Goal: Task Accomplishment & Management: Manage account settings

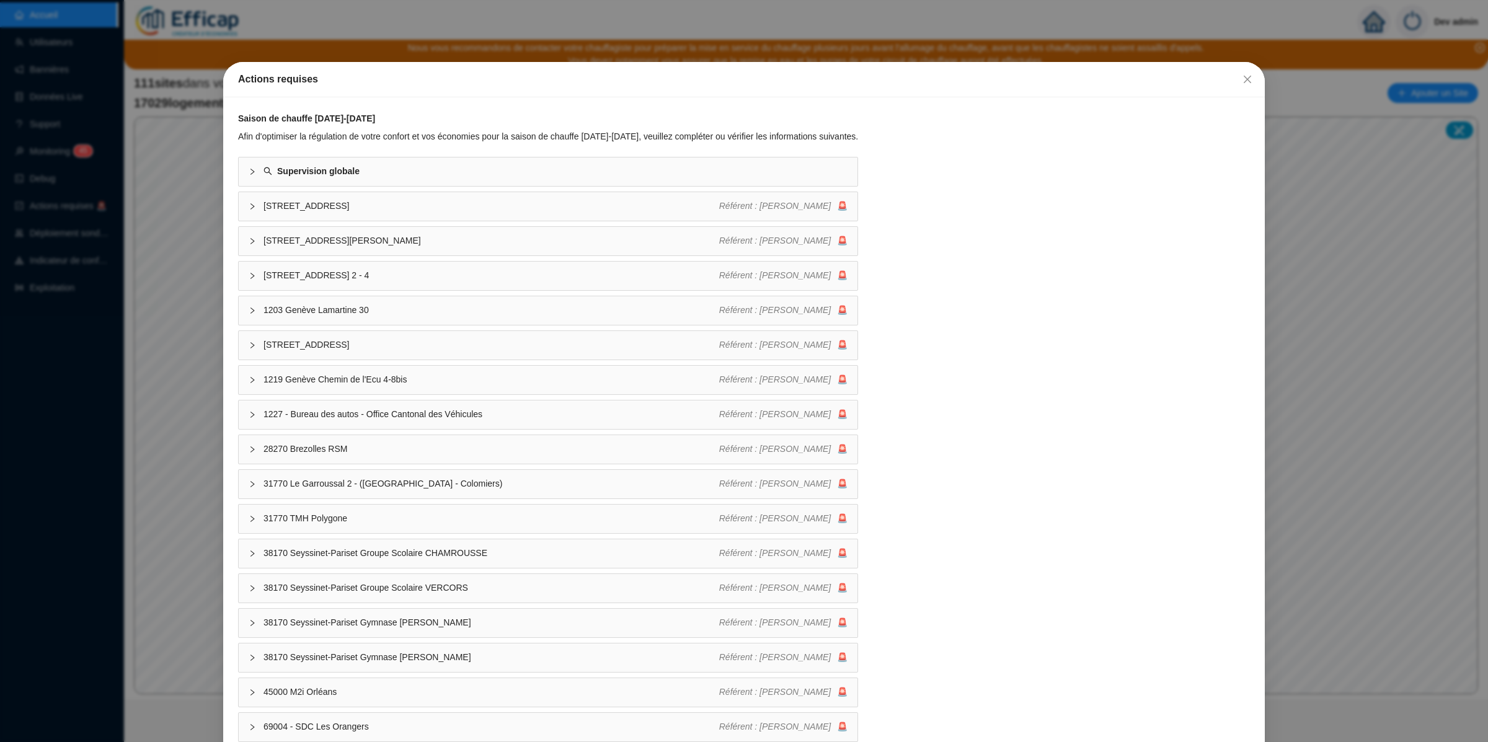
click at [191, 175] on div "Actions requises Saison de chauffe 2025-2026 Afin d'optimiser la régulation de …" at bounding box center [744, 371] width 1488 height 742
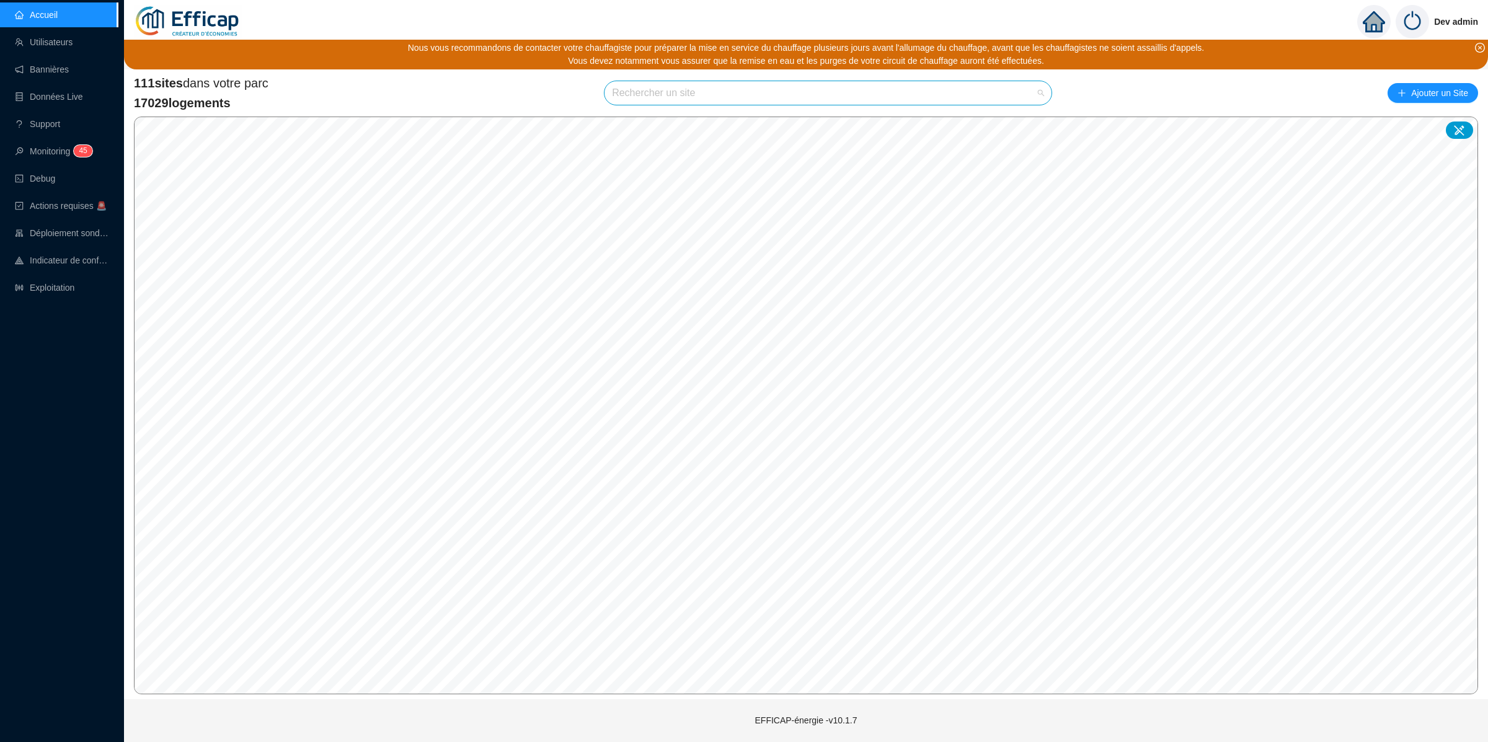
click at [739, 95] on input "search" at bounding box center [822, 93] width 421 height 24
type input "chardon"
click at [1024, 118] on icon at bounding box center [1026, 122] width 9 height 9
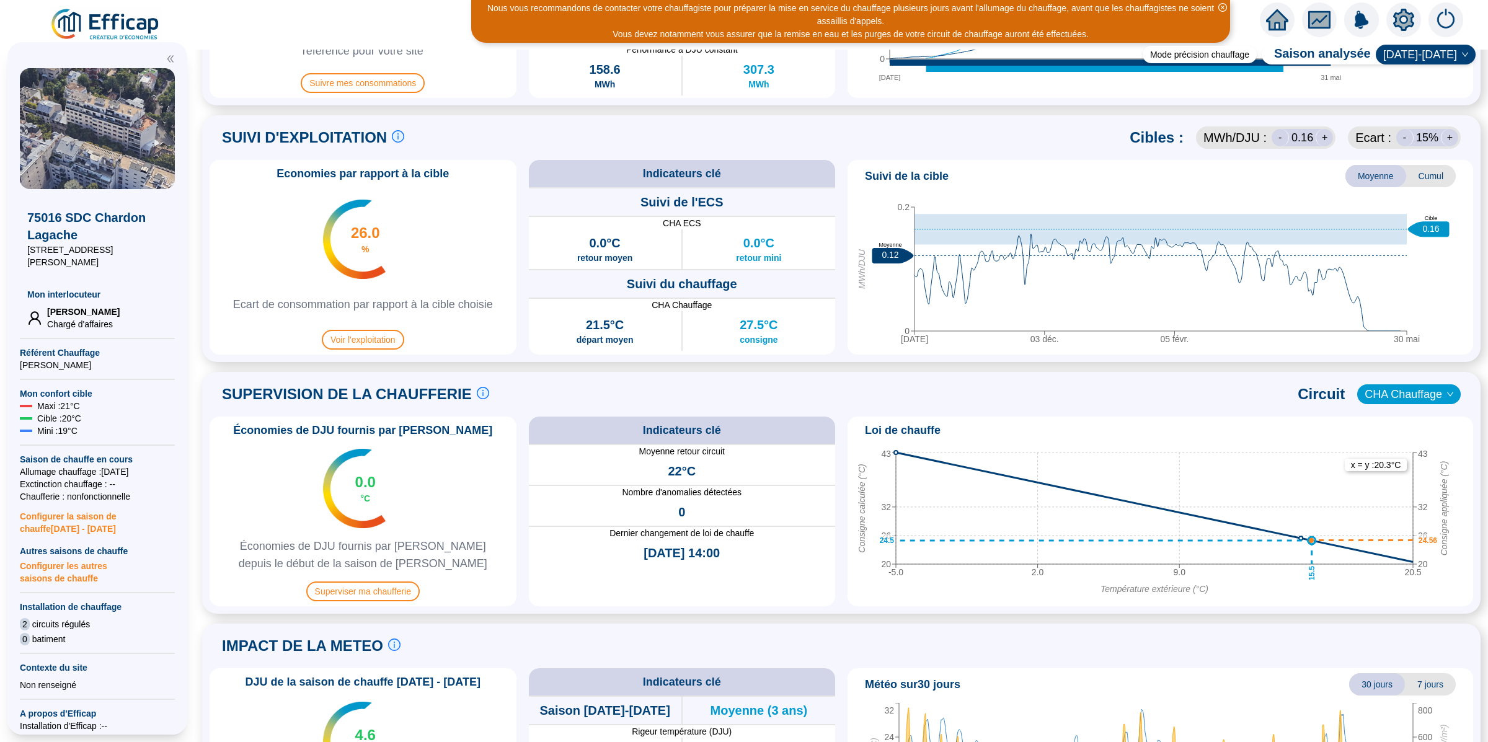
scroll to position [555, 0]
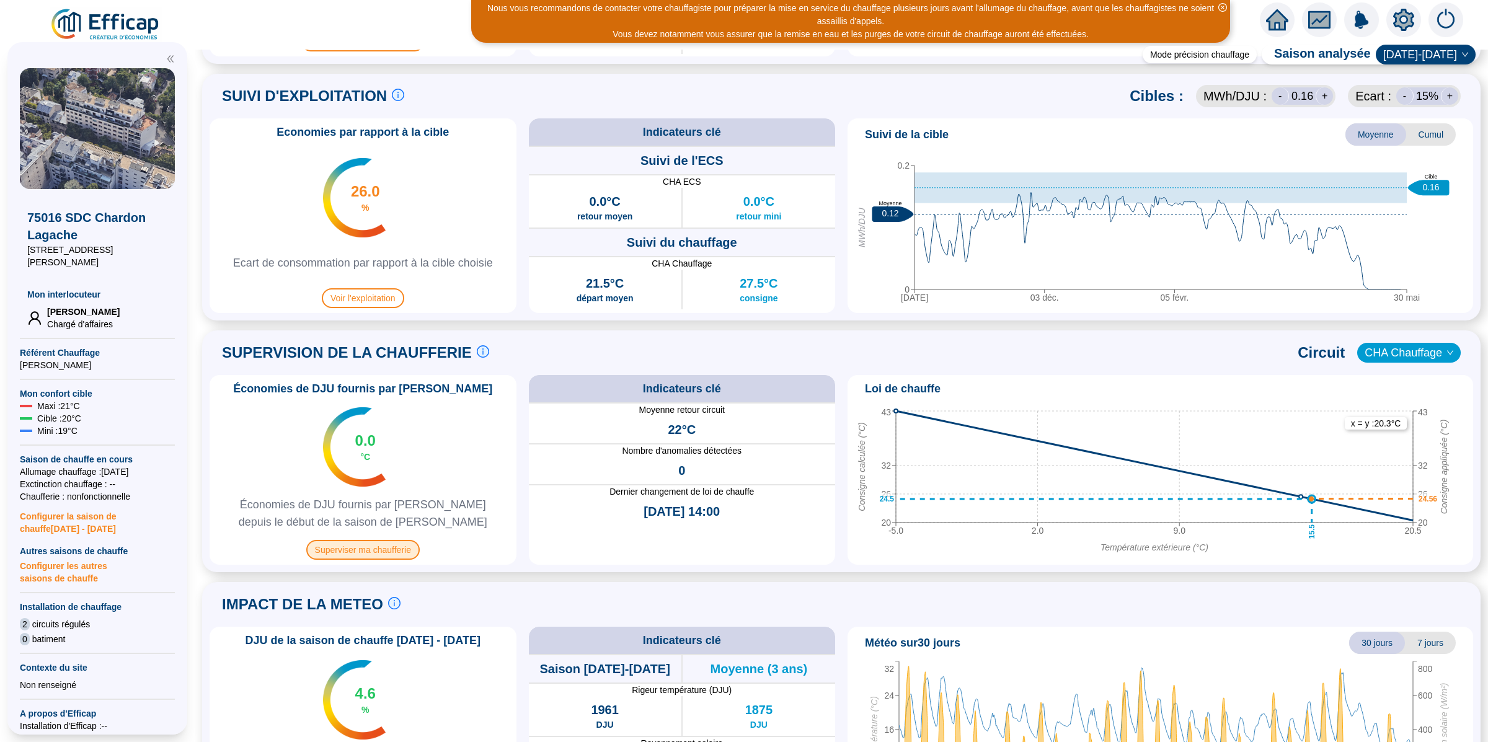
click at [394, 547] on span "Superviser ma chaufferie" at bounding box center [362, 550] width 113 height 20
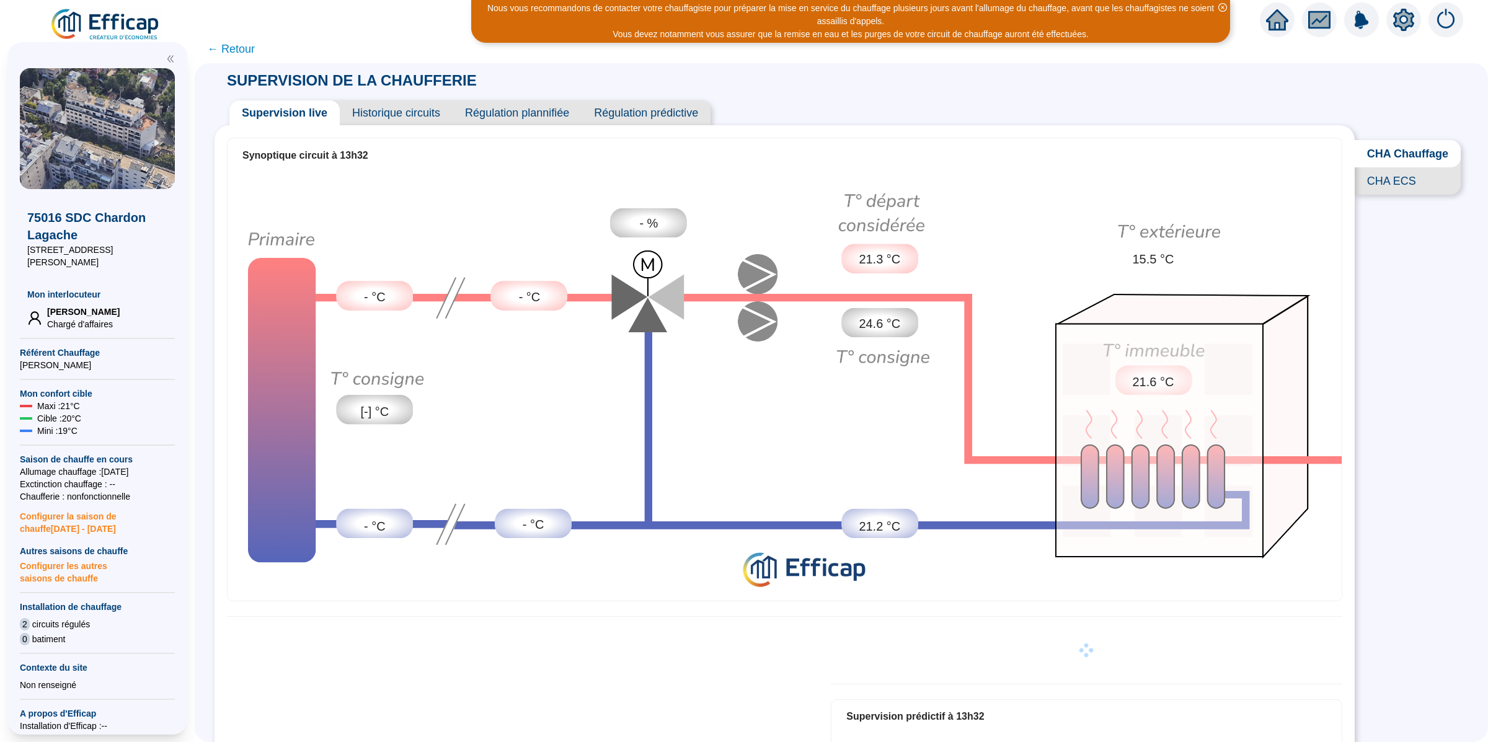
click at [1403, 23] on icon "setting" at bounding box center [1403, 19] width 9 height 9
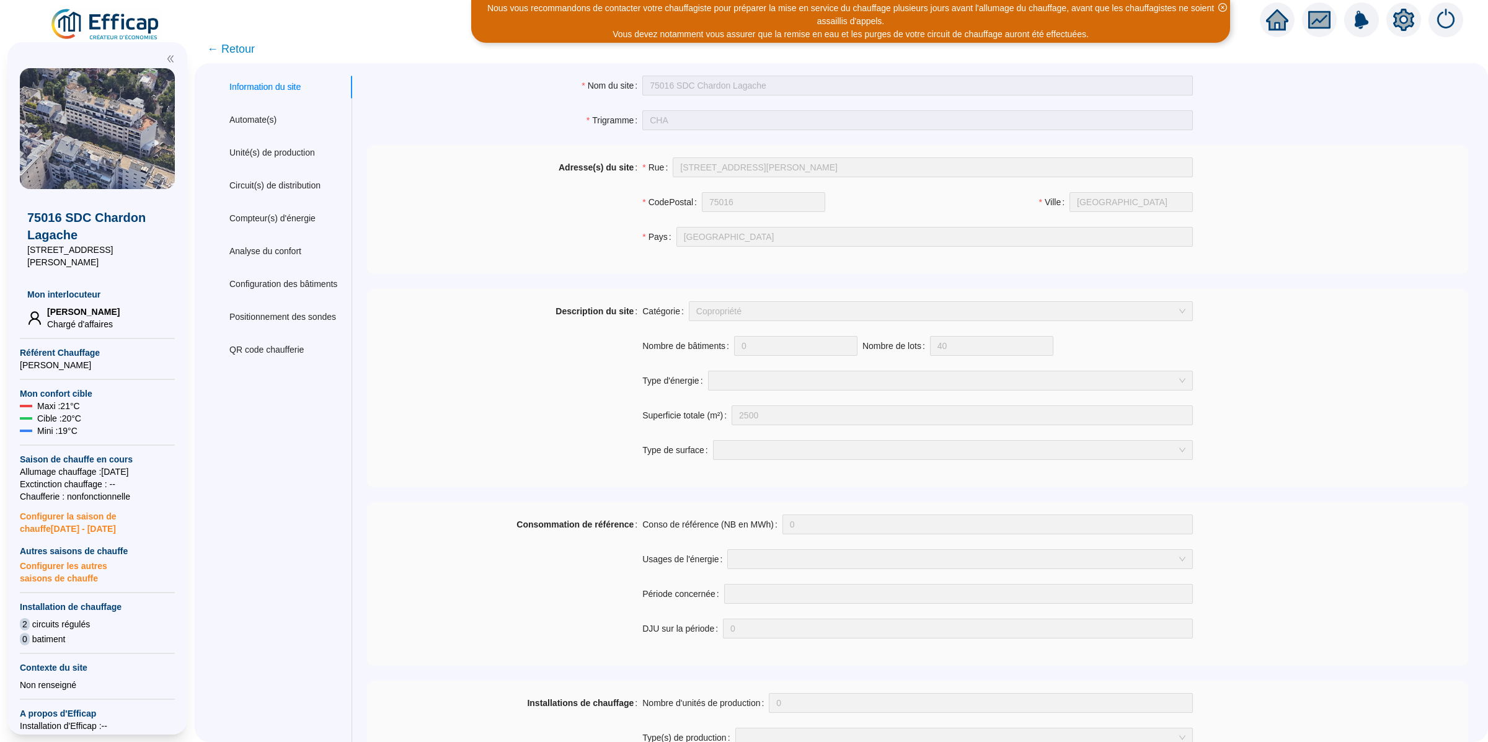
click at [267, 196] on div "Information du site Automate(s) Unité(s) de production Circuit(s) de distributi…" at bounding box center [283, 753] width 138 height 1355
click at [282, 188] on div "Circuit(s) de distribution" at bounding box center [274, 185] width 91 height 13
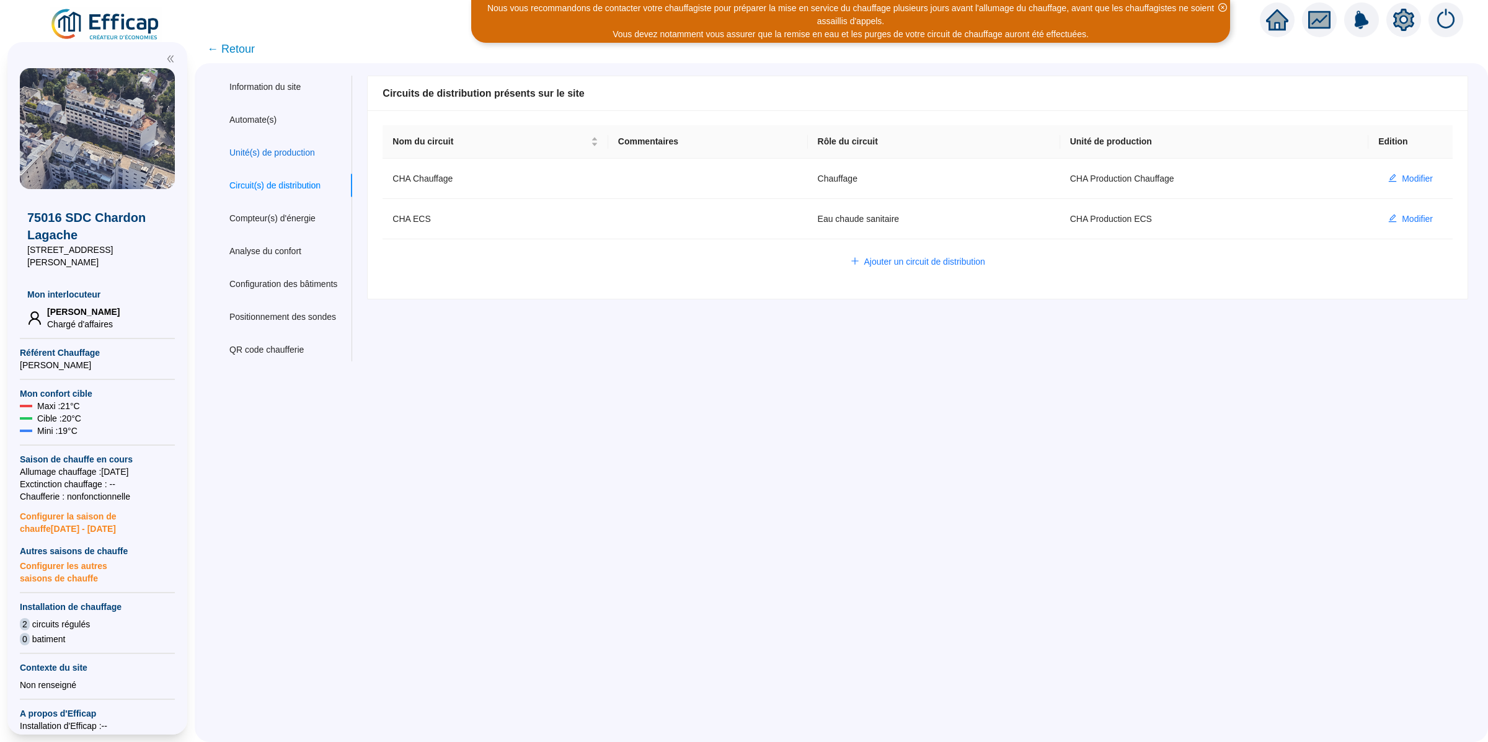
click at [279, 152] on div "Unité(s) de production" at bounding box center [272, 152] width 86 height 13
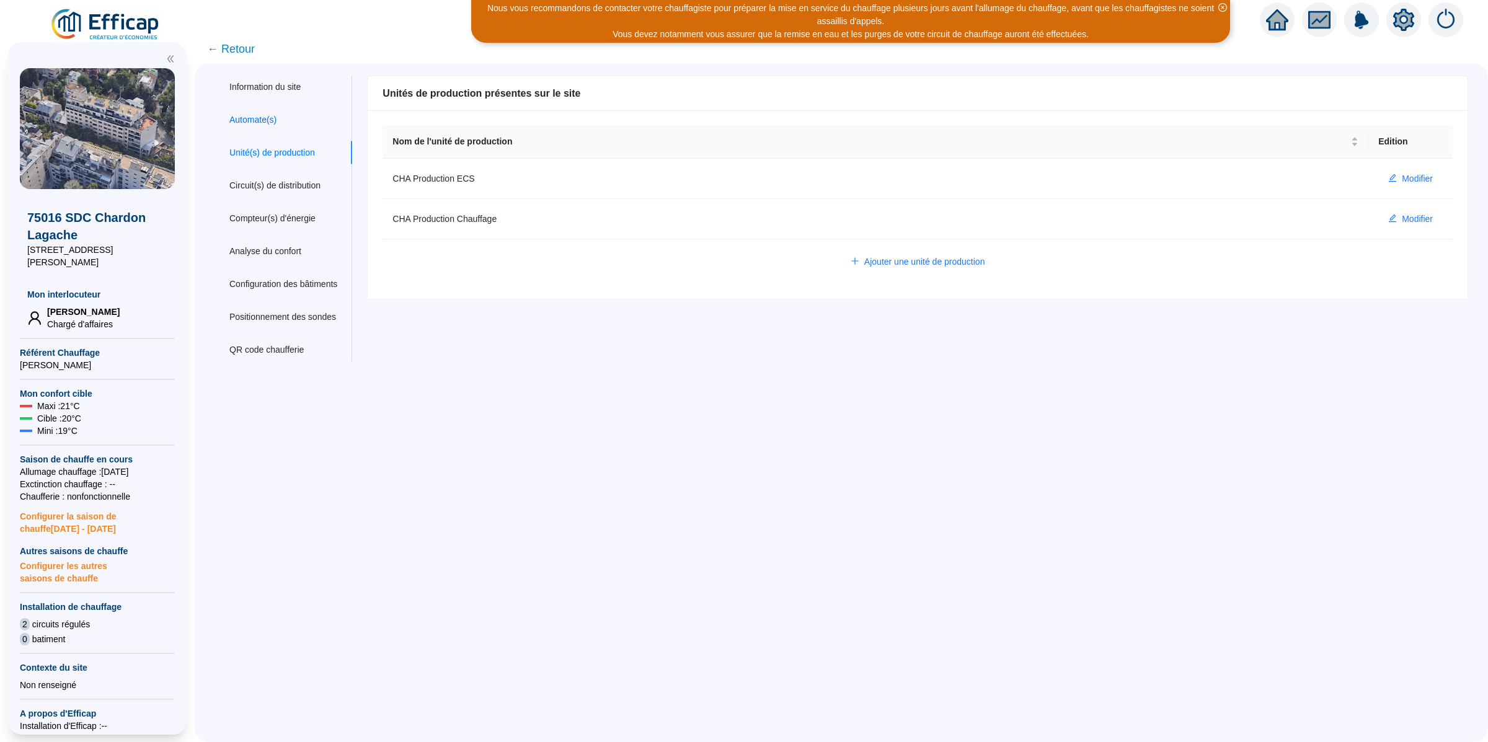
click at [268, 117] on div "Automate(s)" at bounding box center [252, 119] width 47 height 13
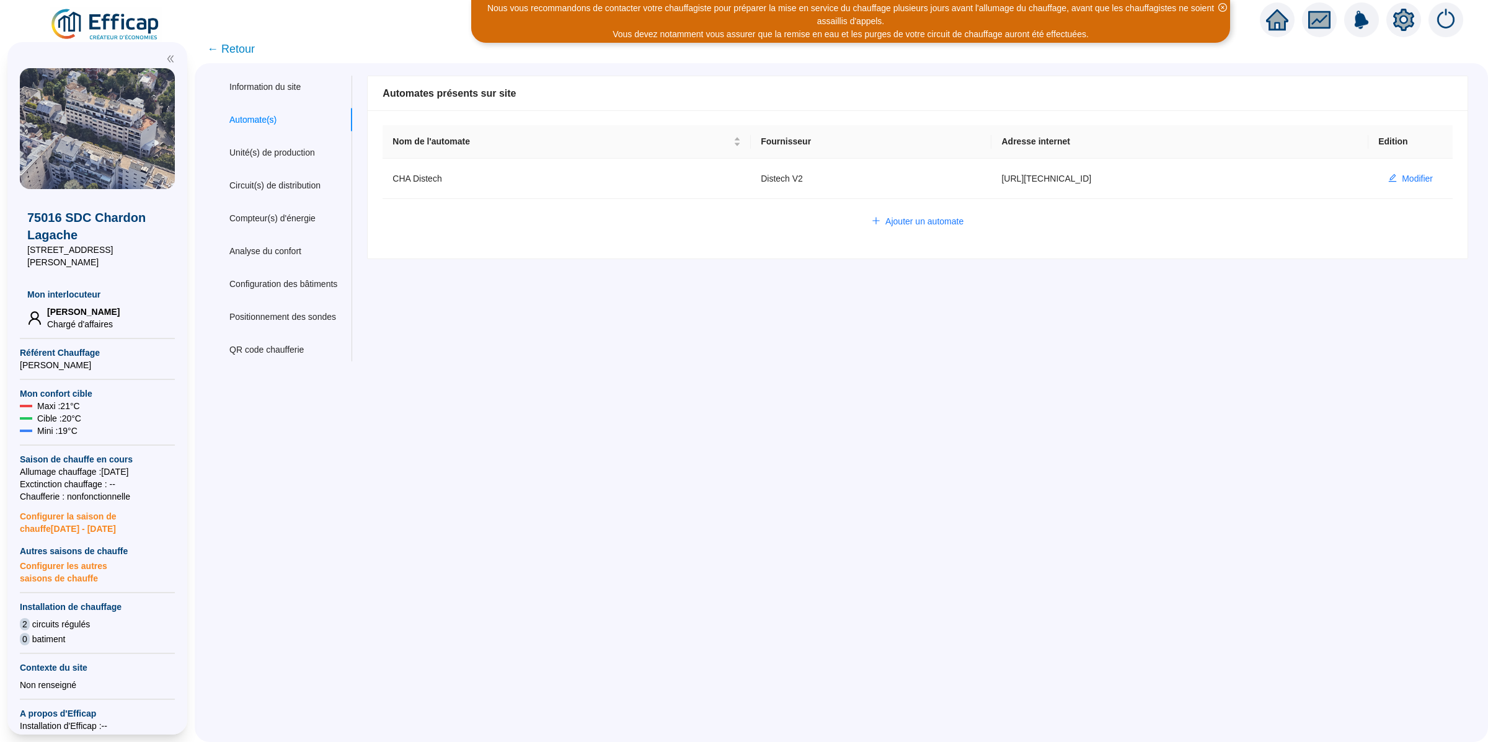
type input "admin-efficap"
click at [1383, 171] on button "Modifier" at bounding box center [1410, 179] width 64 height 20
type input "CHA Distech"
type input "http://10.132.0.2:8080/chardon"
type input "AV1001"
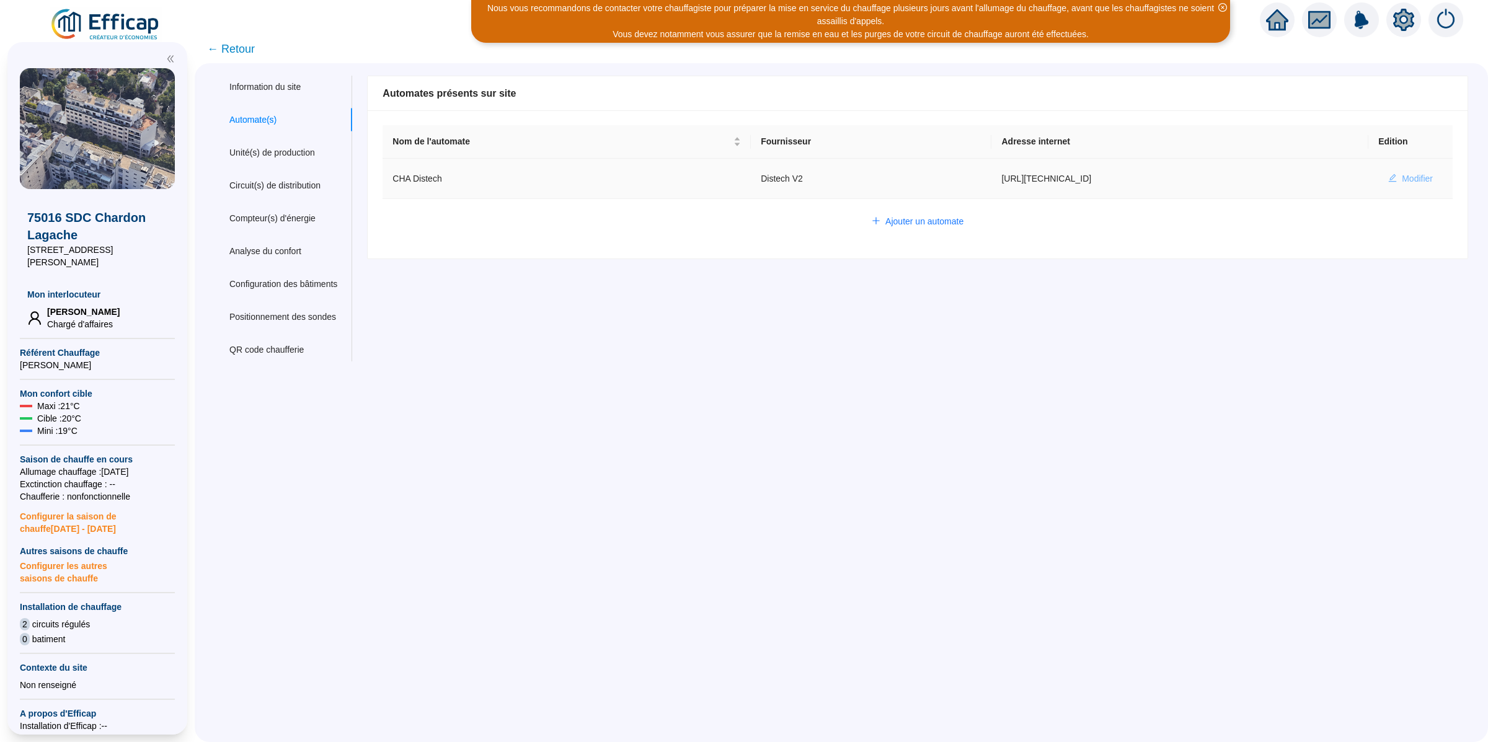
type input "AV1002"
type input "AV1000"
type input "BV1000"
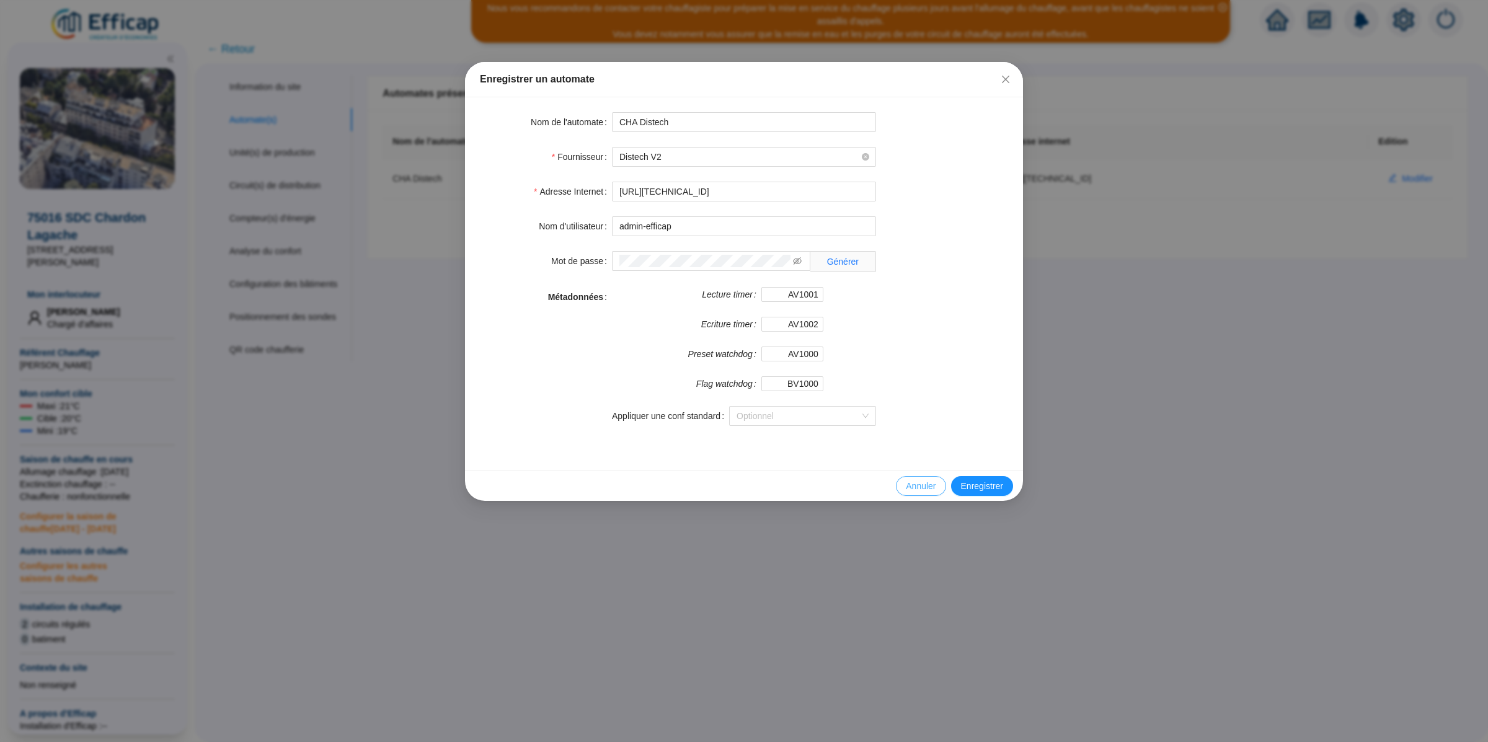
click at [897, 487] on button "Annuler" at bounding box center [921, 486] width 50 height 20
type input "admin-efficap"
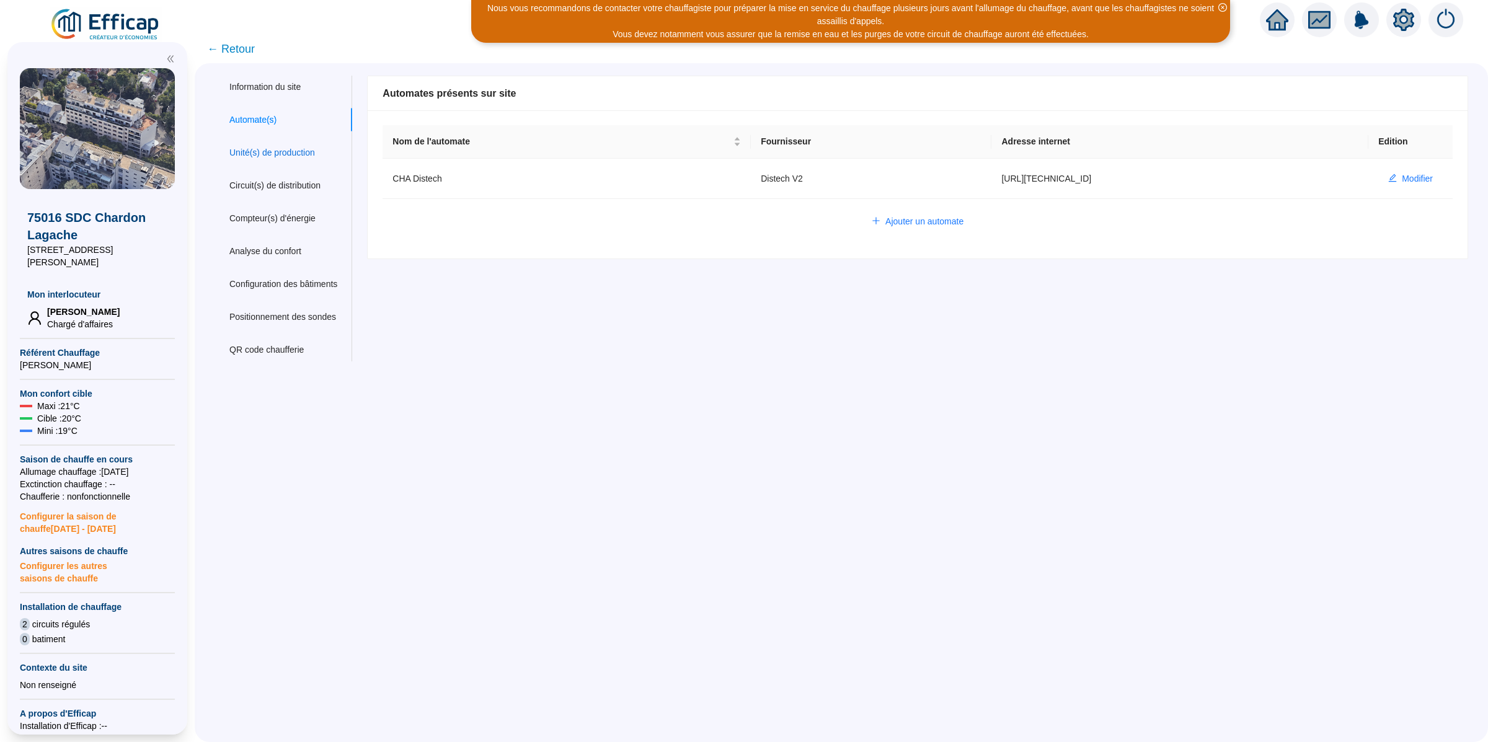
click at [283, 151] on div "Unité(s) de production" at bounding box center [272, 152] width 86 height 13
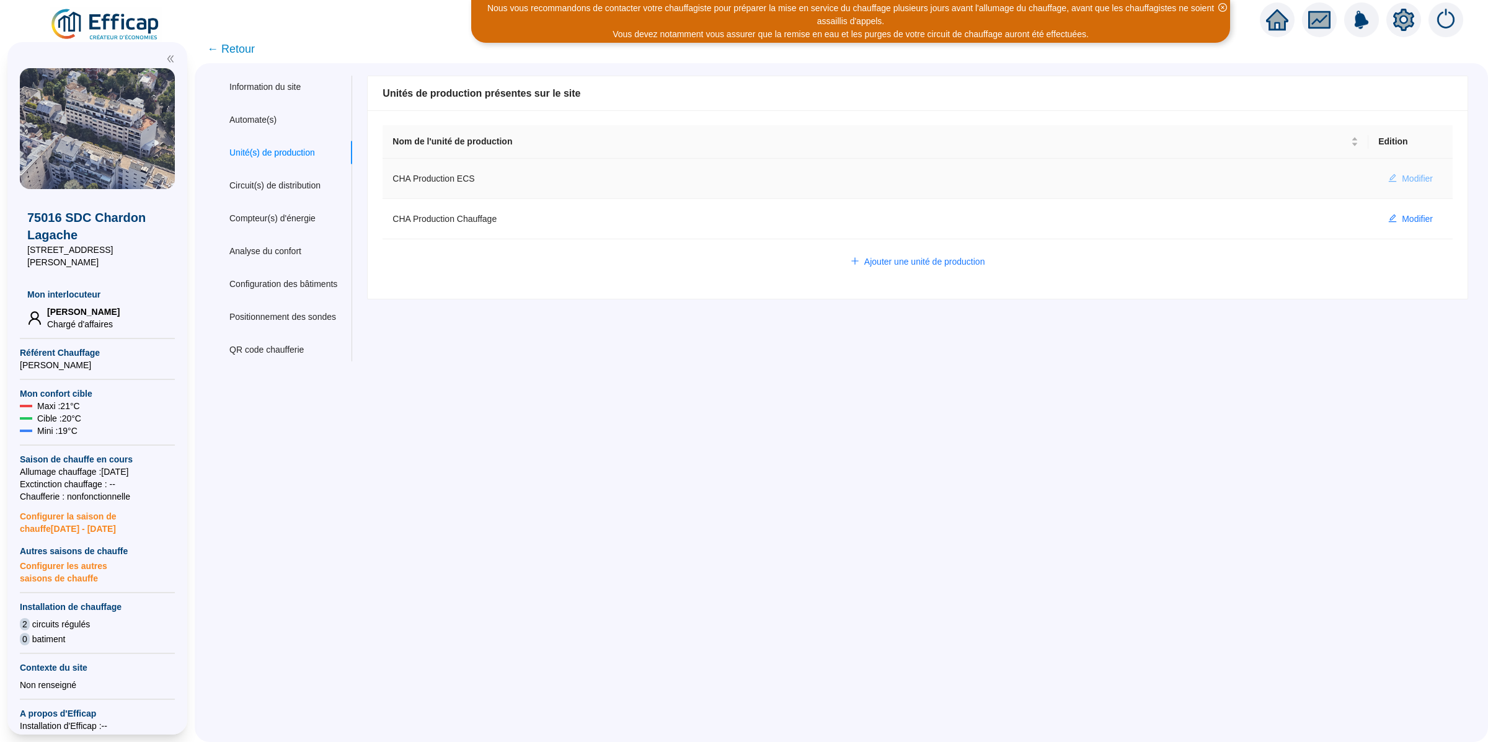
click at [1406, 172] on span "Modifier" at bounding box center [1416, 178] width 31 height 13
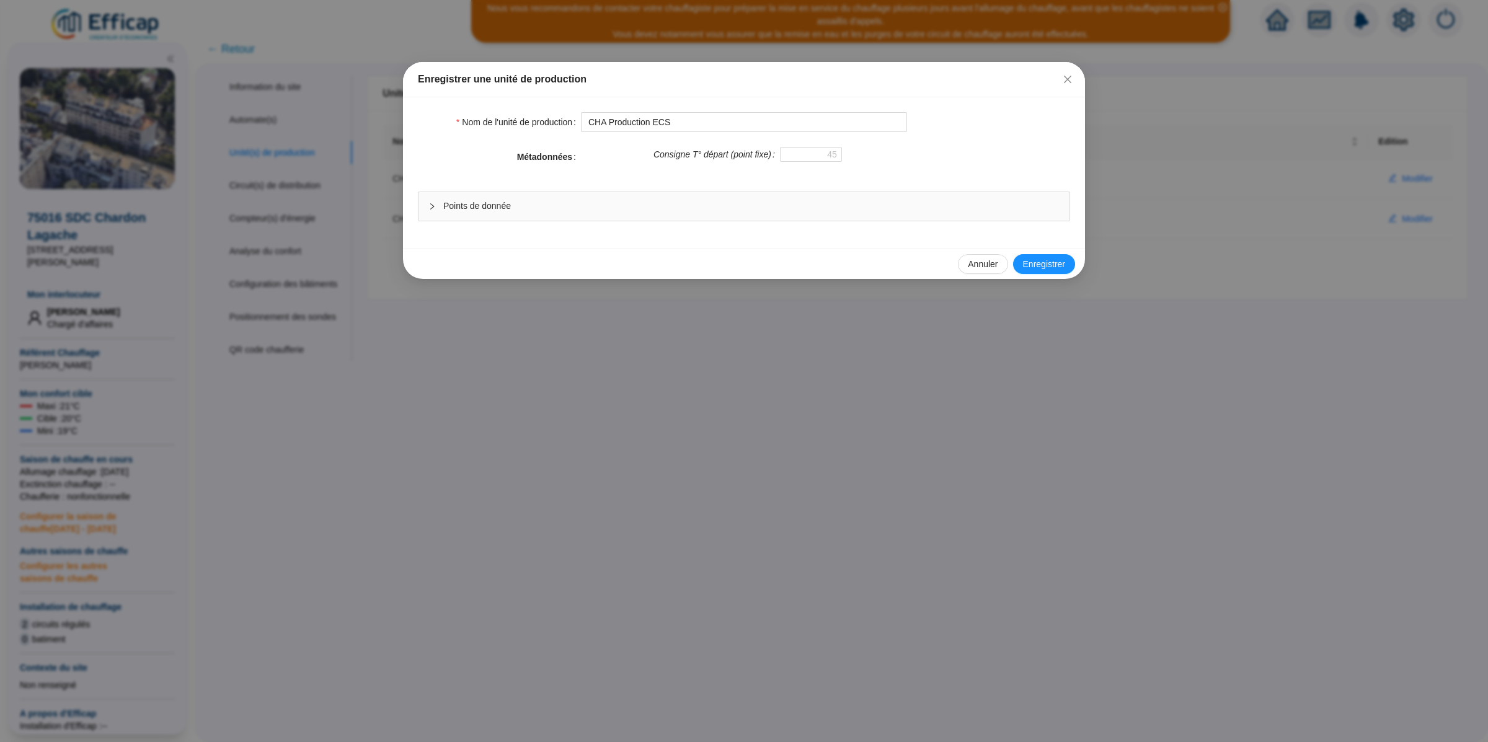
click at [748, 220] on div "Points de donnée" at bounding box center [743, 206] width 651 height 29
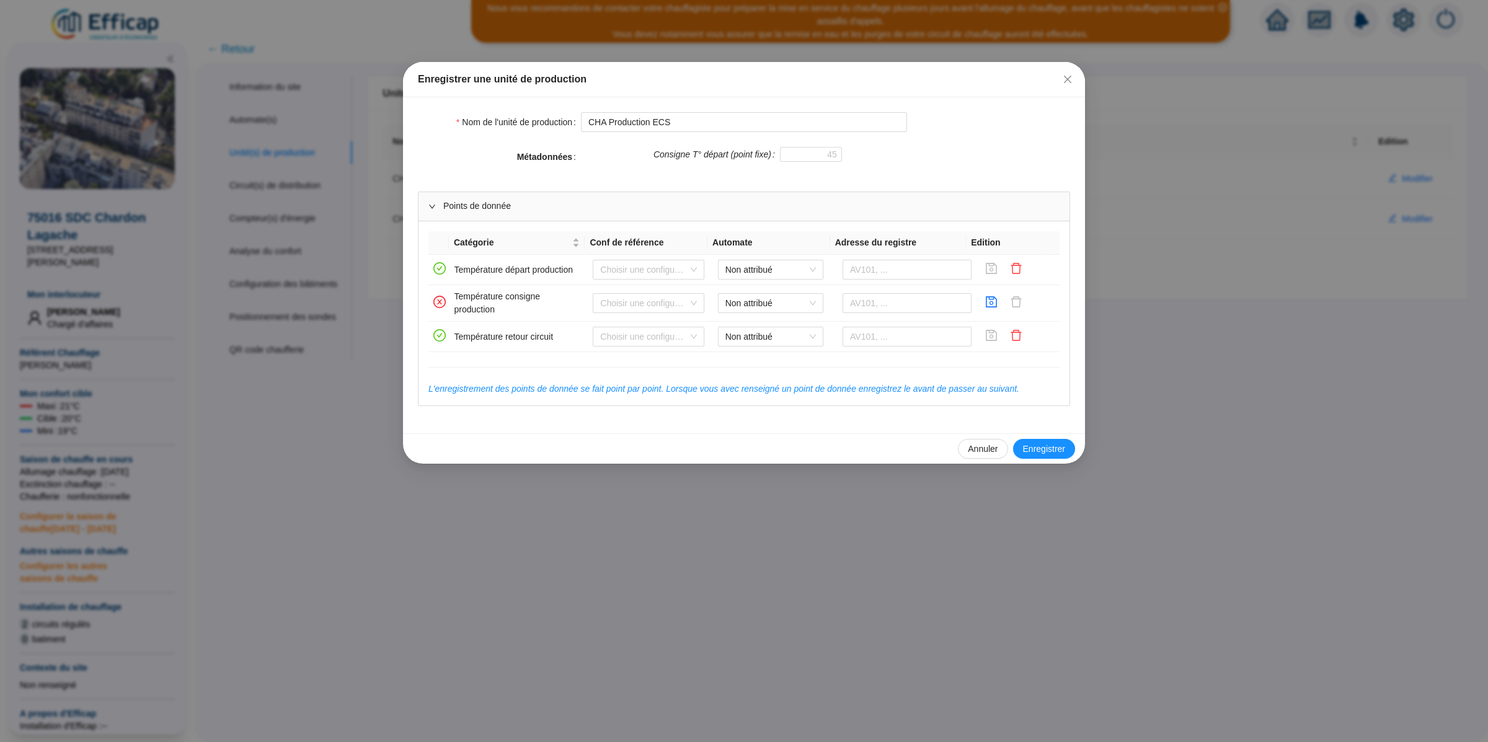
click at [663, 617] on div "Enregistrer une unité de production Nom de l'unité de production CHA Production…" at bounding box center [744, 371] width 1488 height 742
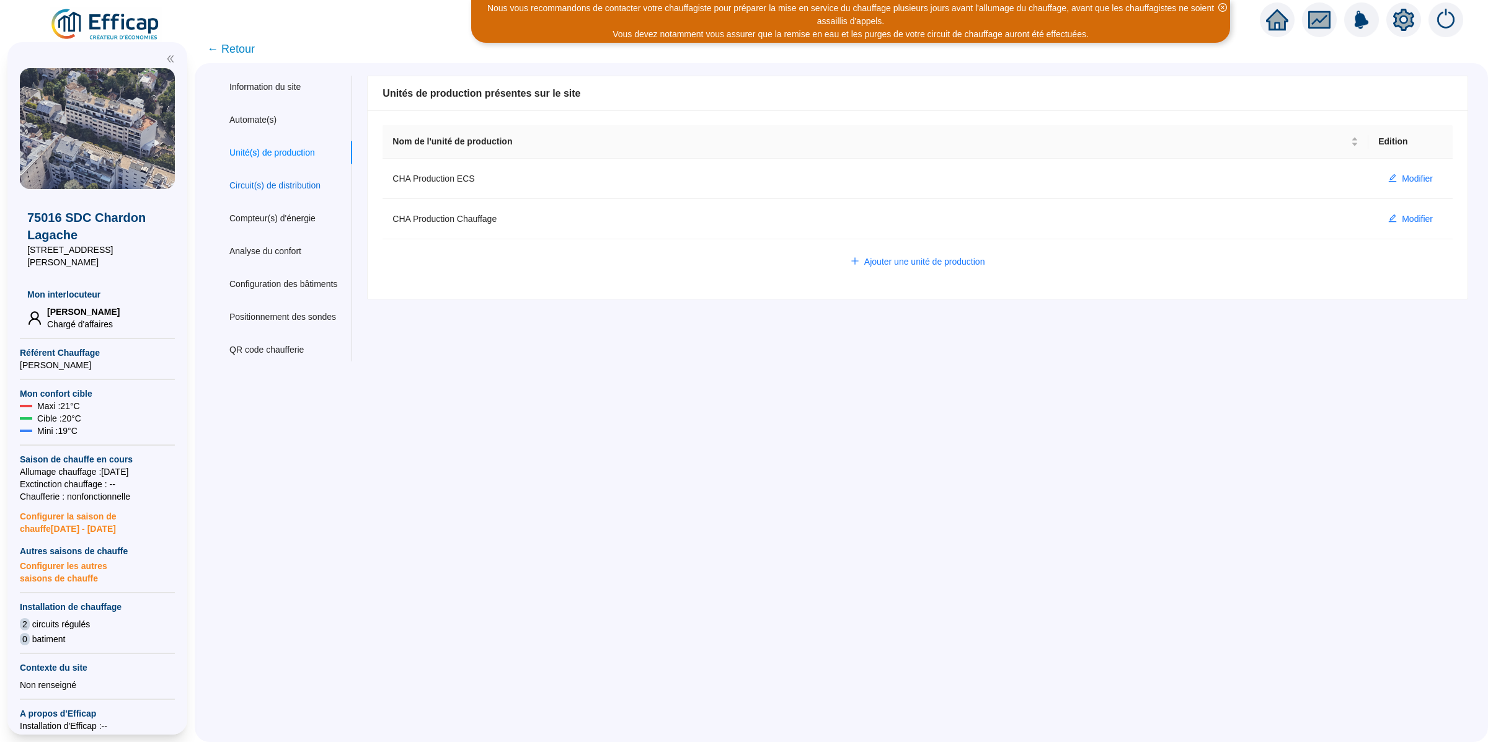
click at [286, 187] on div "Circuit(s) de distribution" at bounding box center [274, 185] width 91 height 13
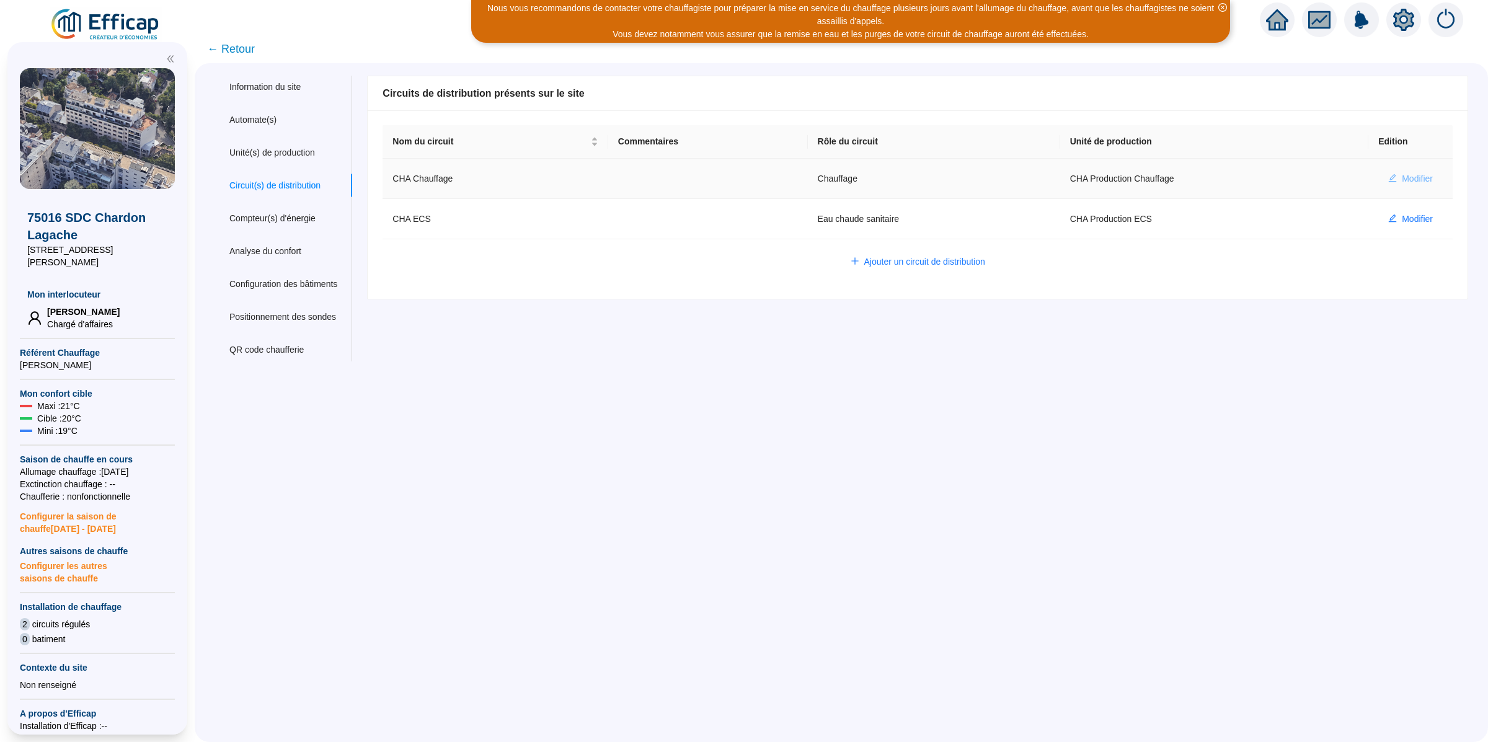
click at [1401, 180] on span "Modifier" at bounding box center [1416, 178] width 31 height 13
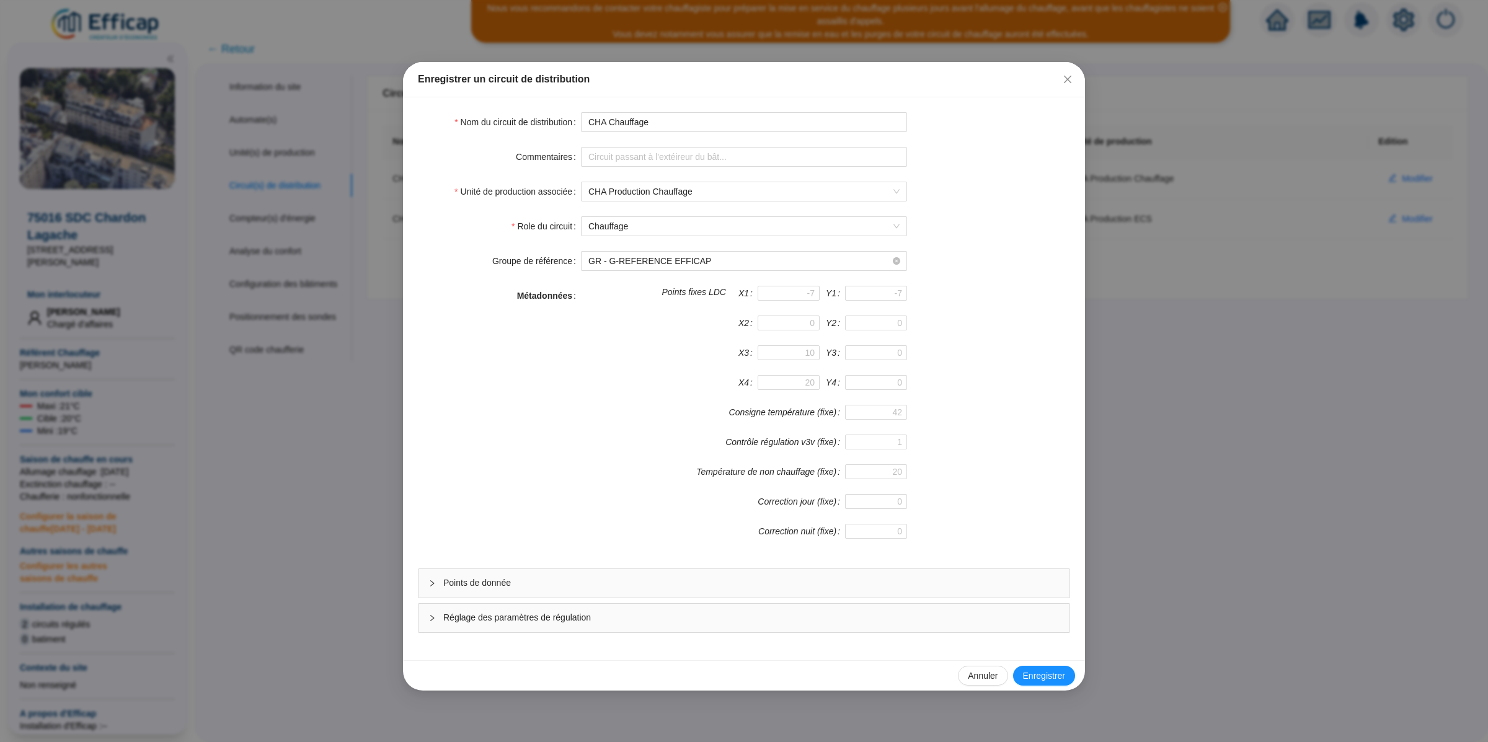
click at [494, 589] on span "Points de donnée" at bounding box center [751, 582] width 616 height 13
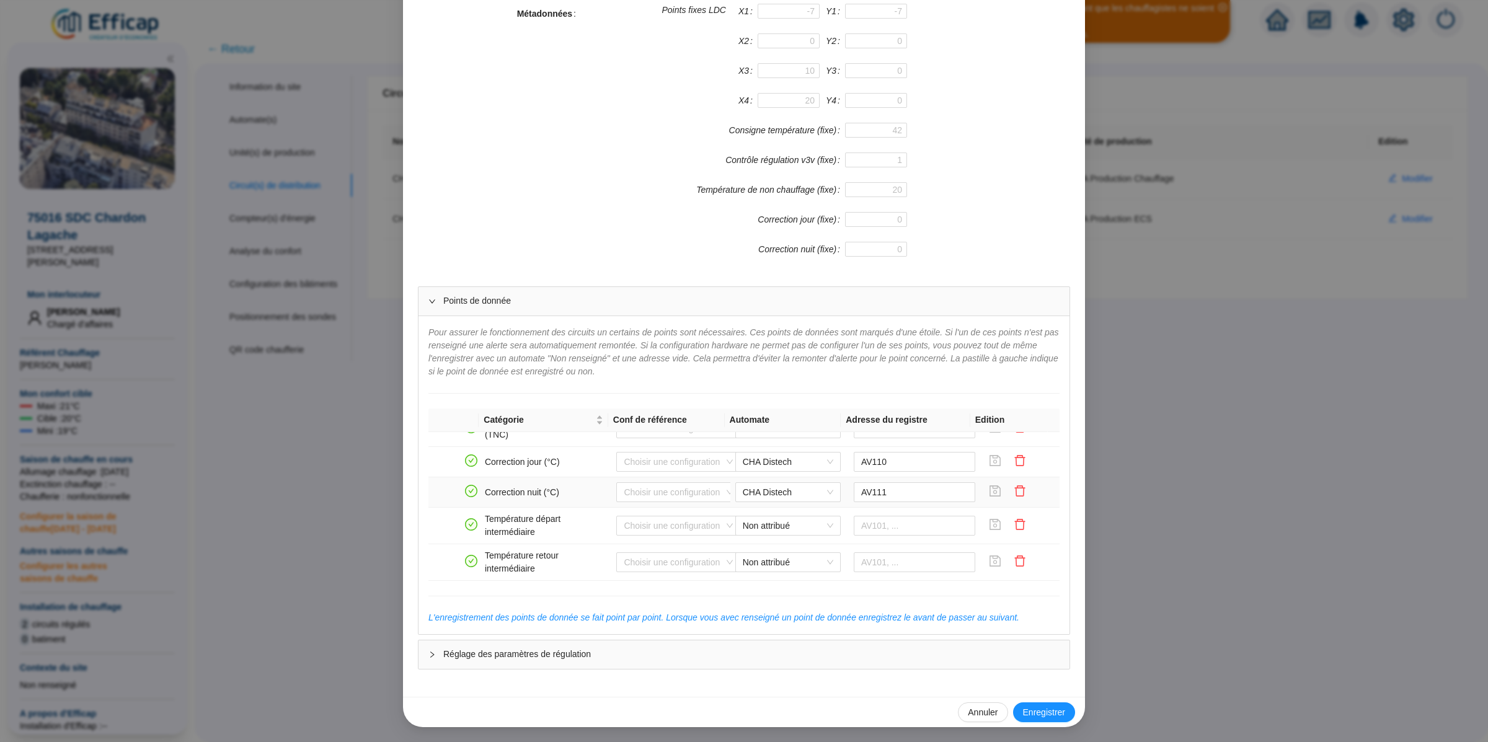
scroll to position [832, 0]
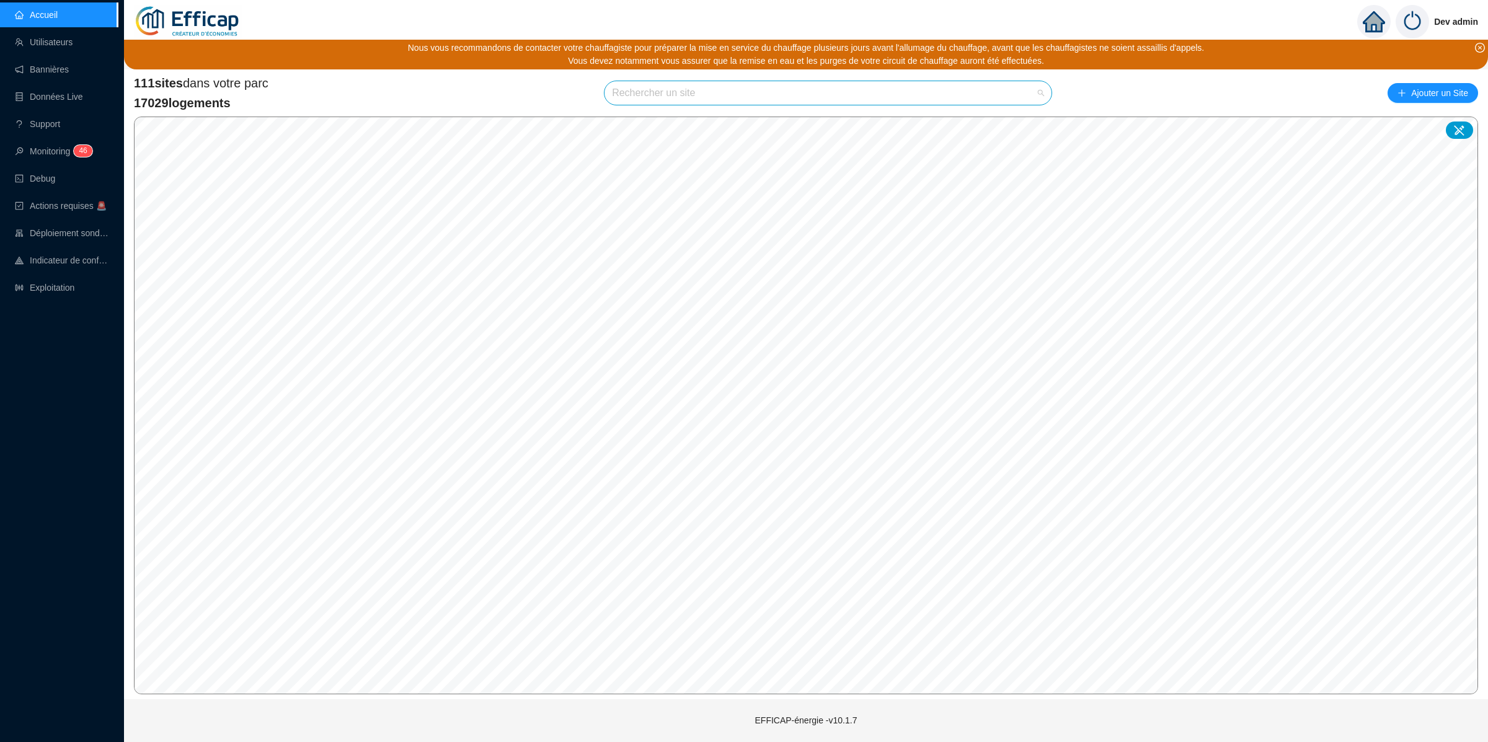
click at [699, 88] on input "search" at bounding box center [822, 93] width 421 height 24
type input "[GEOGRAPHIC_DATA]"
click at [1025, 122] on icon at bounding box center [1026, 122] width 9 height 8
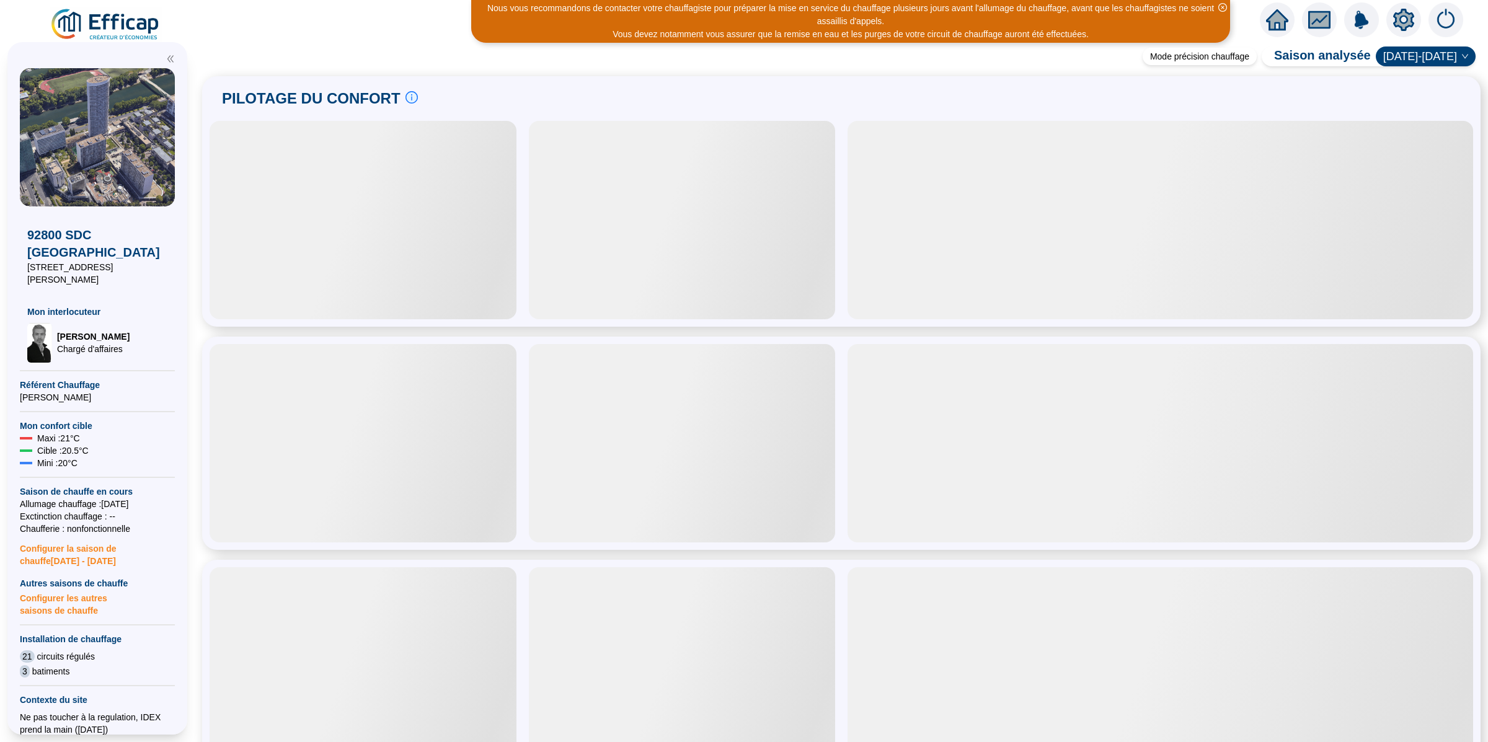
click at [1408, 16] on icon "setting" at bounding box center [1403, 19] width 21 height 20
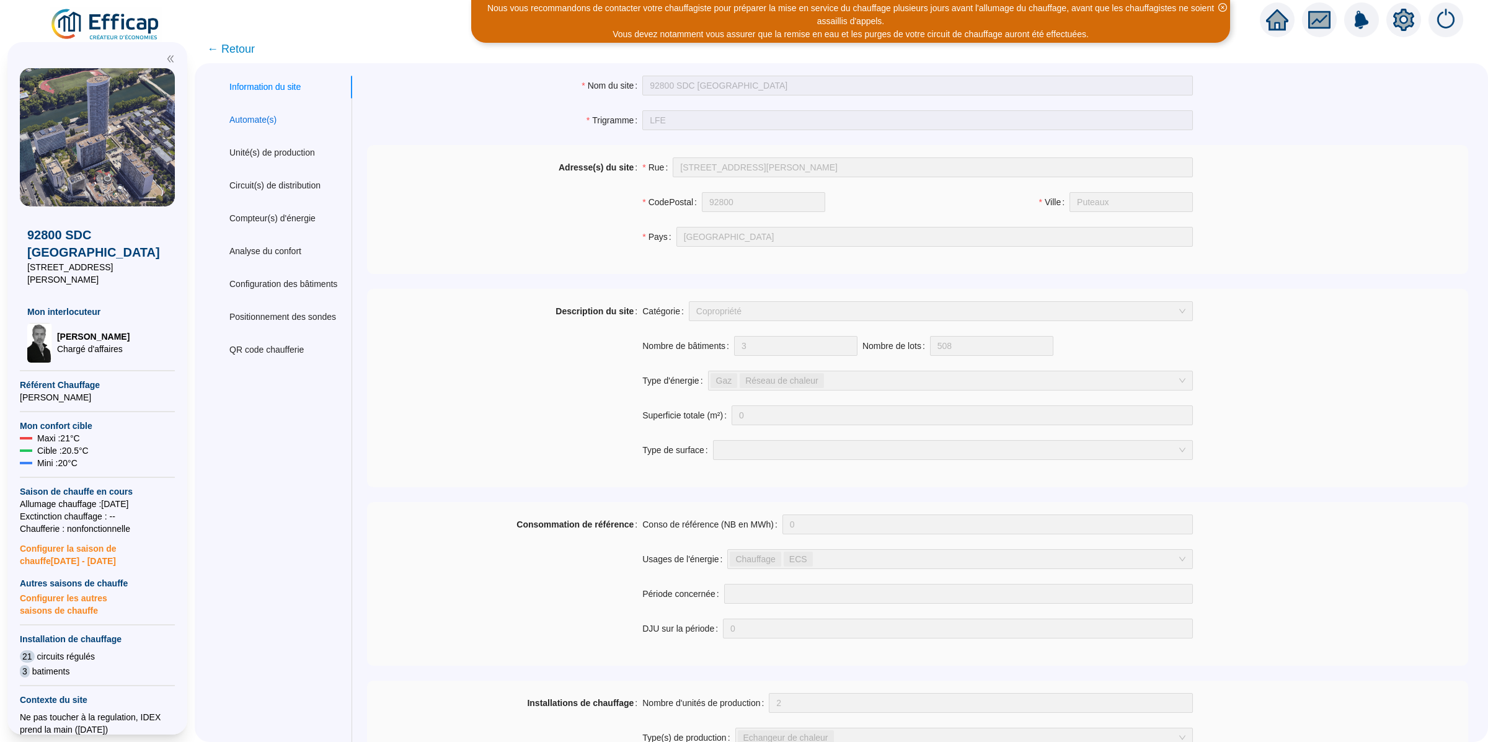
click at [276, 117] on div "Automate(s)" at bounding box center [252, 119] width 47 height 13
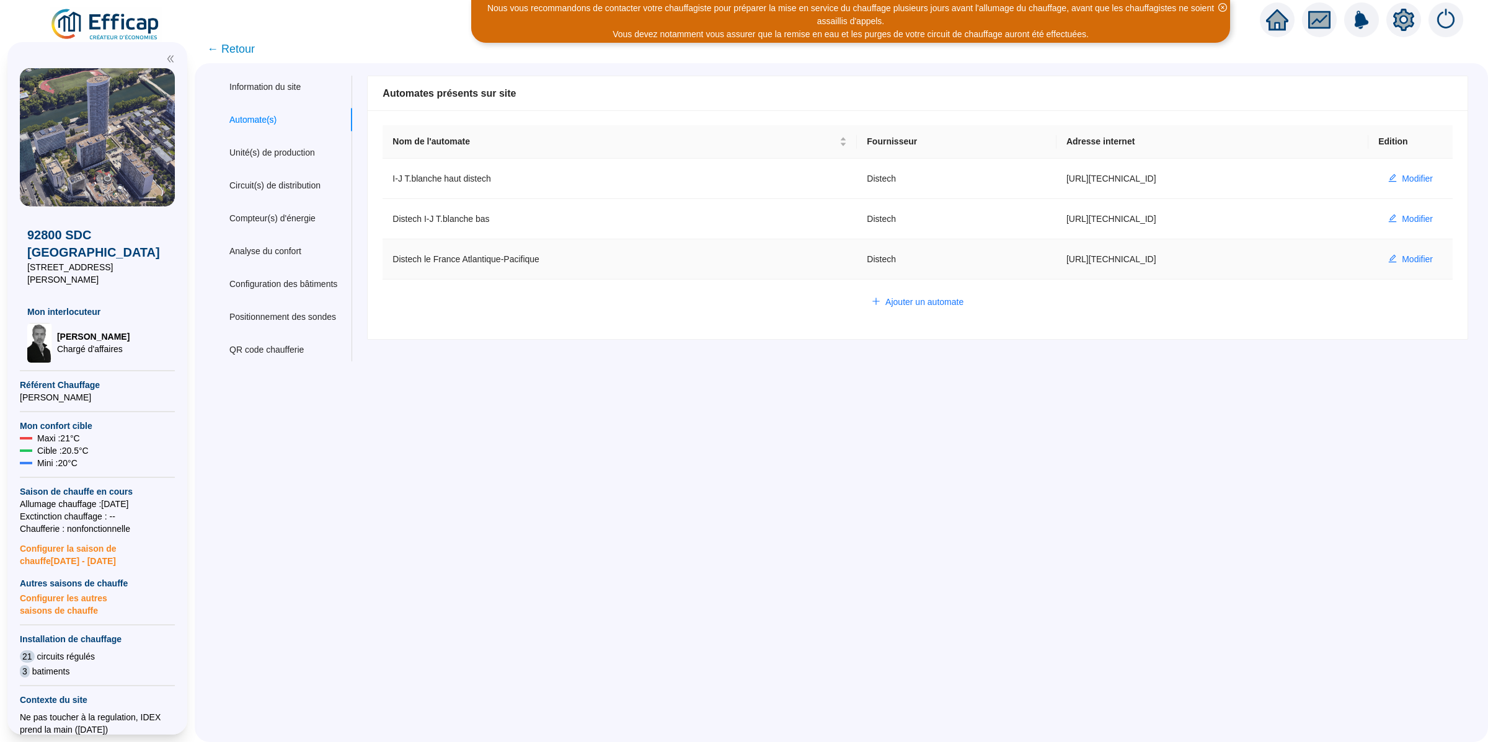
drag, startPoint x: 1063, startPoint y: 261, endPoint x: 1118, endPoint y: 262, distance: 55.2
click at [1118, 262] on td "https://86.238.57.154:5001" at bounding box center [1212, 259] width 312 height 40
copy td "86.238.57.154"
click at [545, 467] on div "Information du site Automate(s) Unité(s) de production Circuit(s) de distributi…" at bounding box center [841, 402] width 1293 height 679
click at [391, 638] on div "Information du site Automate(s) Unité(s) de production Circuit(s) de distributi…" at bounding box center [841, 402] width 1293 height 679
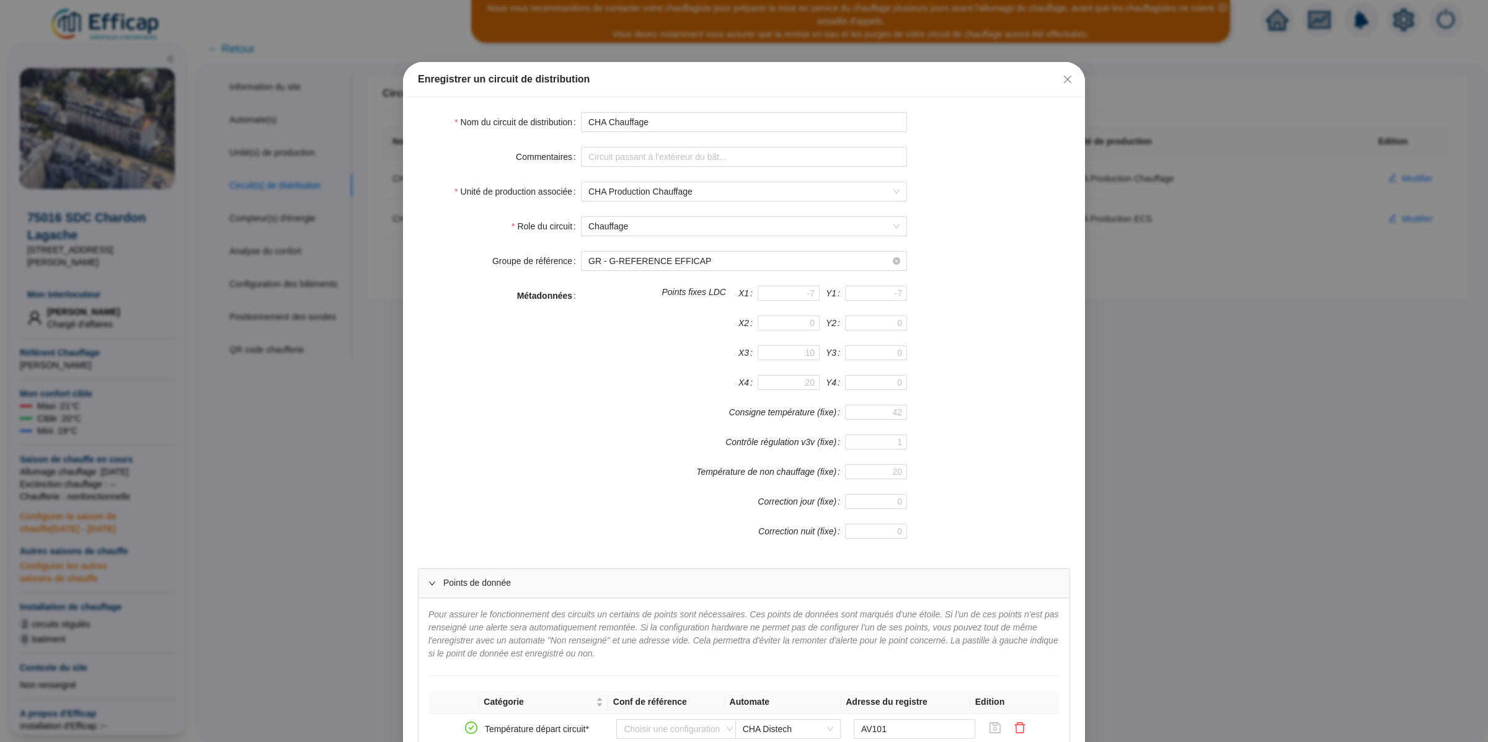
scroll to position [832, 0]
click at [1064, 81] on icon "close" at bounding box center [1067, 79] width 7 height 7
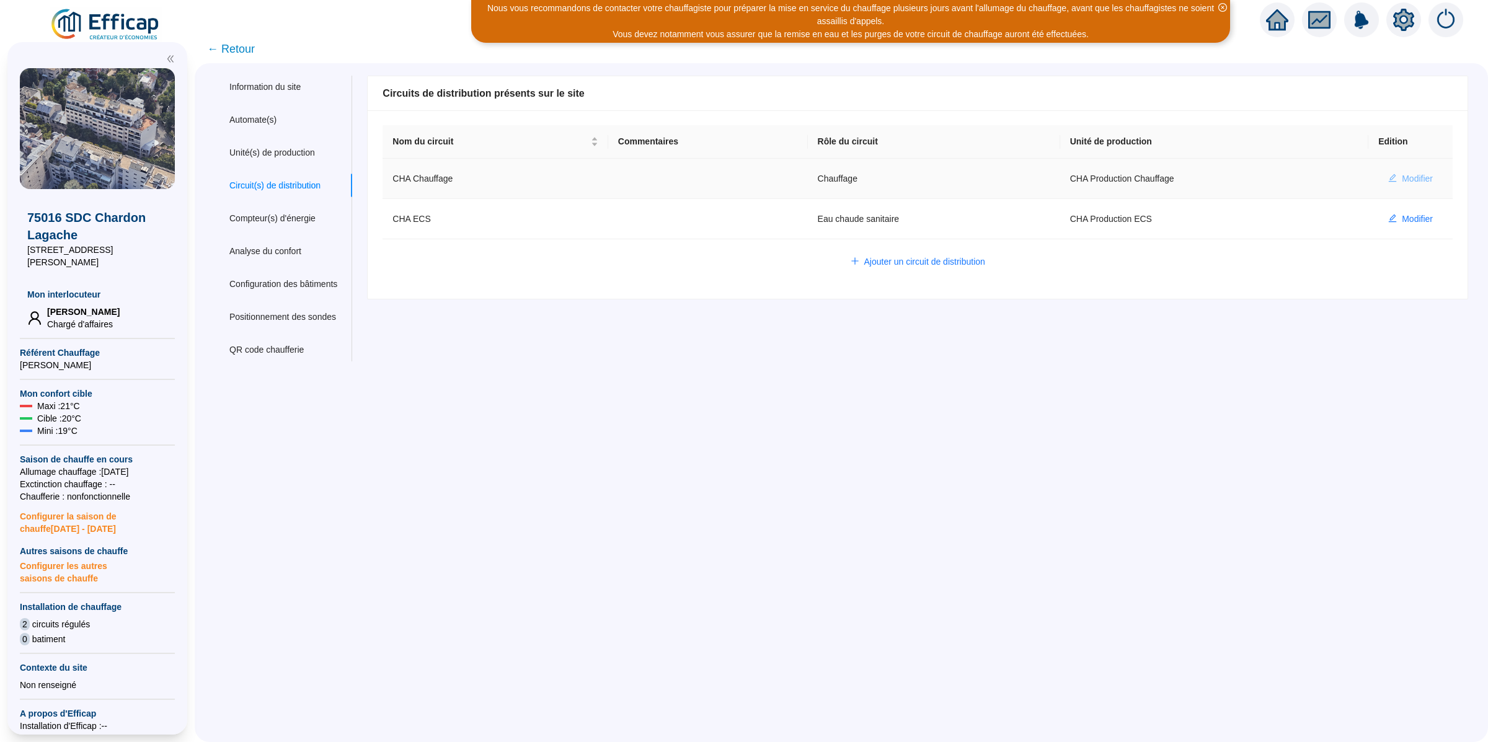
click at [1386, 171] on button "Modifier" at bounding box center [1410, 179] width 64 height 20
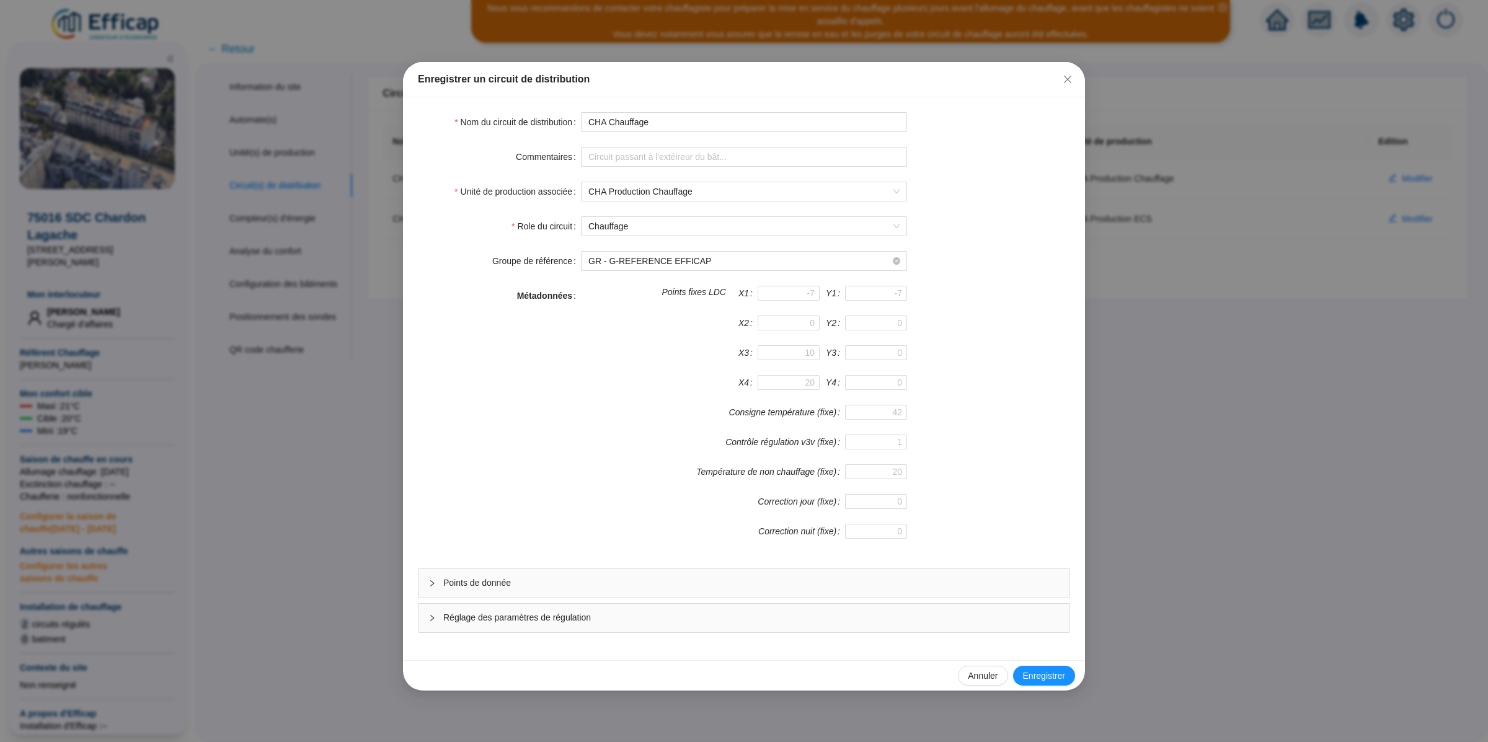
click at [487, 593] on div "Points de donnée" at bounding box center [743, 583] width 651 height 29
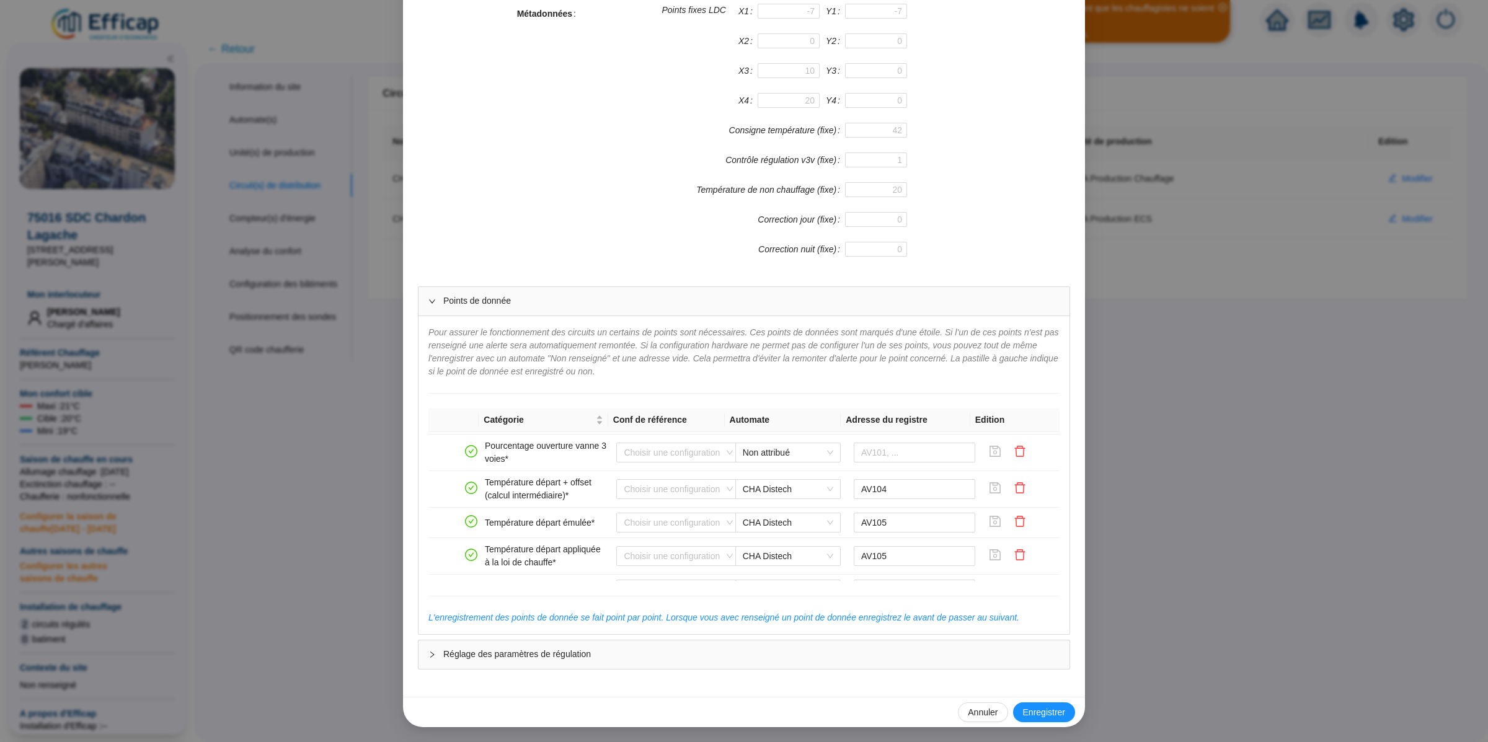
scroll to position [151, 0]
click at [792, 465] on span "CHA Distech" at bounding box center [788, 457] width 90 height 19
click at [888, 465] on input "AV104" at bounding box center [914, 457] width 122 height 20
click at [778, 464] on span "CHA Distech" at bounding box center [788, 457] width 90 height 19
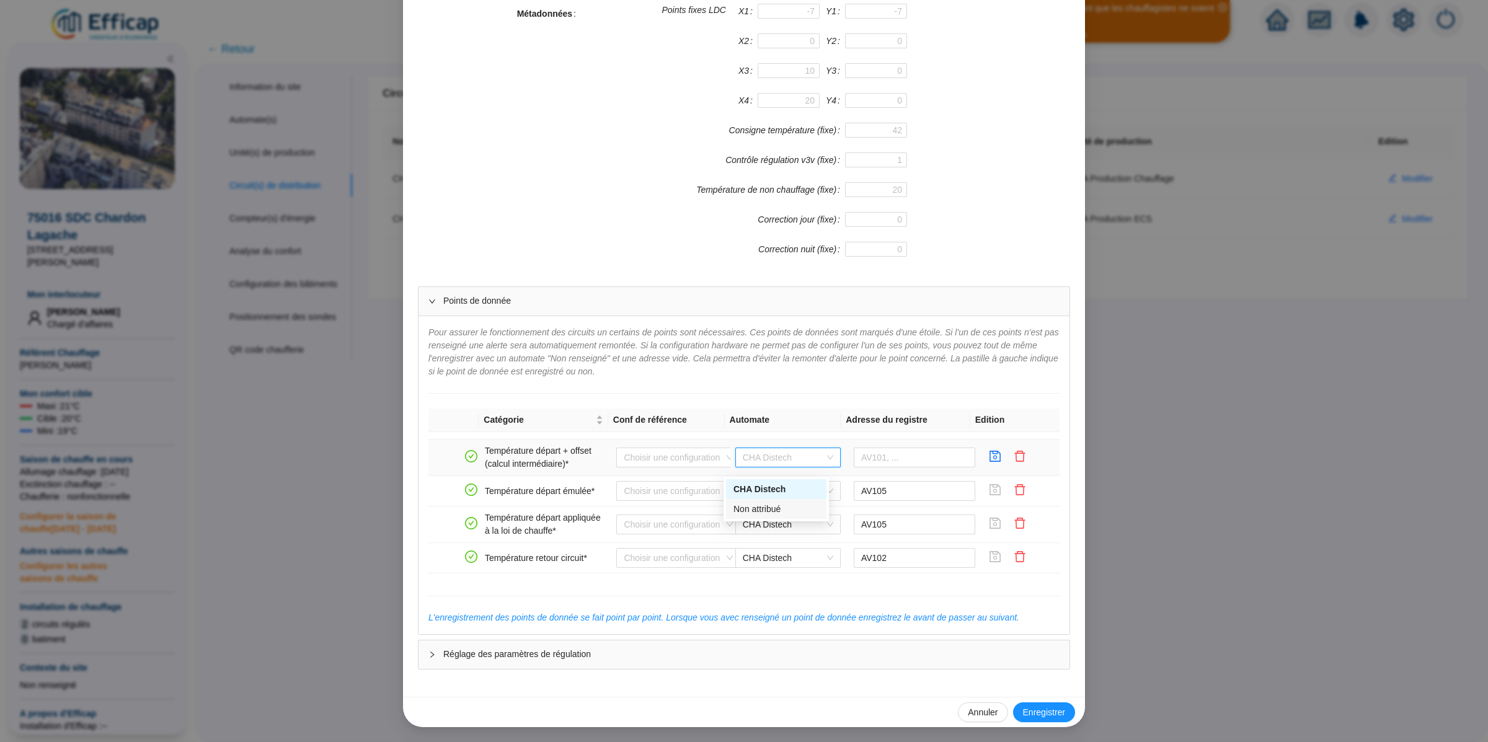
click at [778, 514] on div "Non attribué" at bounding box center [776, 509] width 86 height 13
click at [989, 459] on icon "save" at bounding box center [995, 456] width 12 height 12
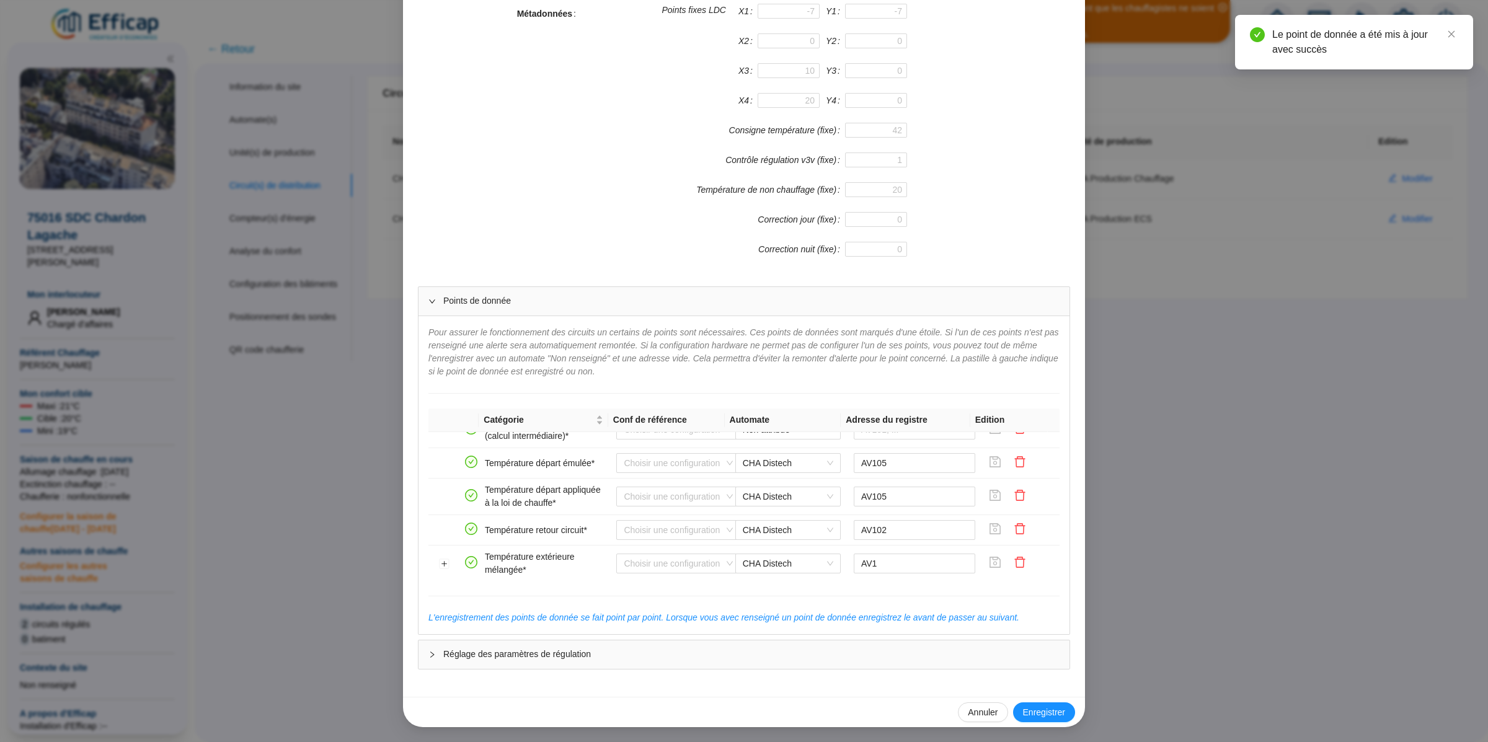
scroll to position [0, 0]
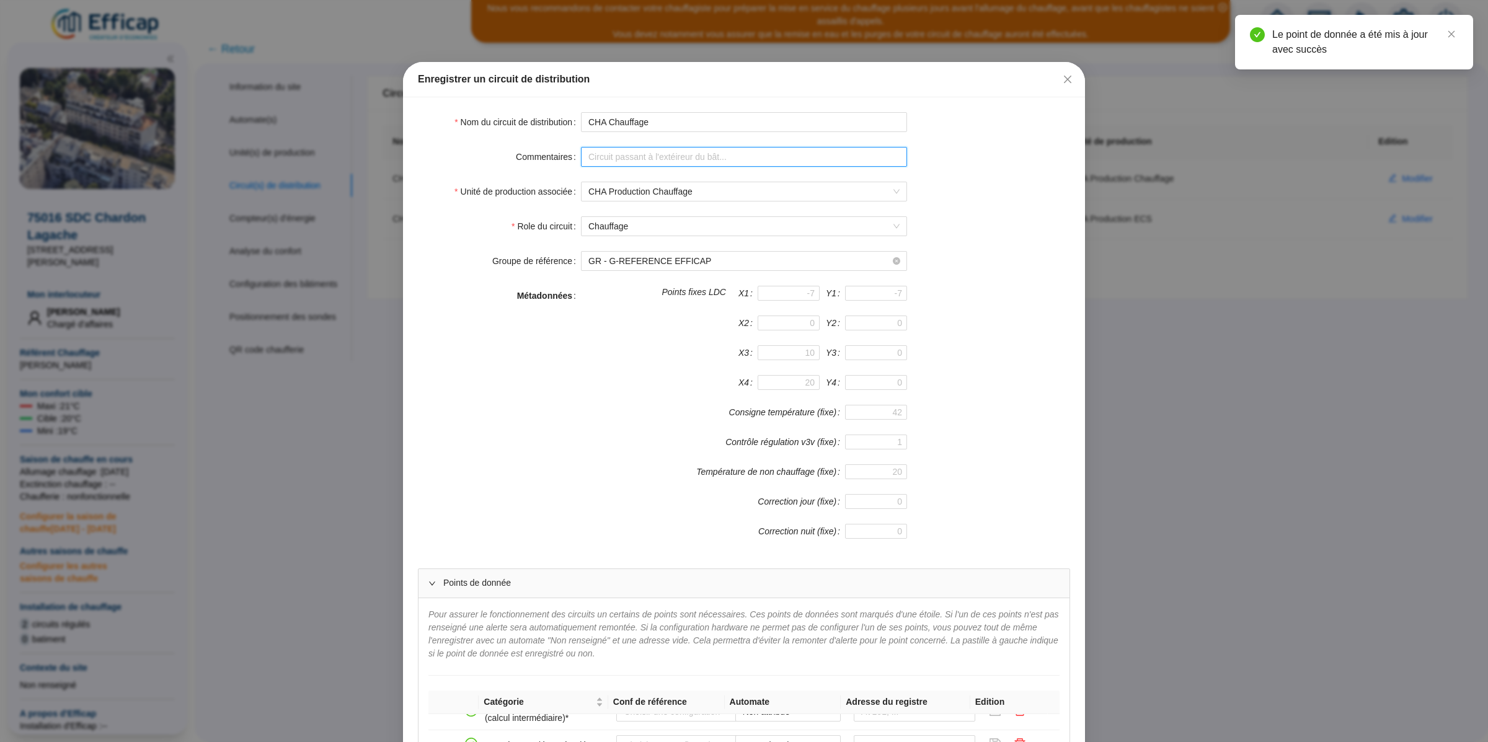
click at [627, 154] on input "Commentaires" at bounding box center [744, 157] width 326 height 20
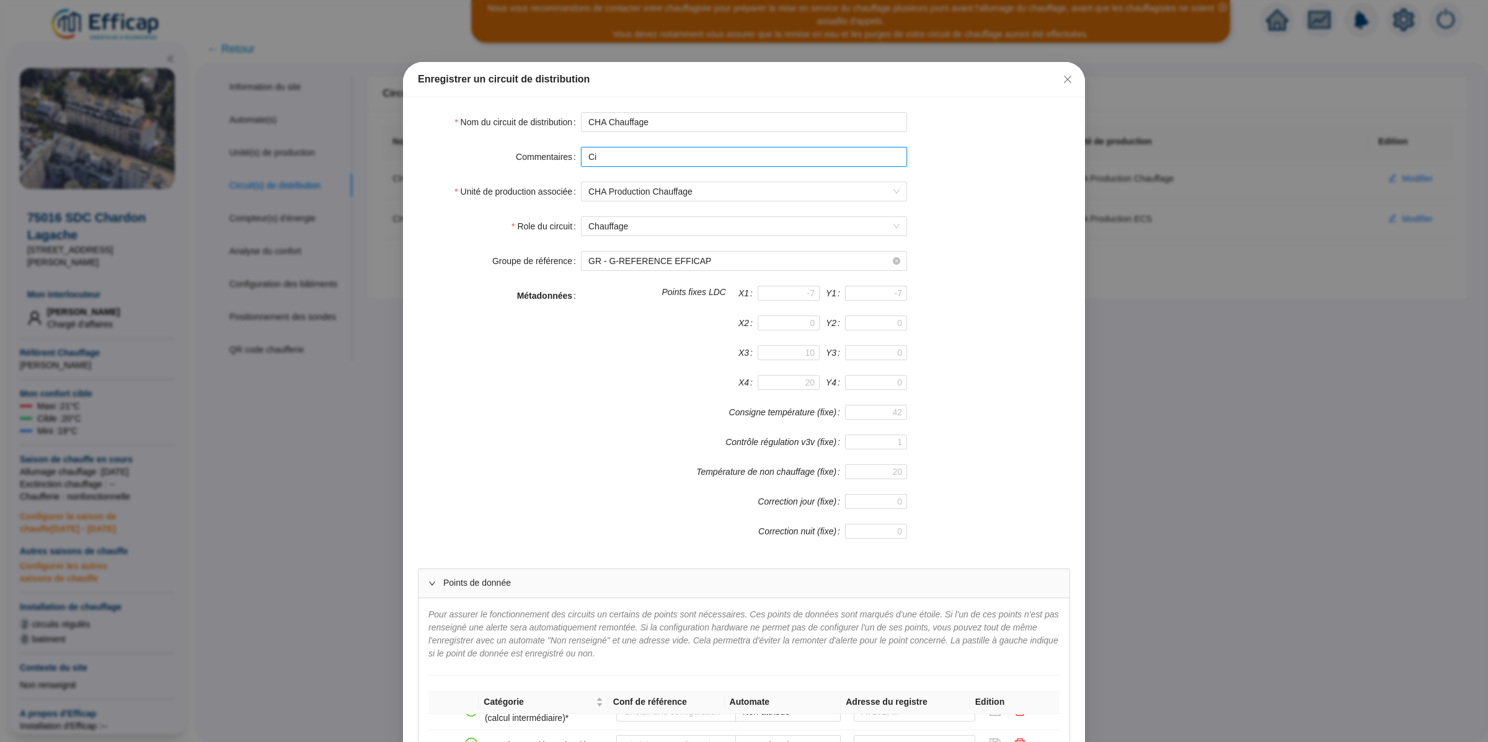
type input "C"
type input "Régulation par consigne au primaire en 0-10V"
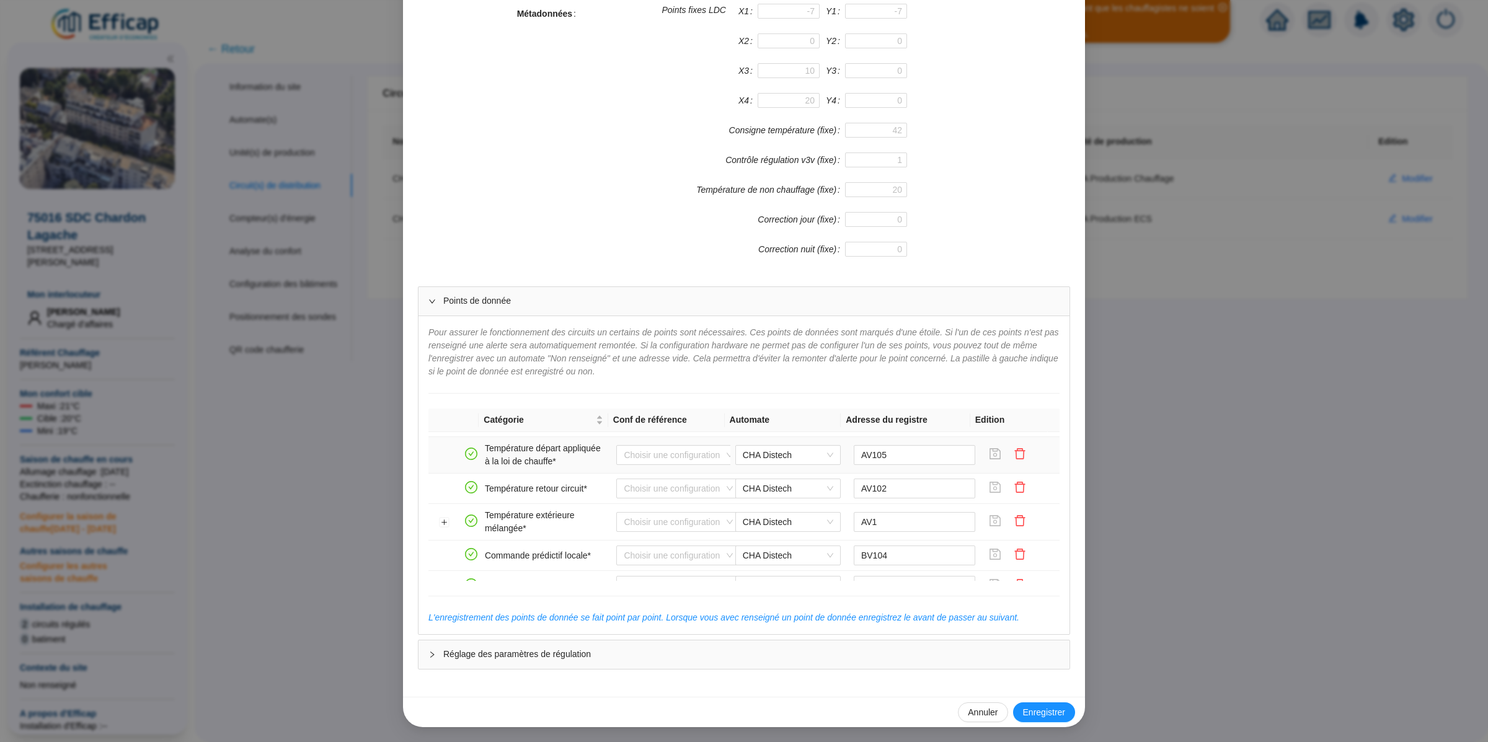
scroll to position [221, 0]
click at [1027, 712] on span "Enregistrer" at bounding box center [1044, 712] width 42 height 13
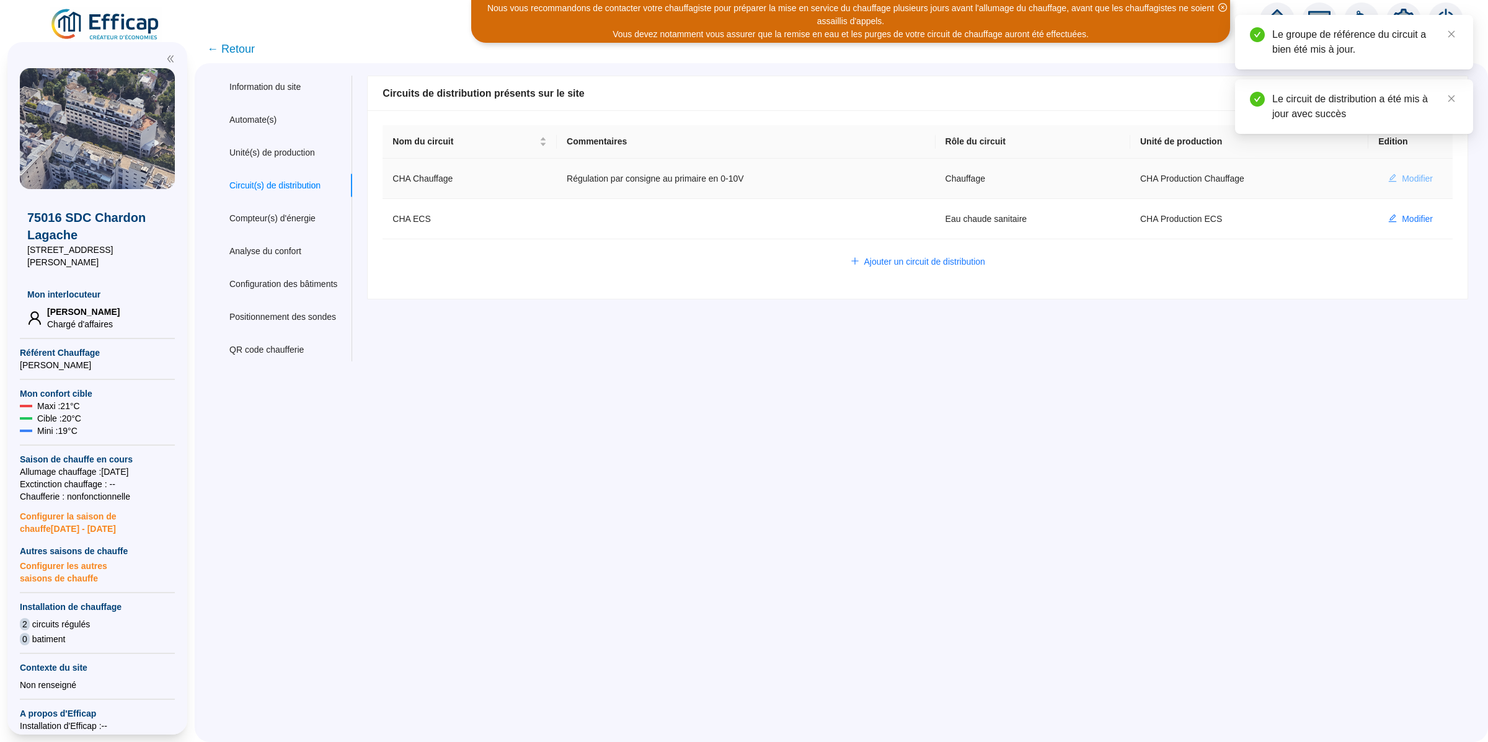
click at [1388, 178] on icon "edit" at bounding box center [1392, 178] width 9 height 9
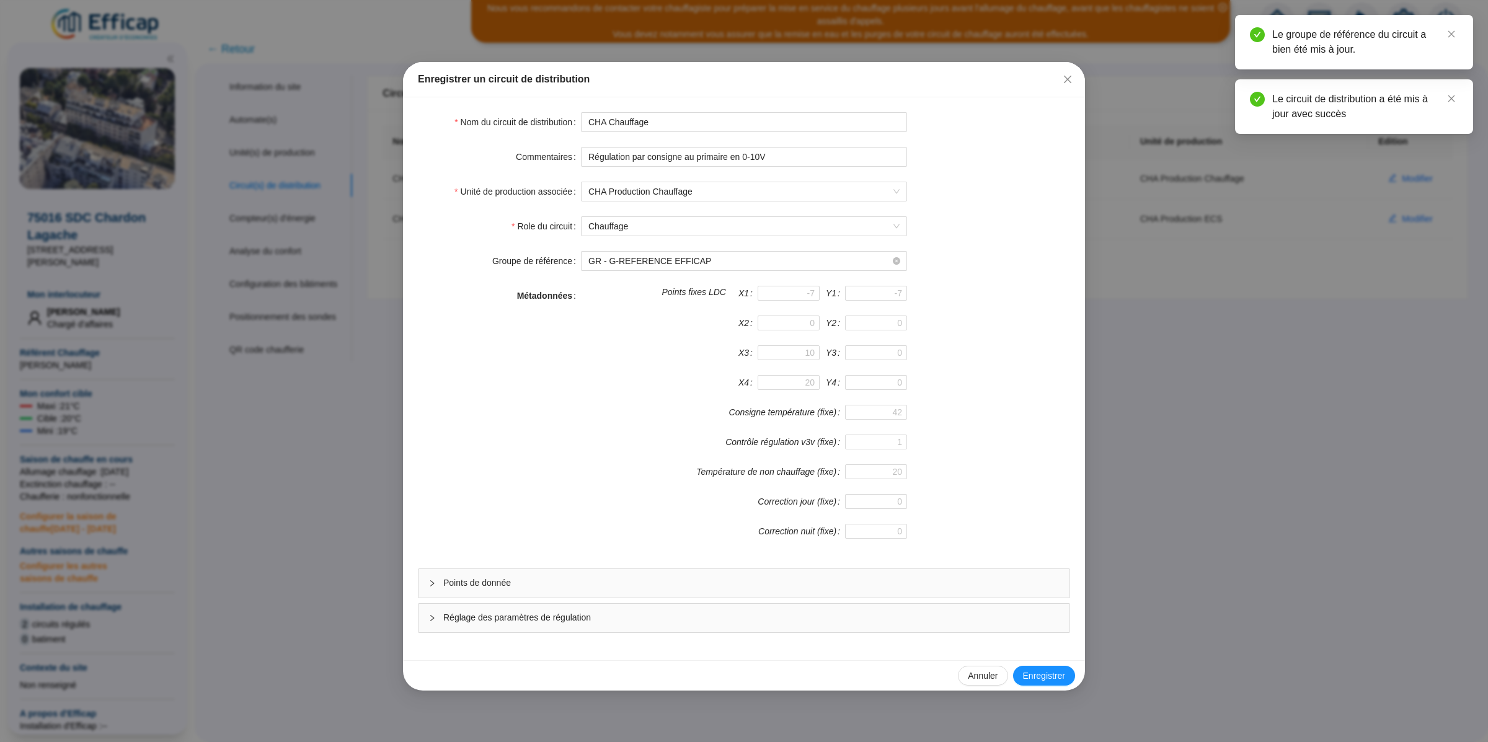
click at [538, 575] on div "Points de donnée" at bounding box center [743, 583] width 651 height 29
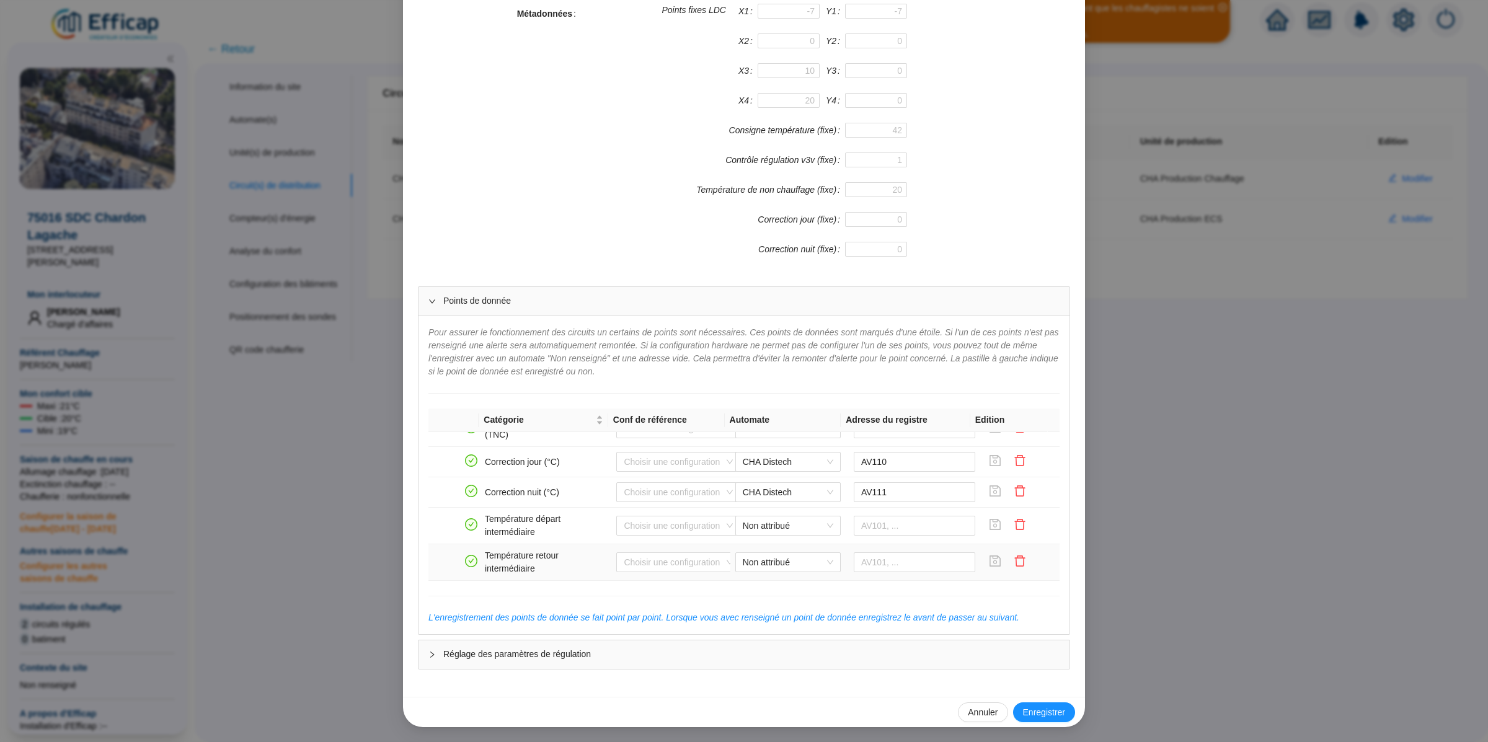
scroll to position [852, 0]
click at [1225, 451] on div "Enregistrer un circuit de distribution Nom du circuit de distribution CHA Chauf…" at bounding box center [744, 371] width 1488 height 742
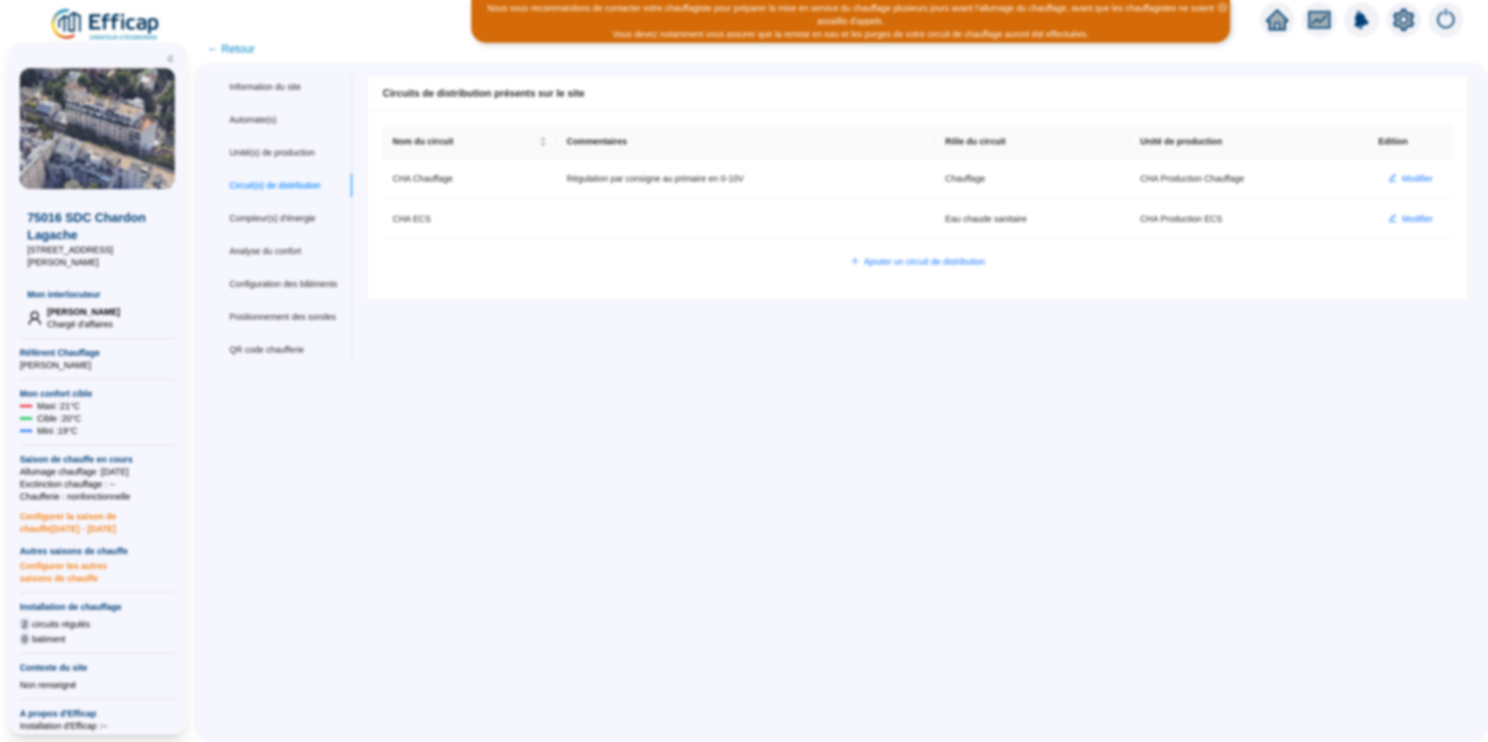
scroll to position [224, 0]
click at [246, 47] on span "← Retour" at bounding box center [231, 48] width 48 height 17
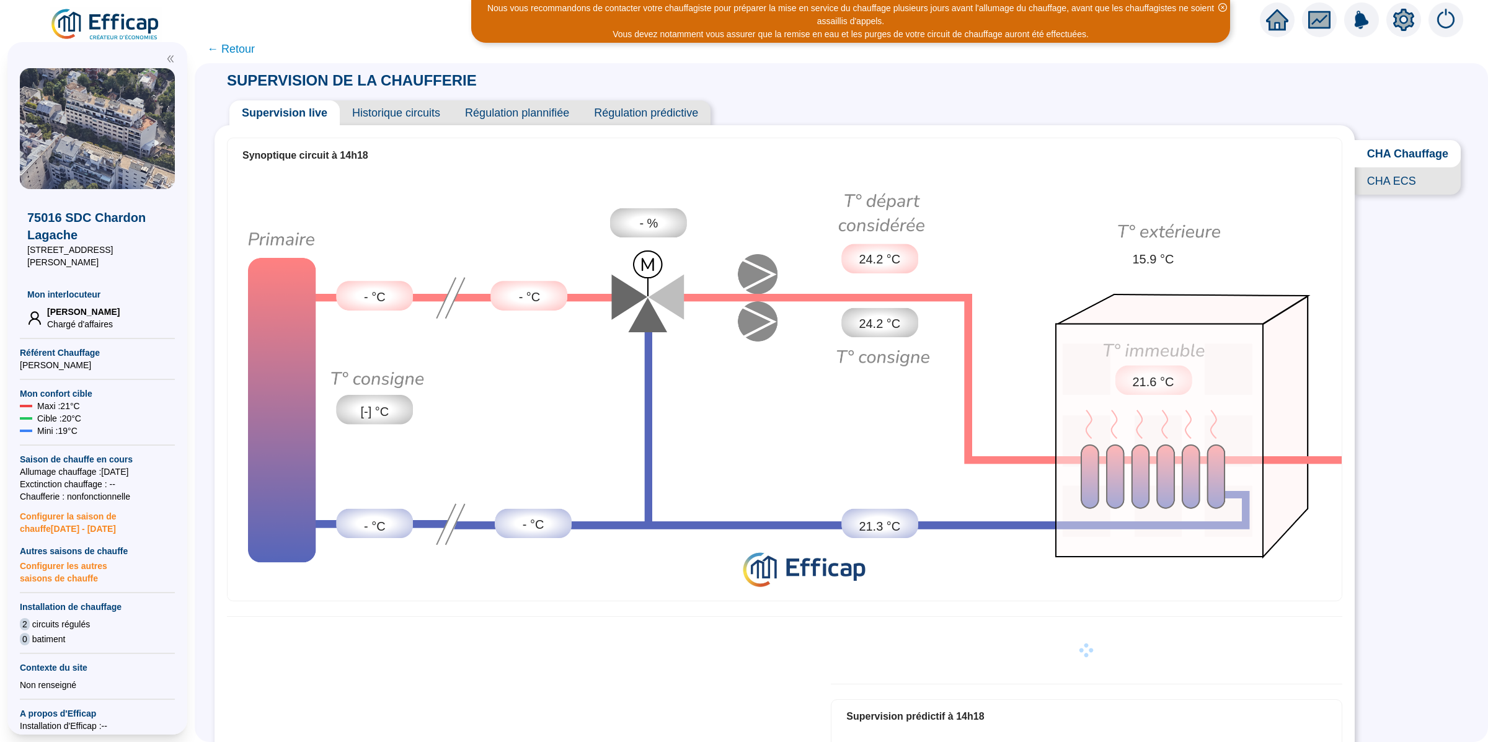
click at [395, 115] on span "Historique circuits" at bounding box center [396, 112] width 113 height 25
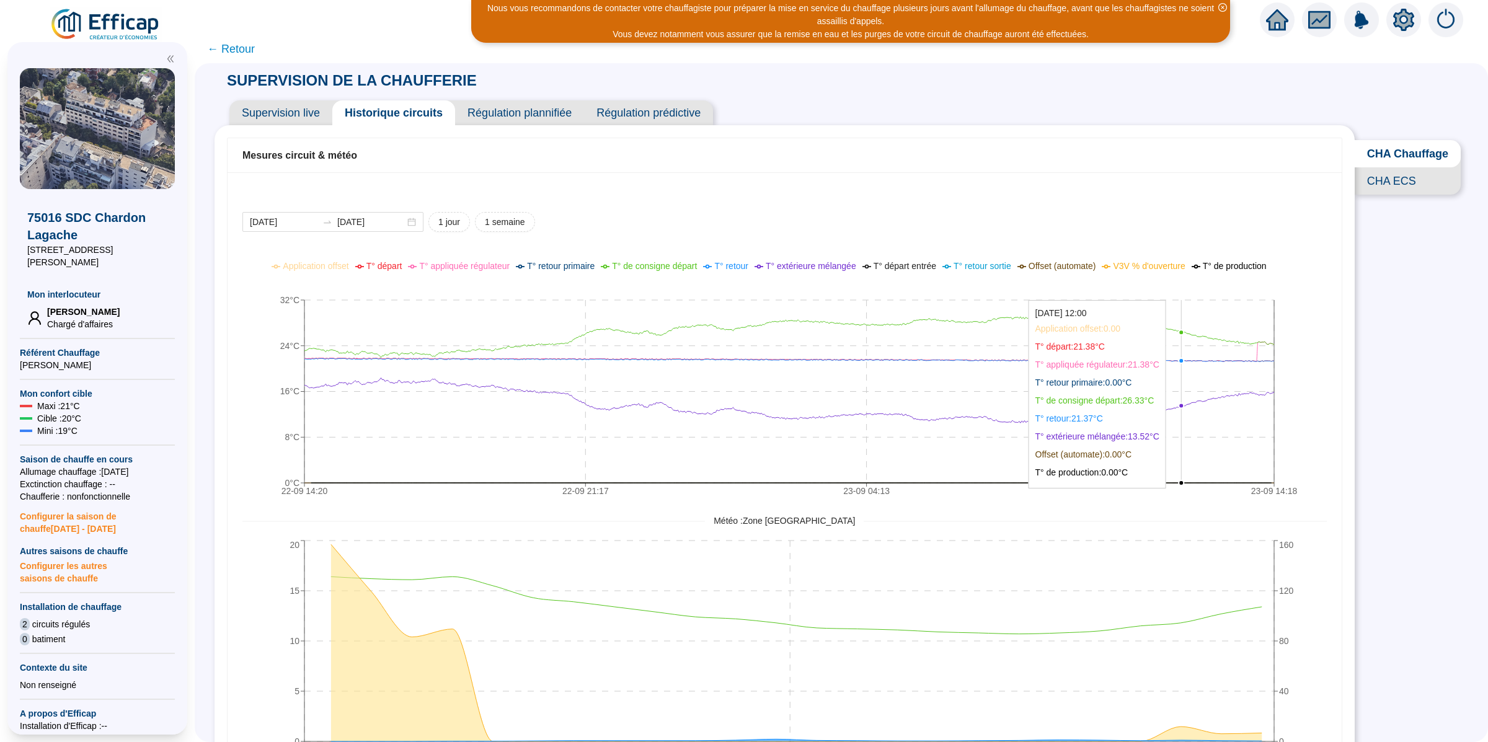
drag, startPoint x: 1175, startPoint y: 401, endPoint x: 1156, endPoint y: 487, distance: 87.5
click at [1157, 480] on icon "22-09 14:20 22-09 21:17 23-09 04:13 23-09 14:18 0°C 8°C 16°C 24°C 32°C" at bounding box center [771, 381] width 1059 height 248
click at [573, 116] on span "Régulation plannifiée" at bounding box center [519, 112] width 129 height 25
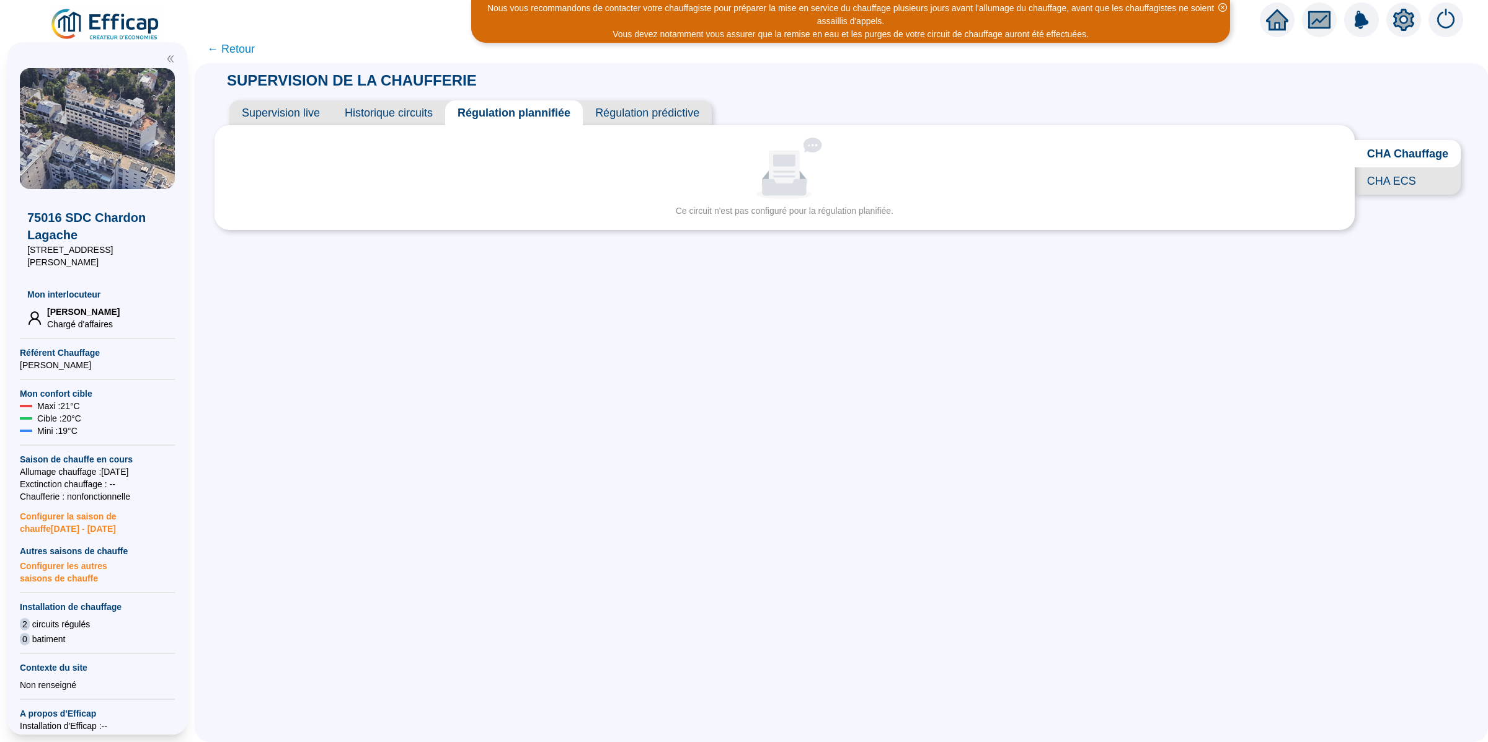
click at [636, 113] on span "Régulation prédictive" at bounding box center [647, 112] width 129 height 25
click at [386, 118] on span "Historique circuits" at bounding box center [388, 112] width 113 height 25
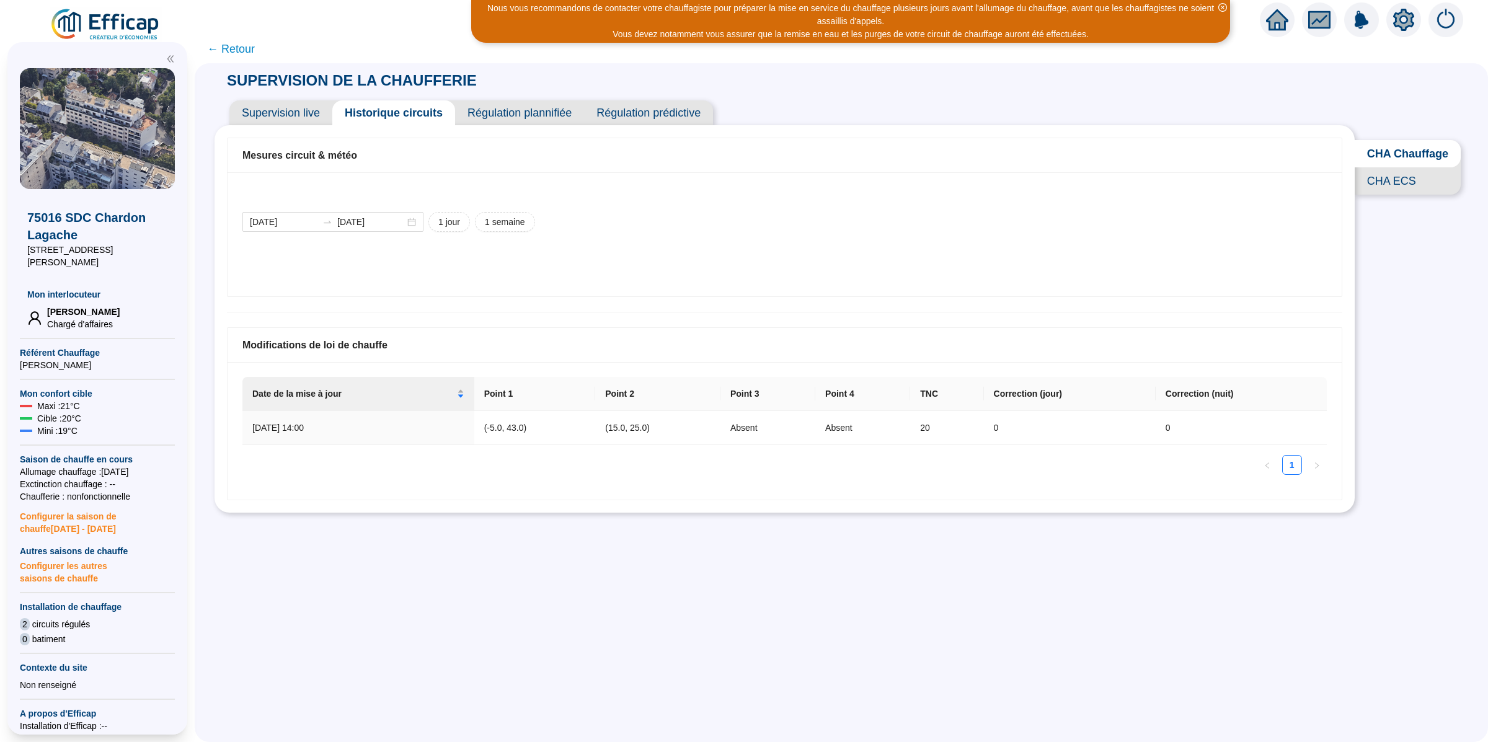
click at [309, 114] on span "Supervision live" at bounding box center [280, 112] width 103 height 25
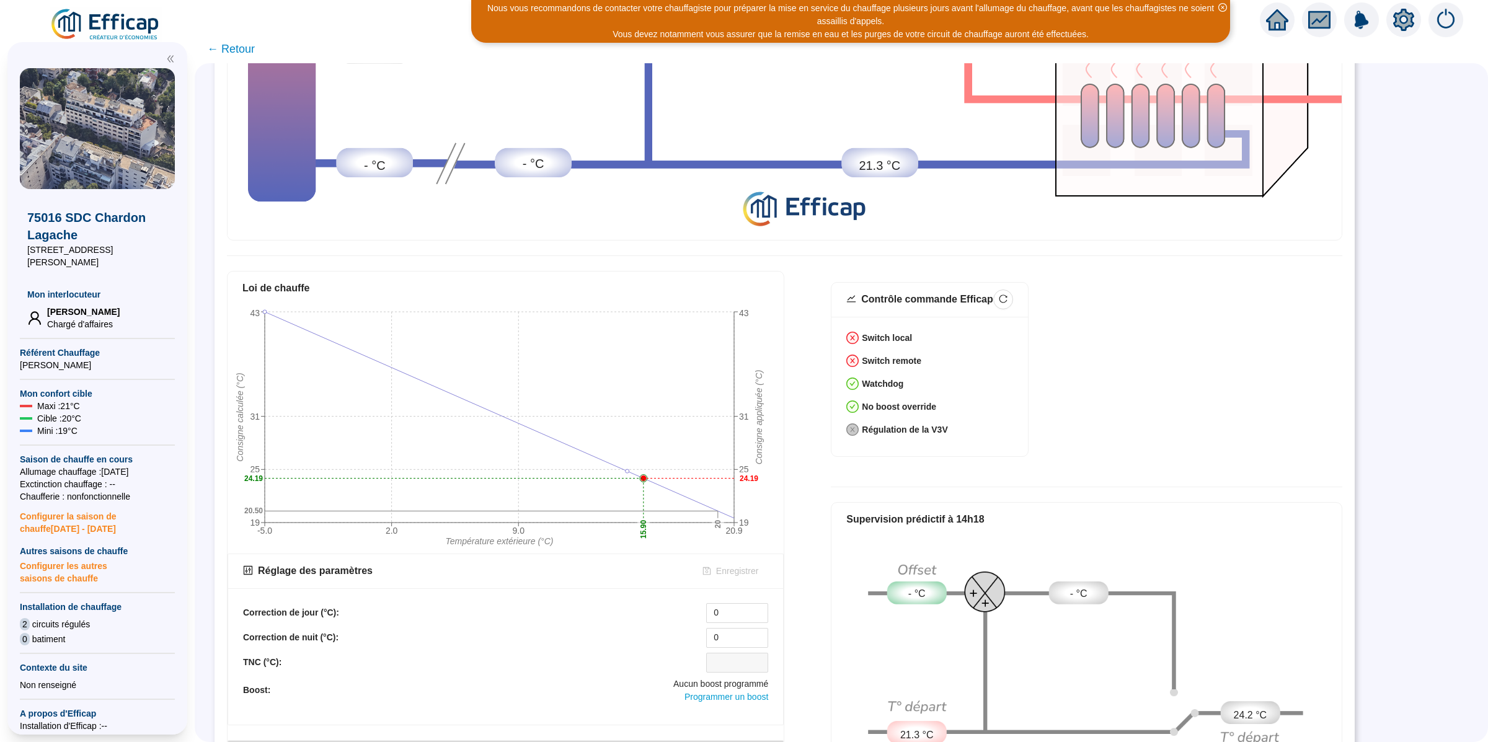
scroll to position [9, 0]
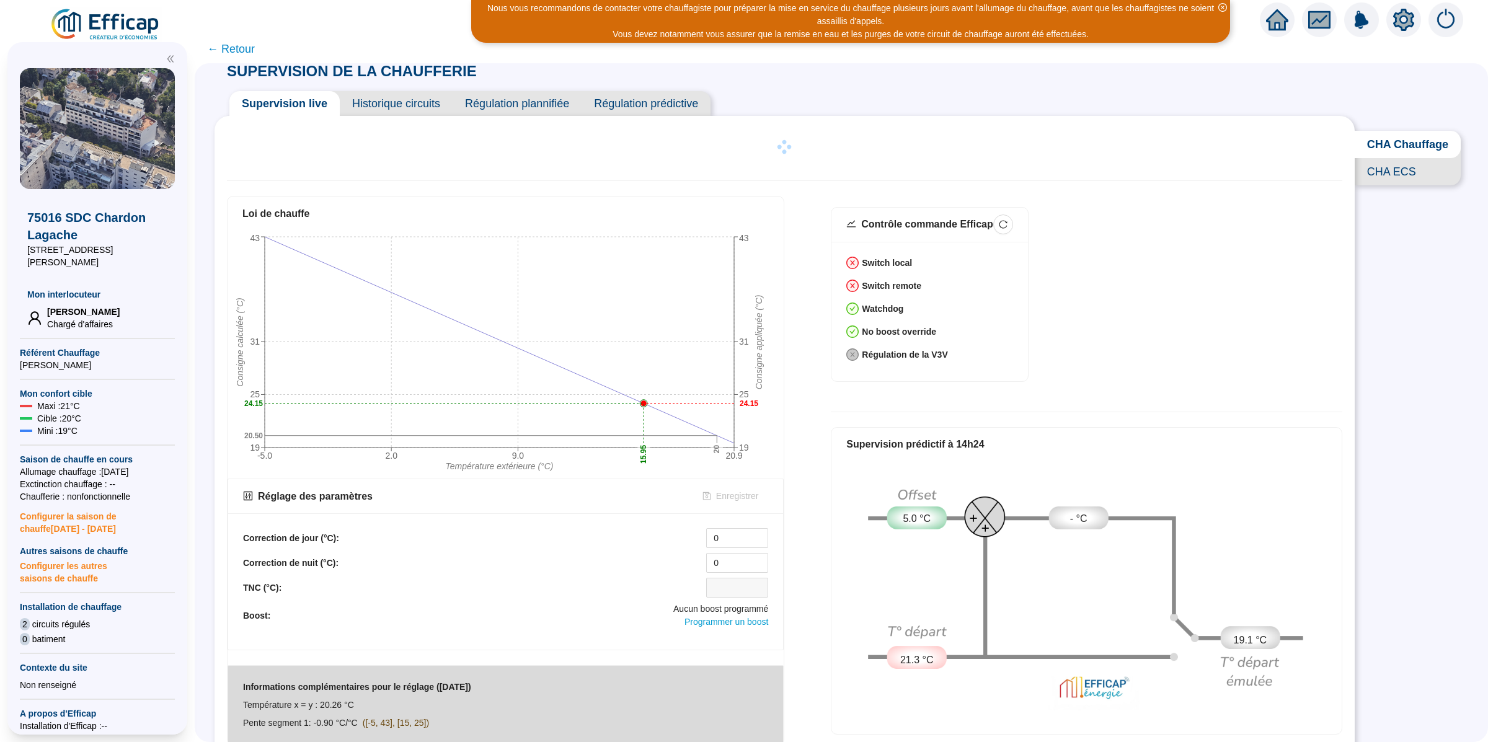
click at [427, 106] on span "Historique circuits" at bounding box center [396, 103] width 113 height 25
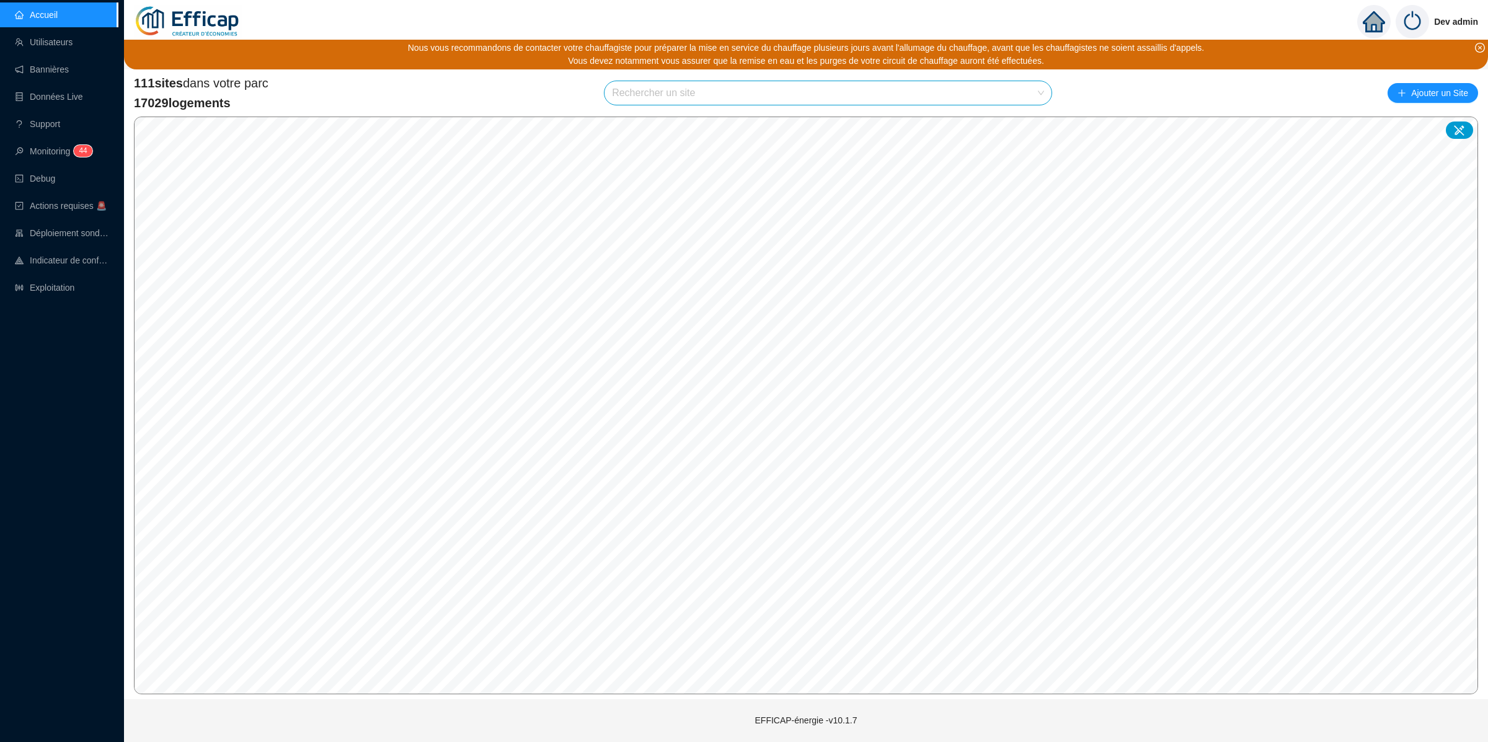
click at [733, 100] on input "search" at bounding box center [822, 93] width 421 height 24
type input "cler"
click at [1030, 129] on div at bounding box center [1026, 122] width 29 height 19
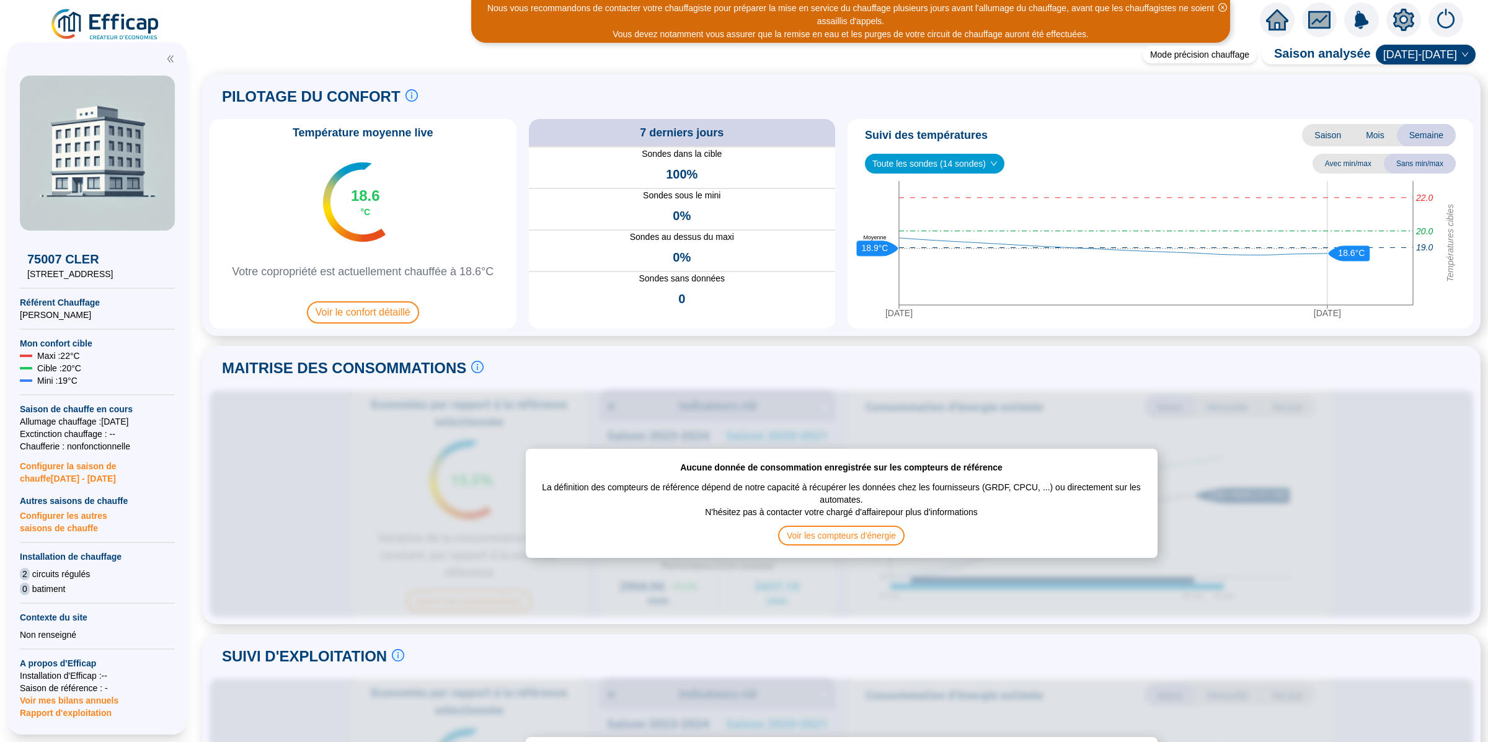
click at [1399, 23] on icon "setting" at bounding box center [1403, 19] width 21 height 20
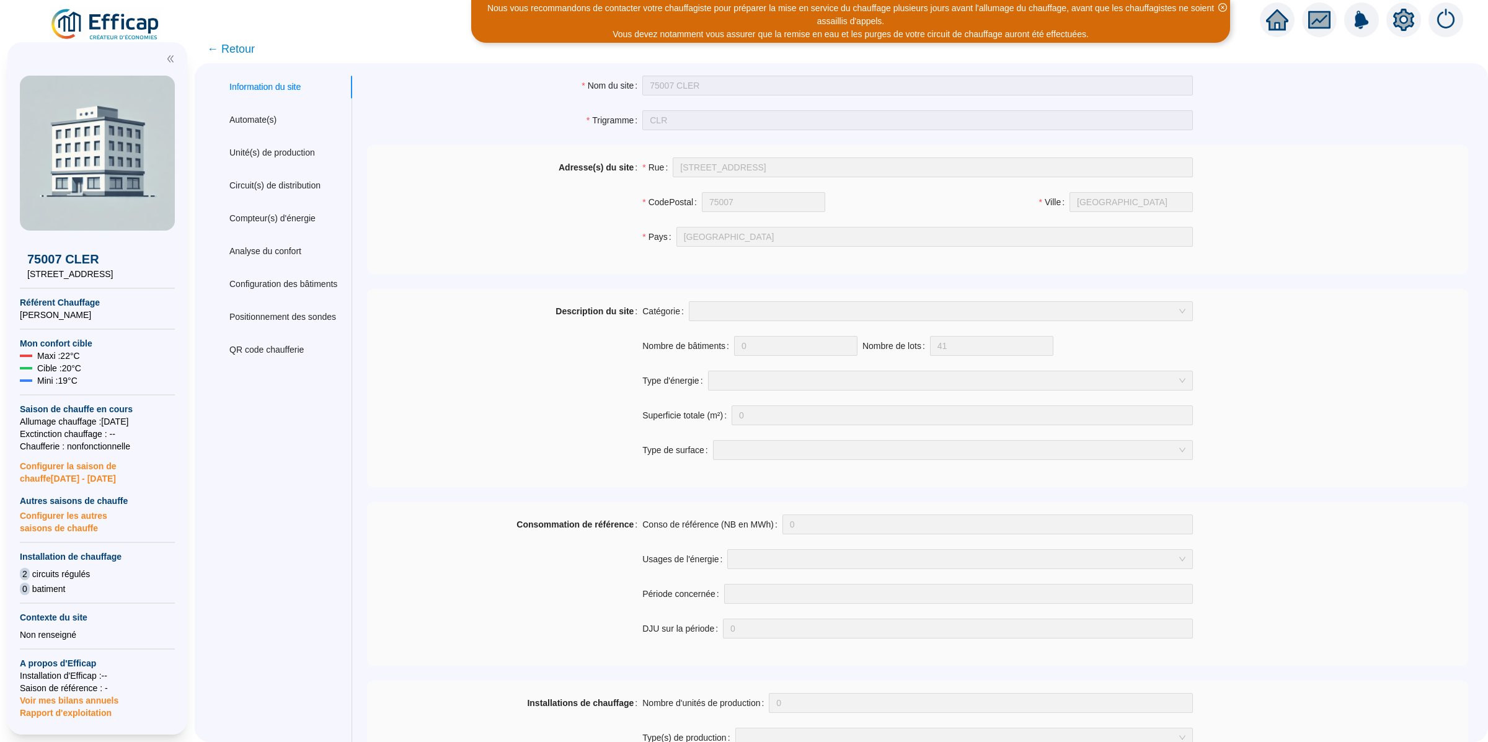
click at [278, 102] on div "Information du site Automate(s) Unité(s) de production Circuit(s) de distributi…" at bounding box center [283, 753] width 138 height 1355
click at [276, 113] on div "Automate(s)" at bounding box center [252, 119] width 47 height 13
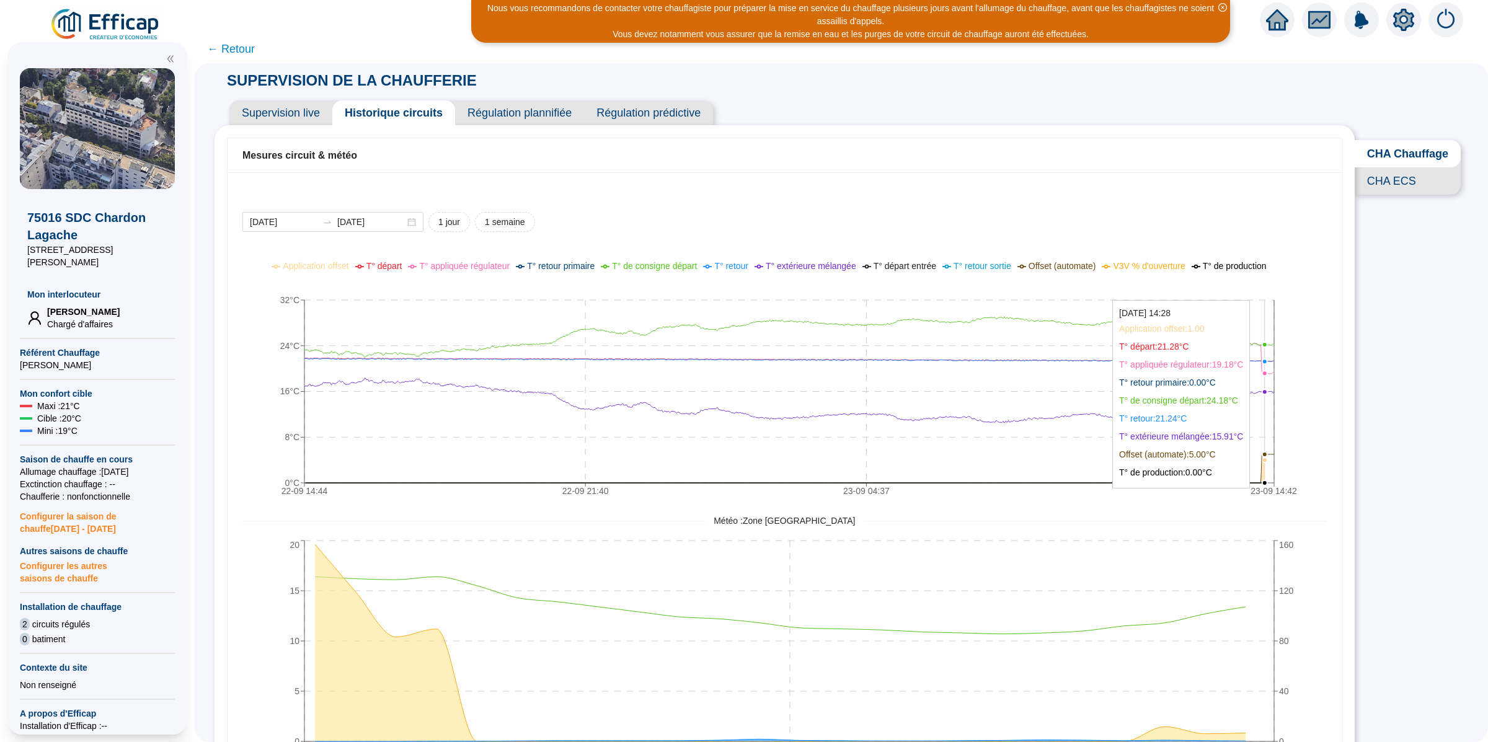
click at [1276, 381] on icon "22-09 14:[PHONE_NUMBER]:[PHONE_NUMBER]:[PHONE_NUMBER]:42 0°C 8°C 16°C 24°C 32°C" at bounding box center [771, 381] width 1059 height 248
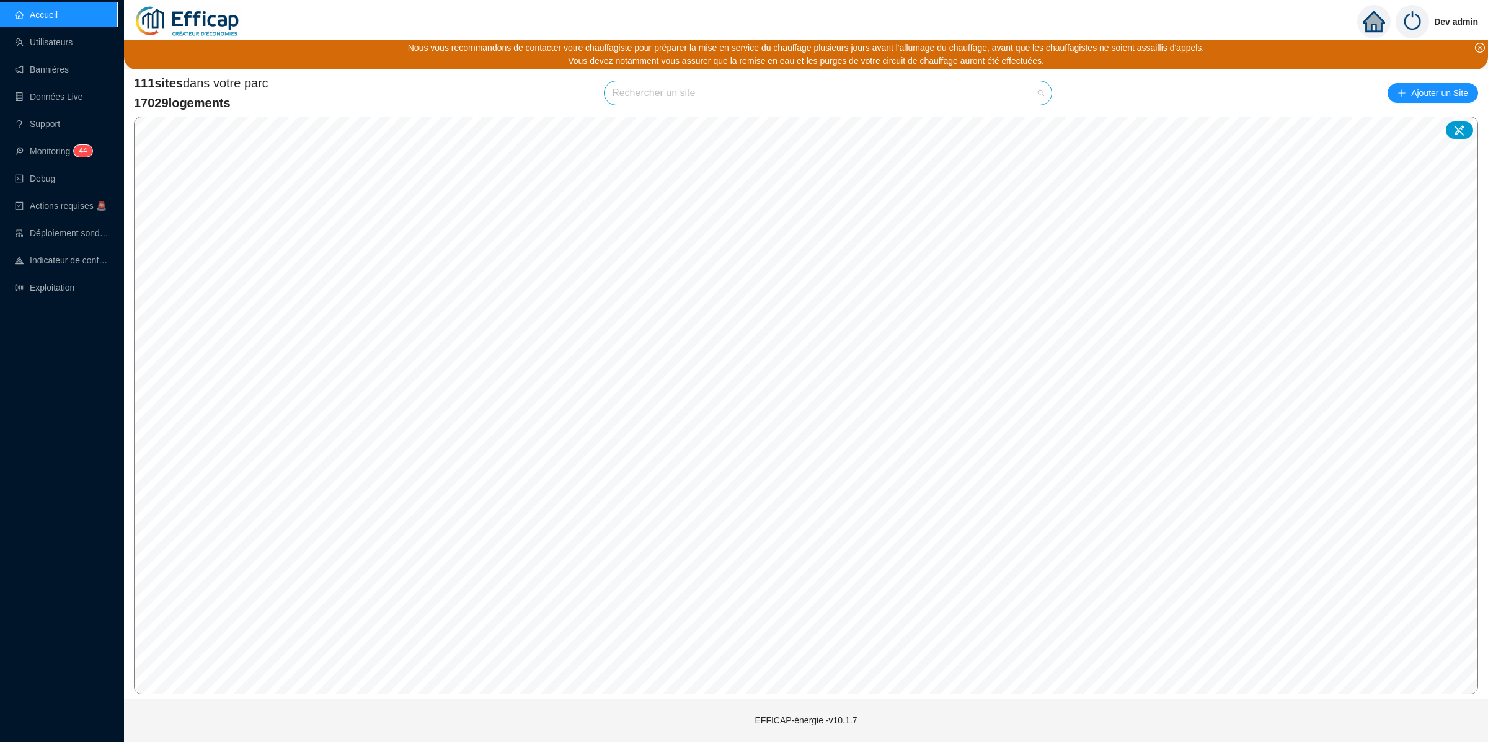
click at [743, 97] on input "search" at bounding box center [822, 93] width 421 height 24
type input "oranger"
click at [1031, 122] on div at bounding box center [1026, 122] width 29 height 19
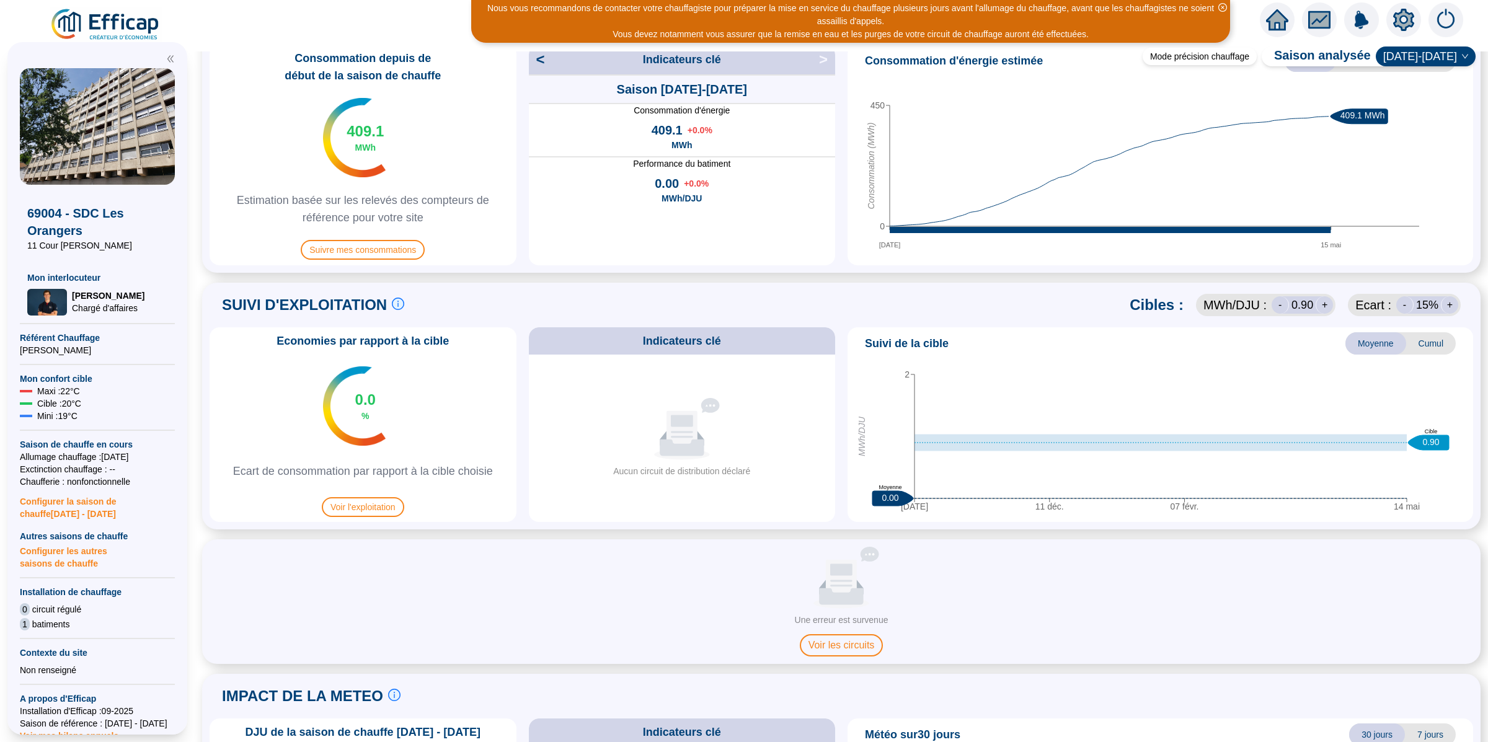
scroll to position [531, 0]
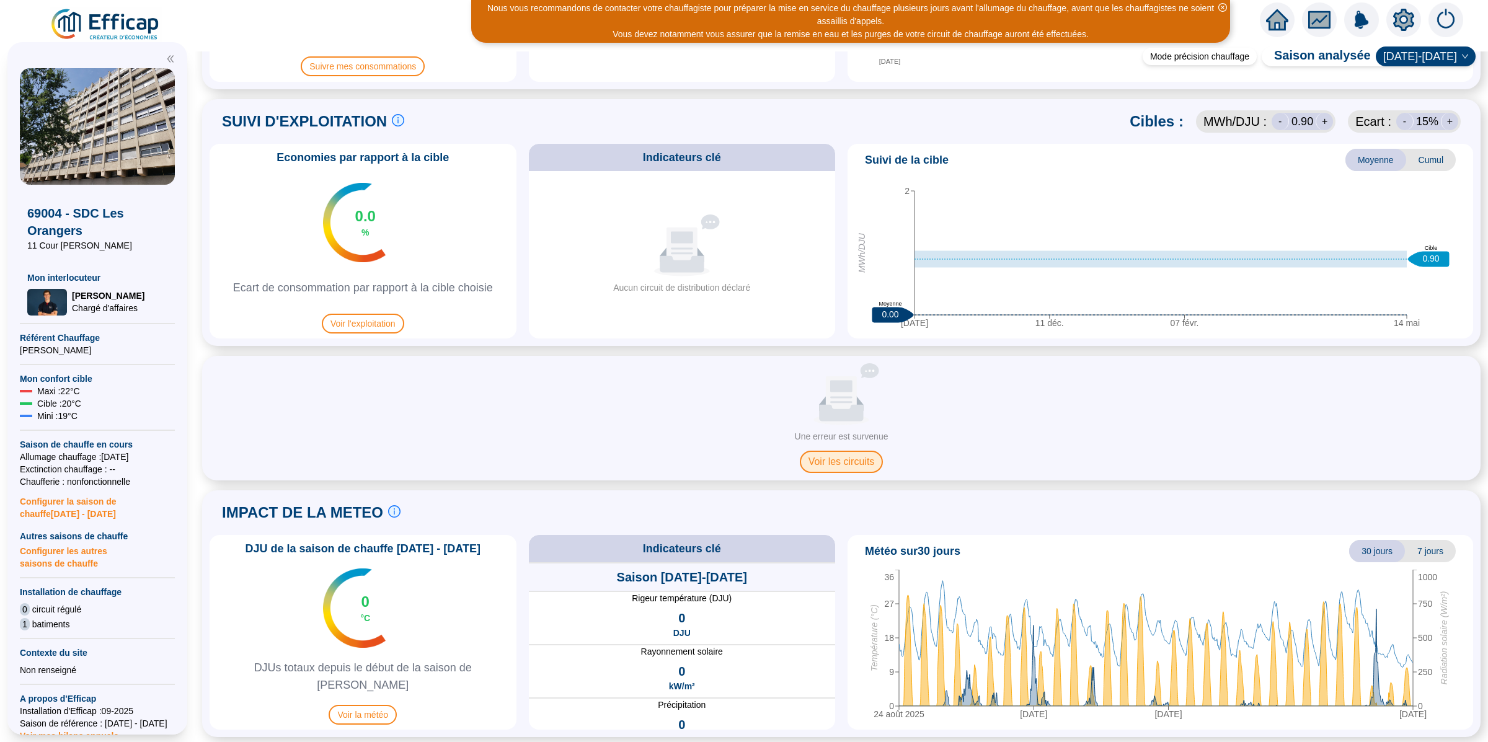
click at [838, 461] on span "Voir les circuits" at bounding box center [842, 462] width 84 height 22
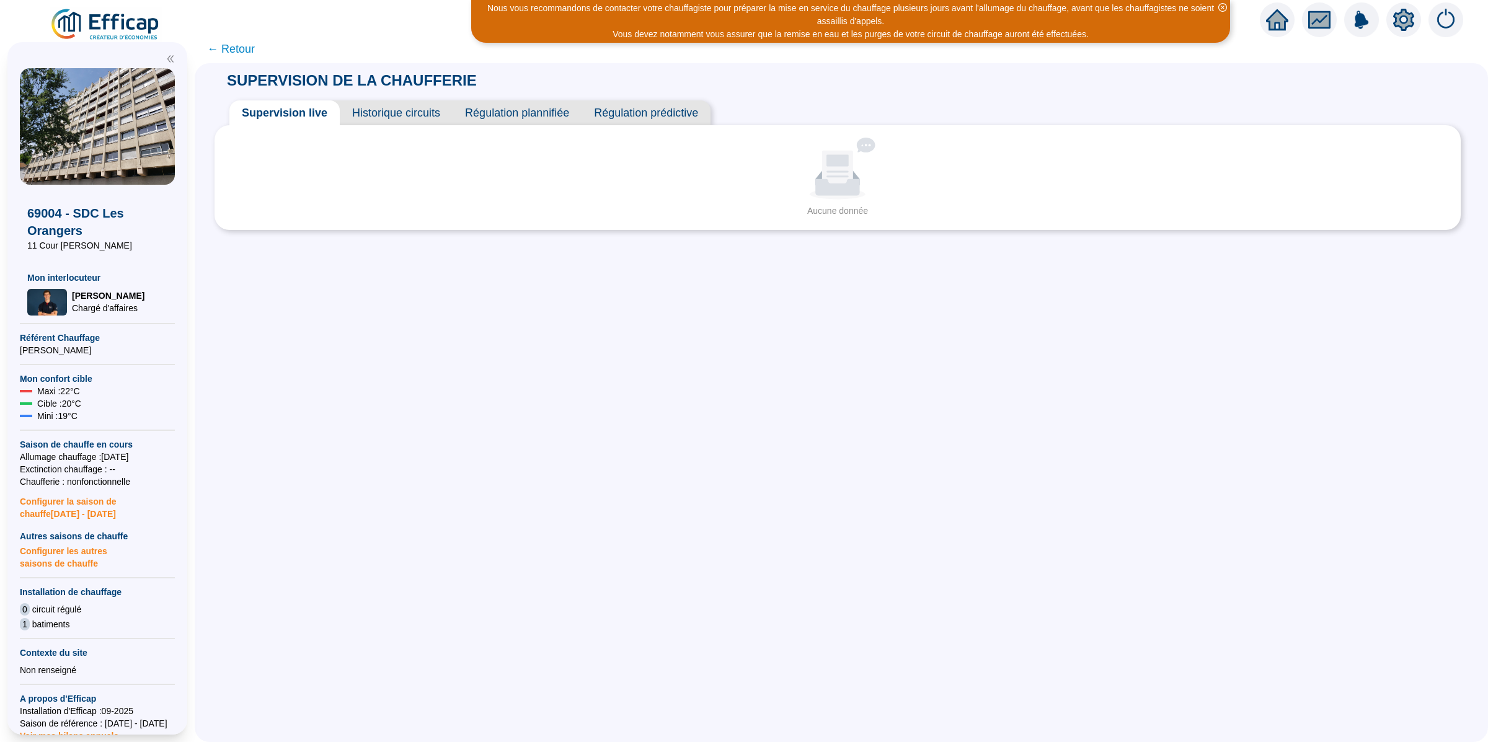
click at [1398, 22] on icon "setting" at bounding box center [1403, 19] width 21 height 20
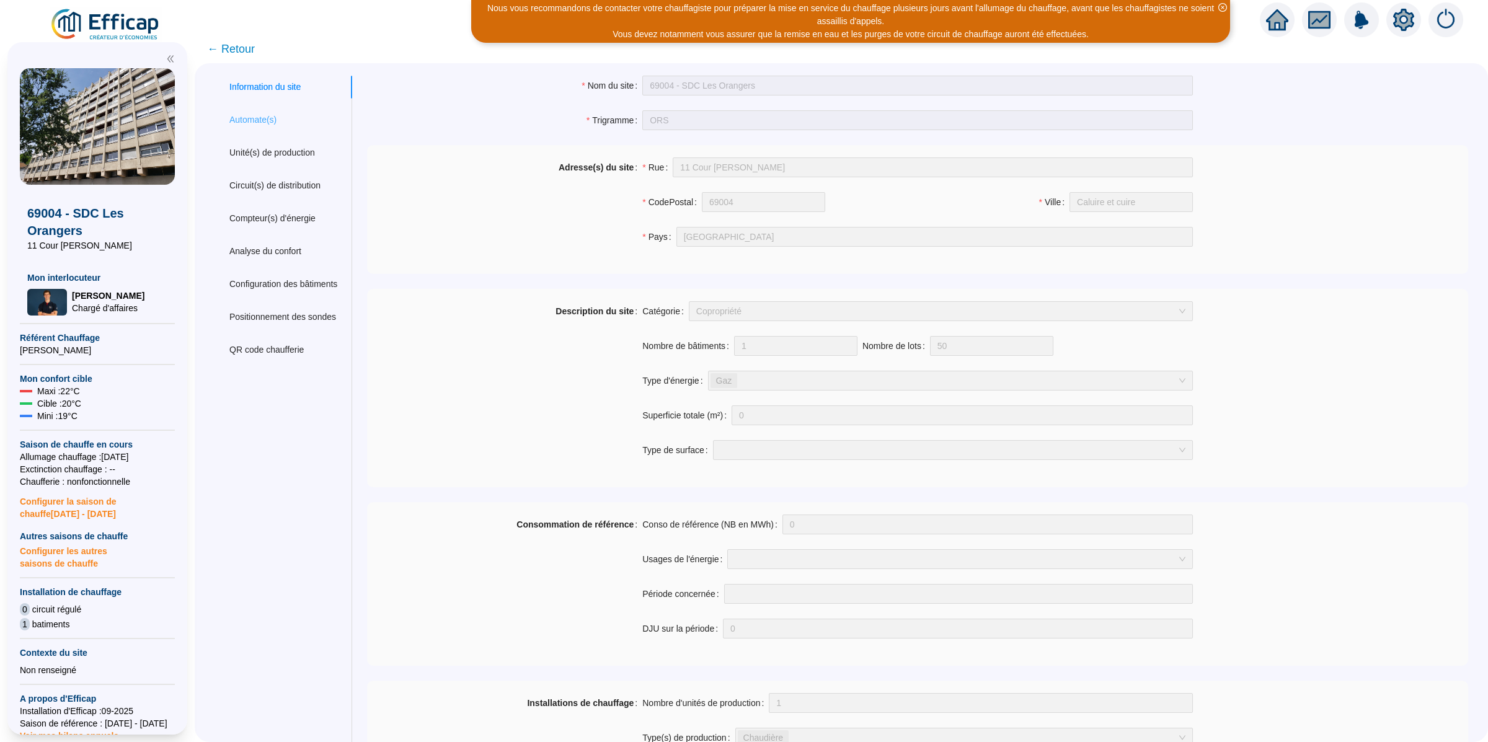
click at [271, 111] on div "Automate(s)" at bounding box center [283, 119] width 138 height 23
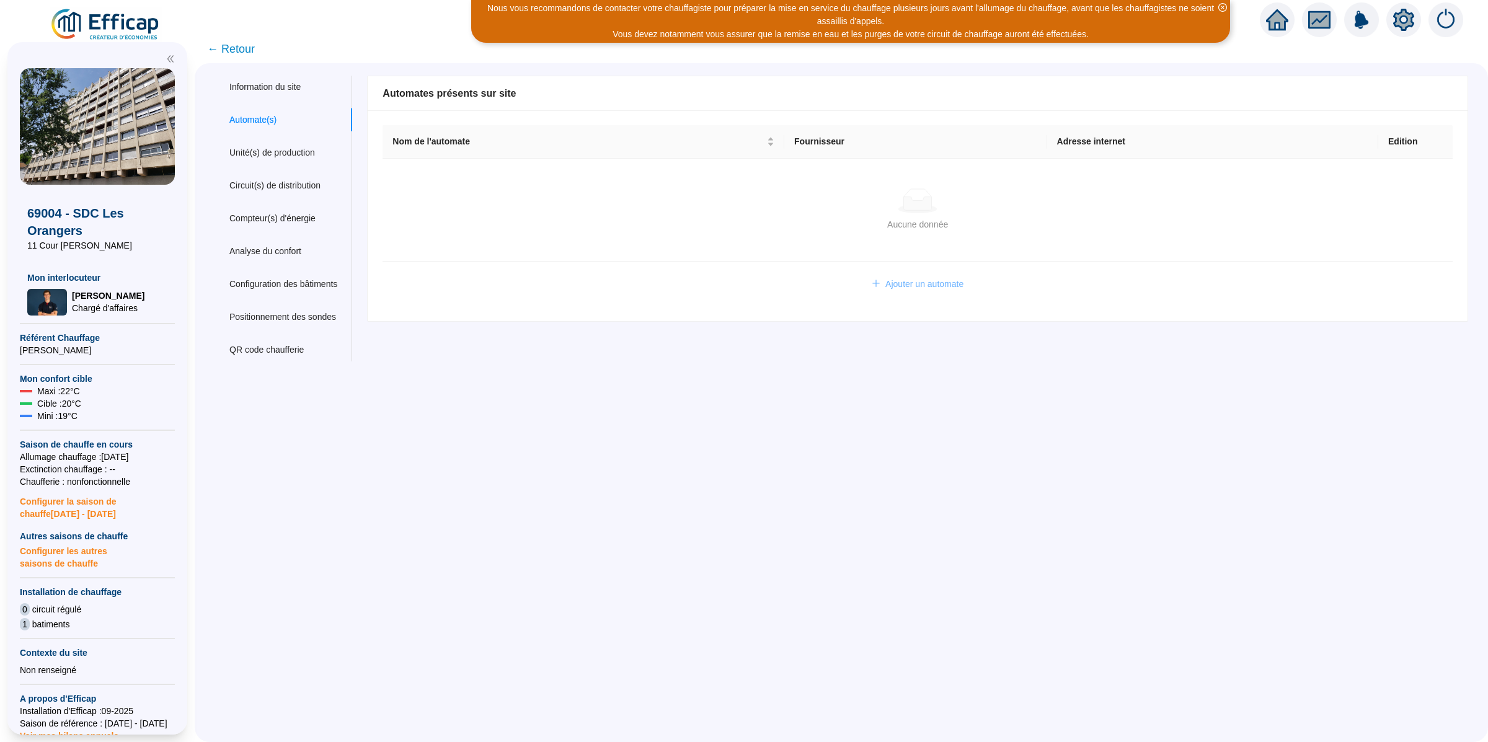
click at [902, 283] on span "Ajouter un automate" at bounding box center [924, 284] width 78 height 13
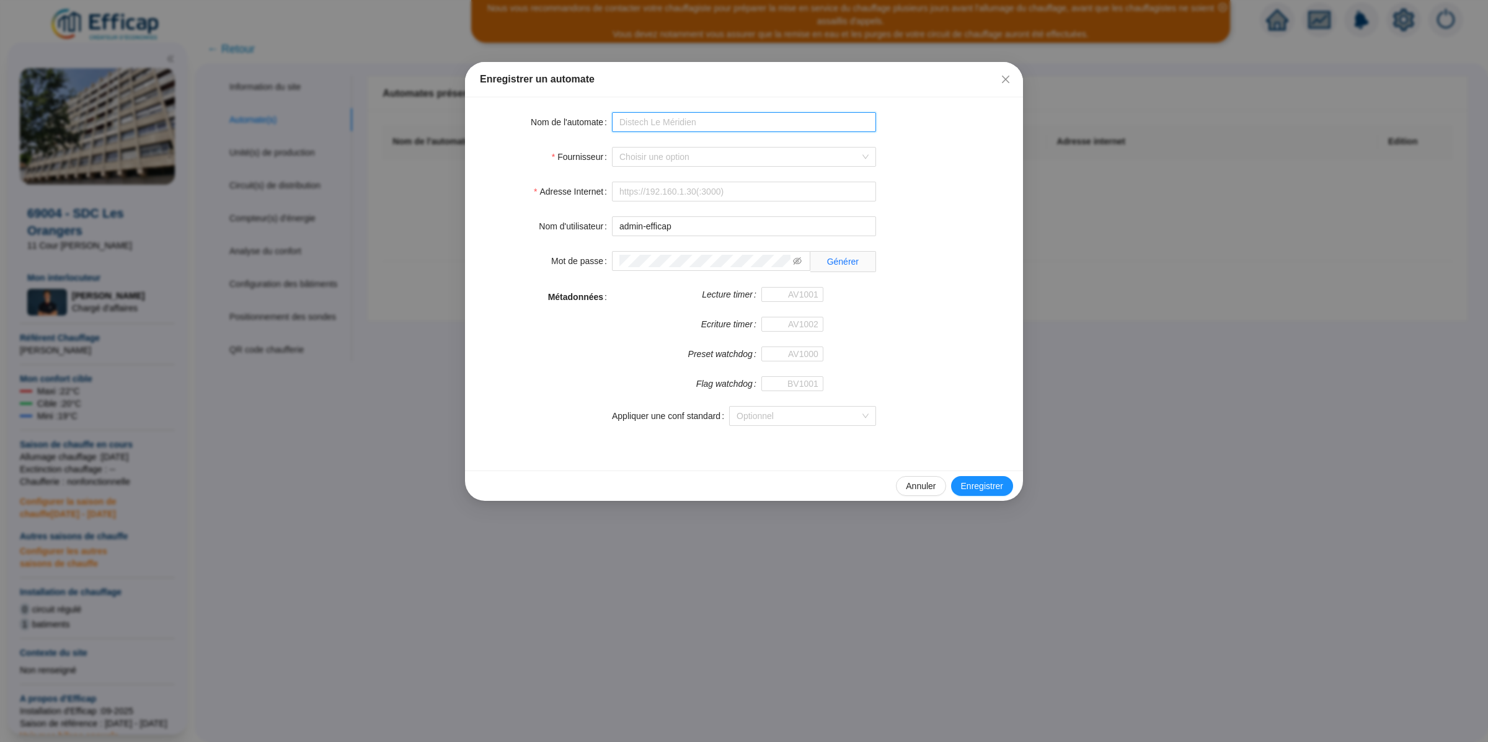
click at [684, 118] on input "Nom de l'automate" at bounding box center [744, 122] width 264 height 20
type input "WIT Les Orangers"
click at [706, 170] on form "Nom de l'automate WIT Les Orangers Fournisseur Choisir une option Adresse Inter…" at bounding box center [744, 276] width 528 height 328
click at [687, 156] on input "Fournisseur" at bounding box center [738, 157] width 238 height 19
click at [663, 259] on div "WIT" at bounding box center [744, 261] width 244 height 13
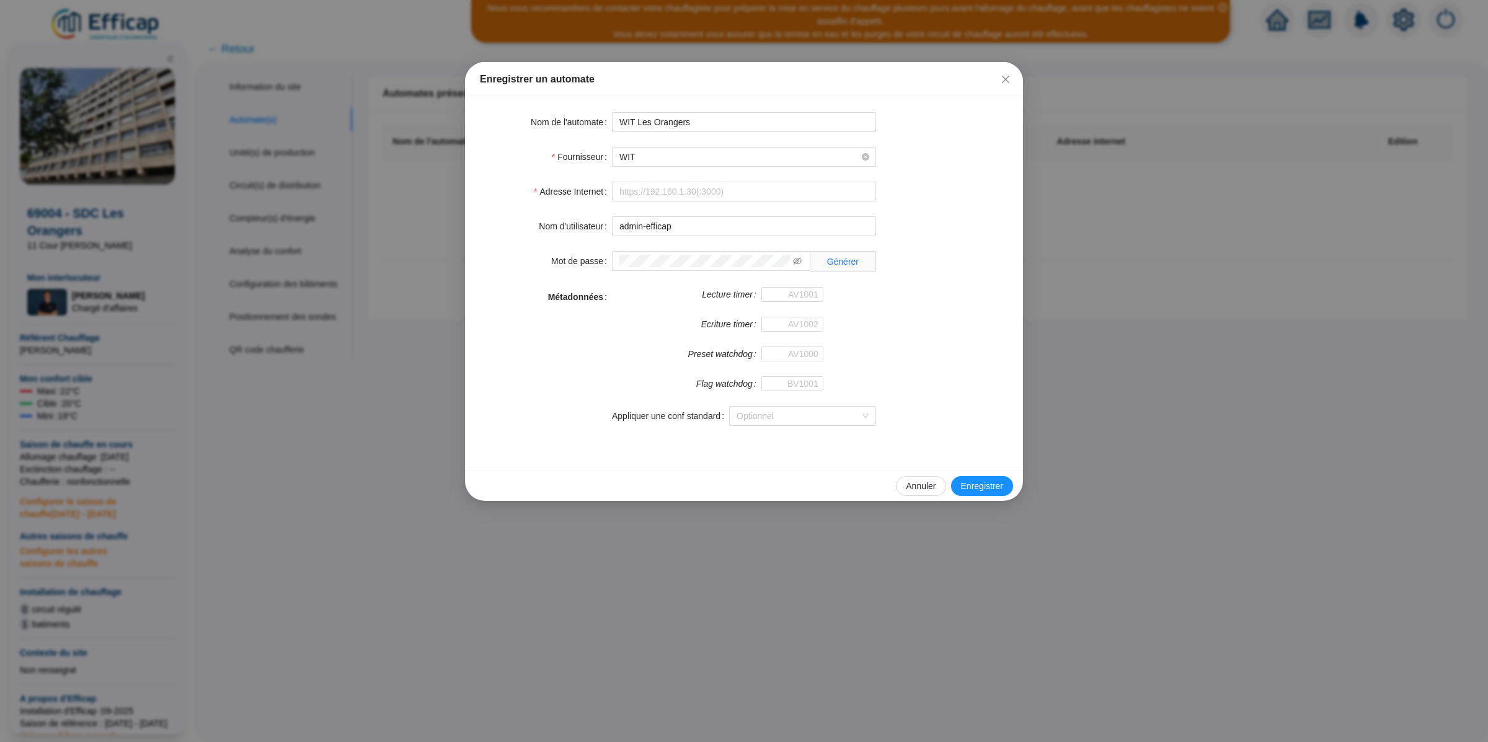
click at [521, 235] on div "Nom d'utilisateur" at bounding box center [546, 226] width 132 height 20
click at [716, 202] on form "Nom de l'automate WIT Les Orangers Fournisseur WIT Adresse Internet Nom d'utili…" at bounding box center [744, 276] width 528 height 328
click at [696, 192] on input "Adresse Internet" at bounding box center [744, 192] width 264 height 20
paste input "[URL][TECHNICAL_ID]"
click at [707, 193] on input "[URL][TECHNICAL_ID]" at bounding box center [744, 192] width 264 height 20
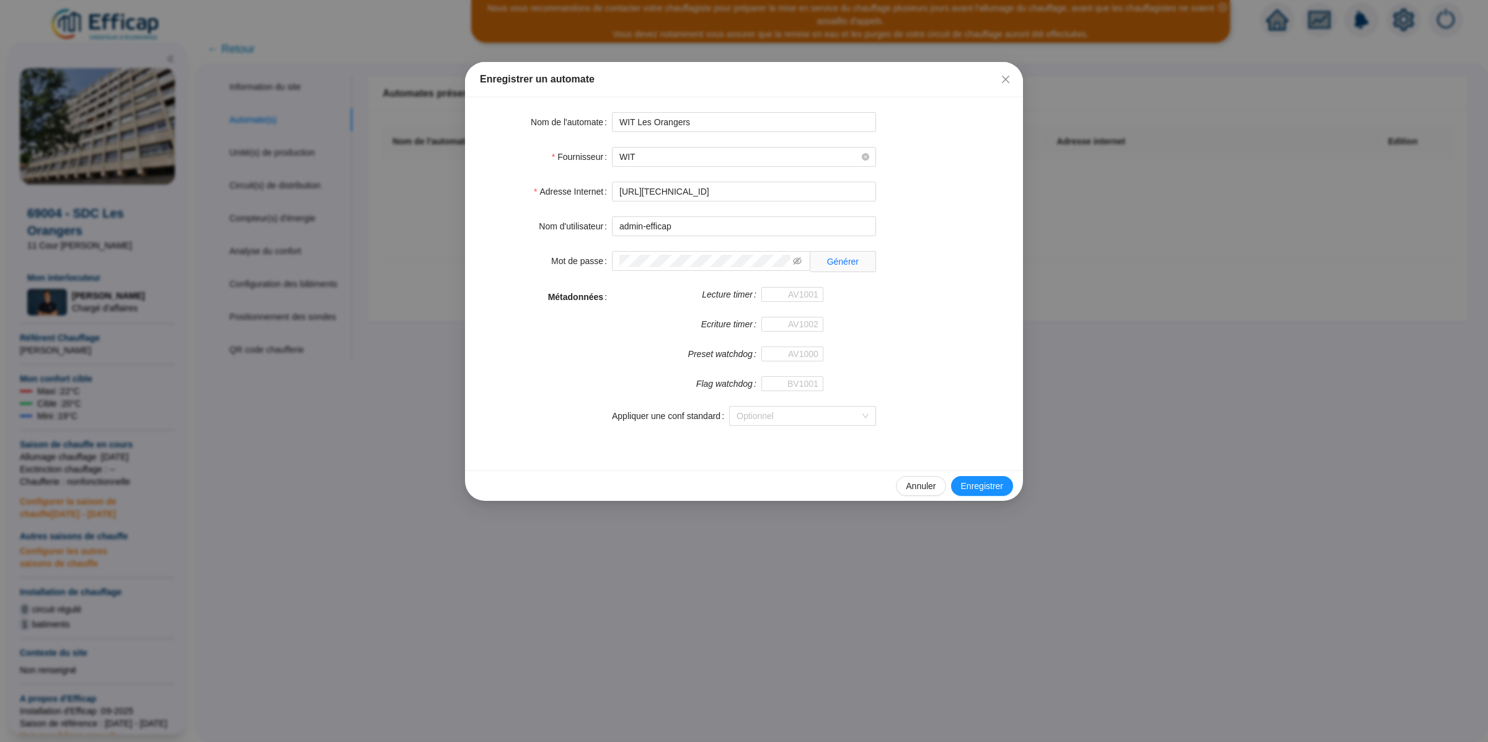
click at [930, 224] on div "Nom d'utilisateur admin-efficap" at bounding box center [744, 226] width 528 height 20
drag, startPoint x: 710, startPoint y: 192, endPoint x: 852, endPoint y: 192, distance: 141.9
click at [852, 192] on input "[URL][TECHNICAL_ID]" at bounding box center [744, 192] width 264 height 20
type input "[URL][TECHNICAL_ID]"
click at [971, 255] on div "Mot de passe Générer" at bounding box center [744, 261] width 528 height 21
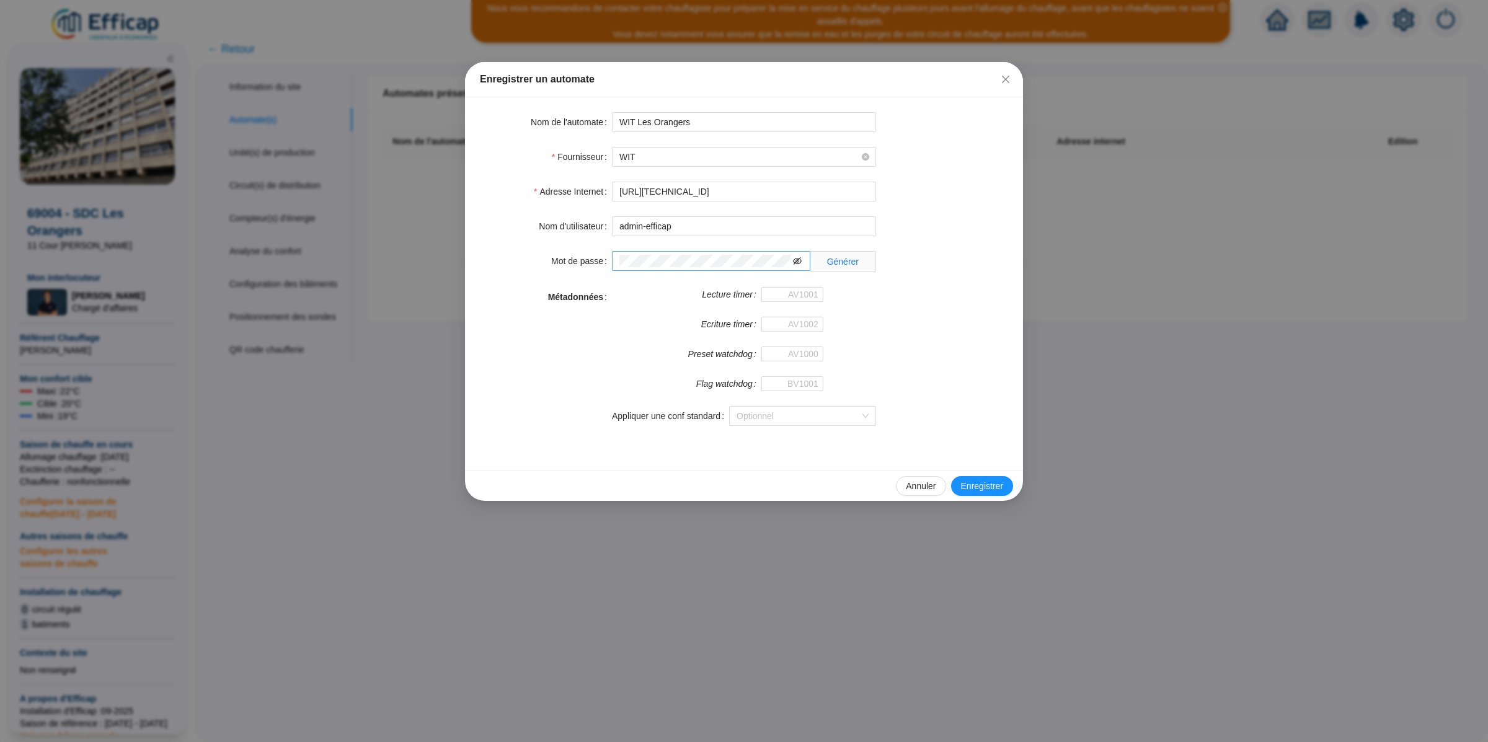
click at [795, 265] on icon "eye-invisible" at bounding box center [797, 260] width 9 height 7
click at [699, 232] on input "admin-efficap" at bounding box center [744, 226] width 264 height 20
click at [581, 398] on div "Métadonnées" at bounding box center [546, 364] width 132 height 154
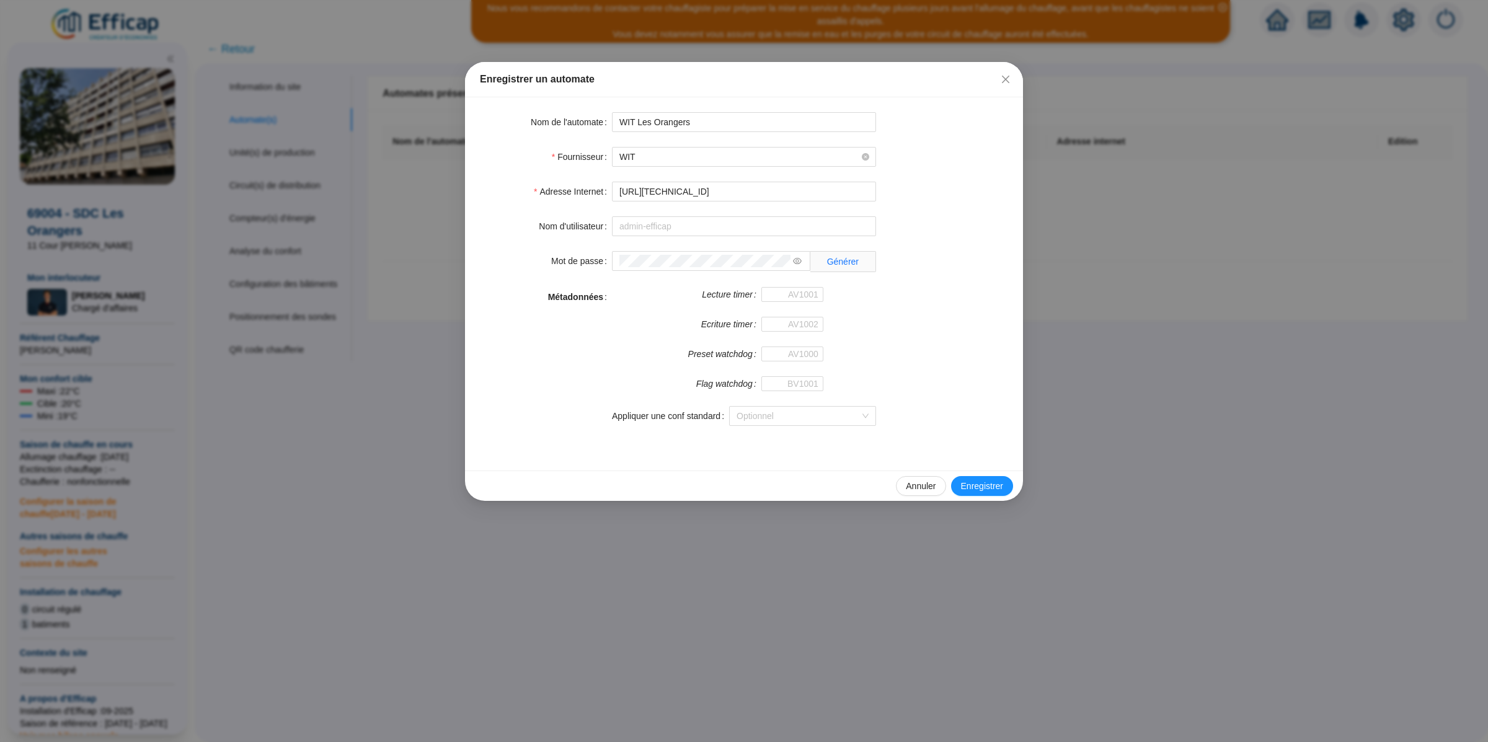
click at [601, 334] on div "Métadonnées" at bounding box center [546, 364] width 132 height 154
click at [777, 284] on form "Nom de l'automate WIT Les Orangers Fournisseur WIT Adresse Internet [URL][TECHN…" at bounding box center [744, 276] width 528 height 328
click at [782, 296] on input "Lecture timer" at bounding box center [792, 294] width 62 height 15
paste input "321085"
type input "321085"
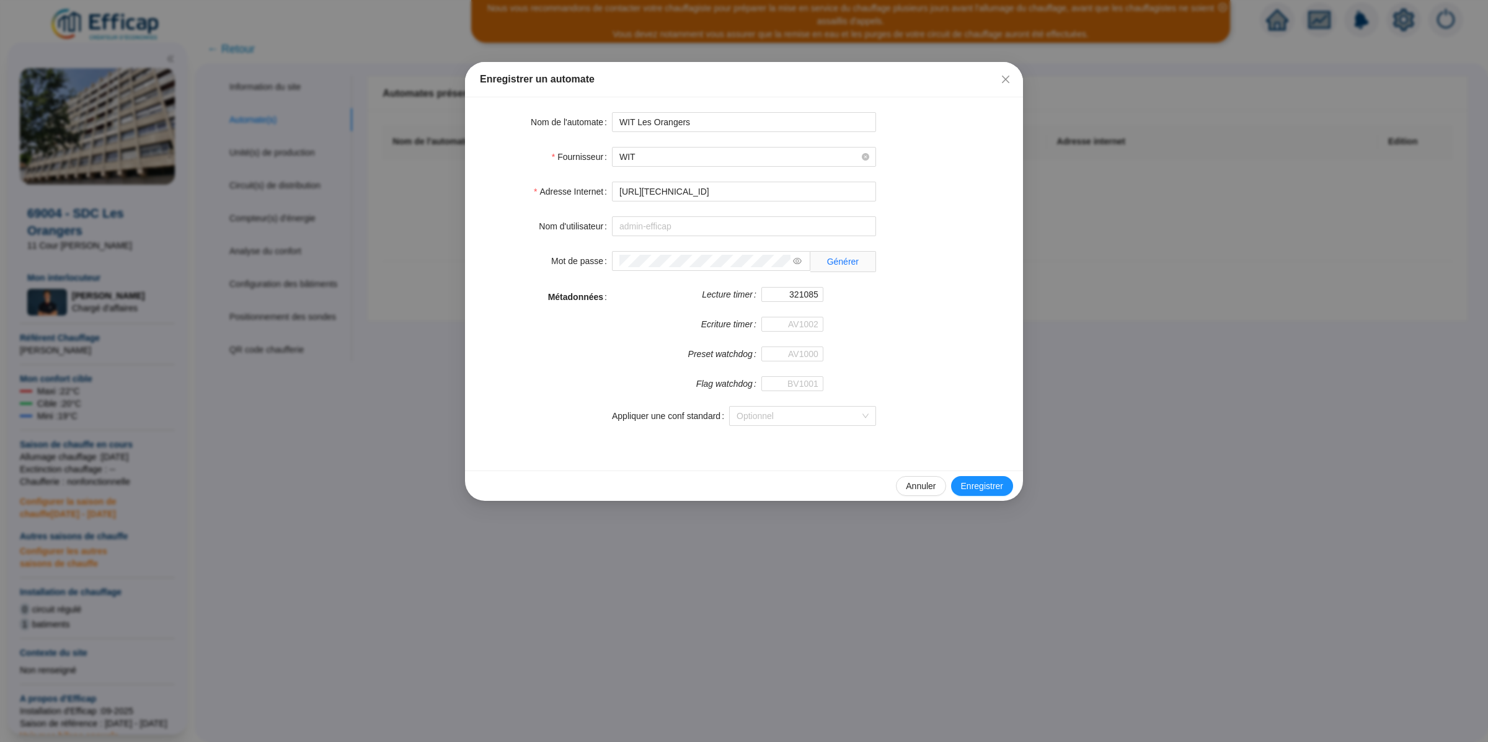
click at [887, 330] on div "Métadonnées Lecture timer 321085 Ecriture timer Preset watchdog Flag watchdog A…" at bounding box center [744, 364] width 528 height 154
click at [794, 386] on input "Flag watchdog" at bounding box center [792, 383] width 62 height 15
paste input "321231"
type input "321231"
click at [804, 325] on input "Ecriture timer" at bounding box center [792, 324] width 62 height 15
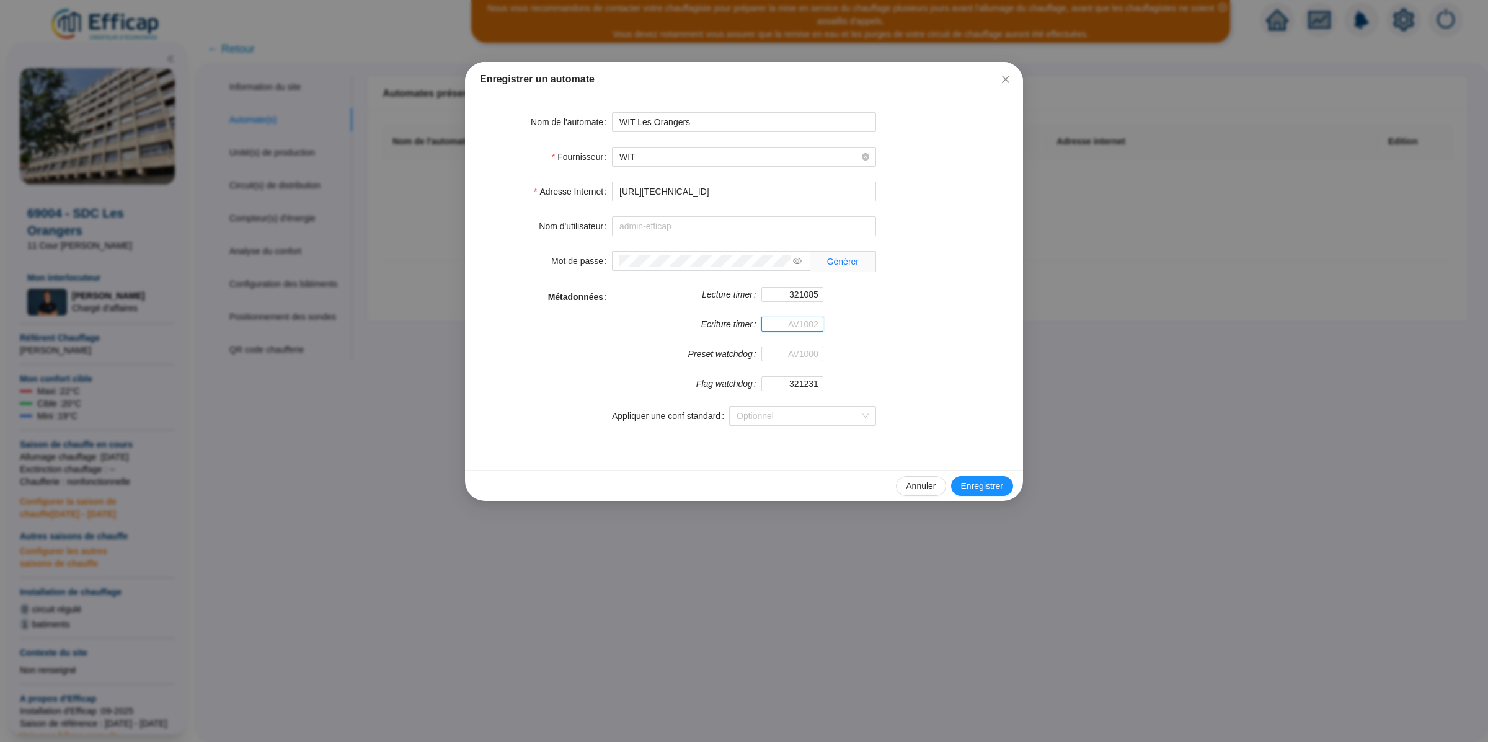
paste input "321295"
type input "321295"
click at [802, 348] on input "Preset watchdog" at bounding box center [792, 353] width 62 height 15
paste input "321352"
type input "321352"
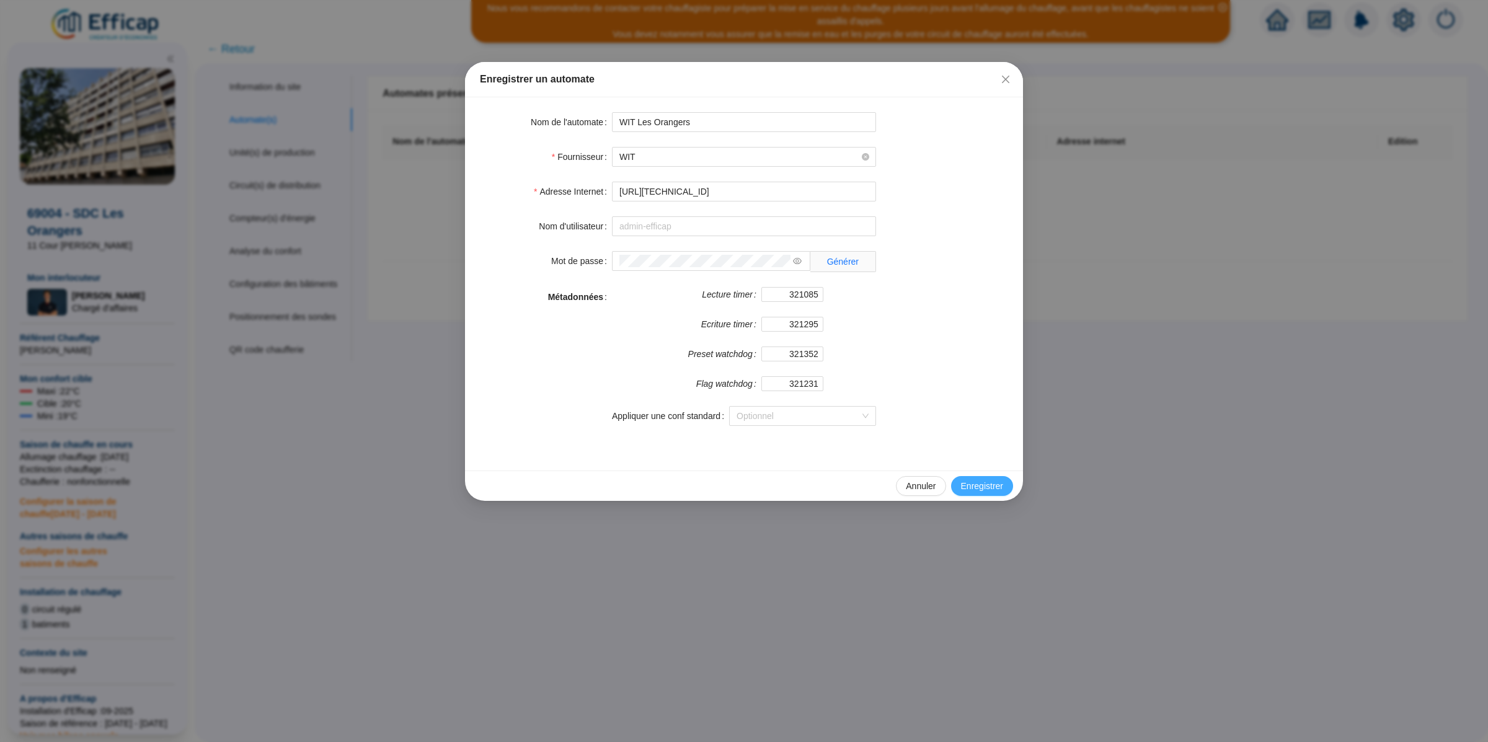
click at [977, 483] on span "Enregistrer" at bounding box center [982, 486] width 42 height 13
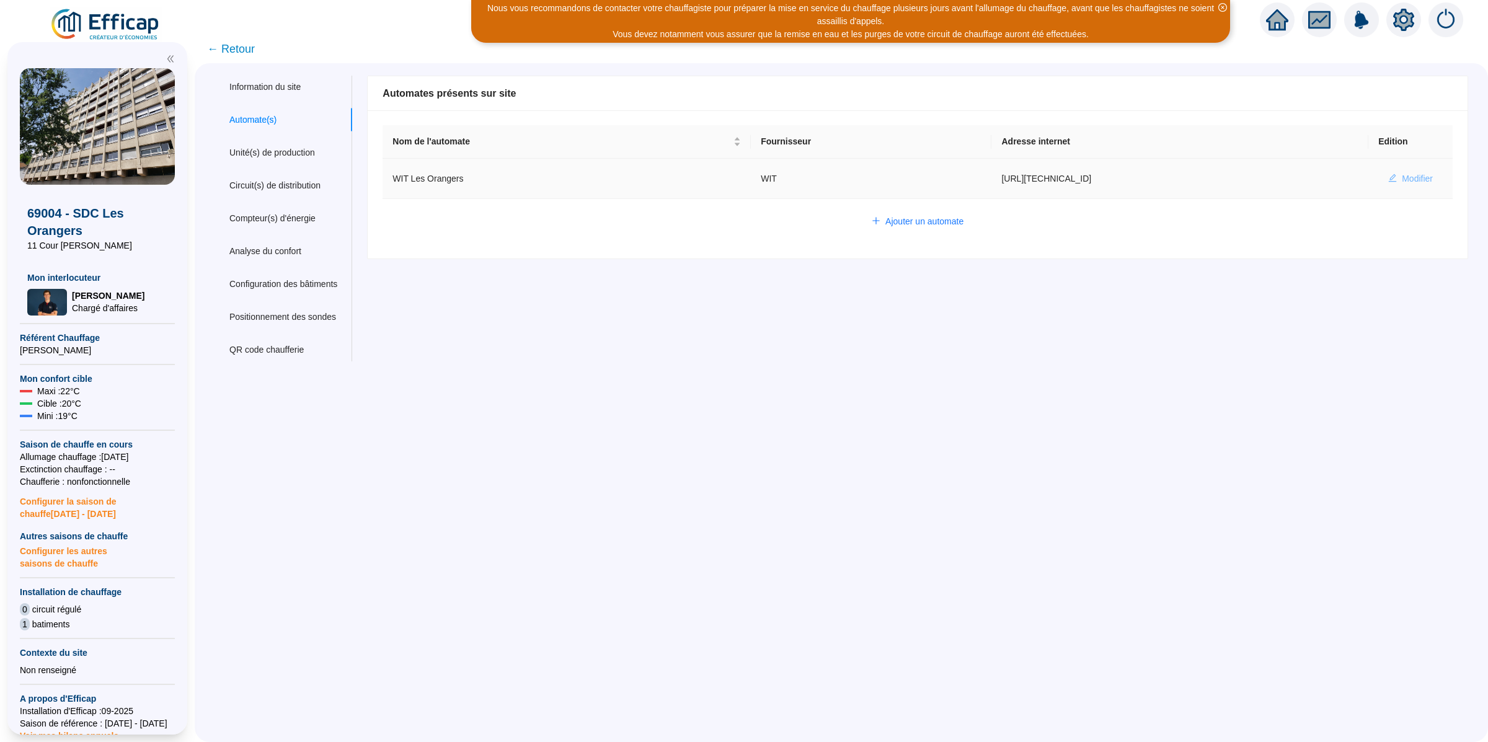
click at [1401, 180] on span "Modifier" at bounding box center [1416, 178] width 31 height 13
type input "WIT Les Orangers"
type input "http://10.132.0.5:8080/oranger"
type input "321085"
type input "321295"
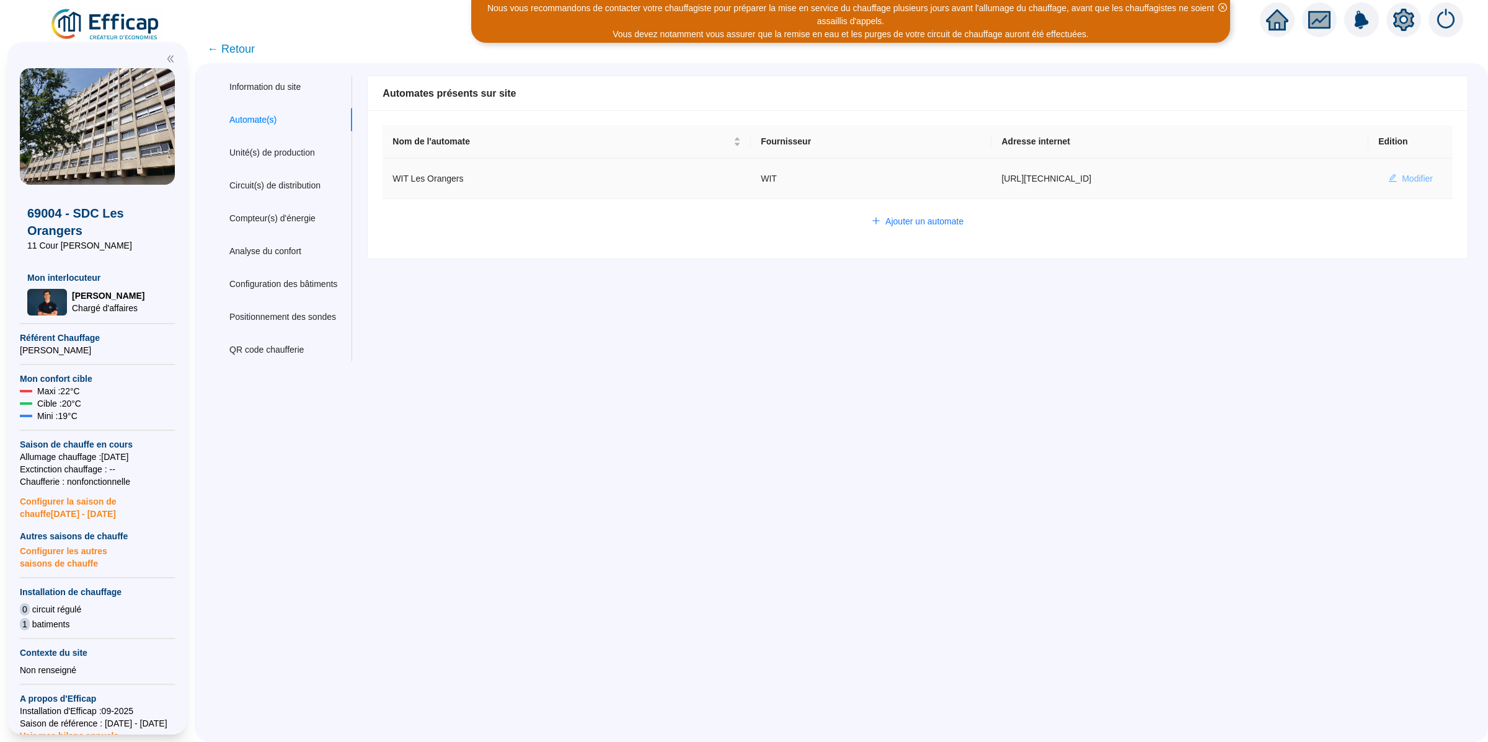
type input "321352"
type input "321231"
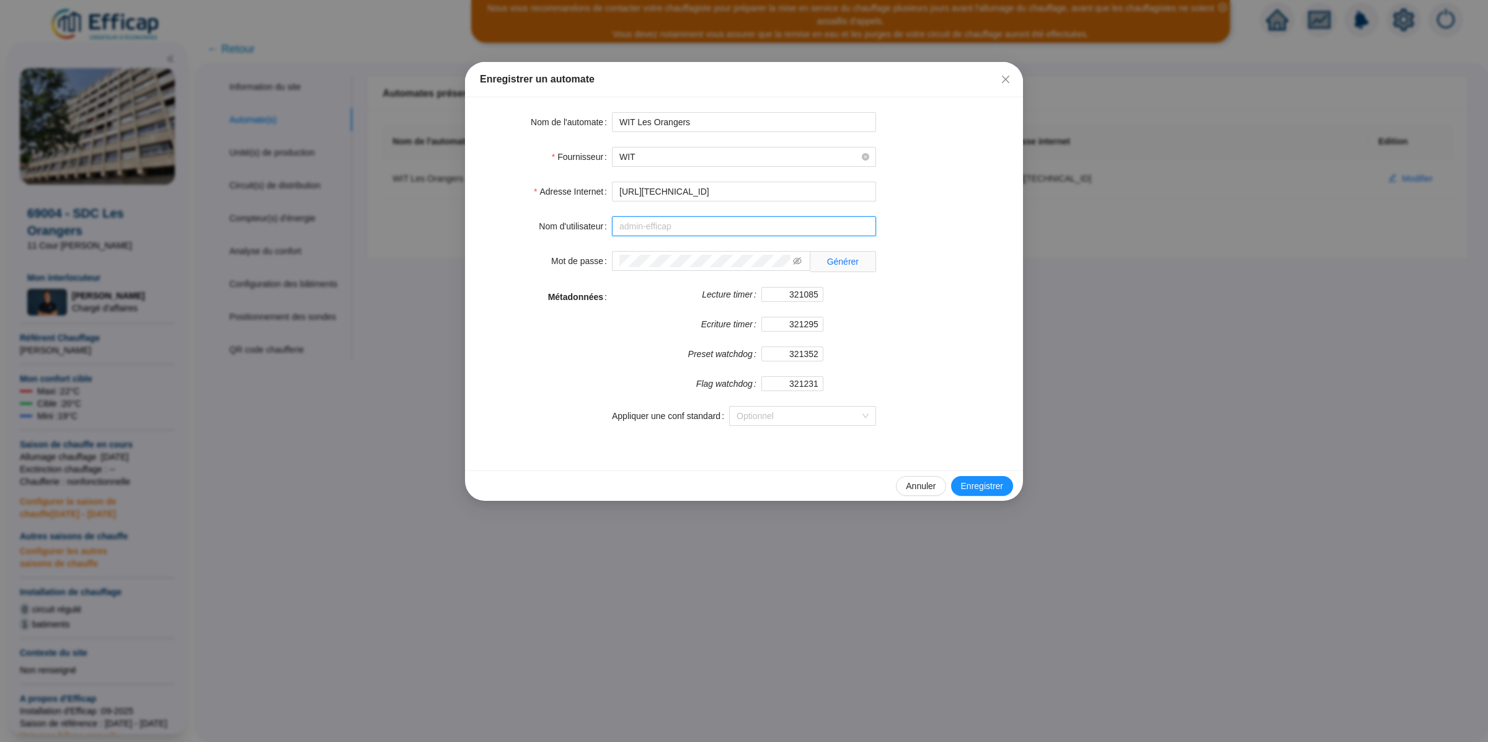
click at [677, 219] on input "Nom d'utilisateur" at bounding box center [744, 226] width 264 height 20
paste input "7AA2CF0BB3037D67"
type input "7AA2CF0BB3037D67"
click at [981, 489] on span "Enregistrer" at bounding box center [982, 486] width 42 height 13
type input "admin-efficap"
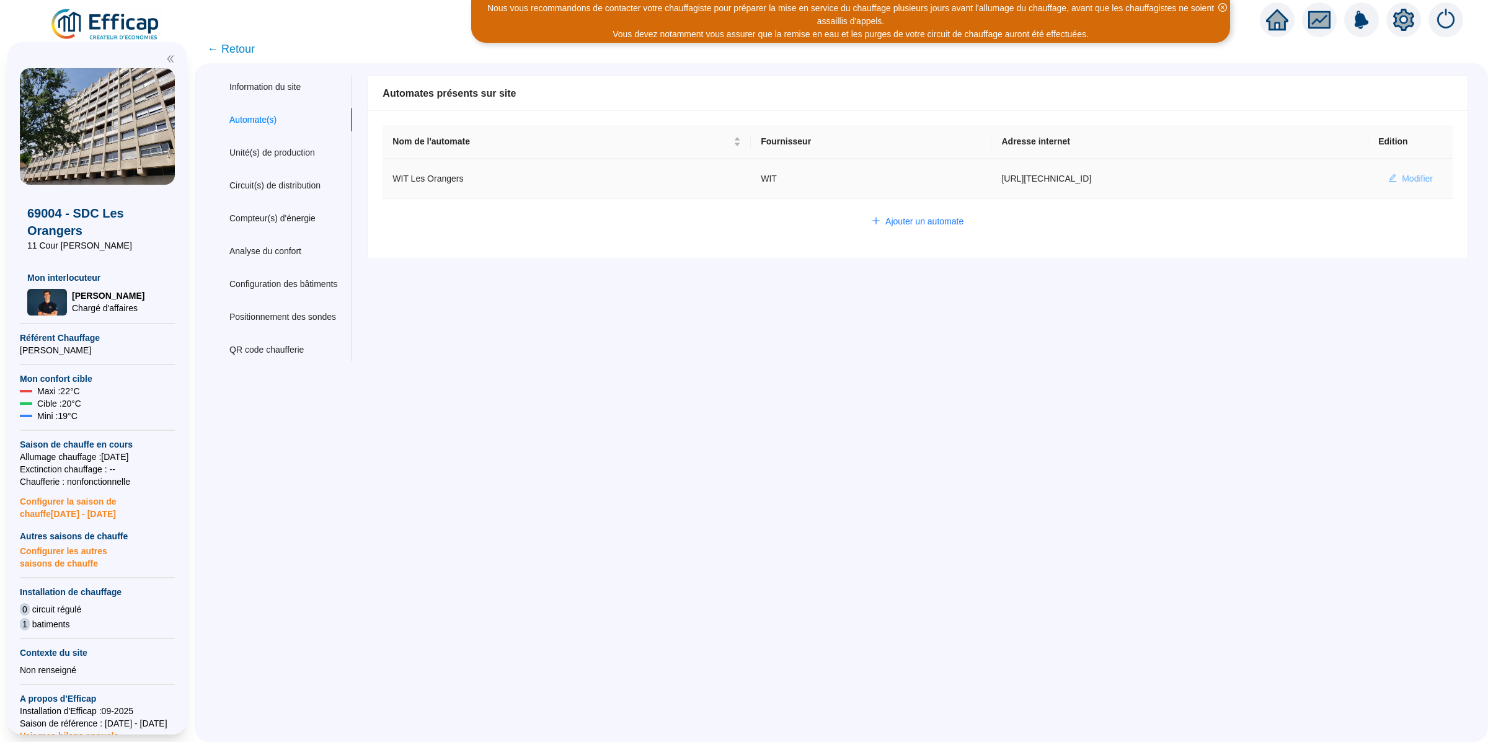
click at [1405, 178] on span "Modifier" at bounding box center [1416, 178] width 31 height 13
type input "WIT Les Orangers"
type input "http://10.132.0.5:8080/oranger"
type input "7AA2CF0BB3037D67"
type input "321085"
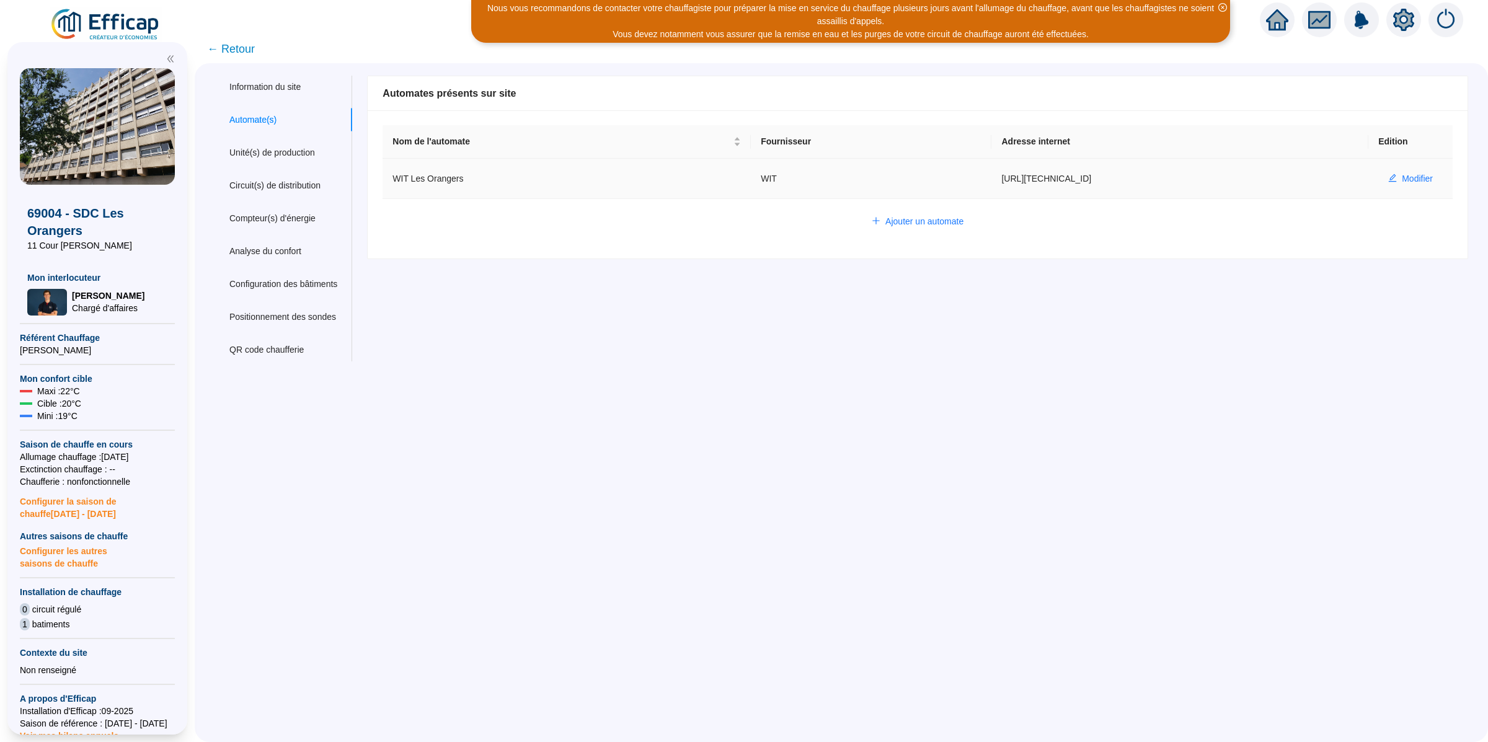
type input "321295"
type input "321352"
type input "321231"
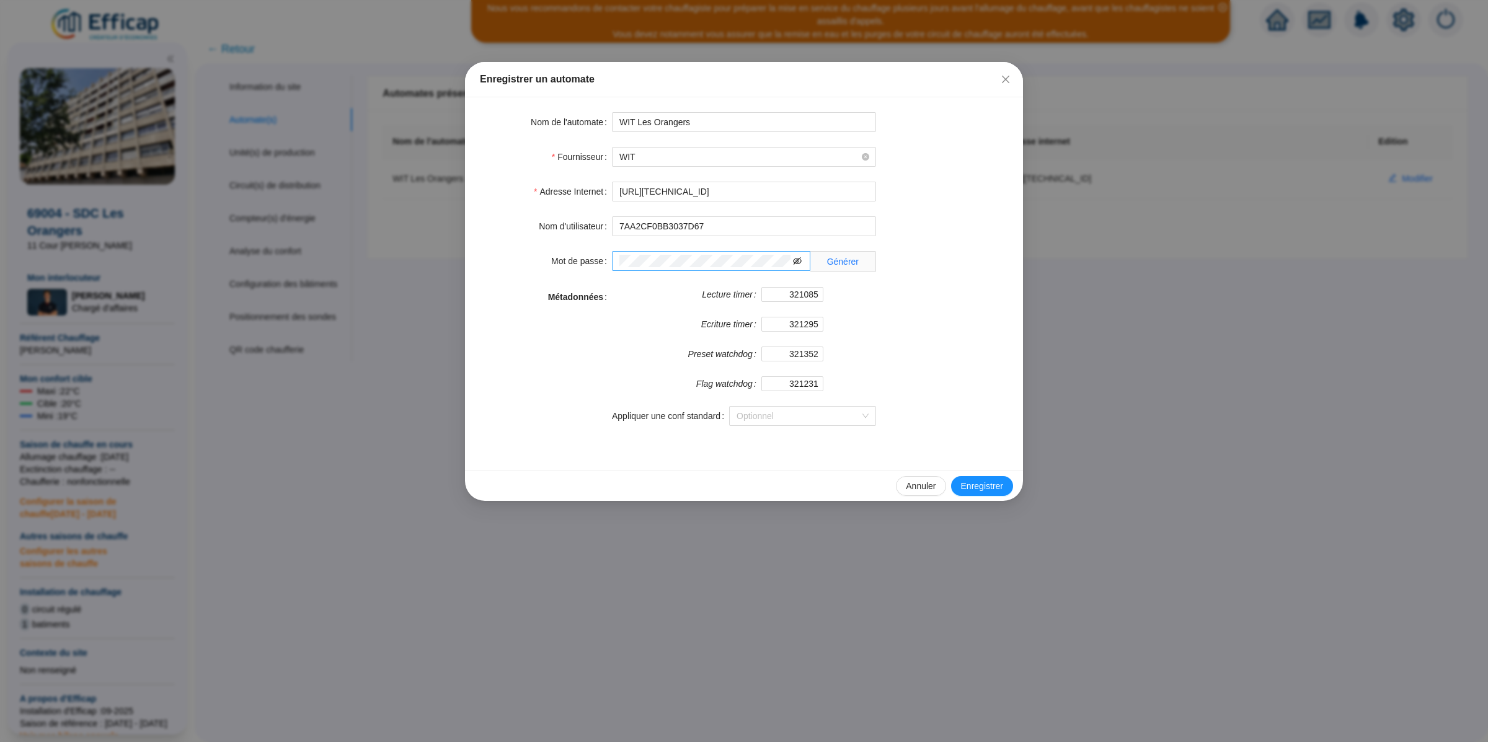
click at [793, 265] on icon "eye-invisible" at bounding box center [797, 261] width 9 height 9
click at [793, 265] on icon "eye" at bounding box center [797, 261] width 9 height 9
click at [1153, 429] on div "Enregistrer un automate Nom de l'automate WIT Les Orangers Fournisseur WIT Adre…" at bounding box center [744, 371] width 1488 height 742
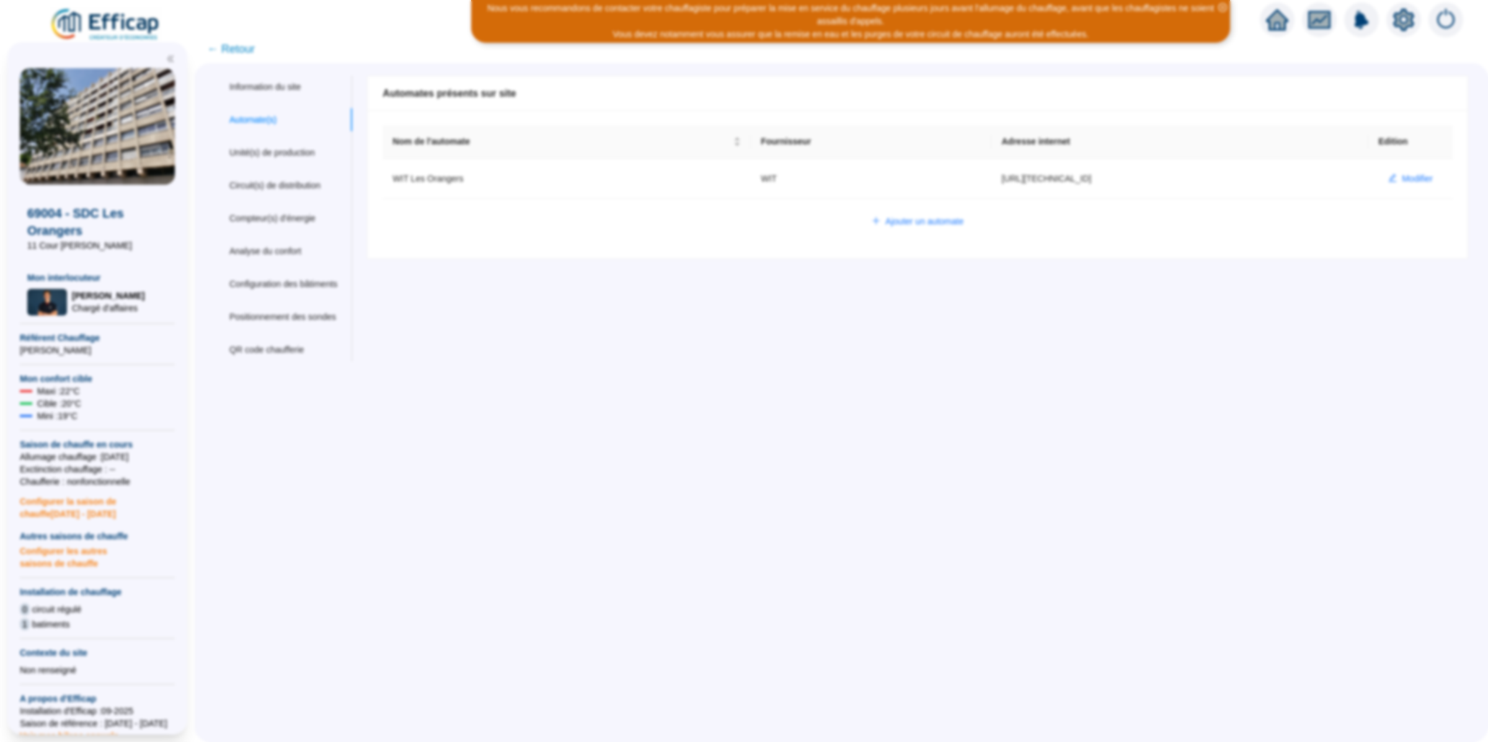
type input "admin-efficap"
drag, startPoint x: 675, startPoint y: 333, endPoint x: 646, endPoint y: 337, distance: 28.8
click at [674, 333] on div "Nom du site 69004 - SDC Les Orangers Trigramme ORS Adresse(s) du site Rue 11 Co…" at bounding box center [909, 219] width 1116 height 286
click at [306, 157] on div "Unité(s) de production" at bounding box center [272, 152] width 86 height 13
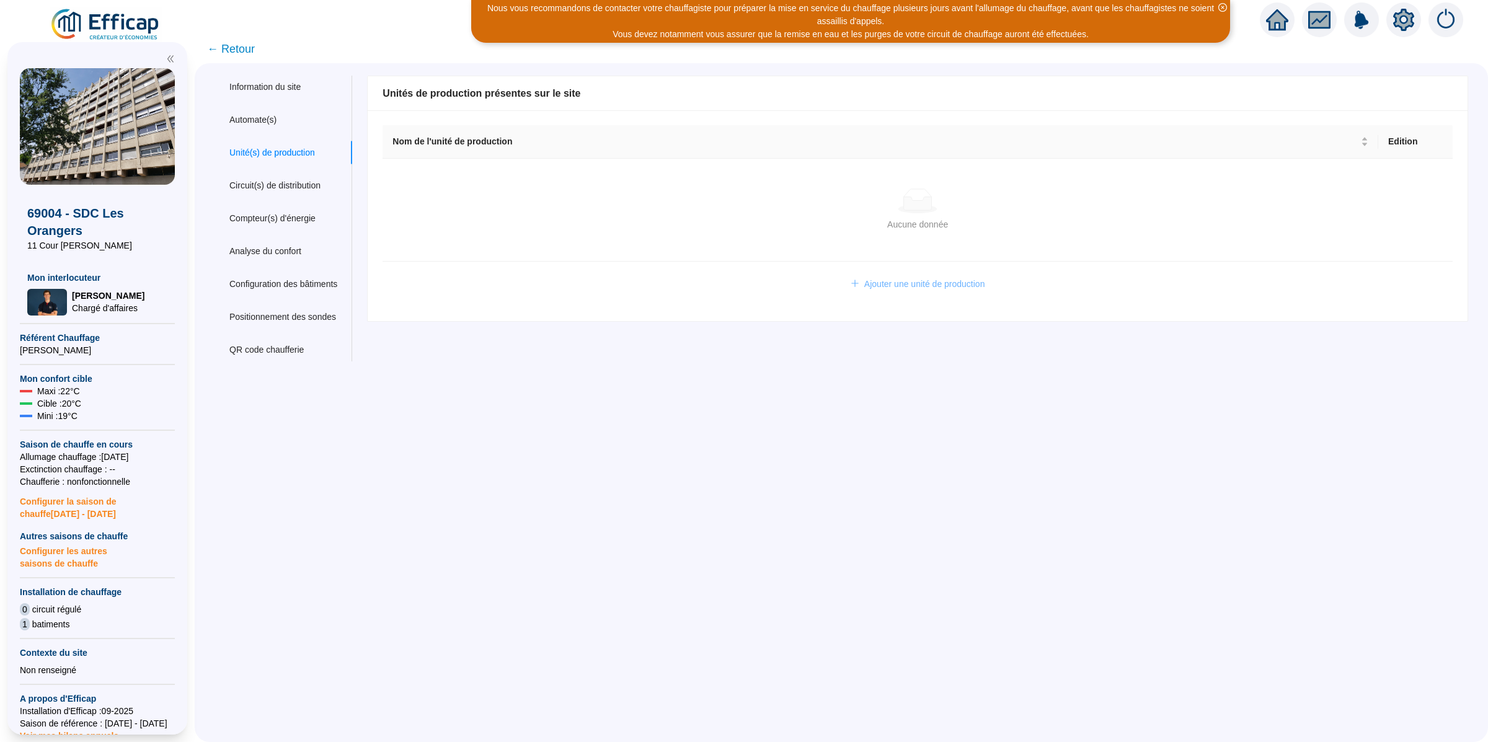
click at [897, 282] on span "Ajouter une unité de production" at bounding box center [924, 284] width 121 height 13
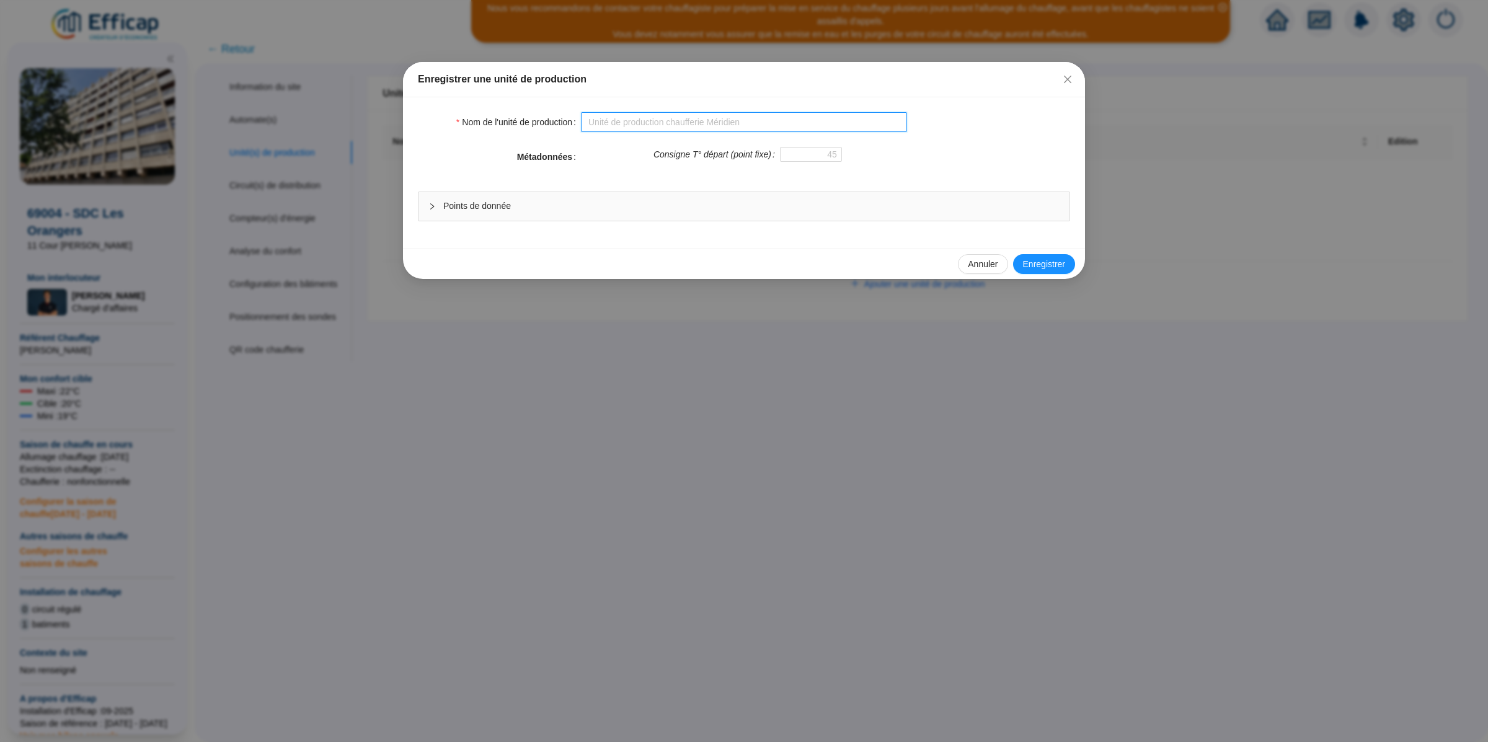
click at [596, 115] on input "Nom de l'unité de production" at bounding box center [744, 122] width 326 height 20
type input "LOS Primaire"
click at [1036, 267] on span "Enregistrer" at bounding box center [1044, 264] width 42 height 13
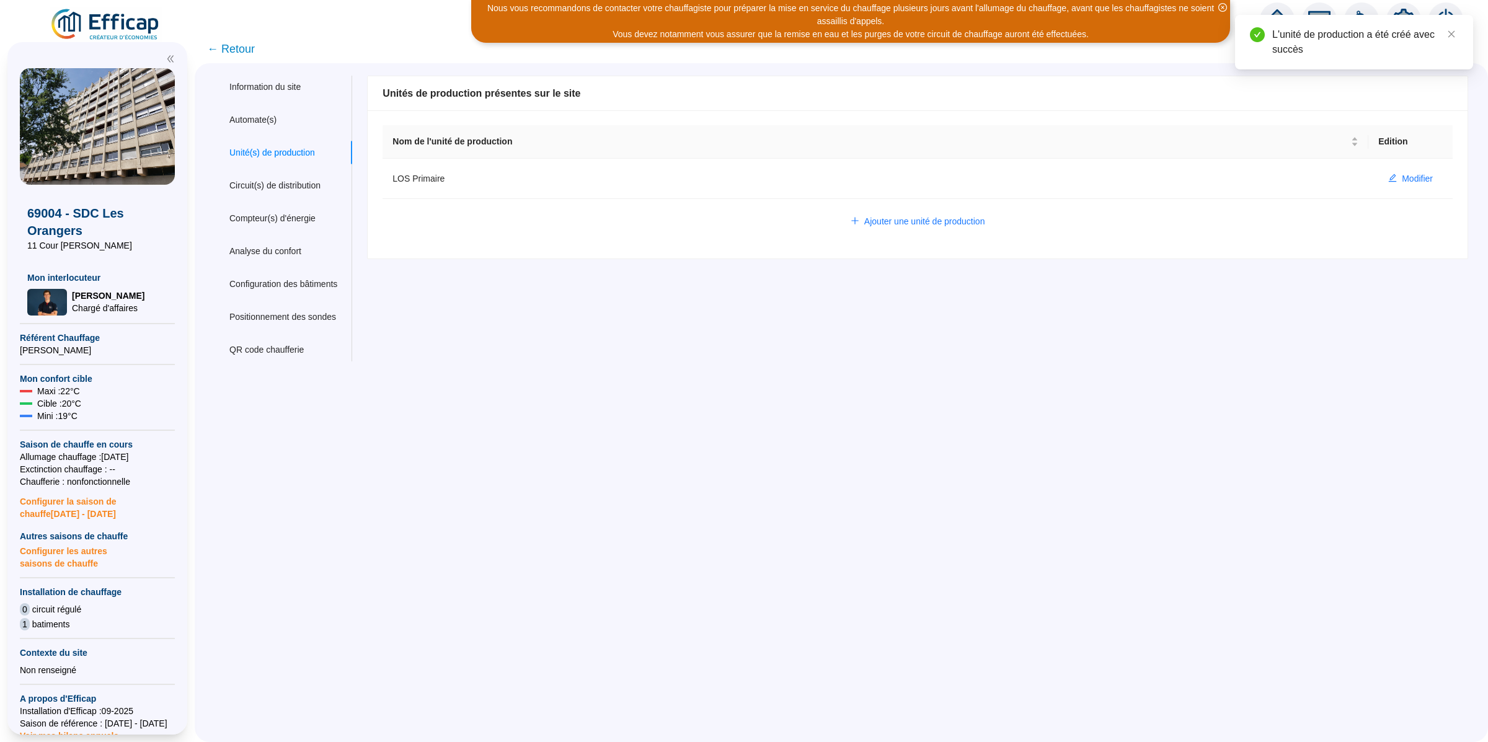
click at [252, 45] on span "← Retour" at bounding box center [231, 48] width 48 height 17
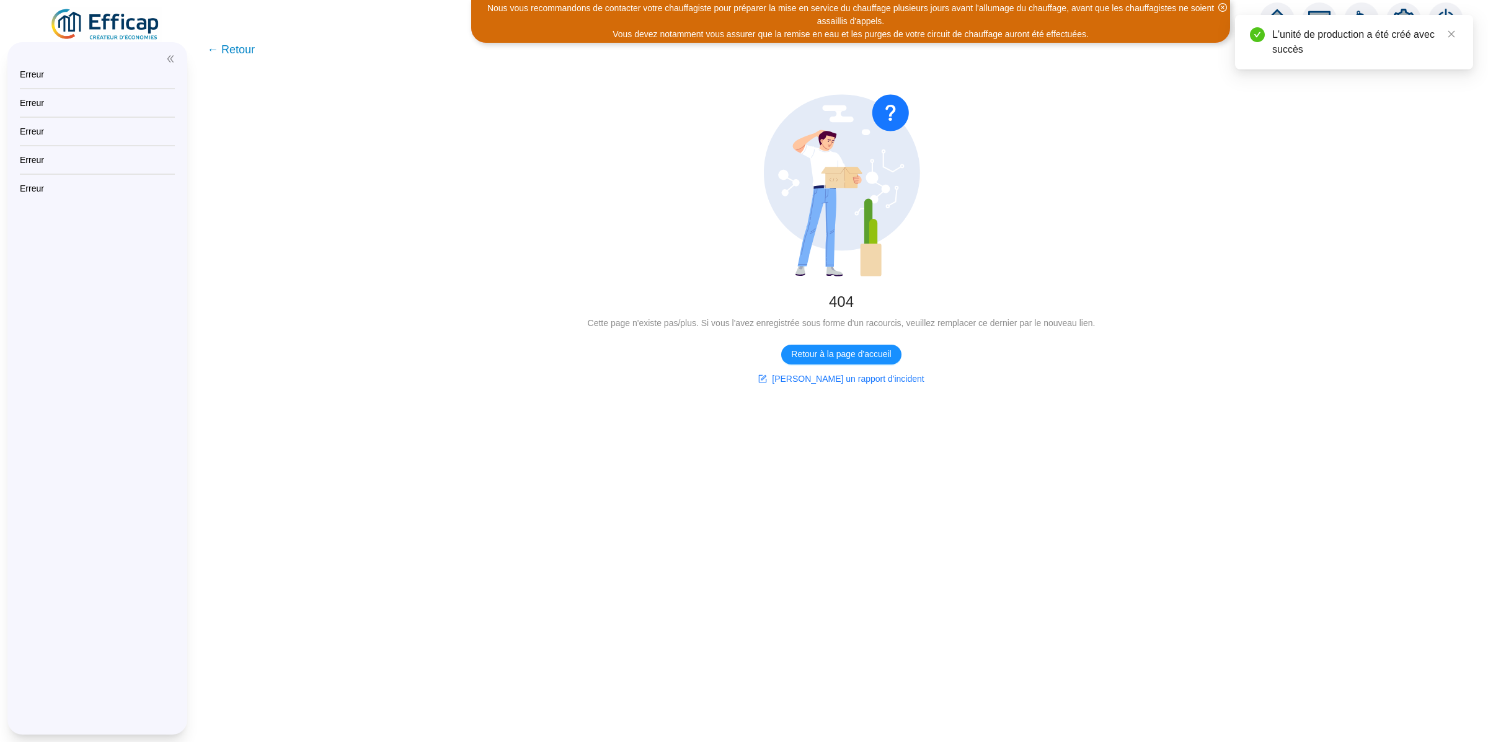
click at [117, 27] on img at bounding box center [106, 24] width 112 height 35
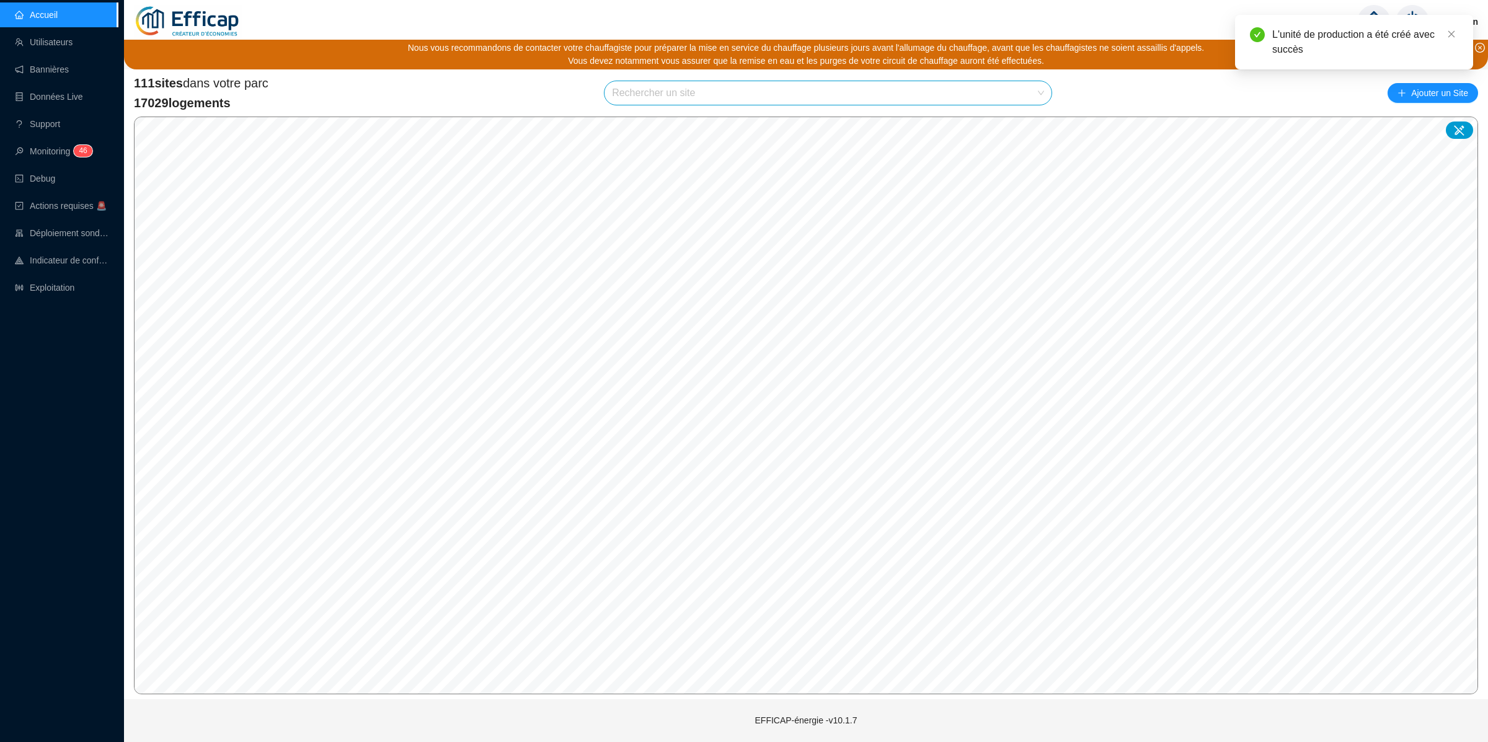
click at [840, 94] on input "search" at bounding box center [822, 93] width 421 height 24
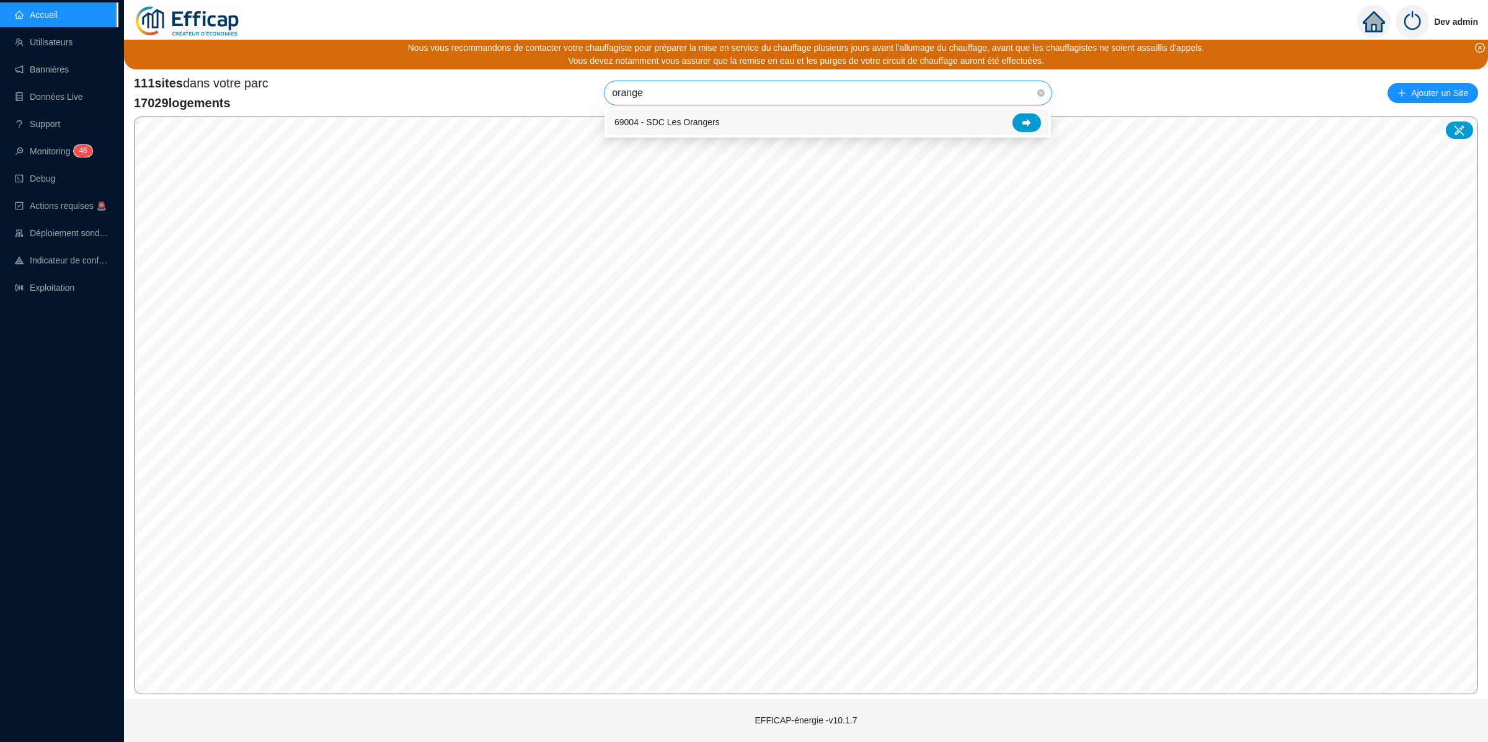
type input "oranger"
click at [1036, 118] on div at bounding box center [1026, 122] width 29 height 19
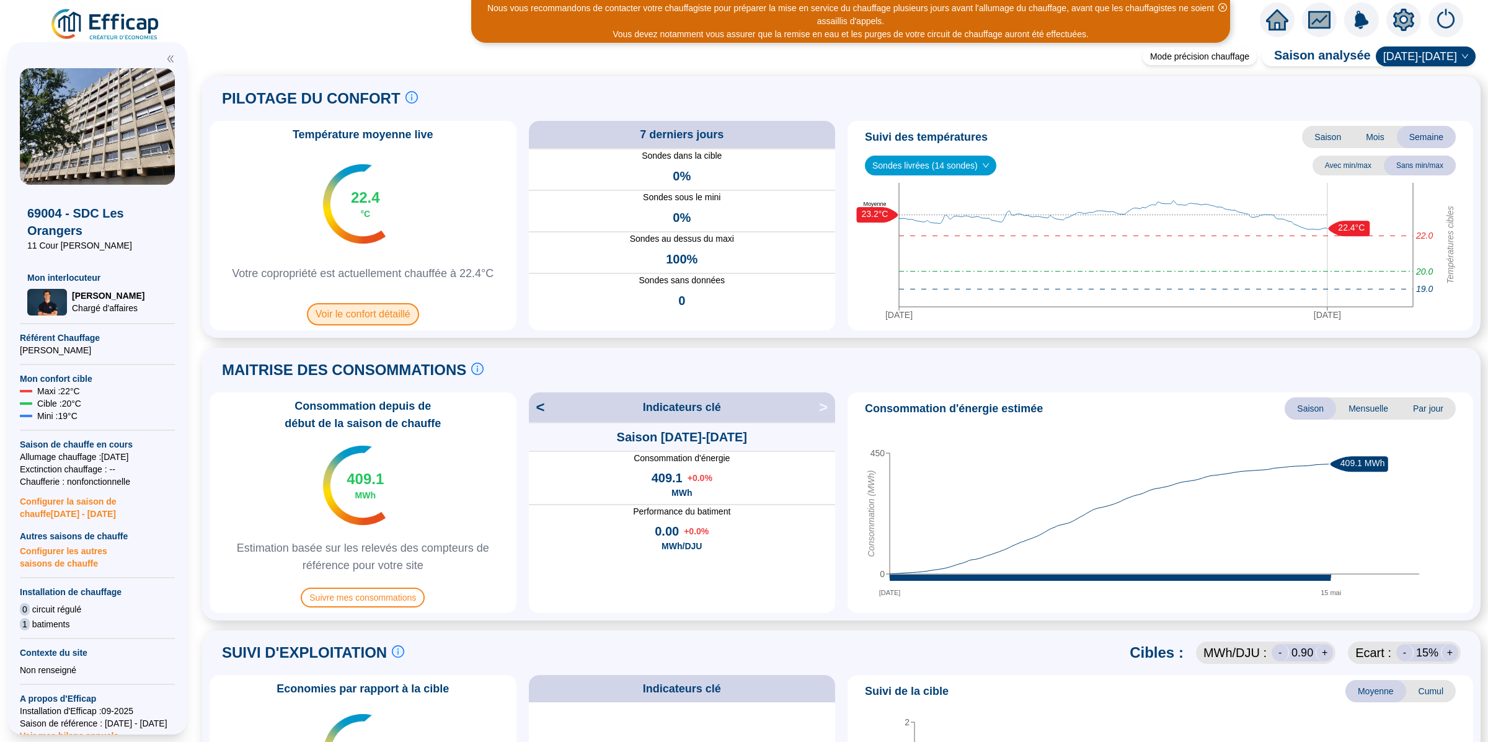
click at [376, 315] on span "Voir le confort détaillé" at bounding box center [363, 314] width 112 height 22
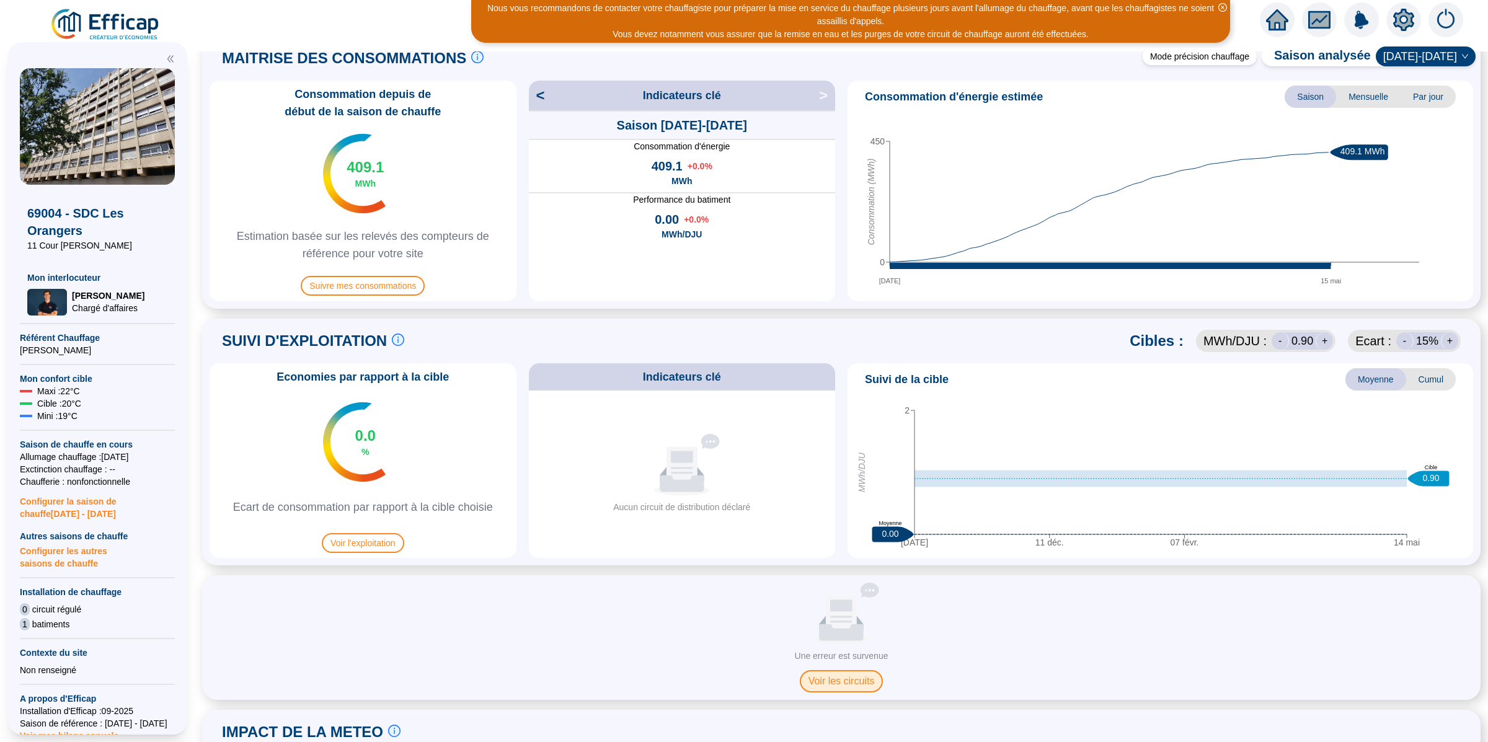
click at [865, 676] on span "Voir les circuits" at bounding box center [842, 681] width 84 height 22
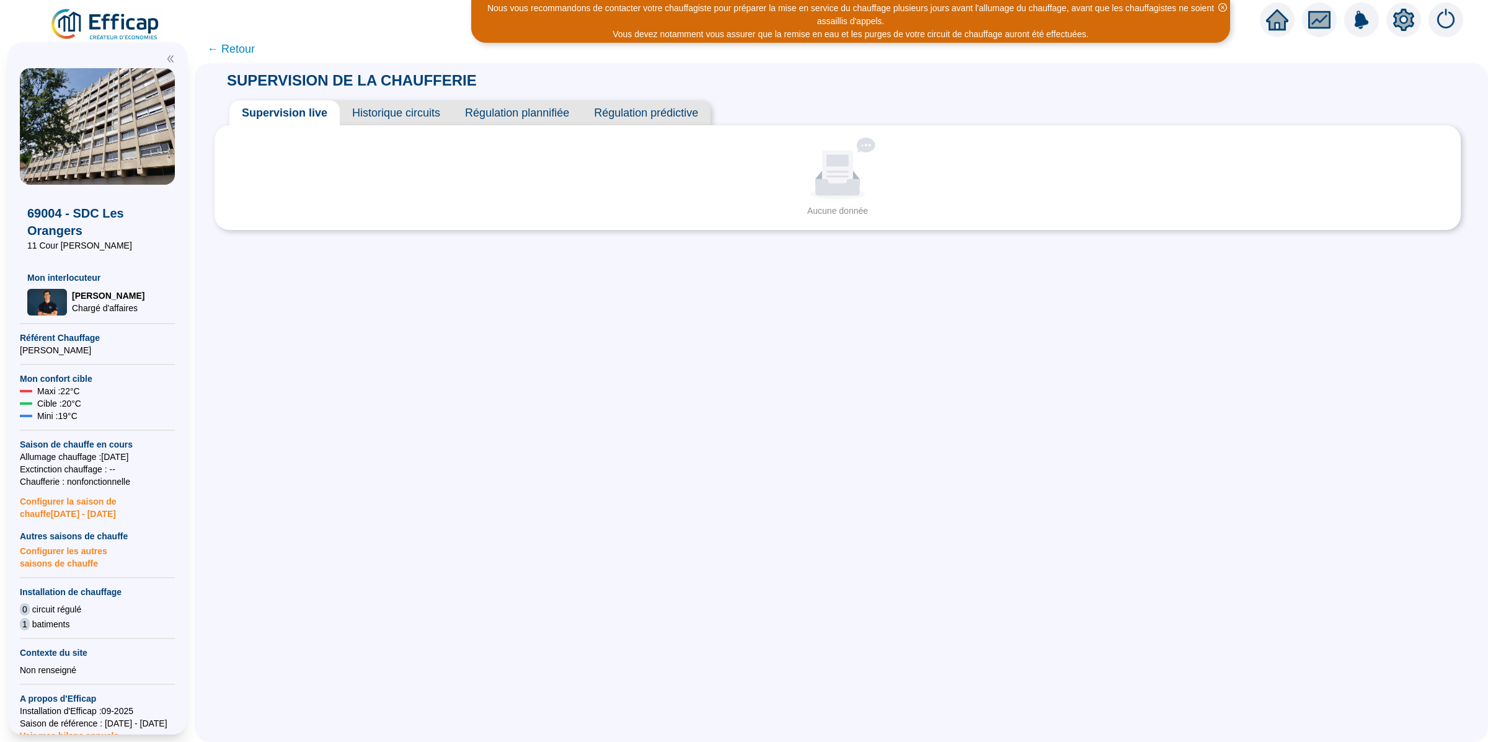
click at [1415, 18] on div at bounding box center [1403, 19] width 35 height 35
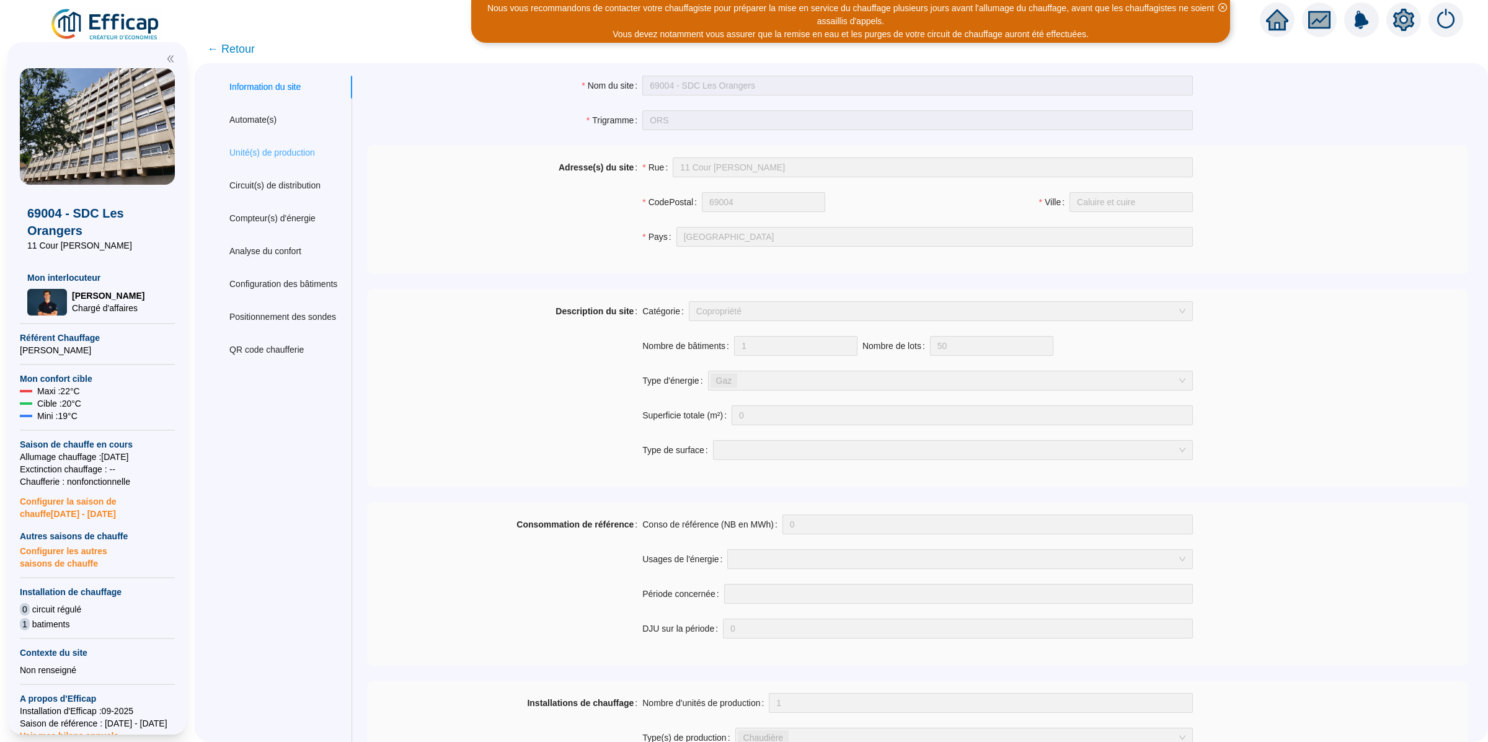
click at [283, 144] on div "Unité(s) de production" at bounding box center [283, 152] width 138 height 23
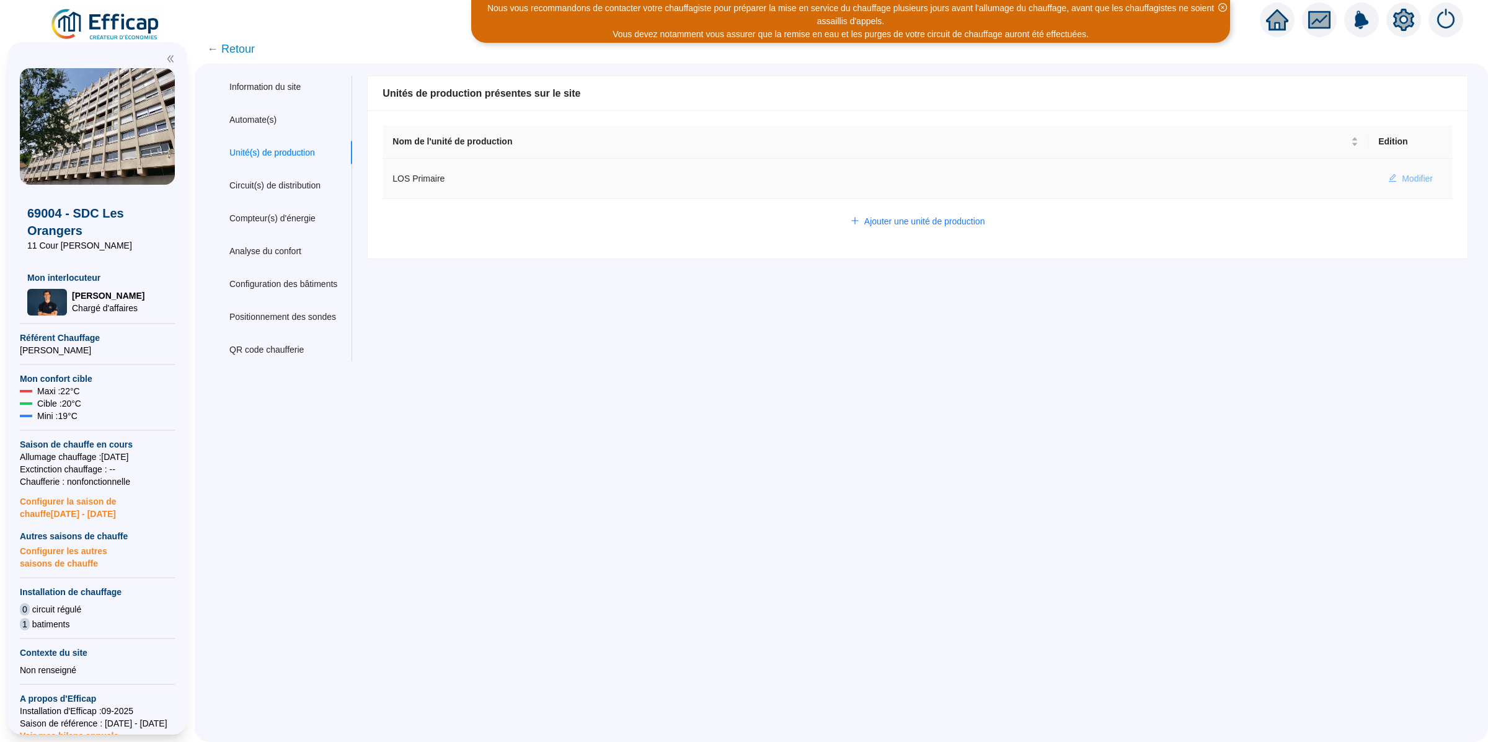
click at [1401, 182] on span "Modifier" at bounding box center [1416, 178] width 31 height 13
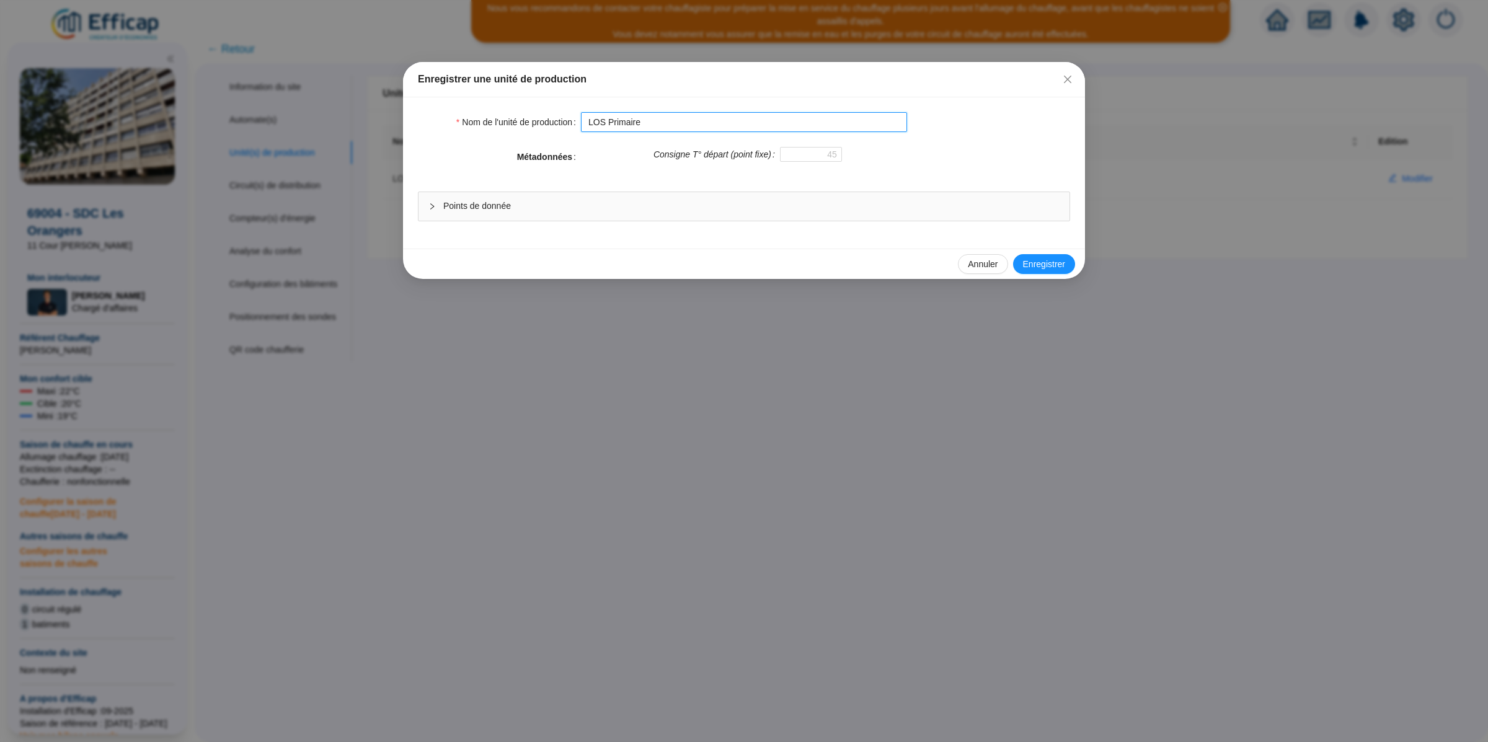
drag, startPoint x: 603, startPoint y: 123, endPoint x: 563, endPoint y: 126, distance: 40.5
click at [563, 121] on div "Nom de l'unité de production LOS Primaire" at bounding box center [744, 122] width 652 height 20
type input "ORS Primaire"
drag, startPoint x: 1039, startPoint y: 253, endPoint x: 1040, endPoint y: 260, distance: 7.5
click at [1039, 253] on div "Annuler Enregistrer" at bounding box center [744, 264] width 682 height 30
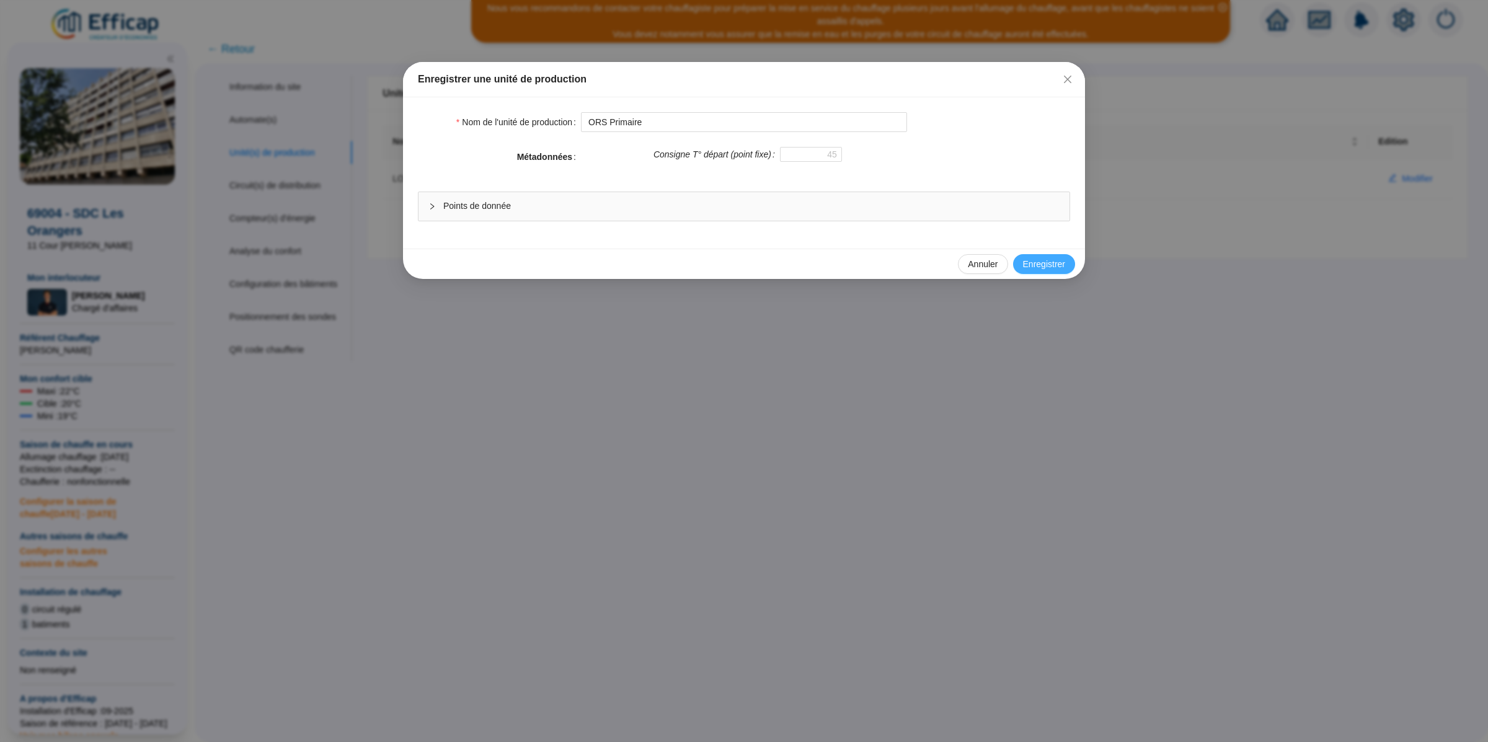
click at [1041, 261] on span "Enregistrer" at bounding box center [1044, 264] width 42 height 13
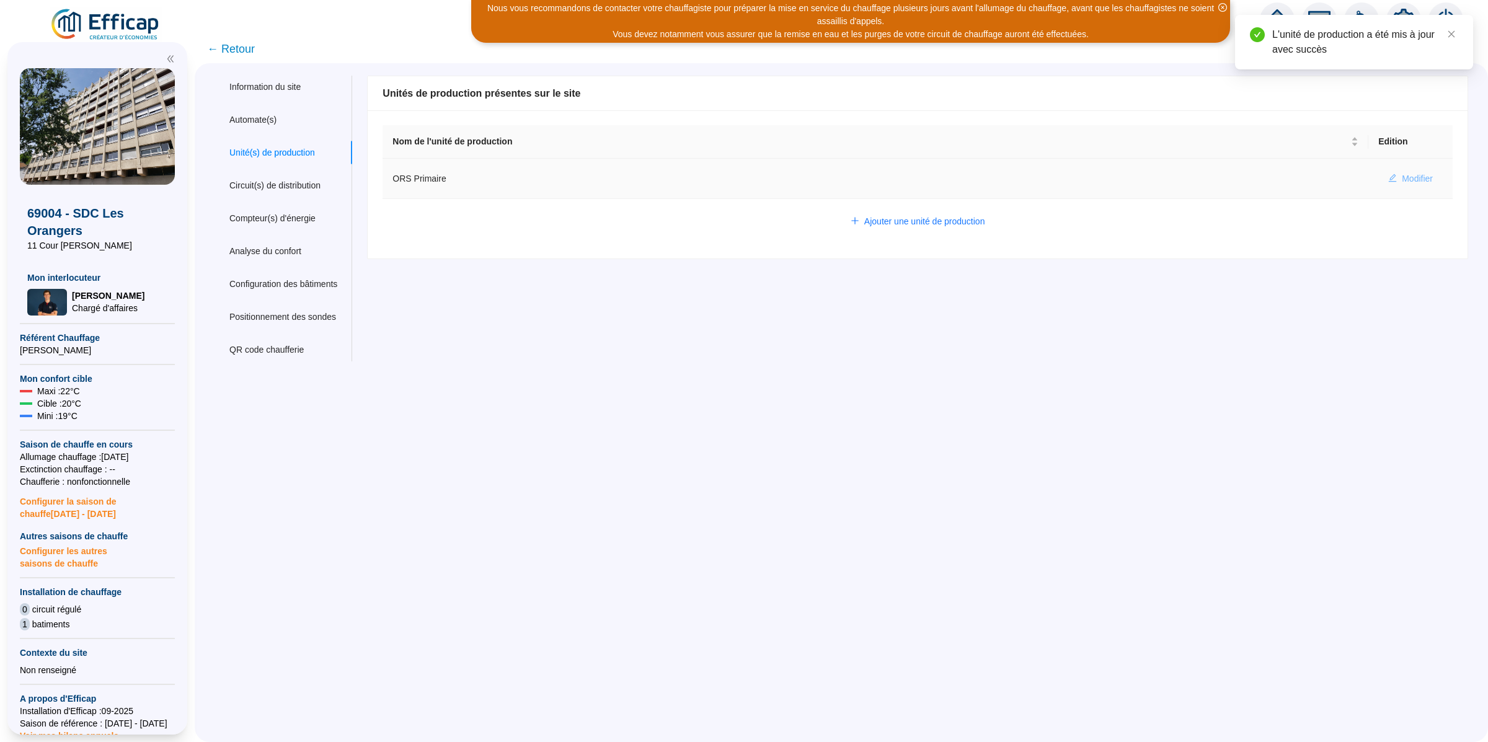
click at [1401, 182] on span "Modifier" at bounding box center [1416, 178] width 31 height 13
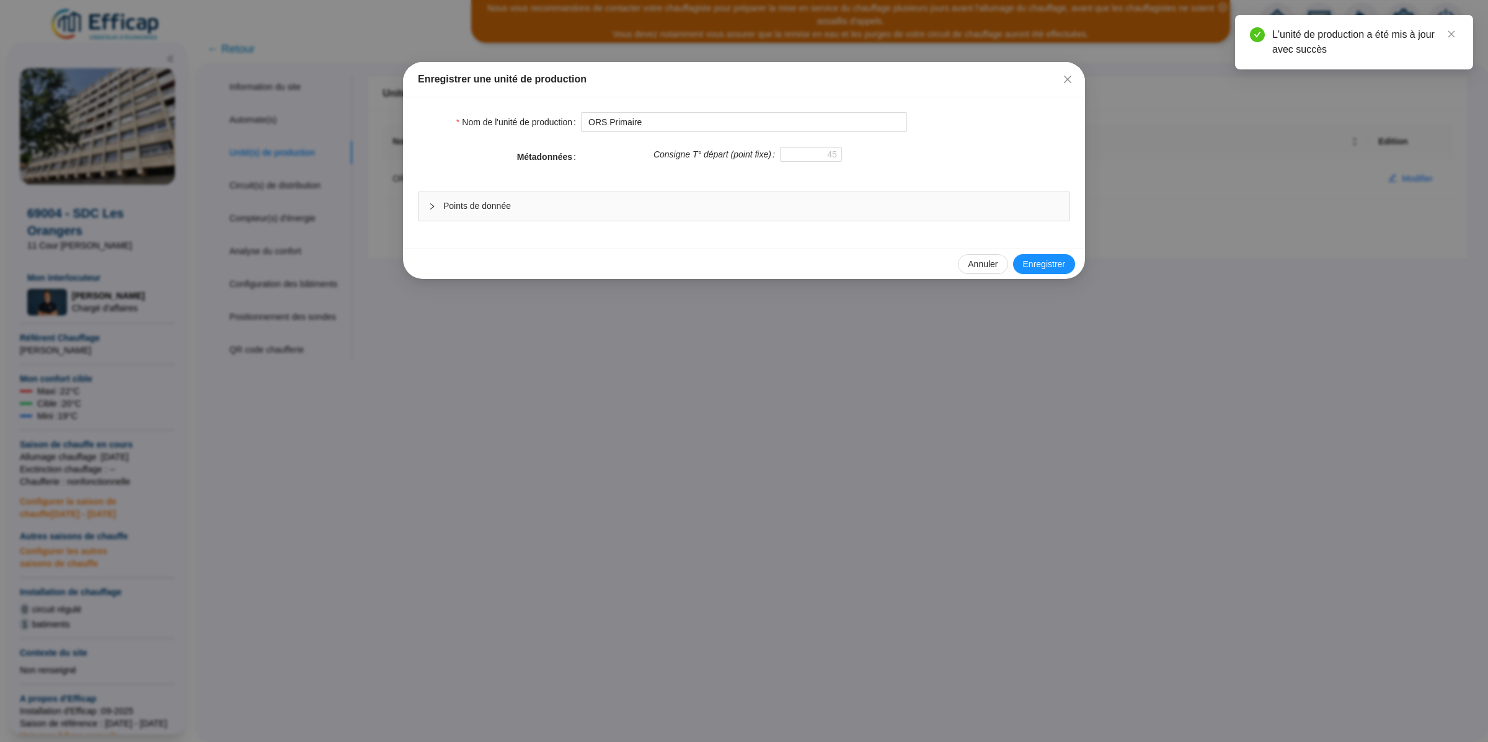
click at [536, 205] on span "Points de donnée" at bounding box center [751, 206] width 616 height 13
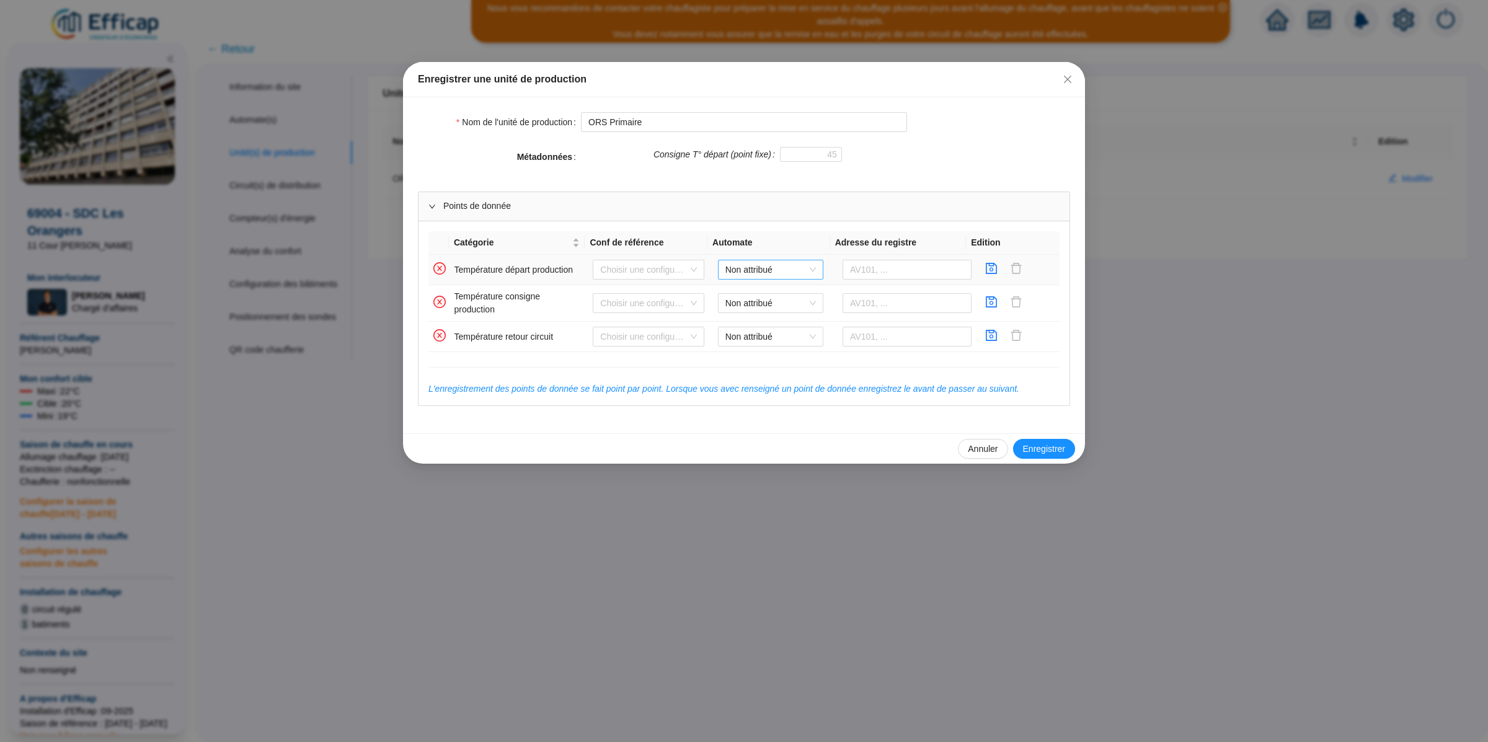
click at [806, 273] on span "Non attribué" at bounding box center [770, 269] width 90 height 19
drag, startPoint x: 777, startPoint y: 298, endPoint x: 794, endPoint y: 288, distance: 20.0
click at [777, 297] on div "WIT Les Orangers" at bounding box center [765, 295] width 86 height 13
click at [871, 276] on input "text" at bounding box center [906, 270] width 129 height 20
paste input "335860"
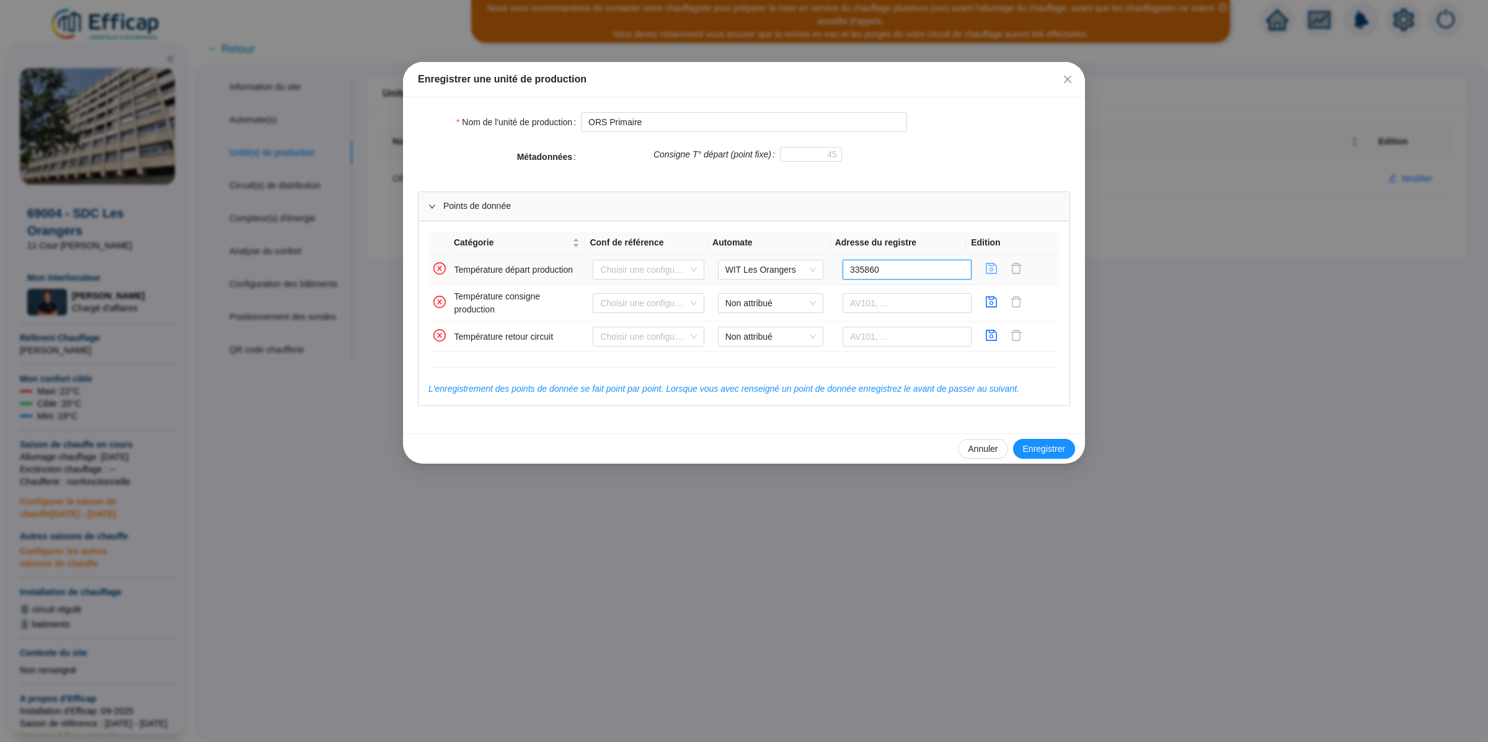
type input "335860"
click at [985, 271] on icon "save" at bounding box center [991, 268] width 12 height 12
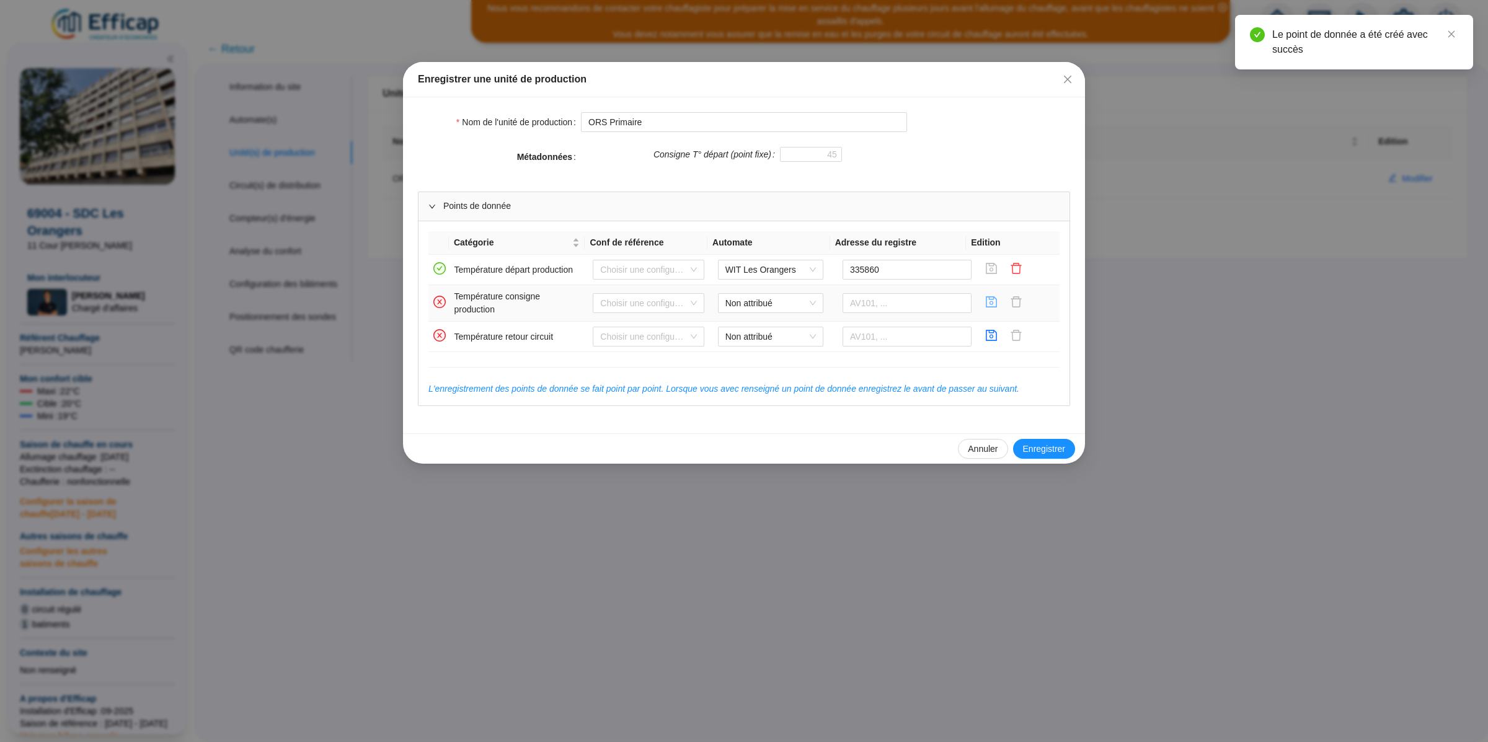
click at [985, 306] on icon "save" at bounding box center [991, 302] width 12 height 12
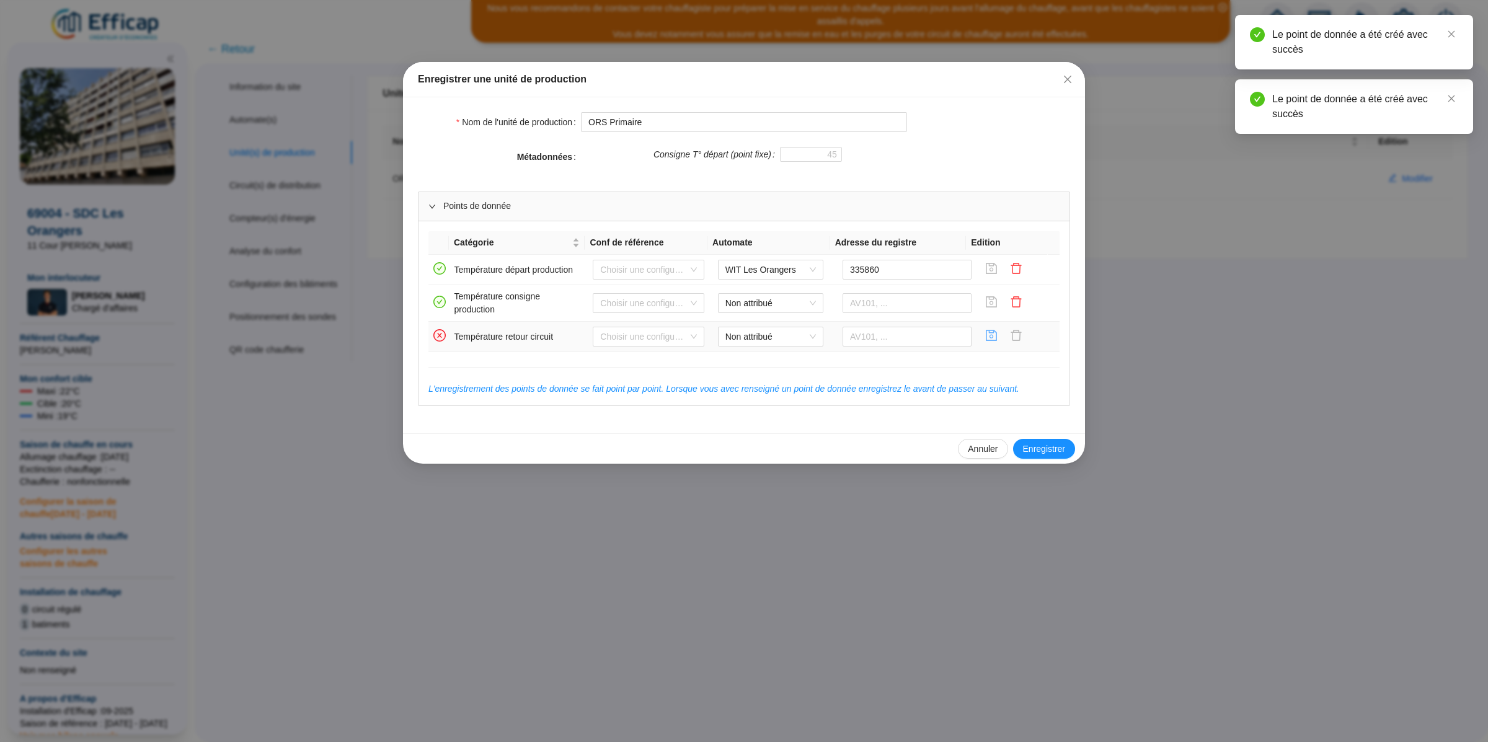
click at [985, 335] on icon "save" at bounding box center [990, 335] width 11 height 11
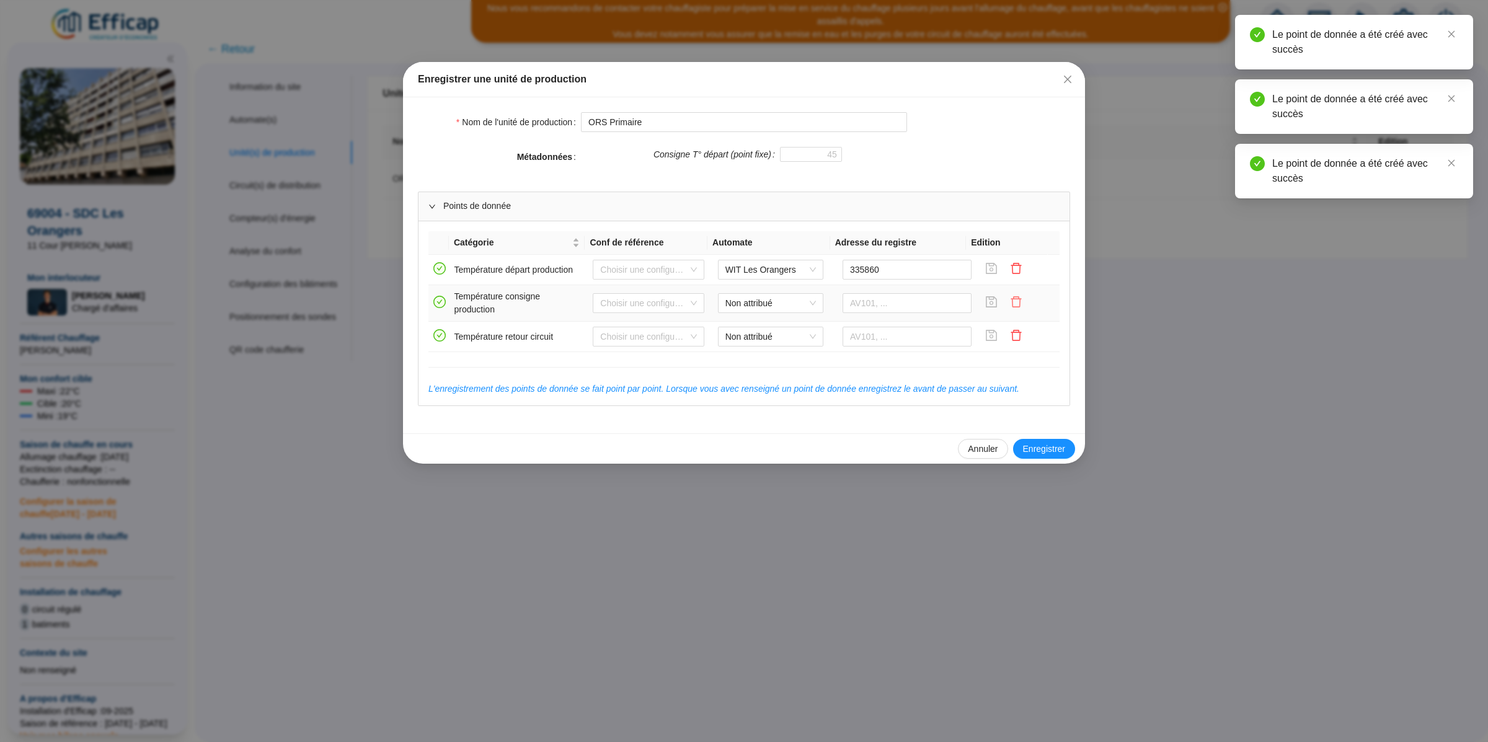
click at [1010, 305] on icon "delete" at bounding box center [1016, 302] width 12 height 12
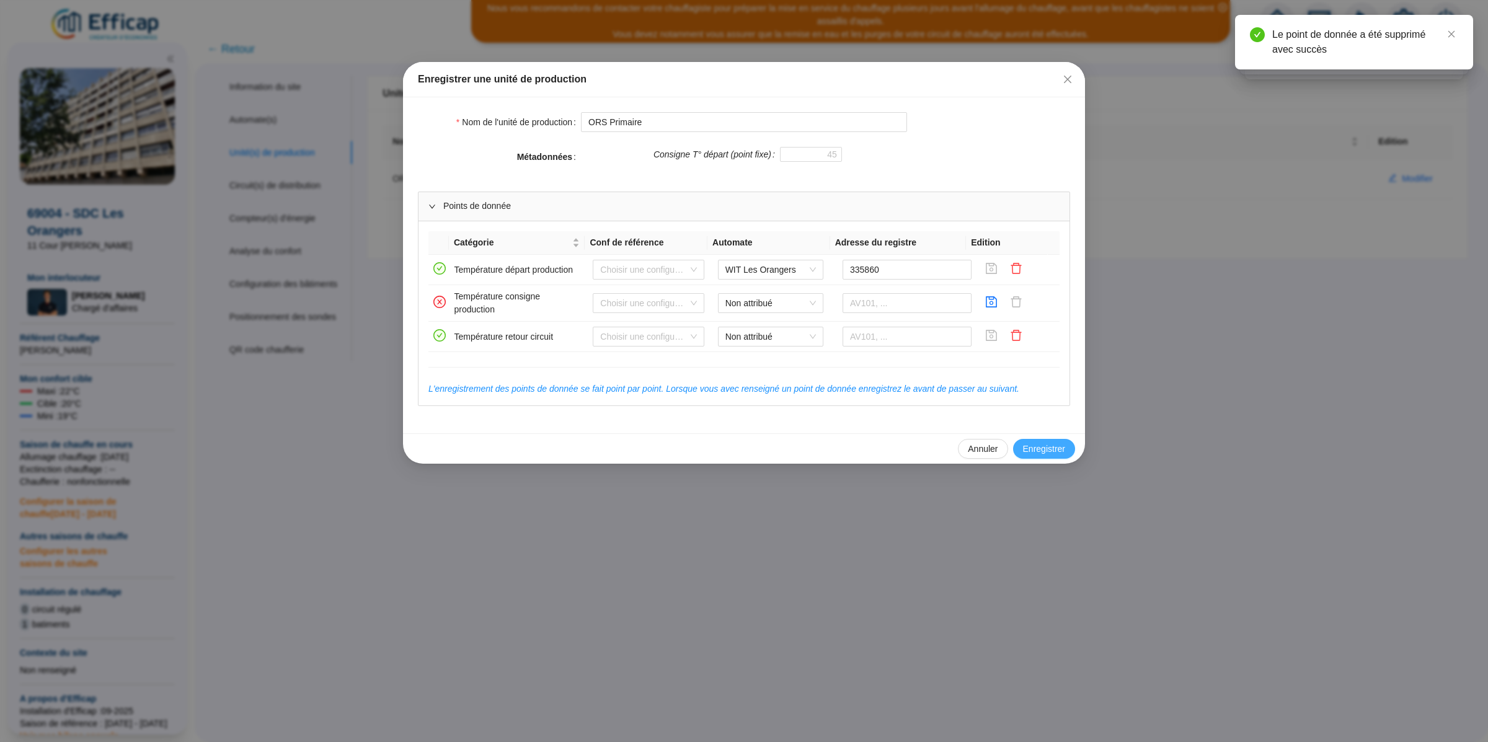
drag, startPoint x: 1034, startPoint y: 455, endPoint x: 1045, endPoint y: 454, distance: 11.2
click at [1047, 459] on button "Enregistrer" at bounding box center [1044, 449] width 62 height 20
click at [1045, 453] on div "Enregistrer une unité de production Nom de l'unité de production ORS Primaire M…" at bounding box center [744, 371] width 1488 height 742
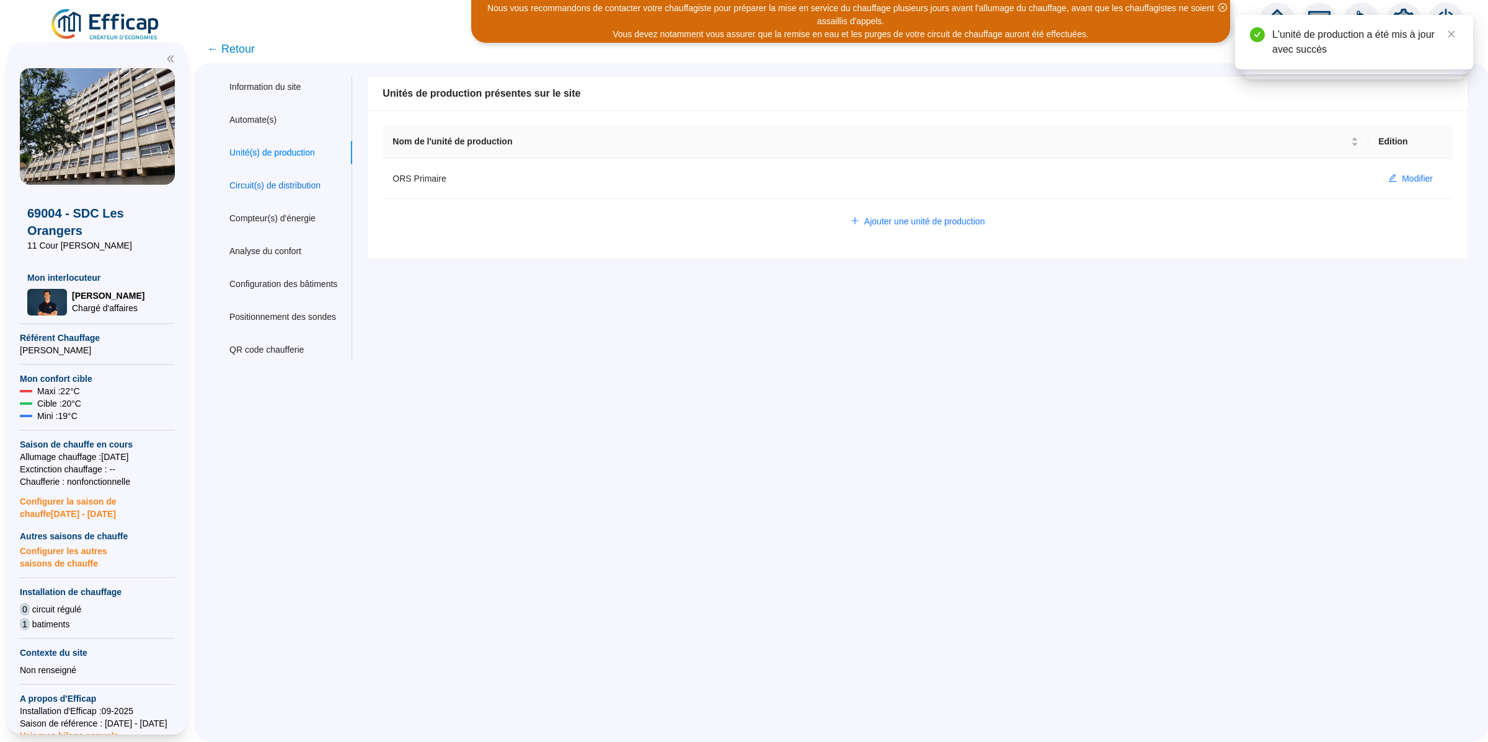
click at [264, 188] on div "Circuit(s) de distribution" at bounding box center [274, 185] width 91 height 13
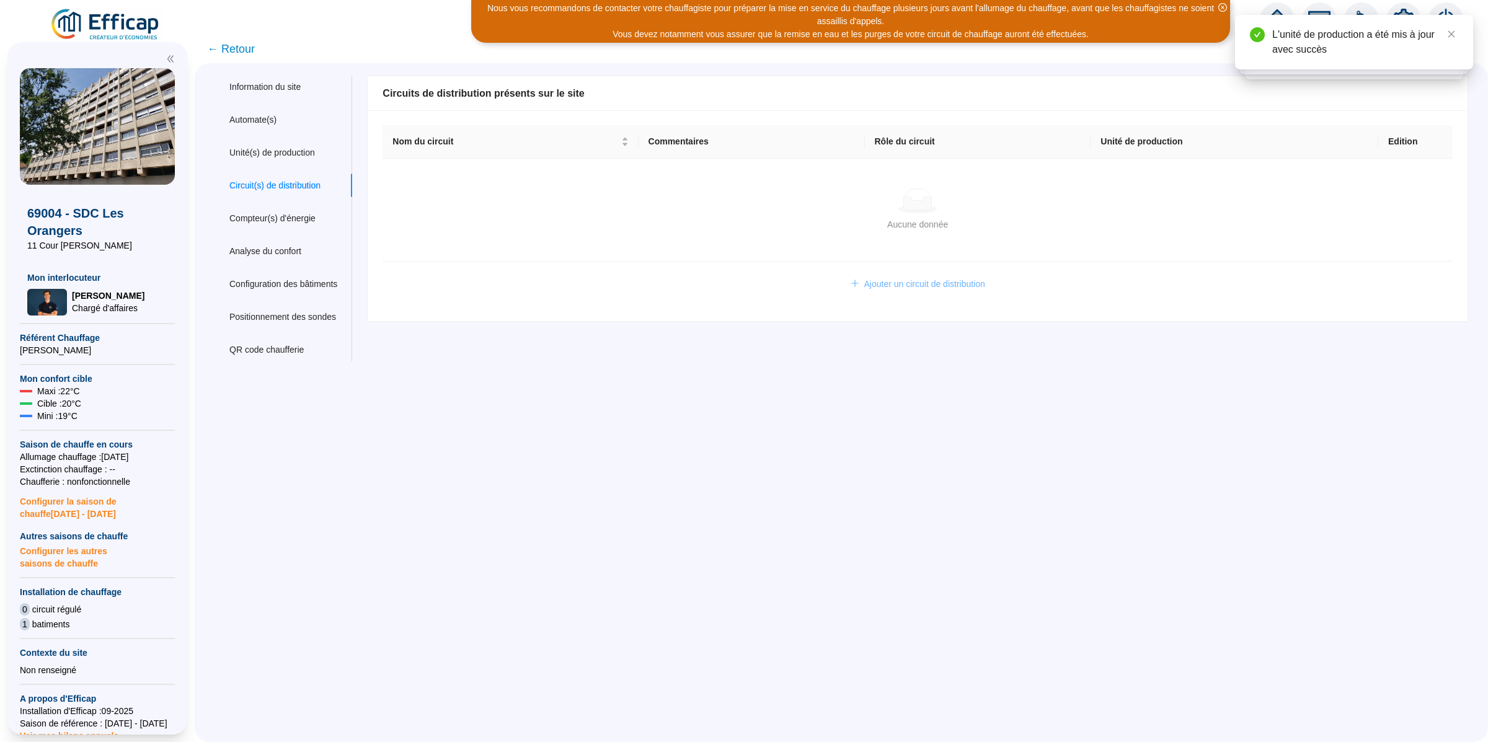
click at [926, 287] on span "Ajouter un circuit de distribution" at bounding box center [924, 284] width 121 height 13
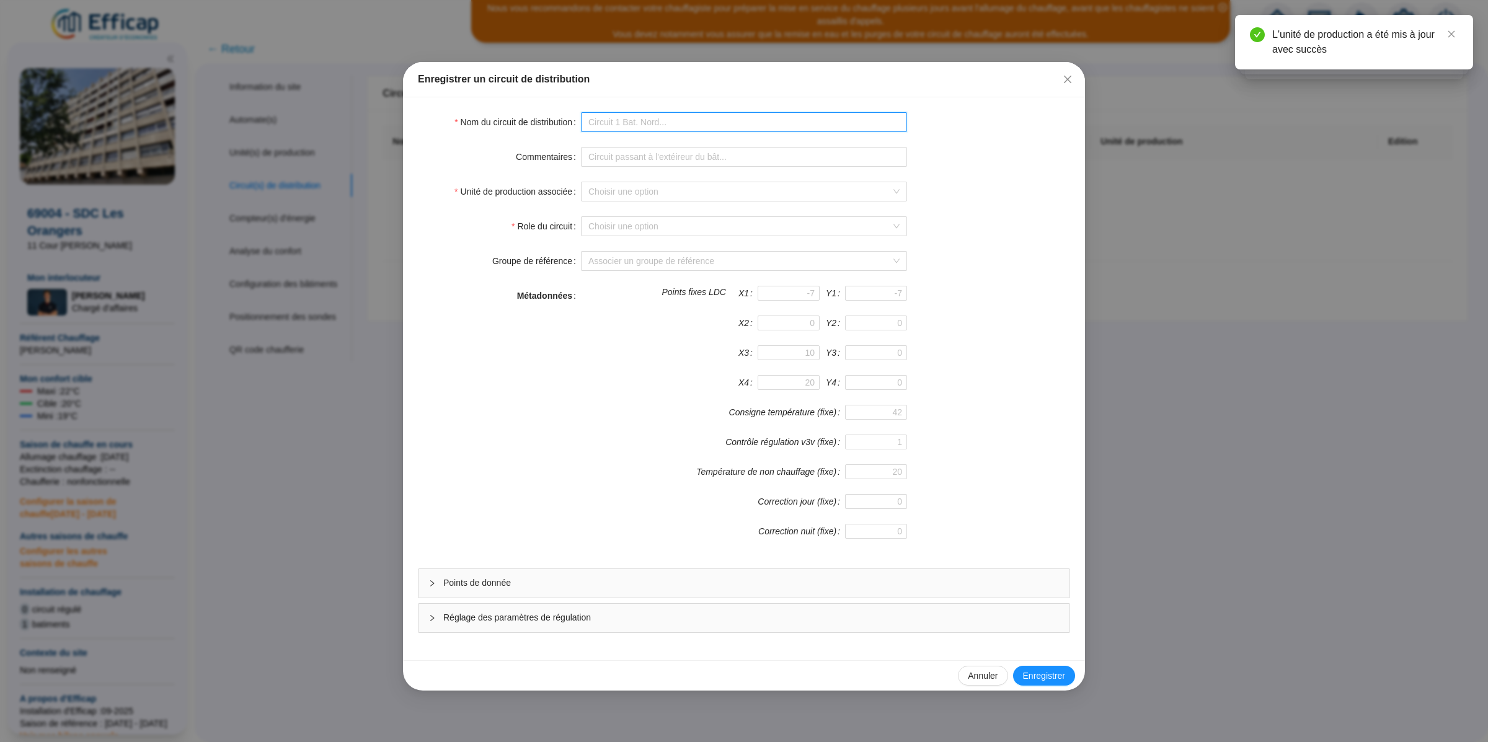
click at [620, 125] on input "Nom du circuit de distribution" at bounding box center [744, 122] width 326 height 20
type input "ORS Chauffage"
click at [858, 192] on input "Unité de production associée" at bounding box center [738, 191] width 300 height 19
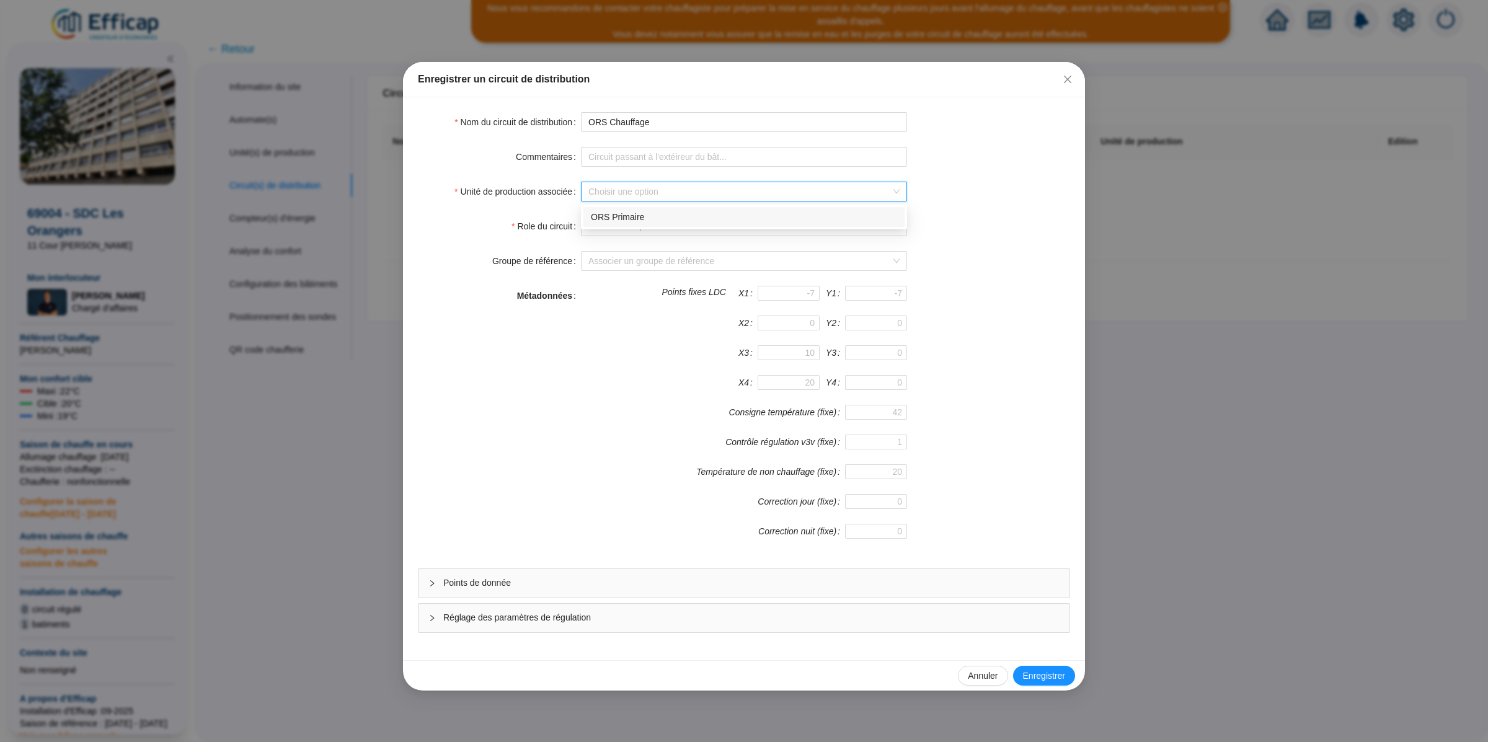
click at [847, 220] on div "ORS Primaire" at bounding box center [744, 217] width 306 height 13
click at [847, 224] on input "Role du circuit" at bounding box center [738, 226] width 300 height 19
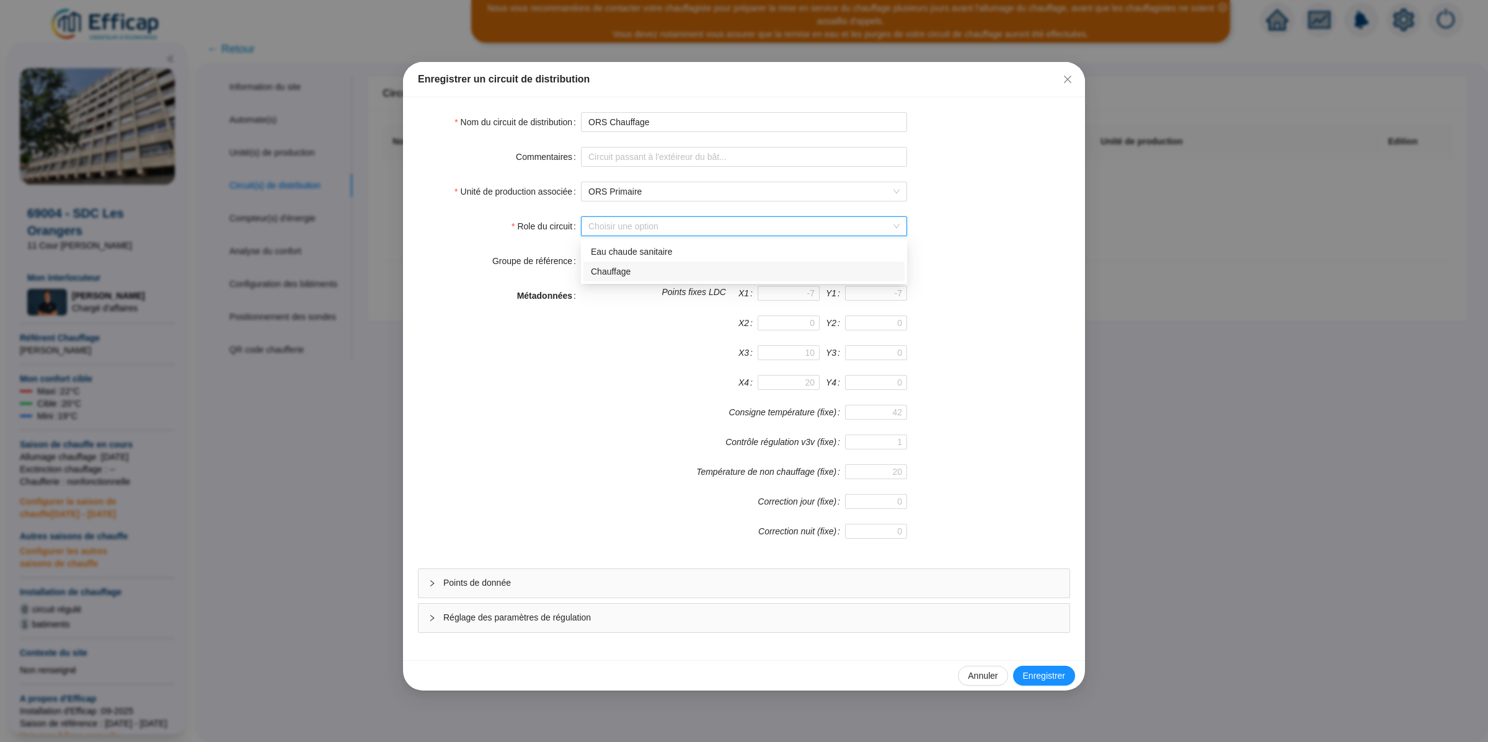
click at [630, 266] on div "Chauffage" at bounding box center [744, 271] width 306 height 13
click at [1056, 676] on span "Enregistrer" at bounding box center [1044, 675] width 42 height 13
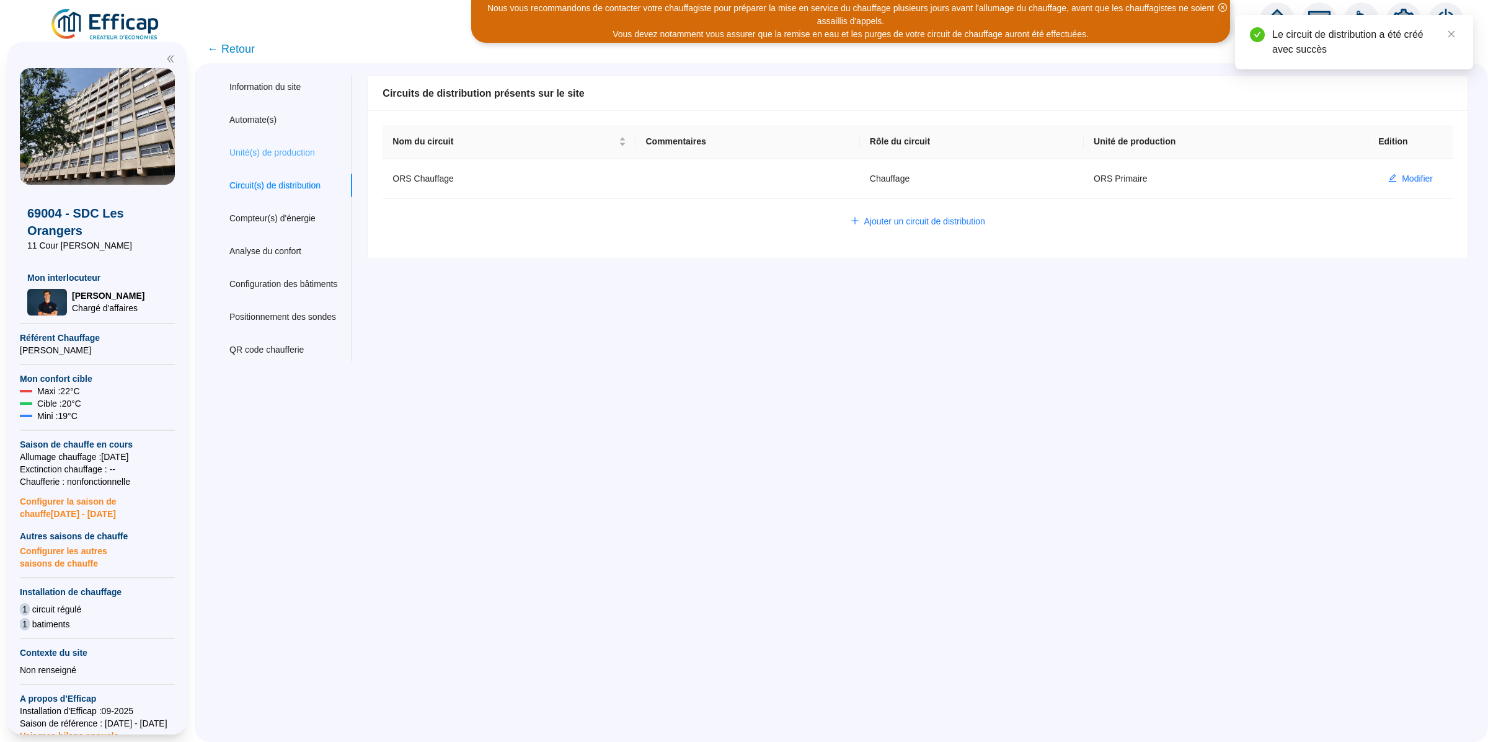
drag, startPoint x: 315, startPoint y: 134, endPoint x: 312, endPoint y: 151, distance: 16.9
click at [315, 134] on div "Information du site Automate(s) Unité(s) de production Circuit(s) de distributi…" at bounding box center [283, 219] width 138 height 286
click at [312, 152] on div "Unité(s) de production" at bounding box center [272, 152] width 86 height 13
click at [1384, 186] on td "Modifier" at bounding box center [1410, 179] width 84 height 40
click at [1386, 179] on button "Modifier" at bounding box center [1410, 179] width 64 height 20
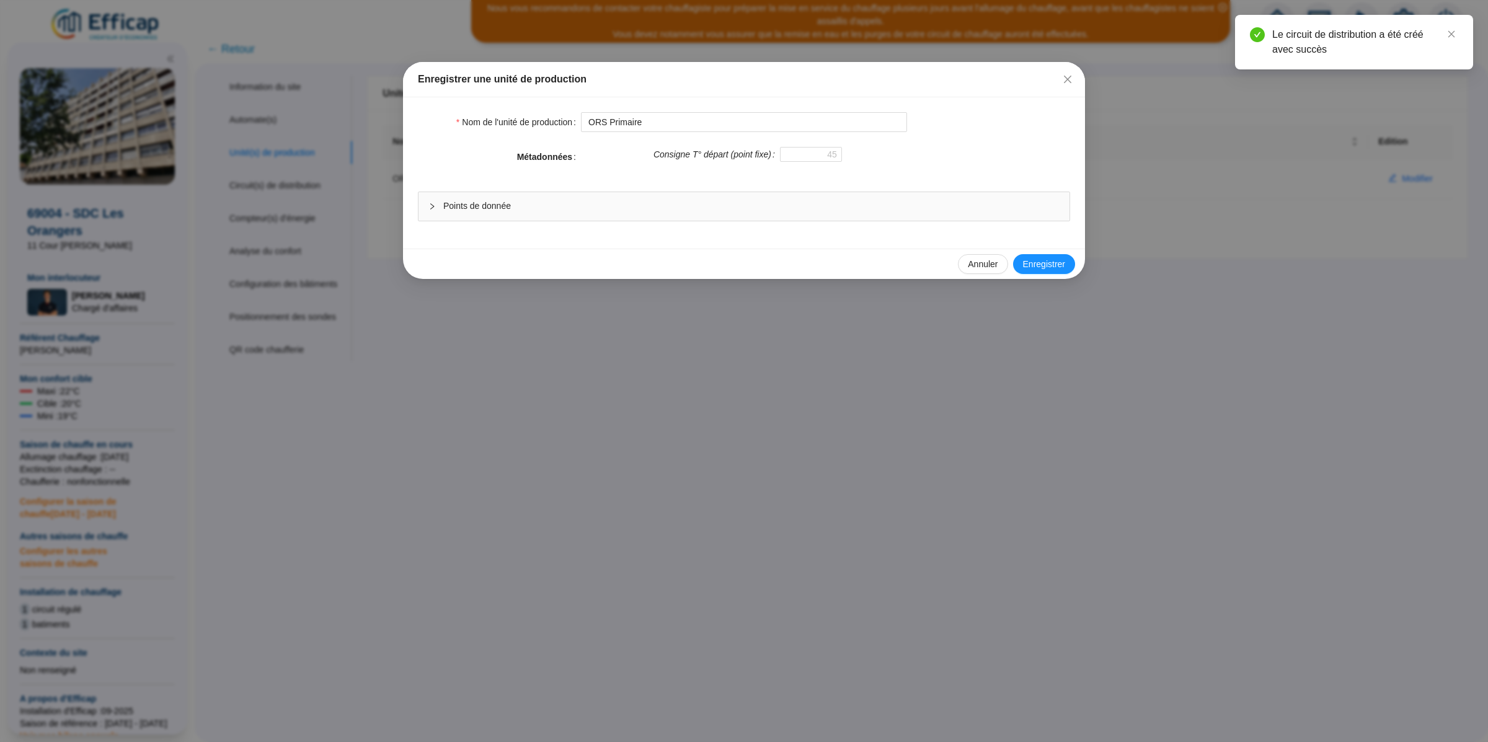
drag, startPoint x: 1059, startPoint y: 266, endPoint x: 837, endPoint y: 264, distance: 221.9
click at [1057, 266] on span "Enregistrer" at bounding box center [1044, 264] width 42 height 13
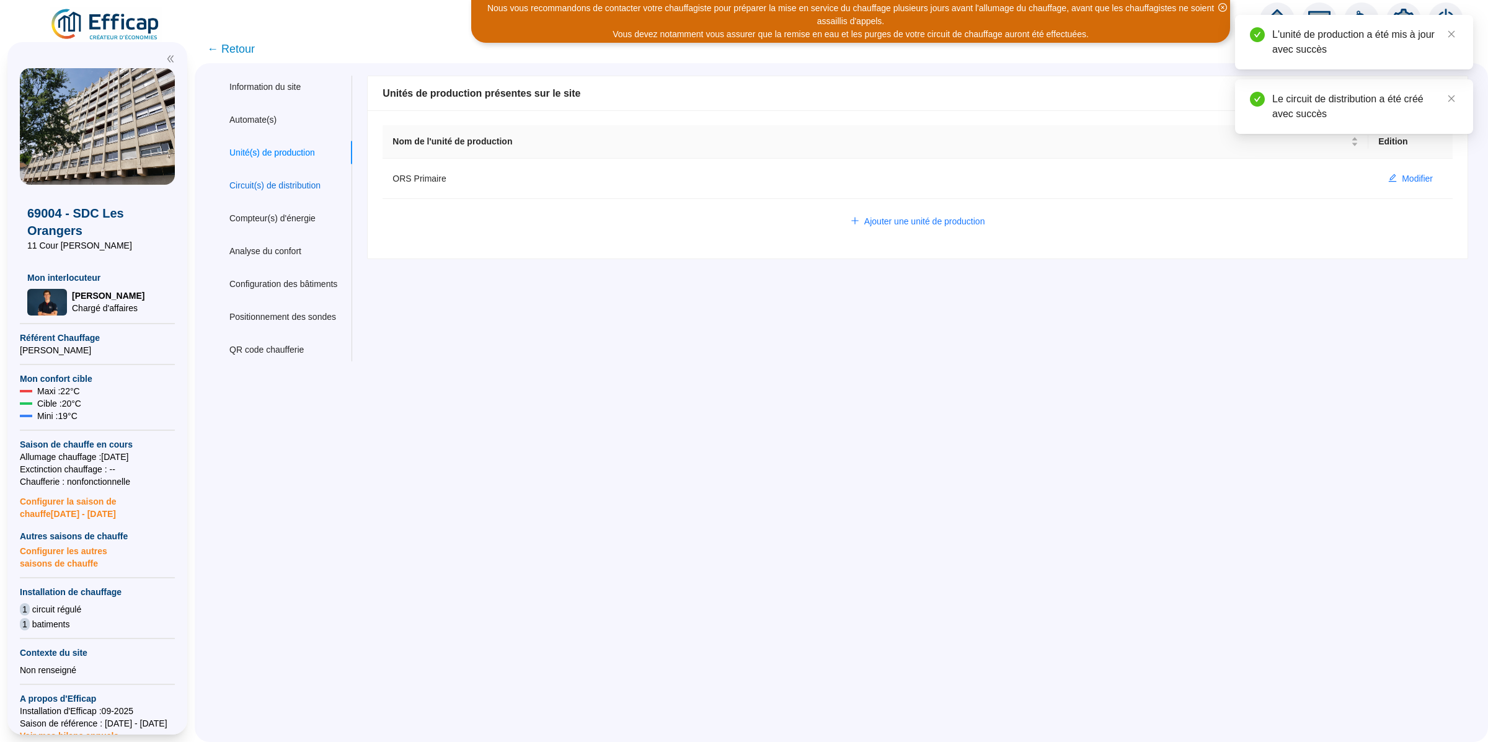
click at [260, 187] on div "Circuit(s) de distribution" at bounding box center [274, 185] width 91 height 13
click at [1385, 177] on button "Modifier" at bounding box center [1410, 179] width 64 height 20
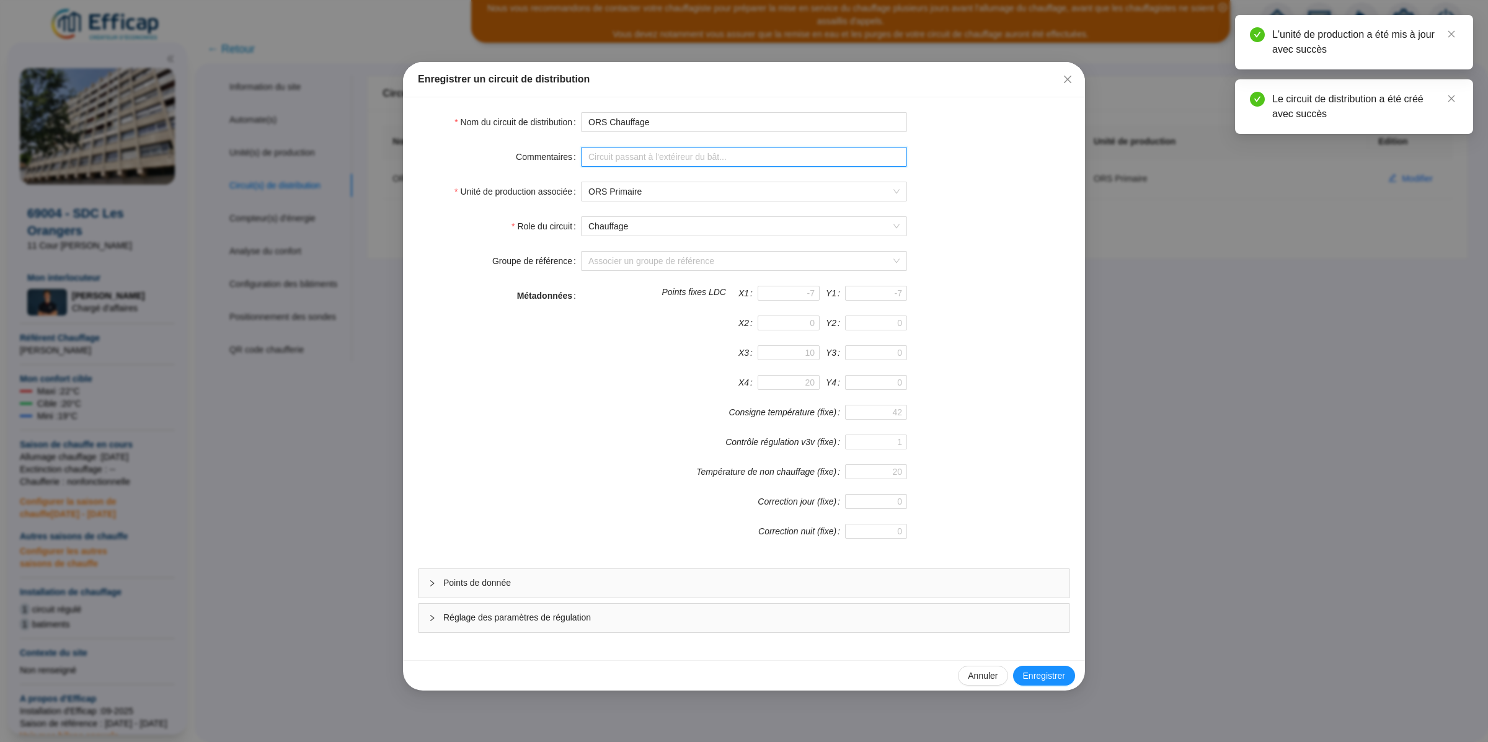
click at [634, 158] on input "Commentaires" at bounding box center [744, 157] width 326 height 20
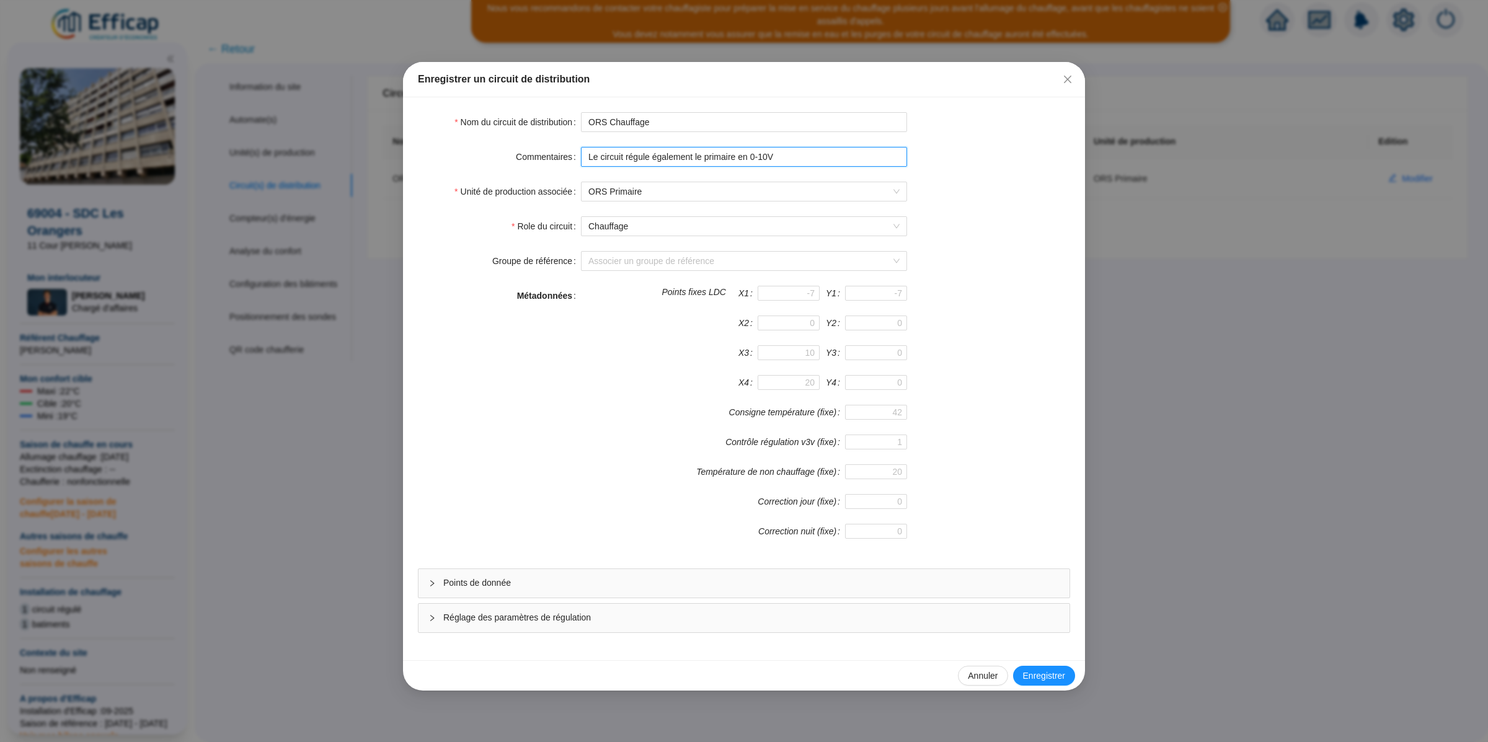
type input "Le circuit régule également le primaire en 0-10V"
click at [1042, 681] on span "Enregistrer" at bounding box center [1044, 675] width 42 height 13
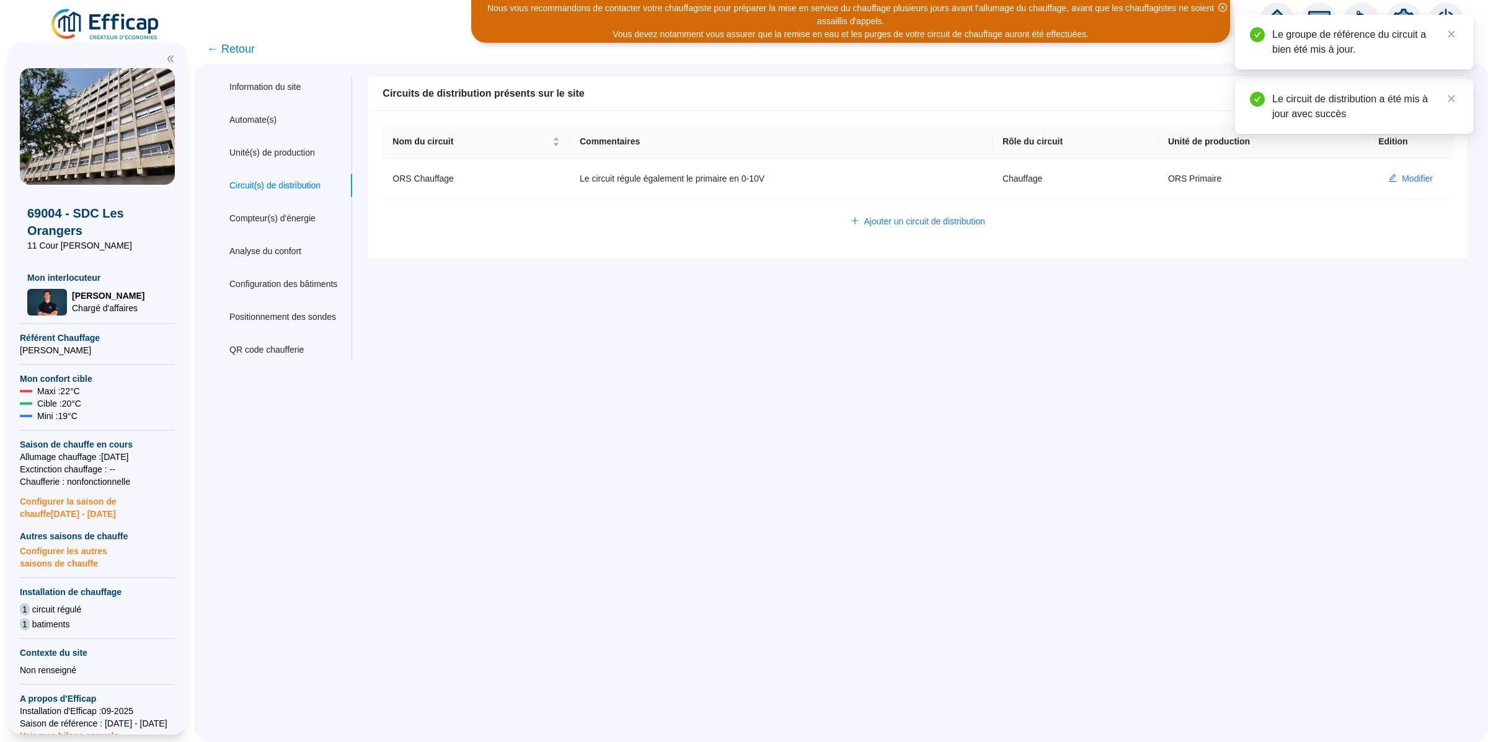
click at [881, 209] on div "Nom du circuit Commentaires Rôle du circuit Unité de production Edition ORS Cha…" at bounding box center [918, 184] width 1100 height 148
click at [915, 219] on span "Ajouter un circuit de distribution" at bounding box center [924, 221] width 121 height 13
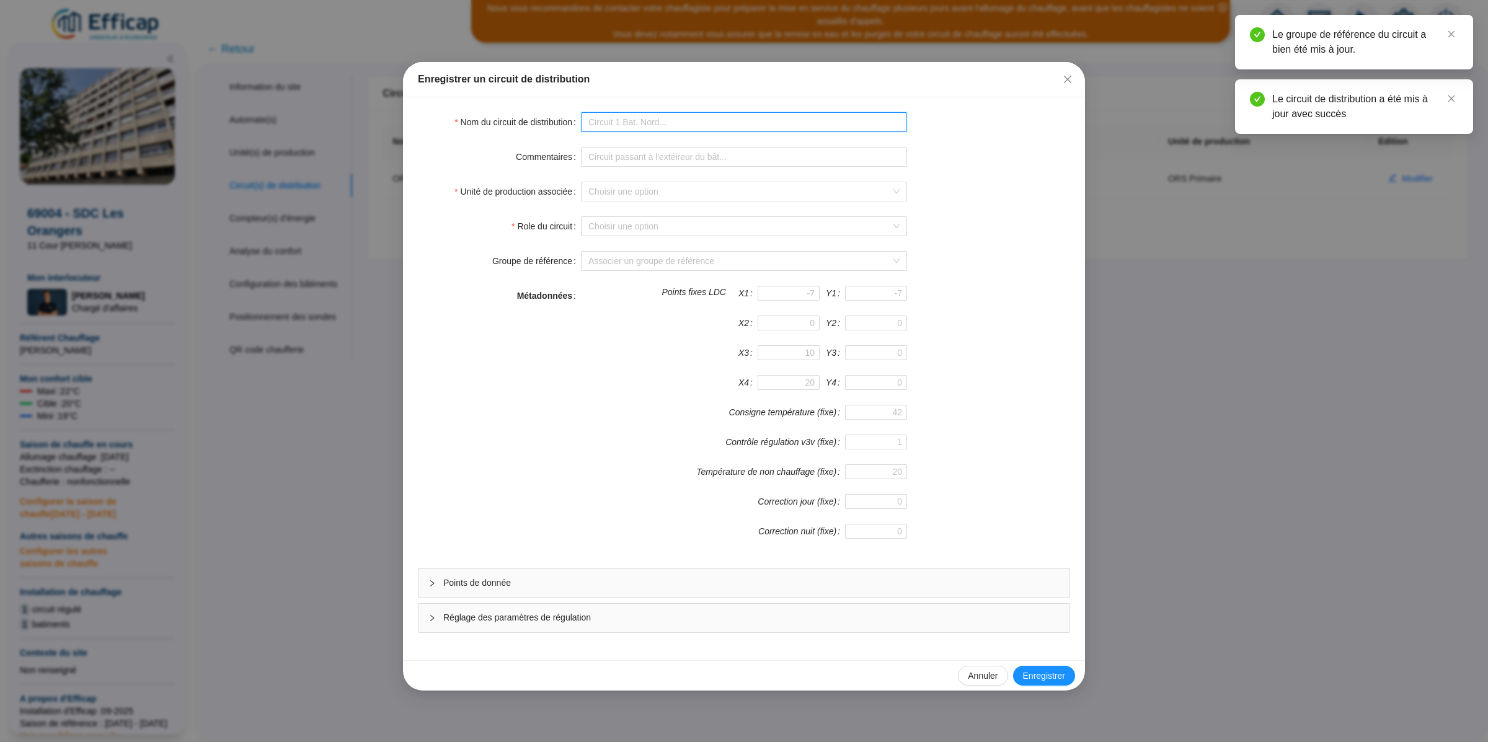
click at [624, 128] on input "Nom du circuit de distribution" at bounding box center [744, 122] width 326 height 20
type input "ORS ECS"
click at [653, 196] on input "Unité de production associée" at bounding box center [738, 191] width 300 height 19
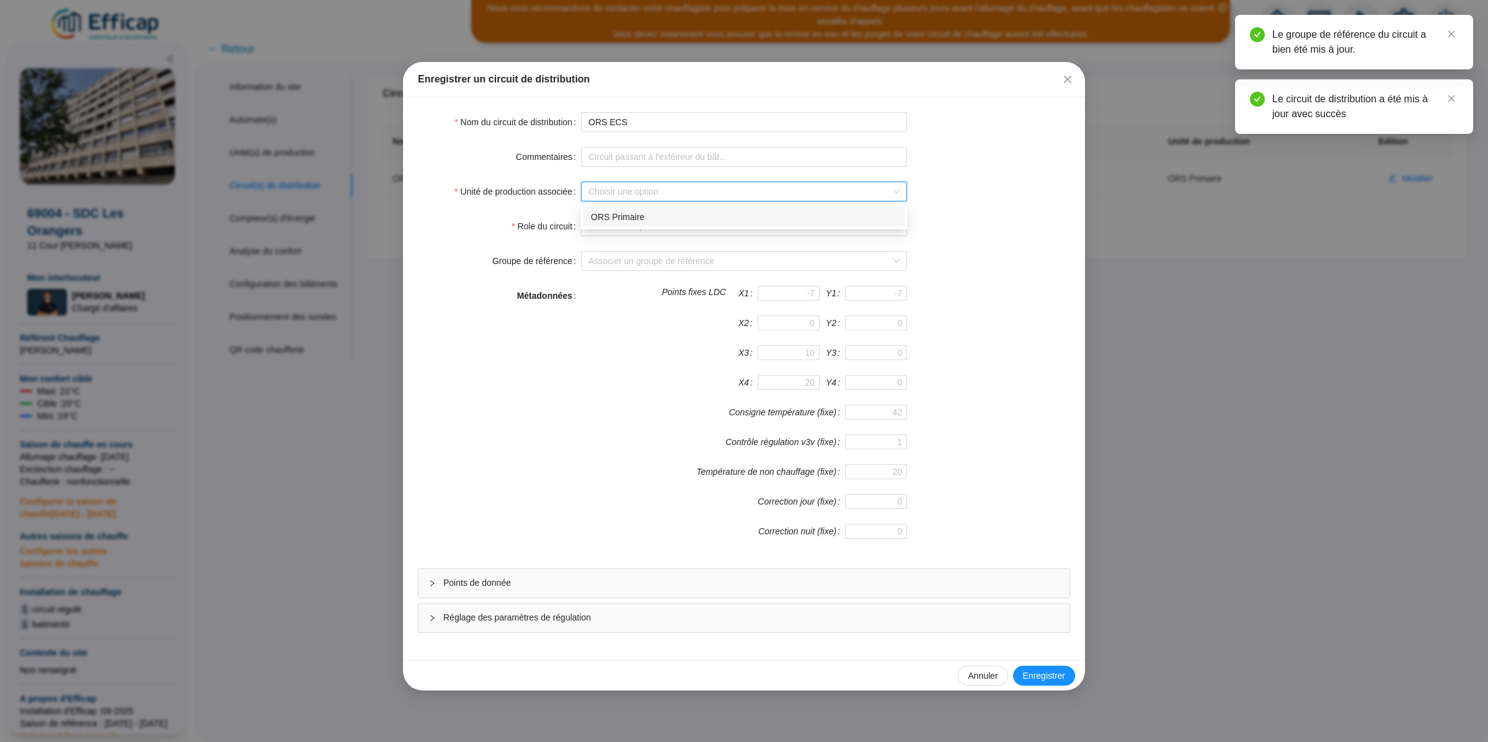
click at [658, 214] on div "ORS Primaire" at bounding box center [744, 217] width 306 height 13
click at [658, 229] on input "Role du circuit" at bounding box center [738, 226] width 300 height 19
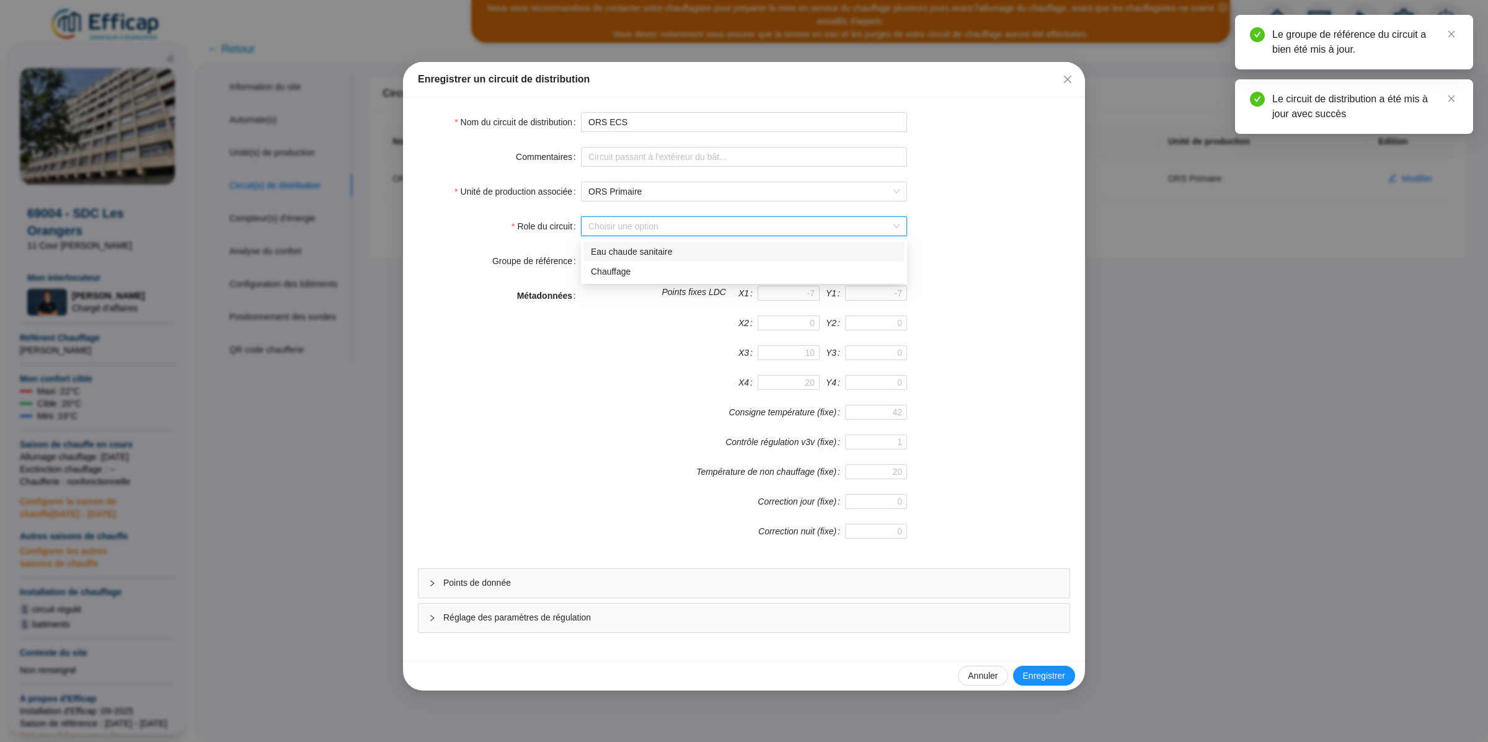
click at [645, 255] on div "Eau chaude sanitaire" at bounding box center [744, 251] width 306 height 13
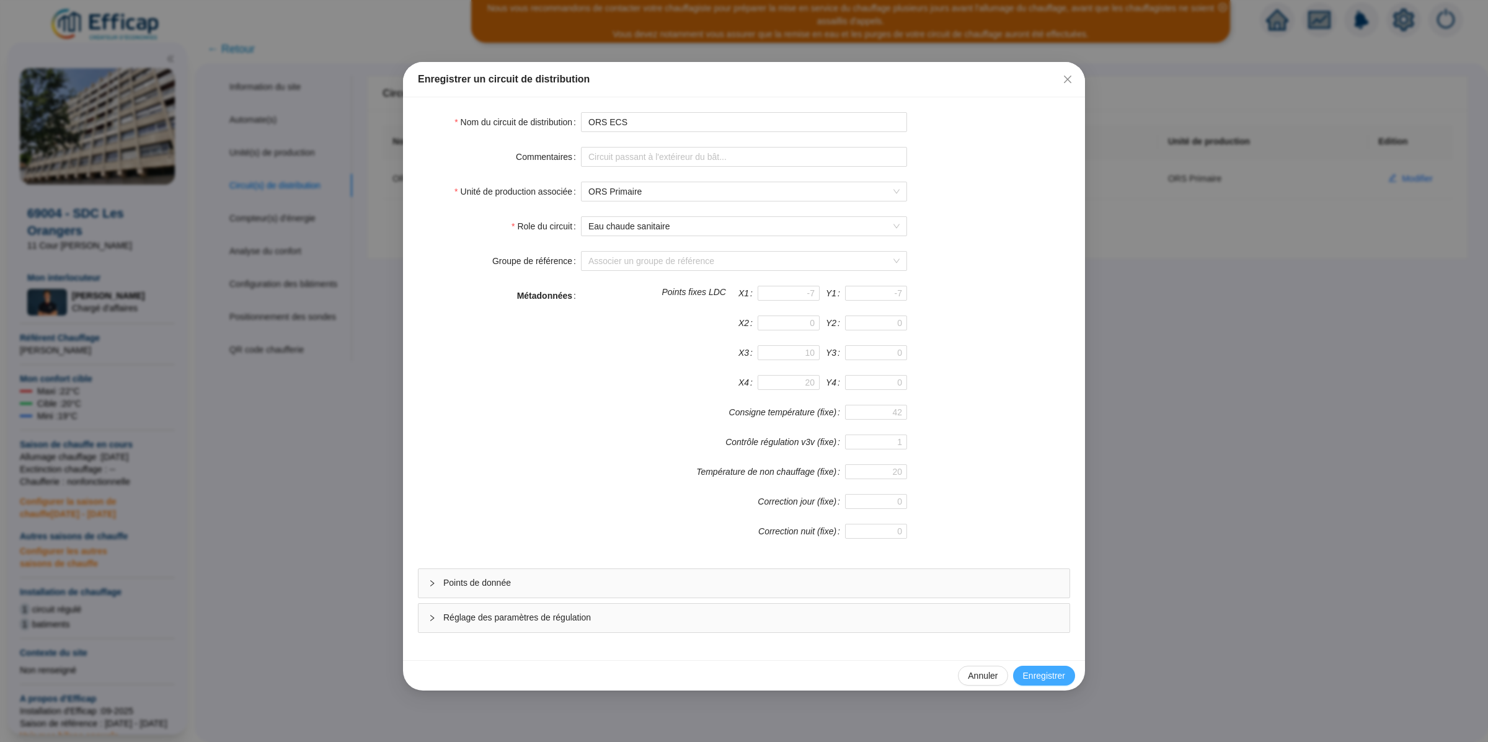
click at [1046, 685] on button "Enregistrer" at bounding box center [1044, 676] width 62 height 20
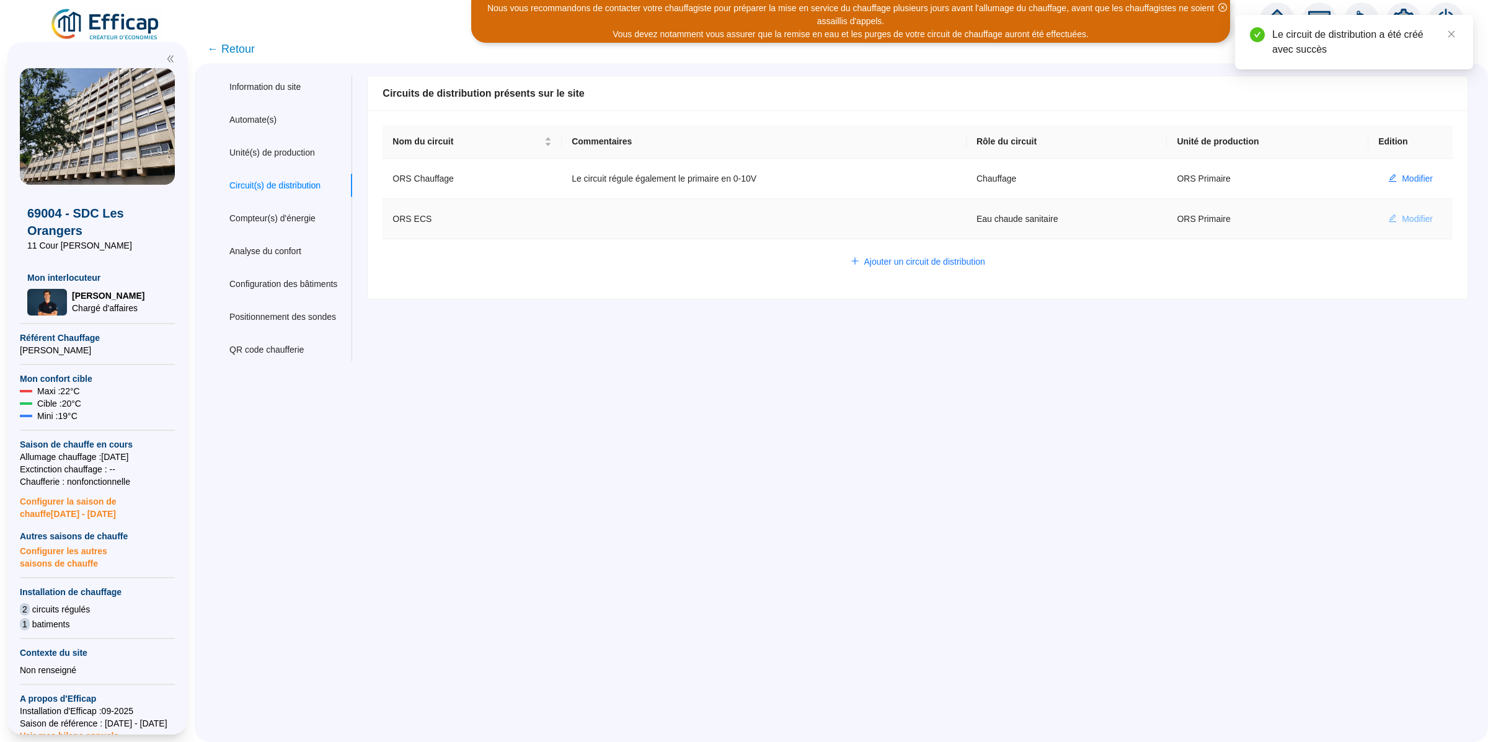
click at [1413, 218] on span "Modifier" at bounding box center [1416, 219] width 31 height 13
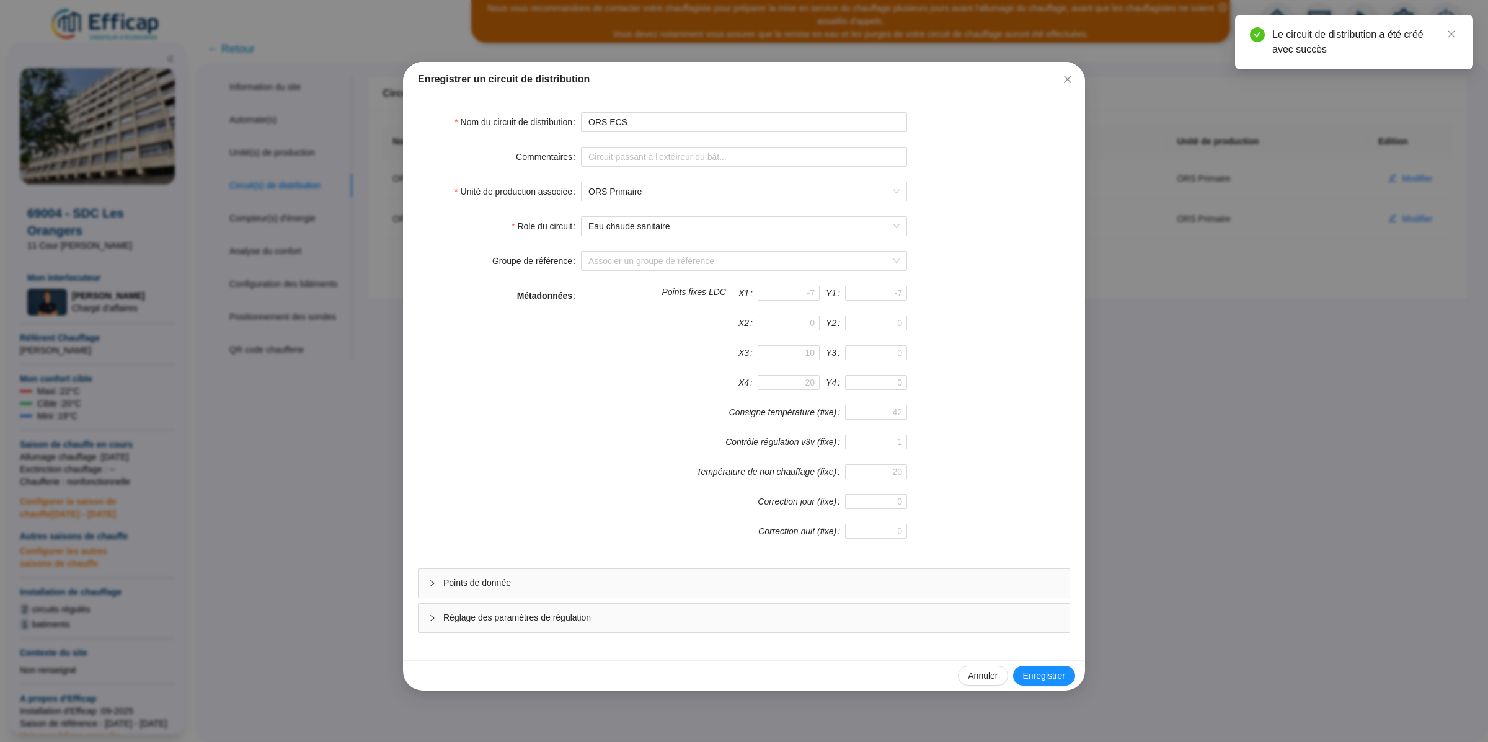
drag, startPoint x: 522, startPoint y: 576, endPoint x: 612, endPoint y: 385, distance: 210.7
click at [523, 576] on div "Points de donnée" at bounding box center [743, 583] width 651 height 29
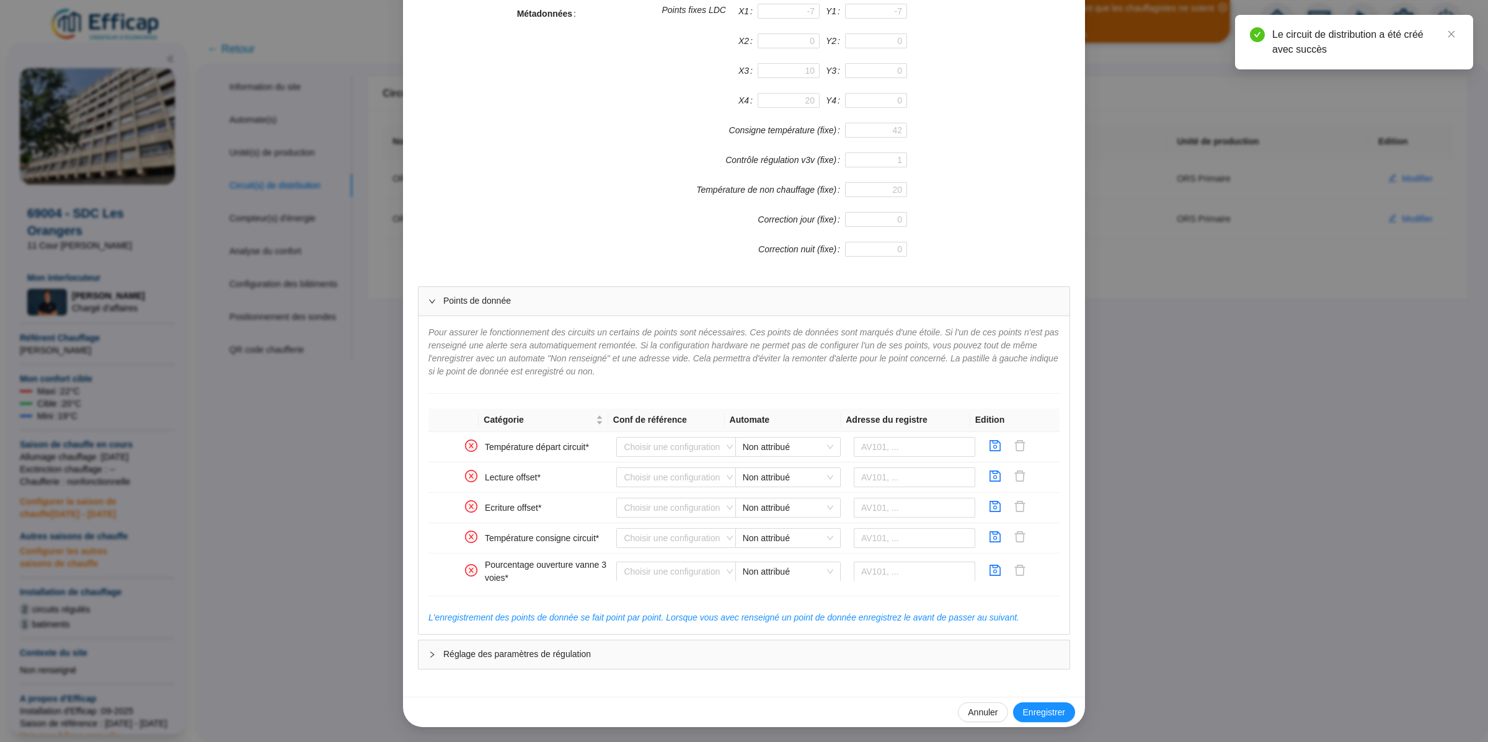
scroll to position [286, 0]
click at [294, 465] on div "Enregistrer un circuit de distribution Nom du circuit de distribution ORS ECS C…" at bounding box center [744, 371] width 1488 height 742
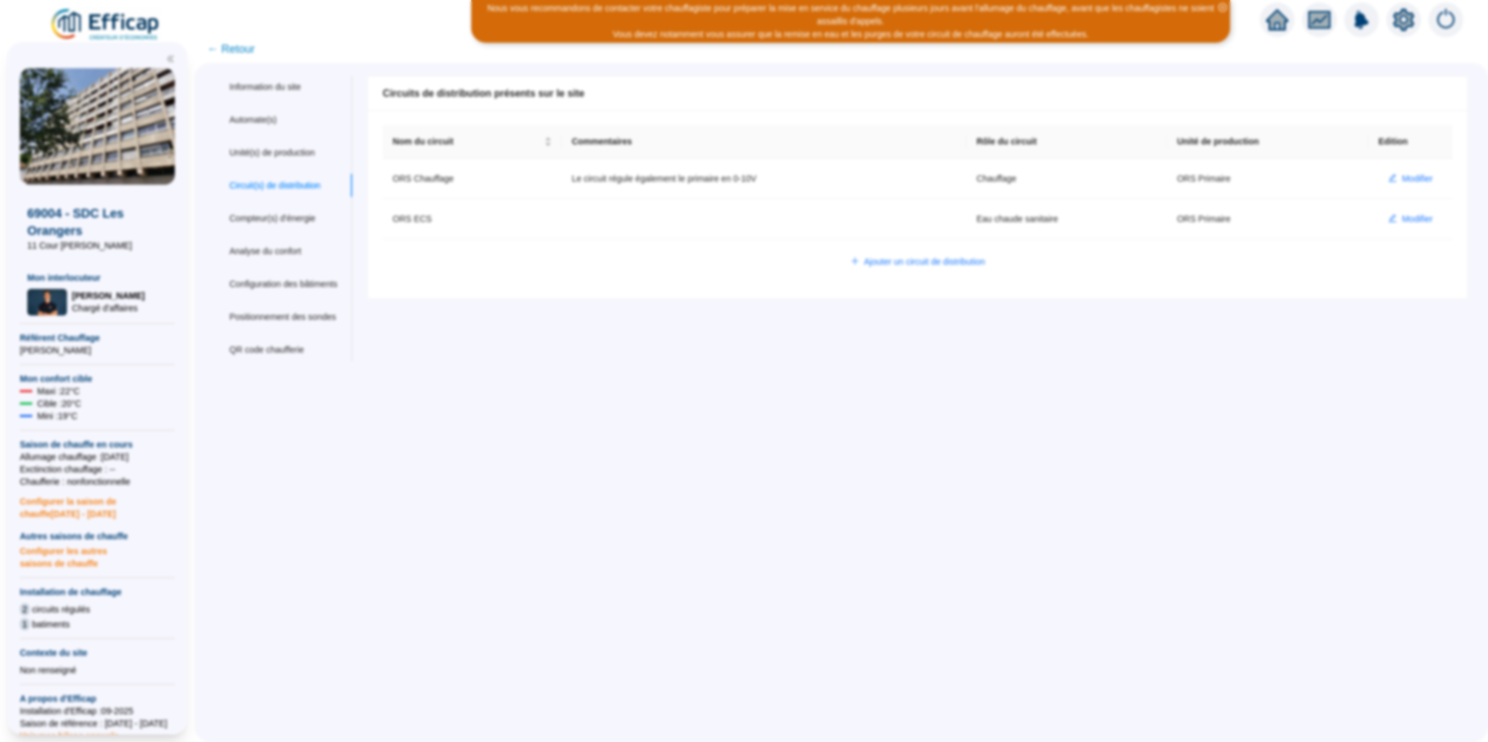
scroll to position [224, 0]
click at [311, 156] on div "Unité(s) de production" at bounding box center [272, 152] width 86 height 13
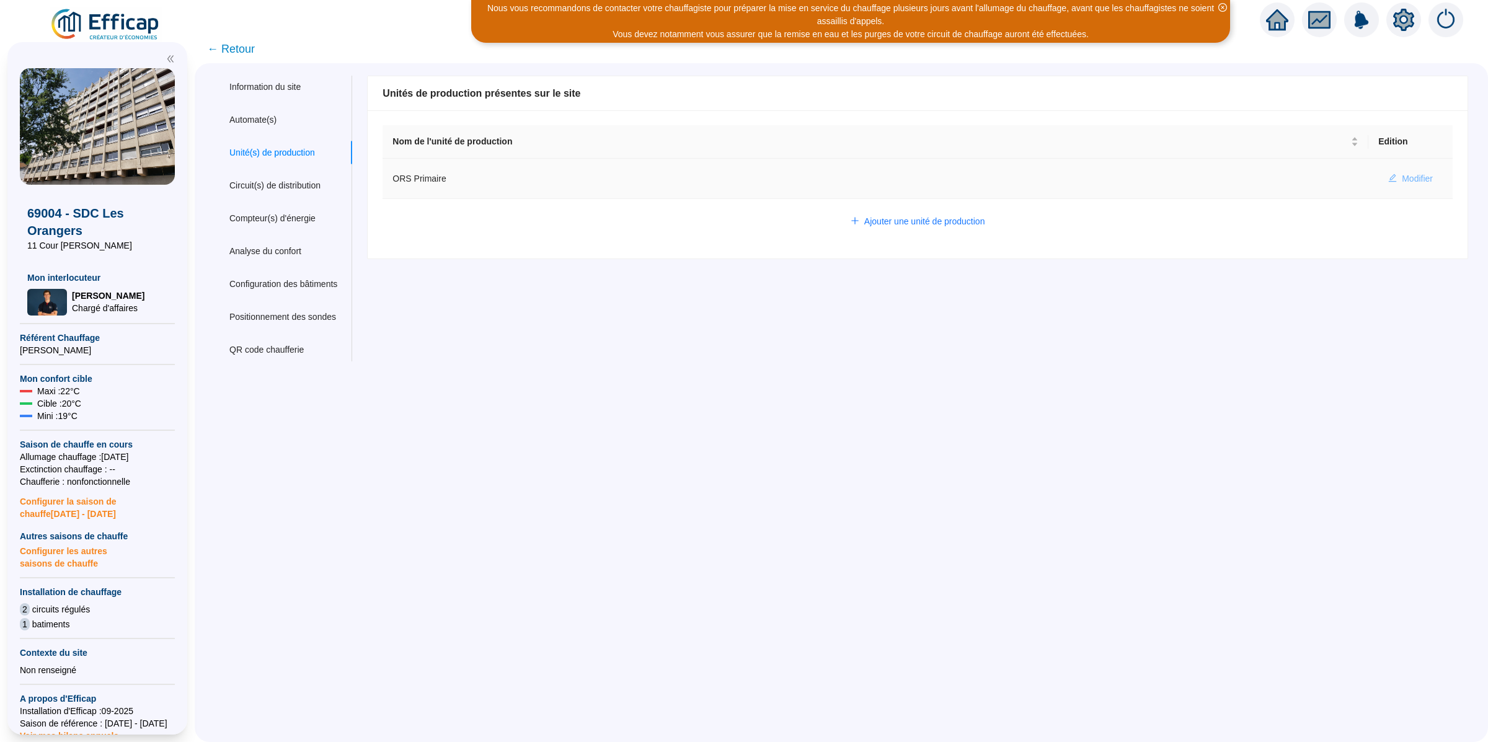
click at [1409, 179] on span "Modifier" at bounding box center [1416, 178] width 31 height 13
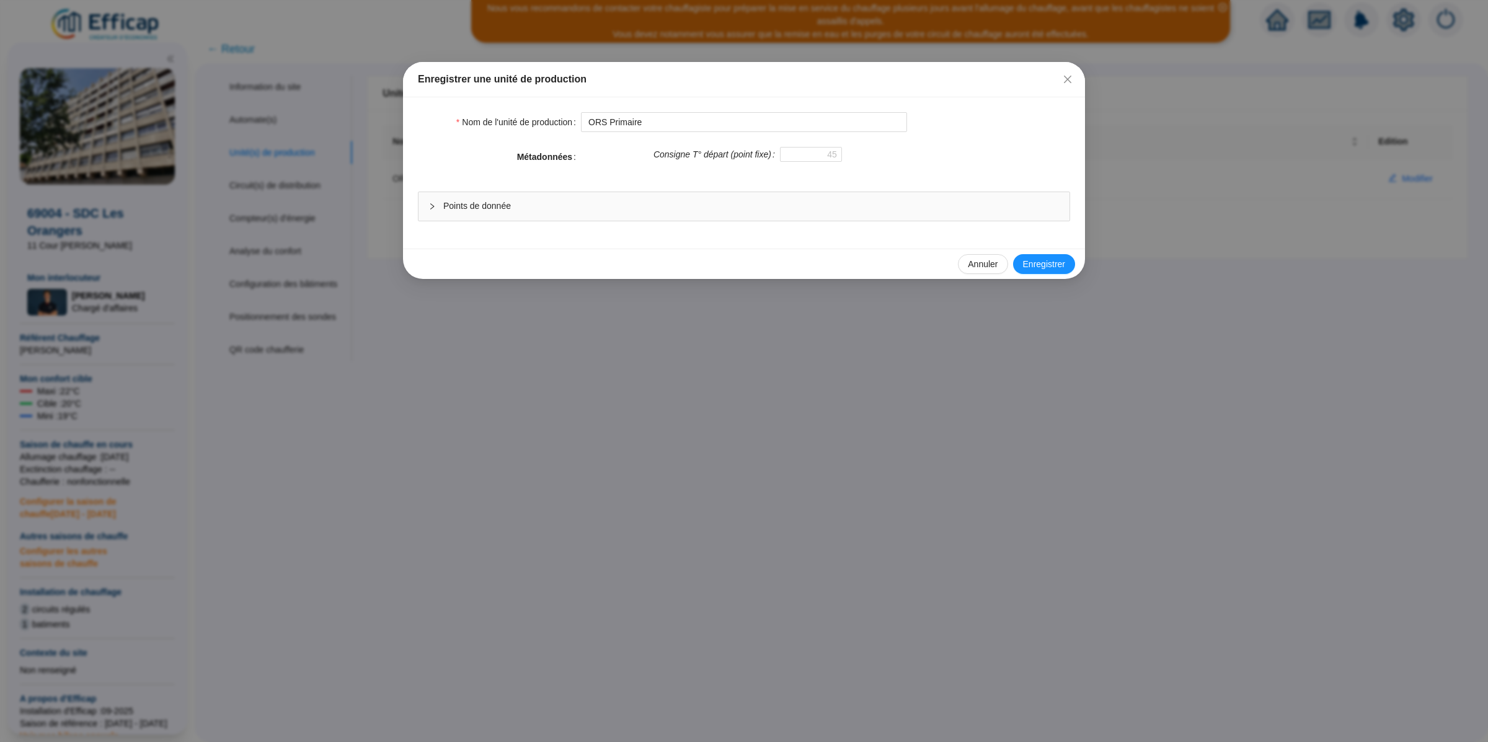
click at [536, 208] on span "Points de donnée" at bounding box center [751, 206] width 616 height 13
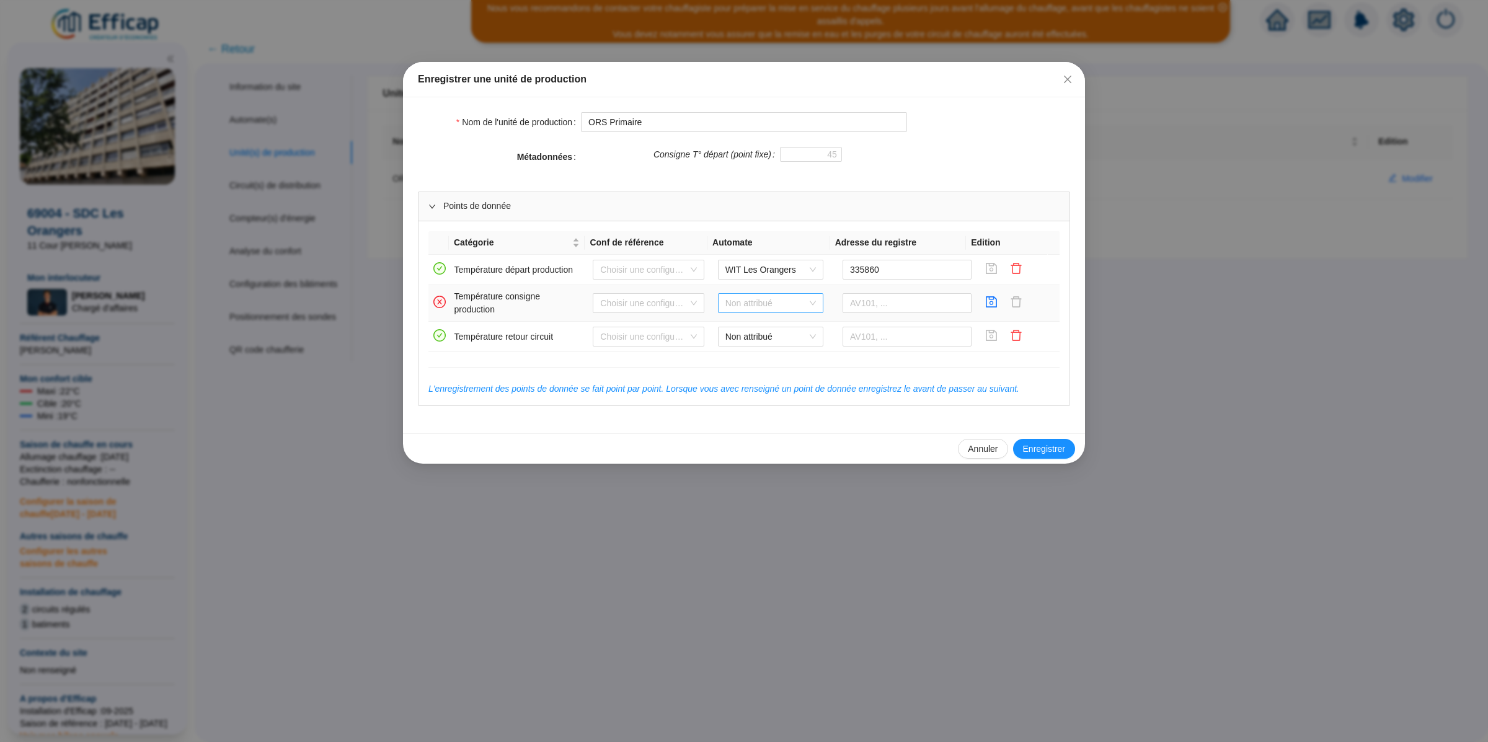
click at [804, 305] on span "Non attribué" at bounding box center [770, 303] width 90 height 19
click at [779, 332] on div "WIT Les Orangers" at bounding box center [765, 329] width 86 height 13
click at [865, 301] on input "text" at bounding box center [906, 303] width 129 height 20
paste input "305204"
type input "305204"
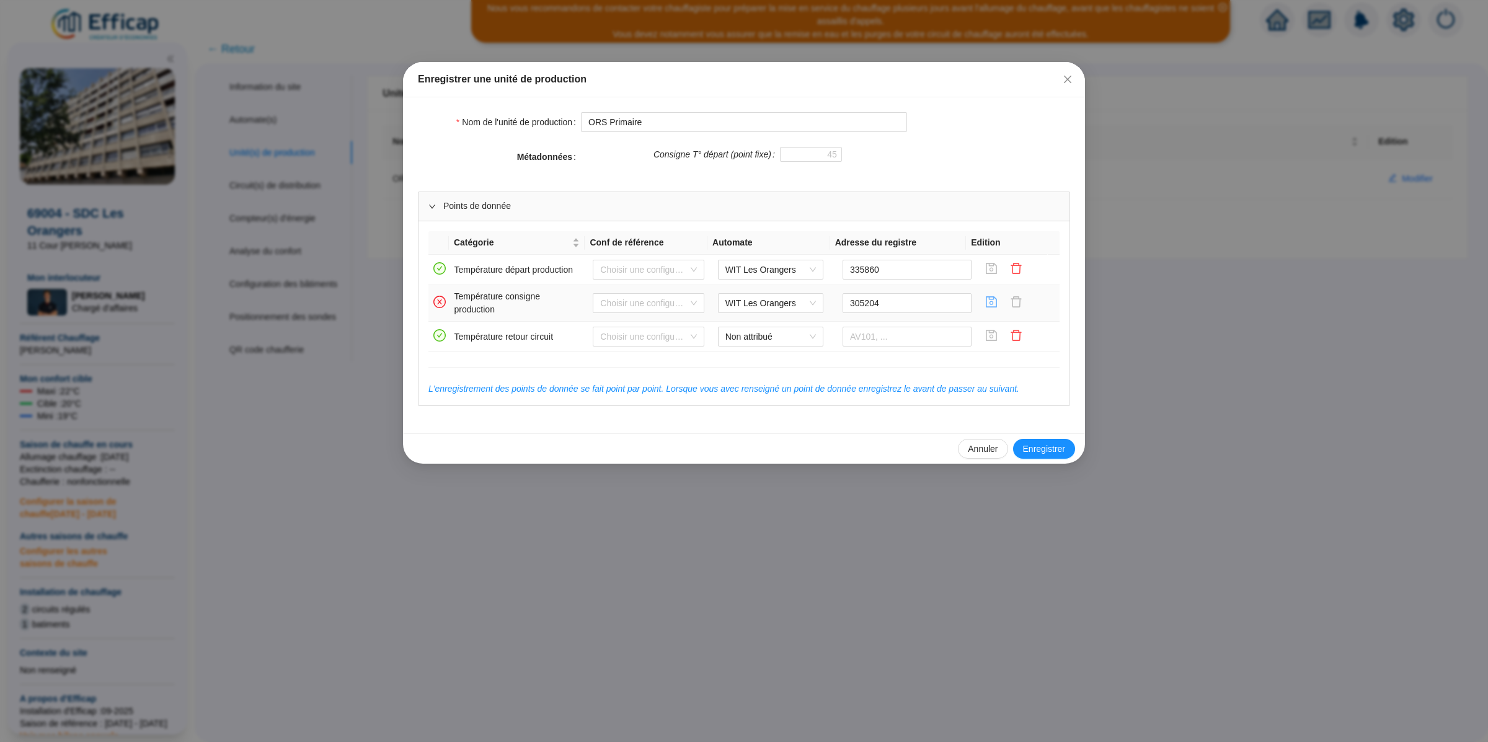
click at [985, 302] on icon "save" at bounding box center [991, 302] width 12 height 12
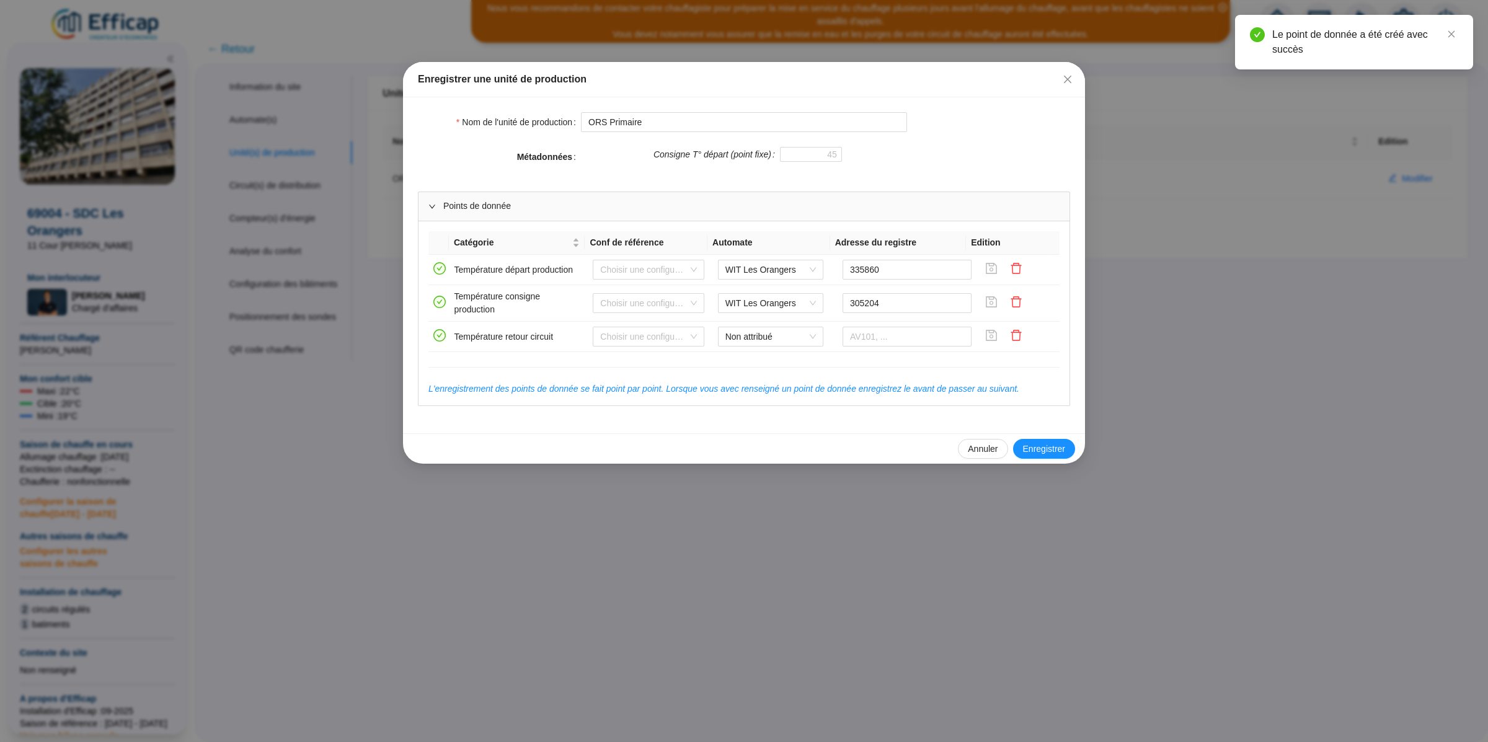
click at [1184, 317] on div "Enregistrer une unité de production Nom de l'unité de production ORS Primaire M…" at bounding box center [744, 371] width 1488 height 742
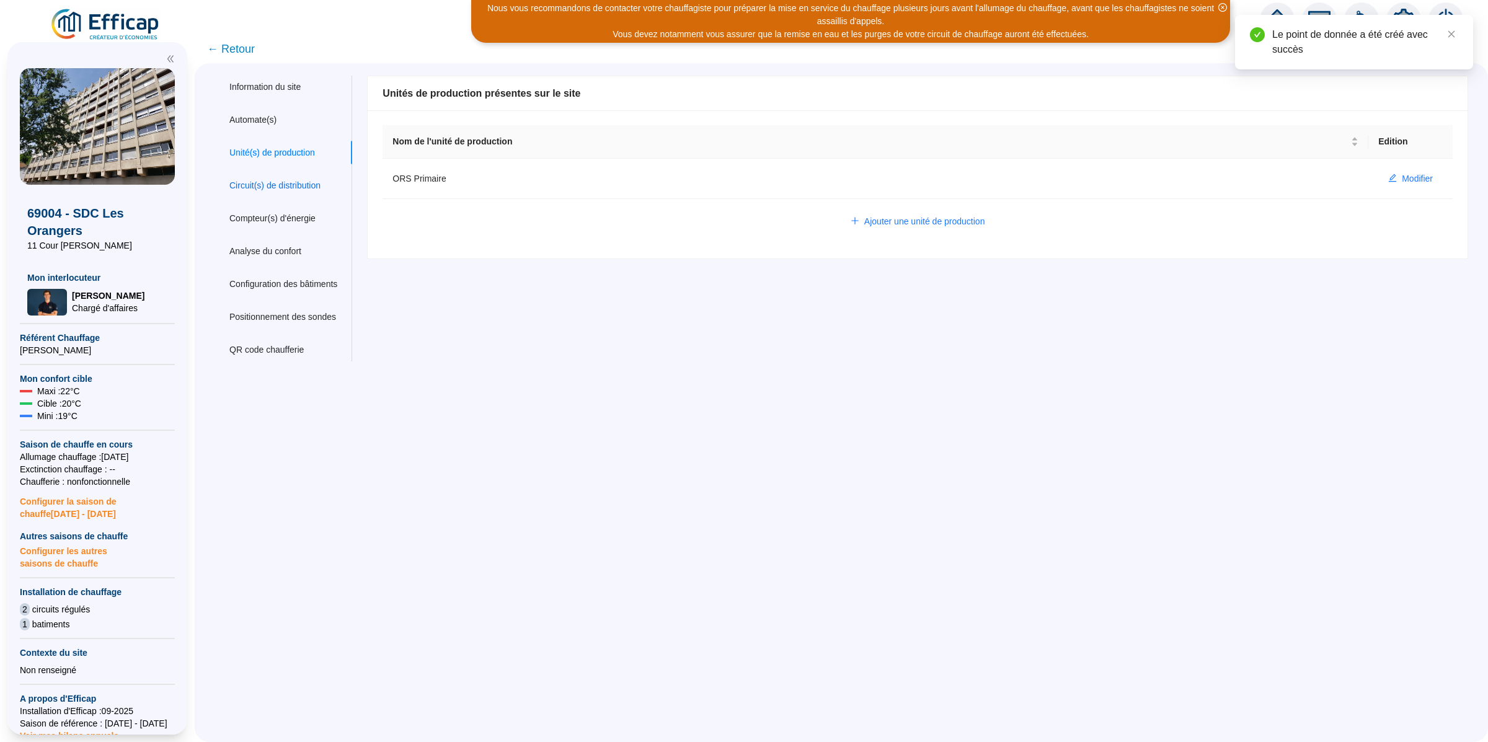
click at [293, 187] on div "Circuit(s) de distribution" at bounding box center [274, 185] width 91 height 13
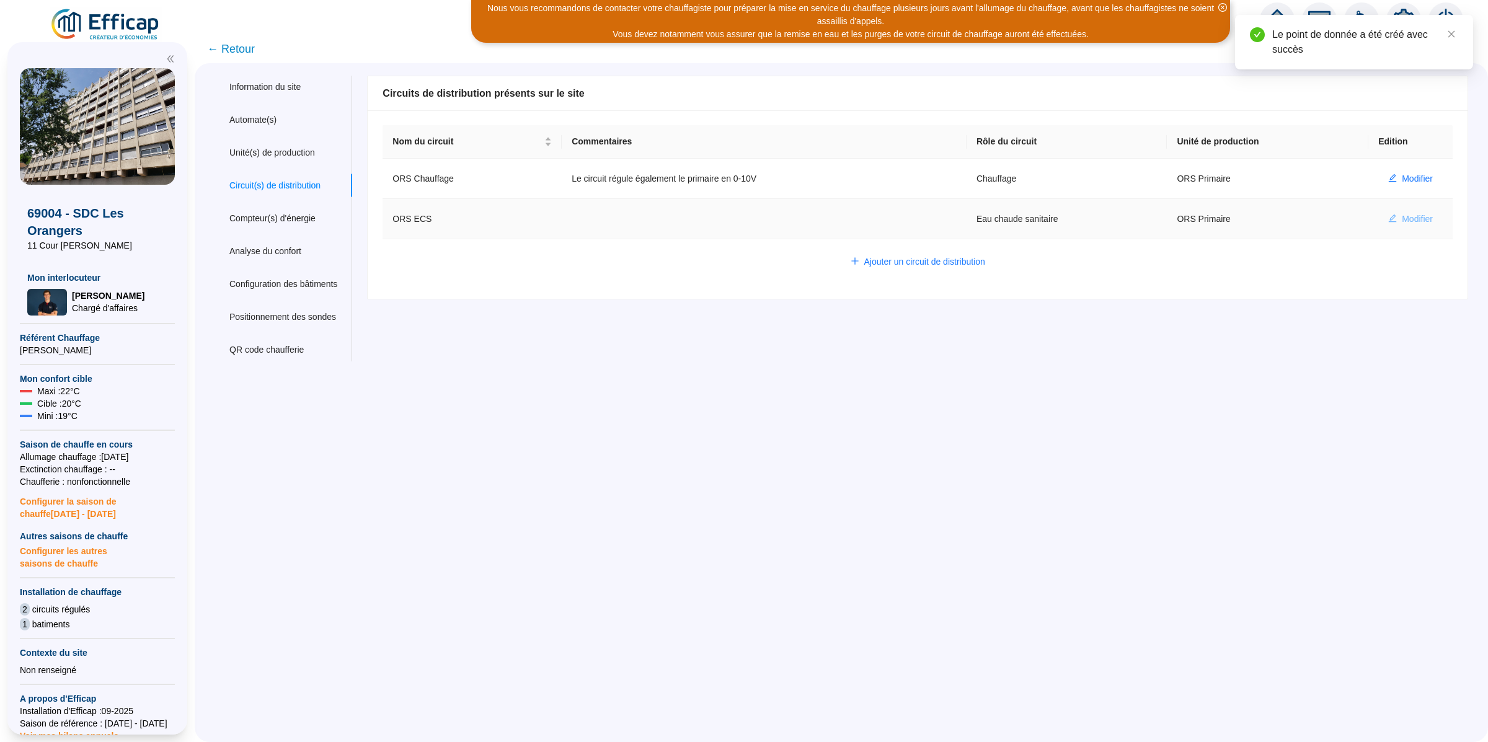
click at [1401, 219] on span "Modifier" at bounding box center [1416, 219] width 31 height 13
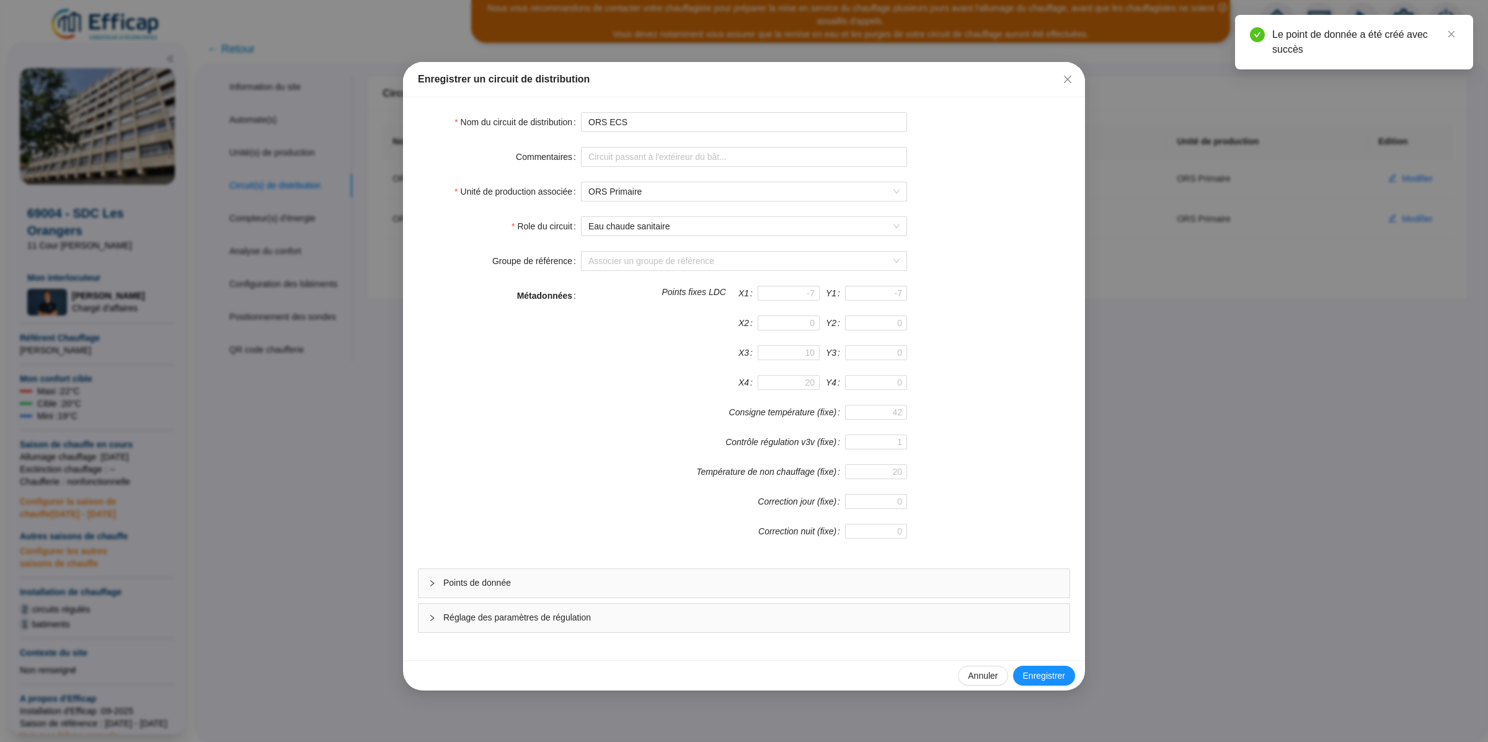
click at [529, 586] on span "Points de donnée" at bounding box center [751, 582] width 616 height 13
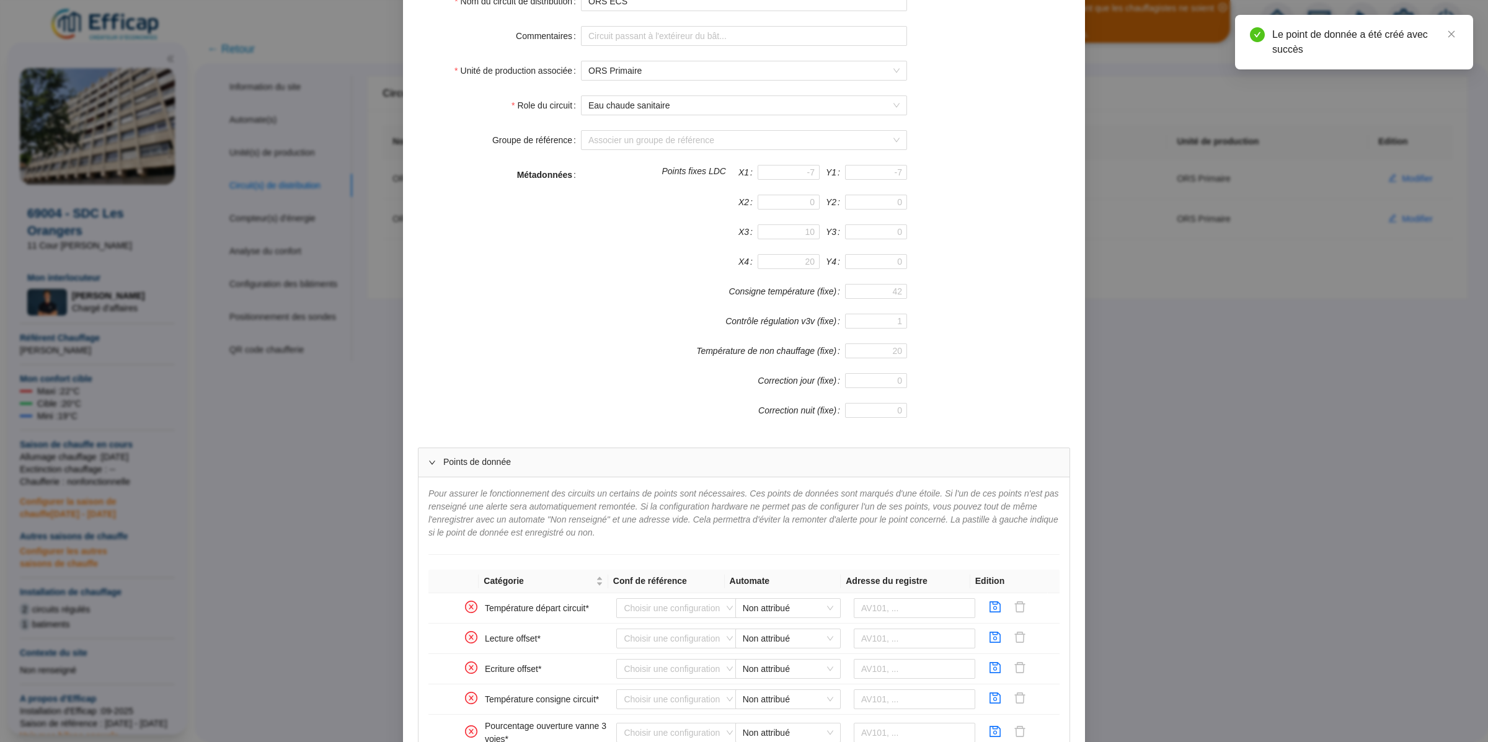
scroll to position [286, 0]
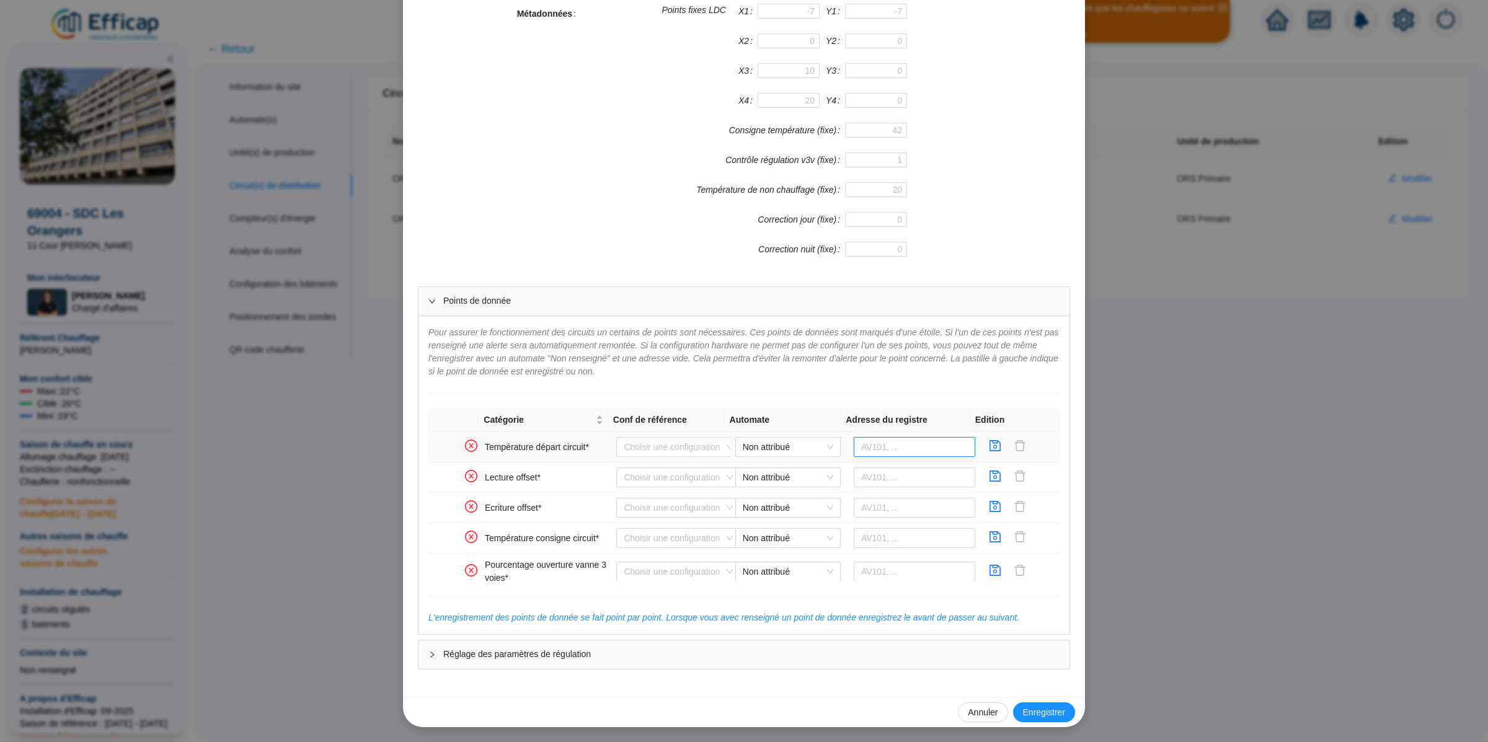
click at [896, 454] on input "text" at bounding box center [914, 447] width 122 height 20
paste input "336263"
click at [775, 443] on span "Non attribué" at bounding box center [788, 447] width 90 height 19
type input "336263"
drag, startPoint x: 783, startPoint y: 469, endPoint x: 885, endPoint y: 459, distance: 102.7
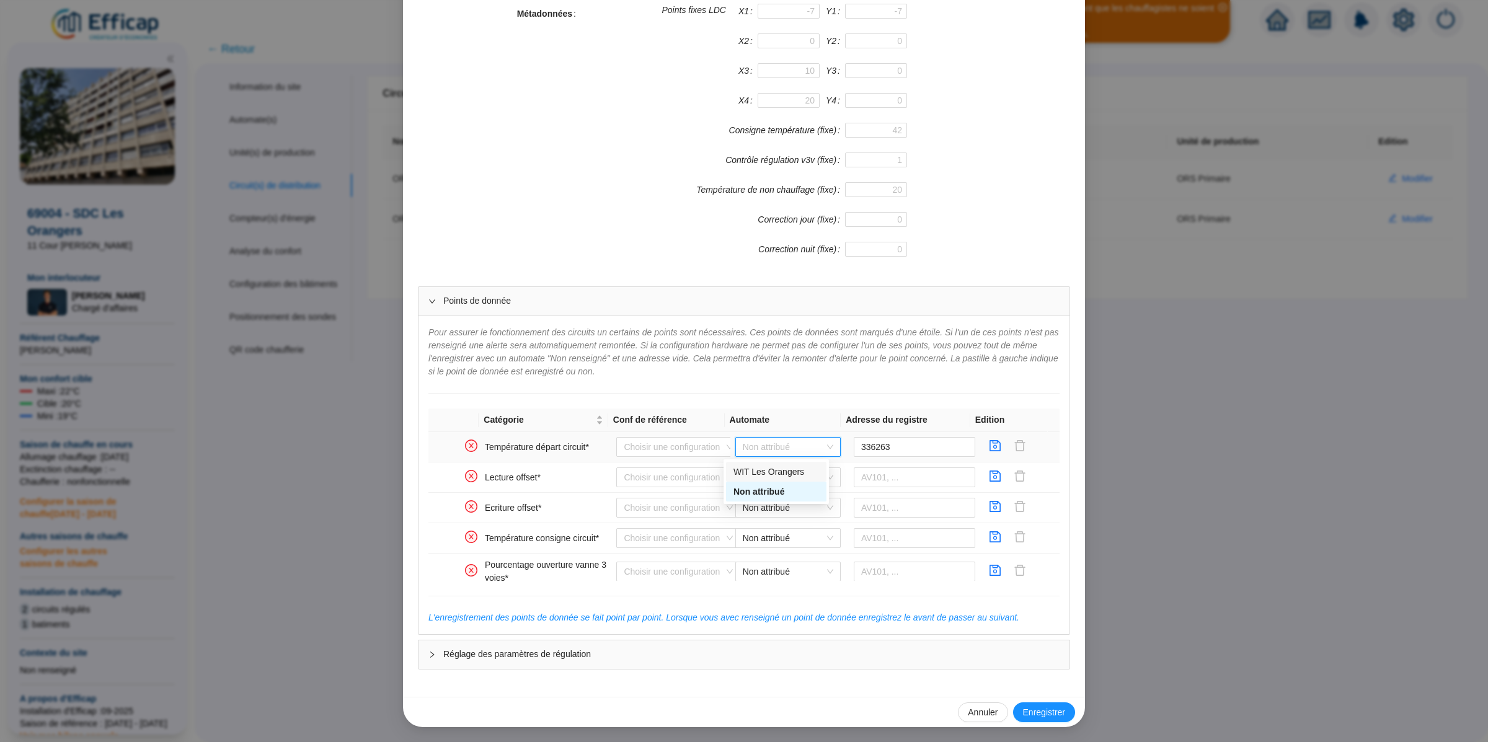
click at [784, 469] on div "WIT Les Orangers" at bounding box center [776, 471] width 86 height 13
click at [990, 441] on icon "save" at bounding box center [995, 445] width 11 height 11
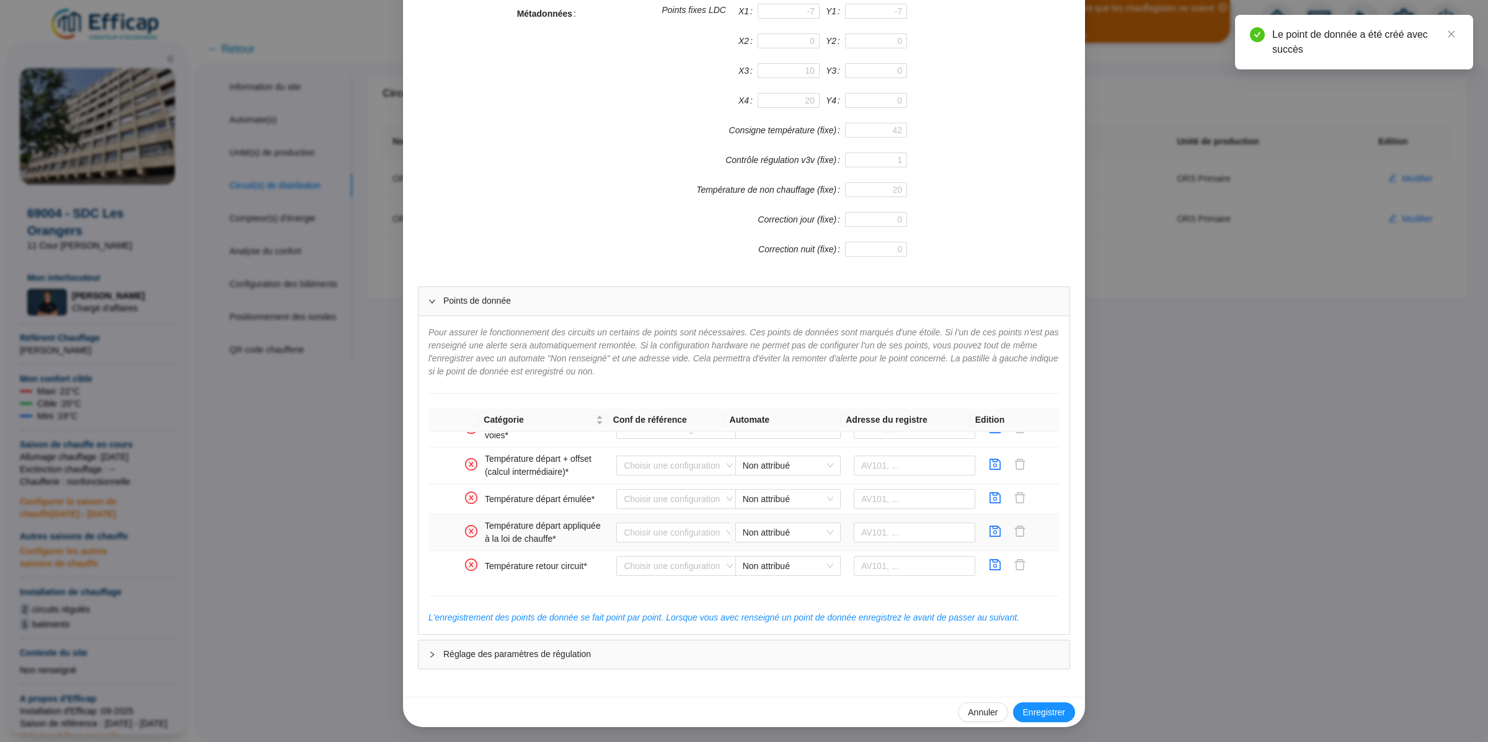
scroll to position [199, 0]
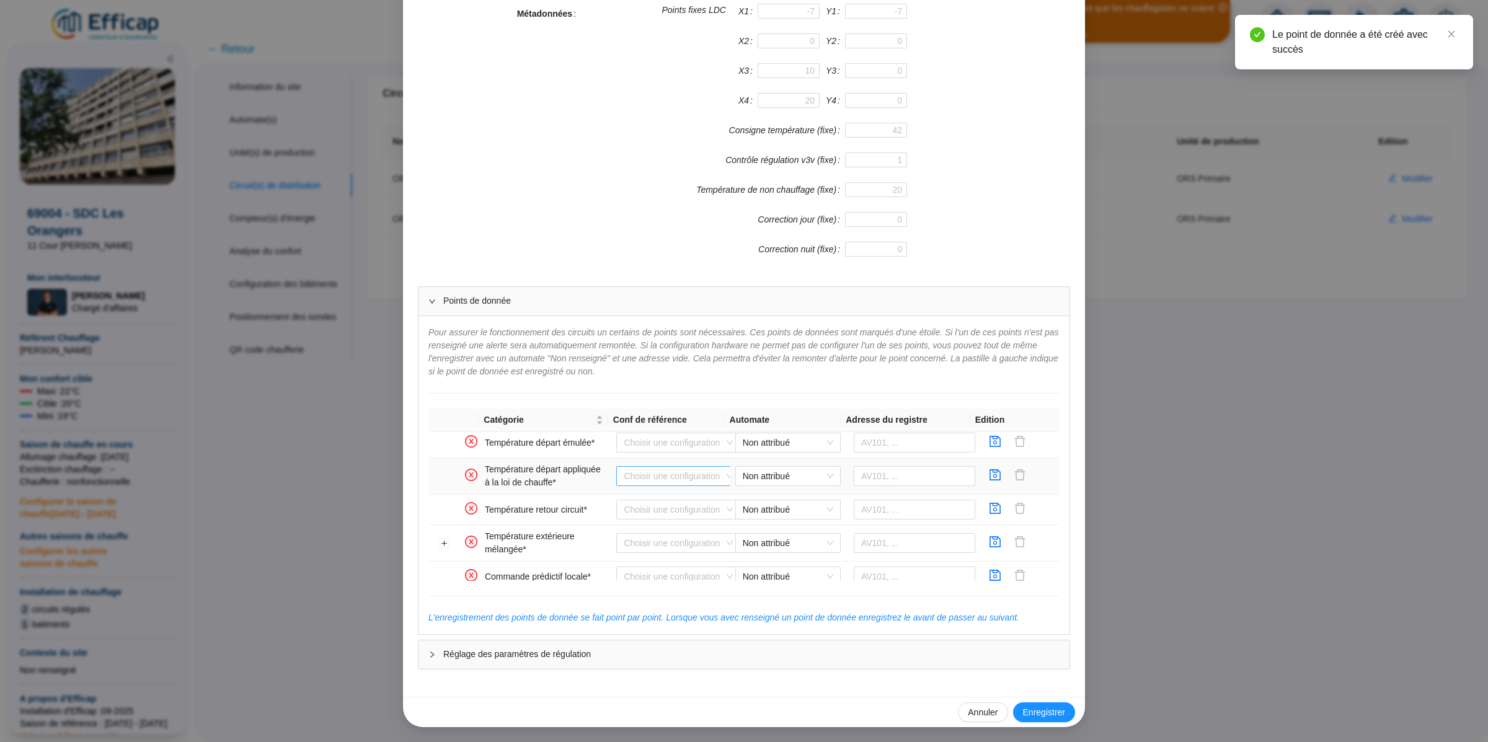
click at [694, 484] on input "search" at bounding box center [673, 476] width 98 height 19
click at [766, 475] on span "Non attribué" at bounding box center [788, 476] width 90 height 19
click at [777, 507] on div "WIT Les Orangers" at bounding box center [776, 509] width 86 height 13
drag, startPoint x: 899, startPoint y: 488, endPoint x: 941, endPoint y: 487, distance: 42.8
click at [899, 486] on input "text" at bounding box center [914, 476] width 122 height 20
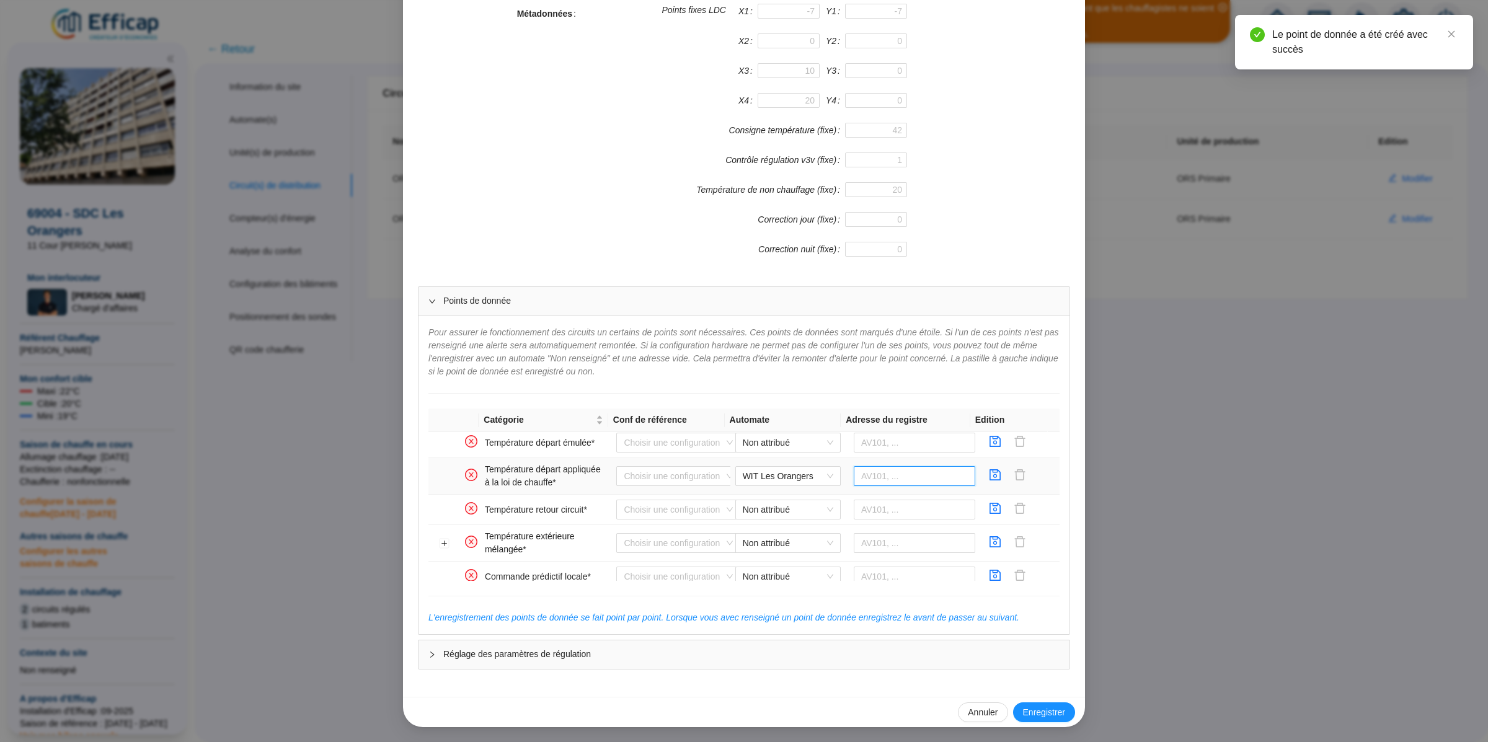
paste input "336263"
type input "336263"
click at [989, 481] on icon "save" at bounding box center [995, 475] width 12 height 12
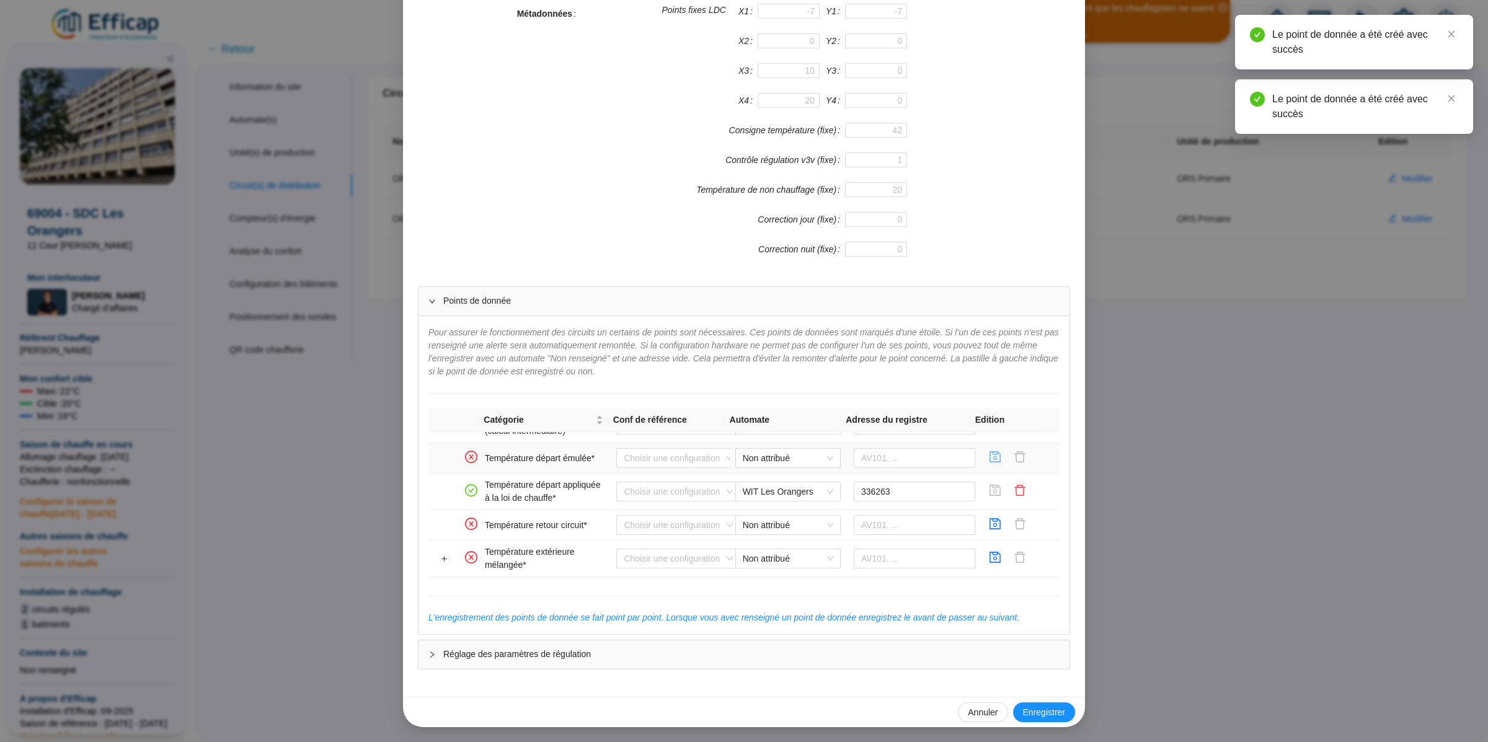
click at [989, 463] on icon "save" at bounding box center [995, 457] width 12 height 12
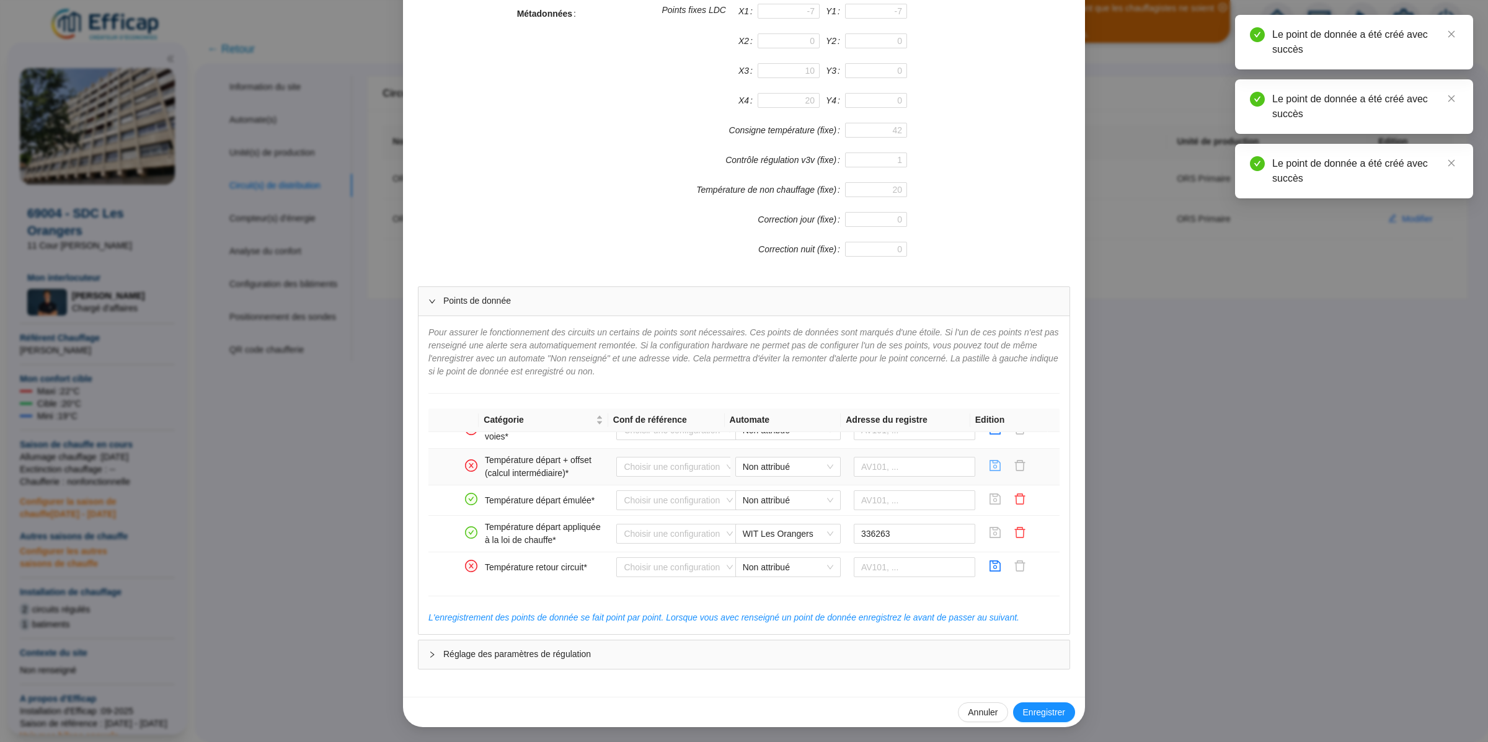
click at [989, 472] on icon "save" at bounding box center [995, 465] width 12 height 12
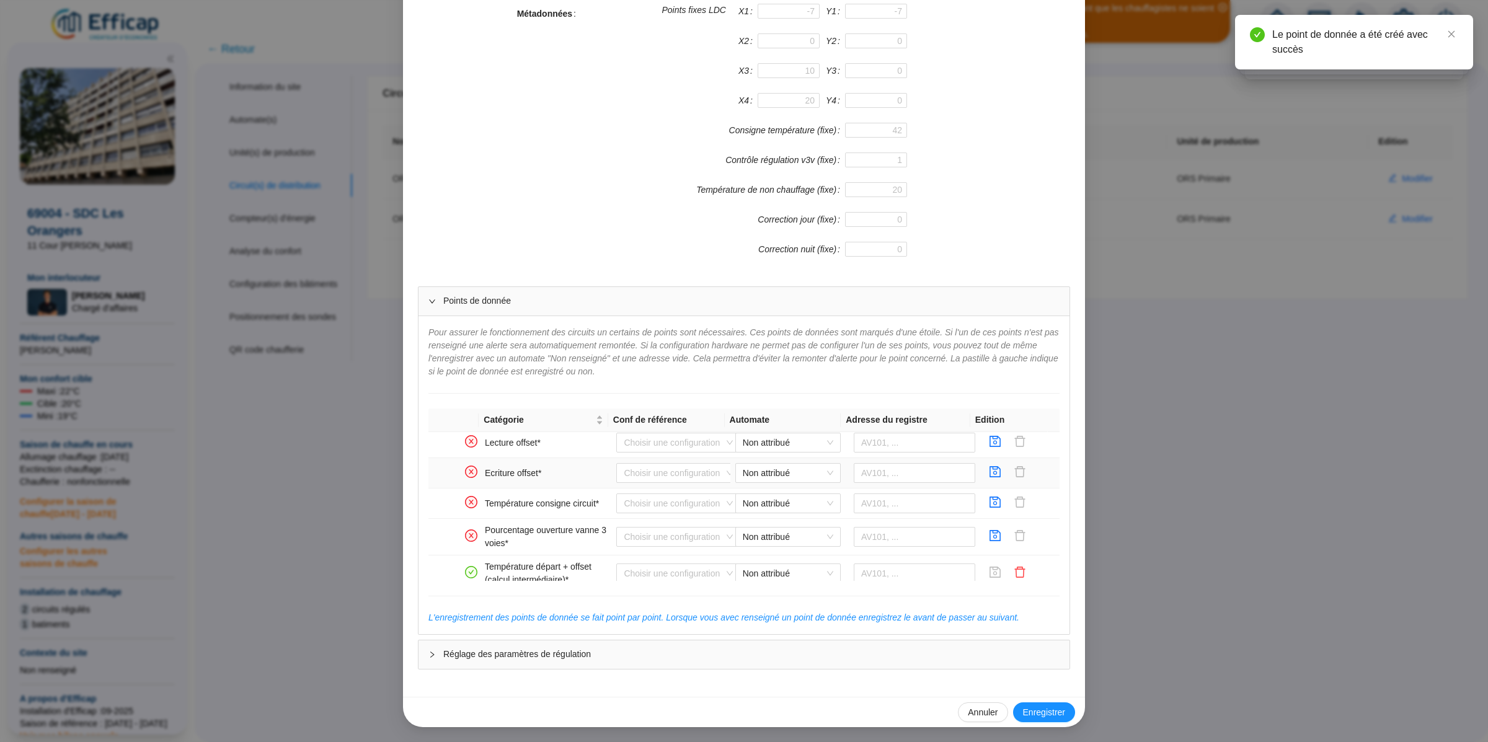
scroll to position [33, 0]
click at [989, 544] on icon "save" at bounding box center [995, 537] width 12 height 12
click at [990, 503] on icon "save" at bounding box center [995, 503] width 11 height 11
click at [989, 470] on icon "save" at bounding box center [995, 473] width 12 height 12
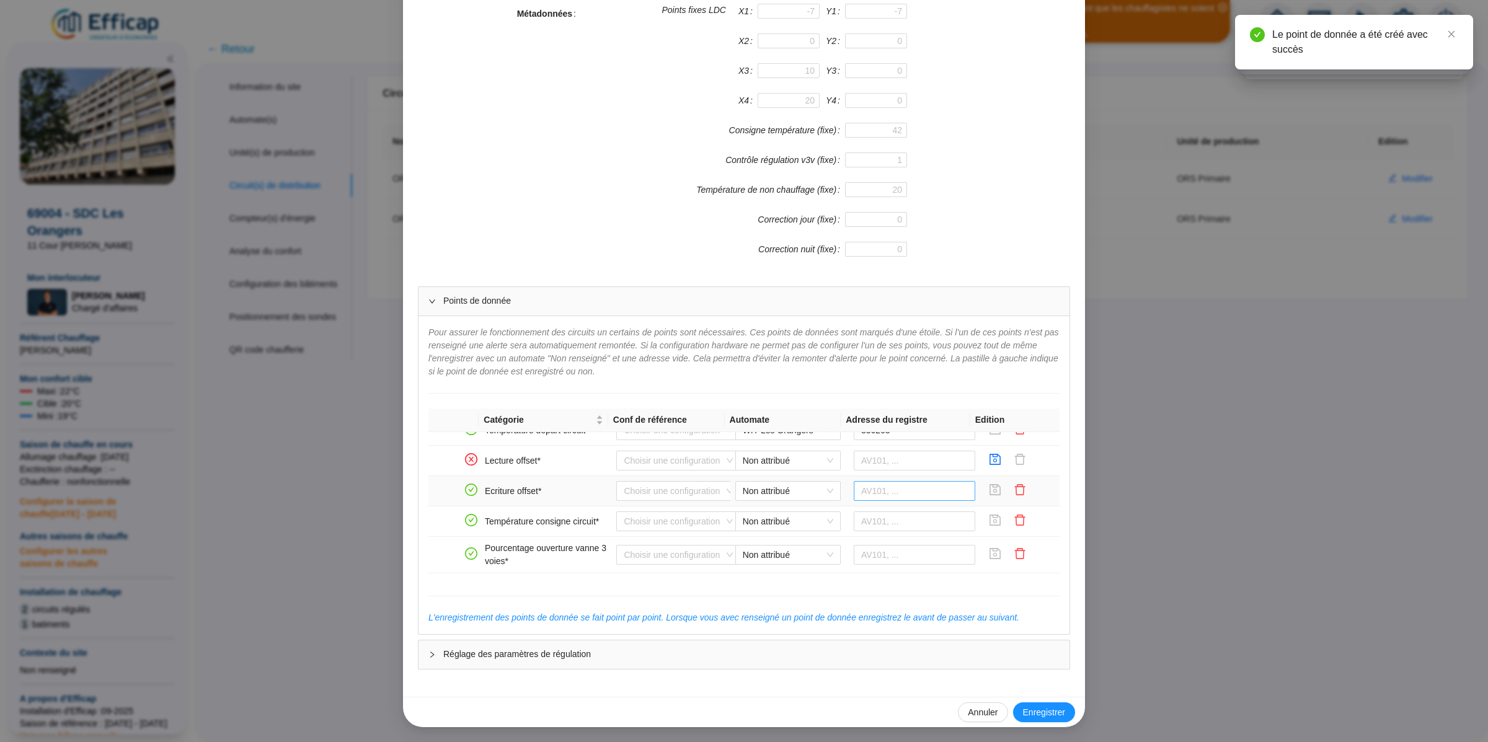
scroll to position [16, 0]
drag, startPoint x: 980, startPoint y: 467, endPoint x: 966, endPoint y: 478, distance: 18.1
click at [989, 466] on span "button" at bounding box center [995, 461] width 12 height 15
drag, startPoint x: 977, startPoint y: 488, endPoint x: 974, endPoint y: 510, distance: 22.5
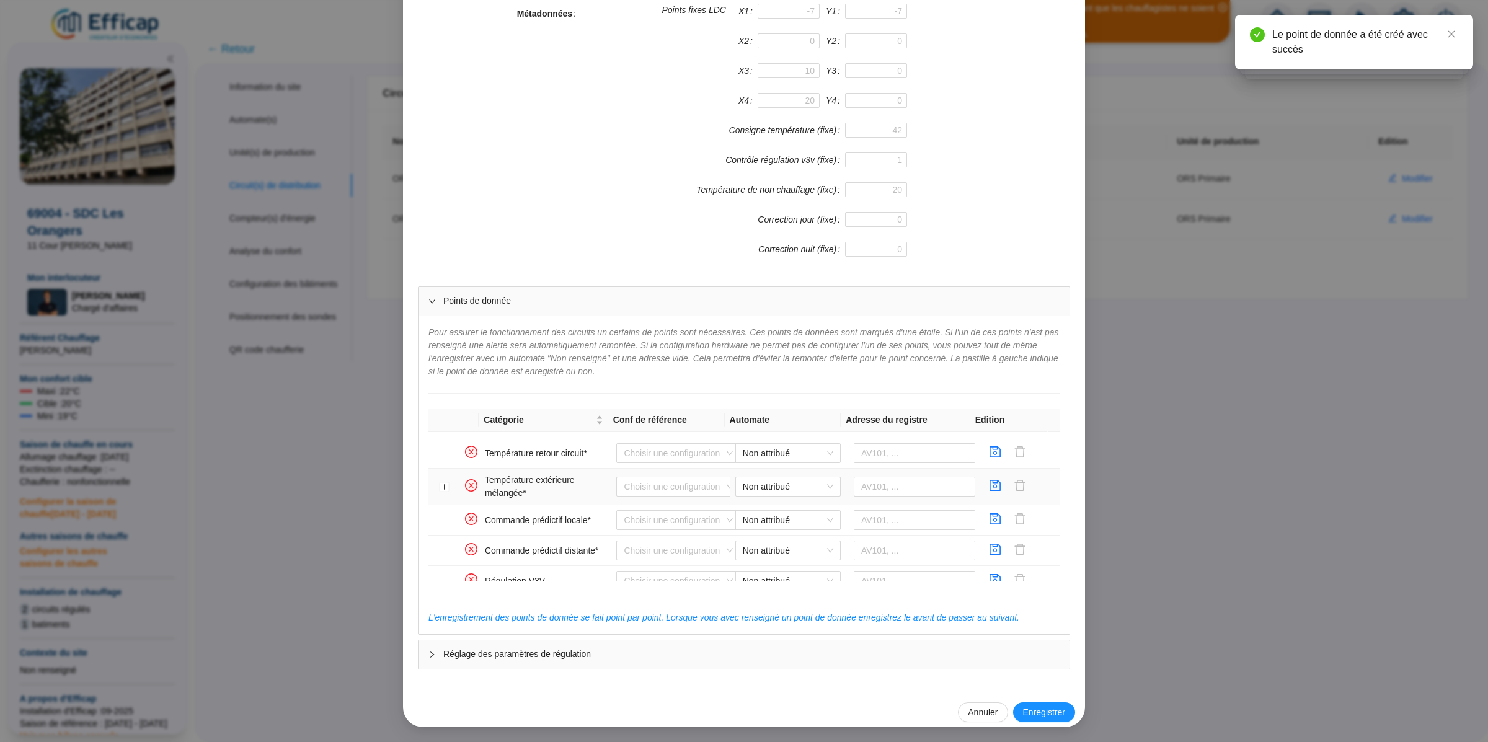
click at [989, 488] on icon "save" at bounding box center [995, 485] width 12 height 12
click at [989, 525] on icon "save" at bounding box center [995, 519] width 12 height 12
click at [989, 555] on icon "save" at bounding box center [995, 549] width 12 height 12
click at [989, 526] on icon "save" at bounding box center [995, 520] width 12 height 12
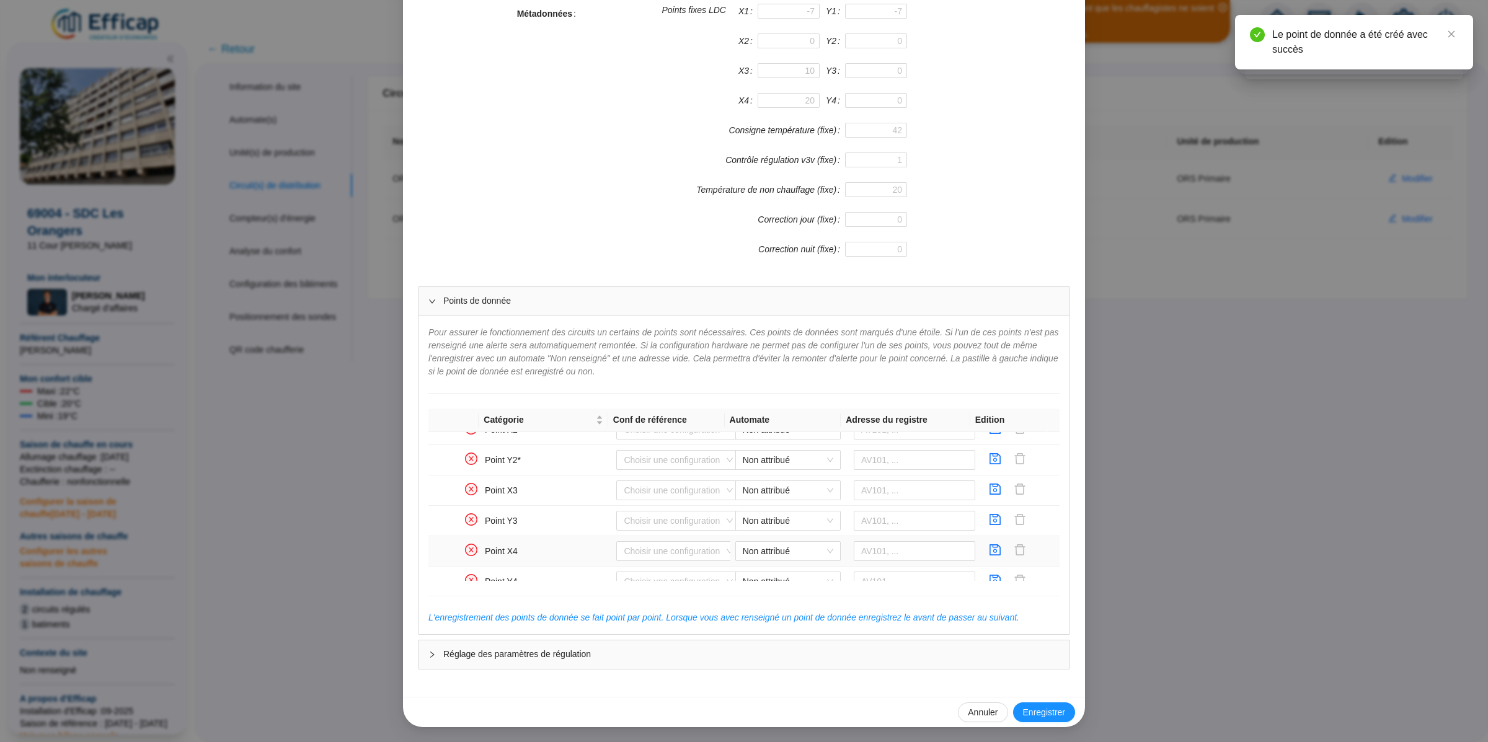
scroll to position [422, 0]
click at [990, 449] on icon "save" at bounding box center [995, 443] width 11 height 11
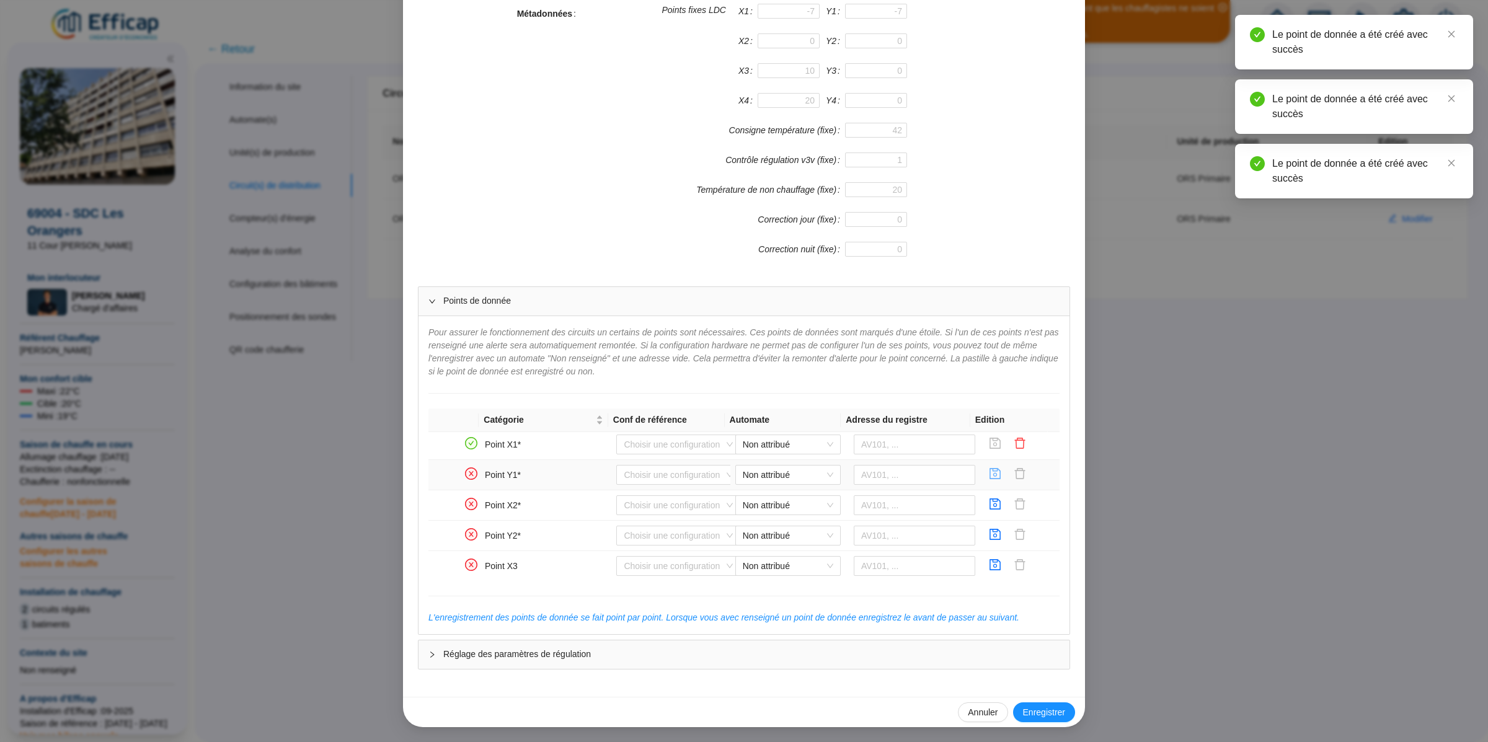
click at [989, 480] on icon "save" at bounding box center [995, 473] width 12 height 12
click at [985, 515] on button "button" at bounding box center [995, 505] width 20 height 20
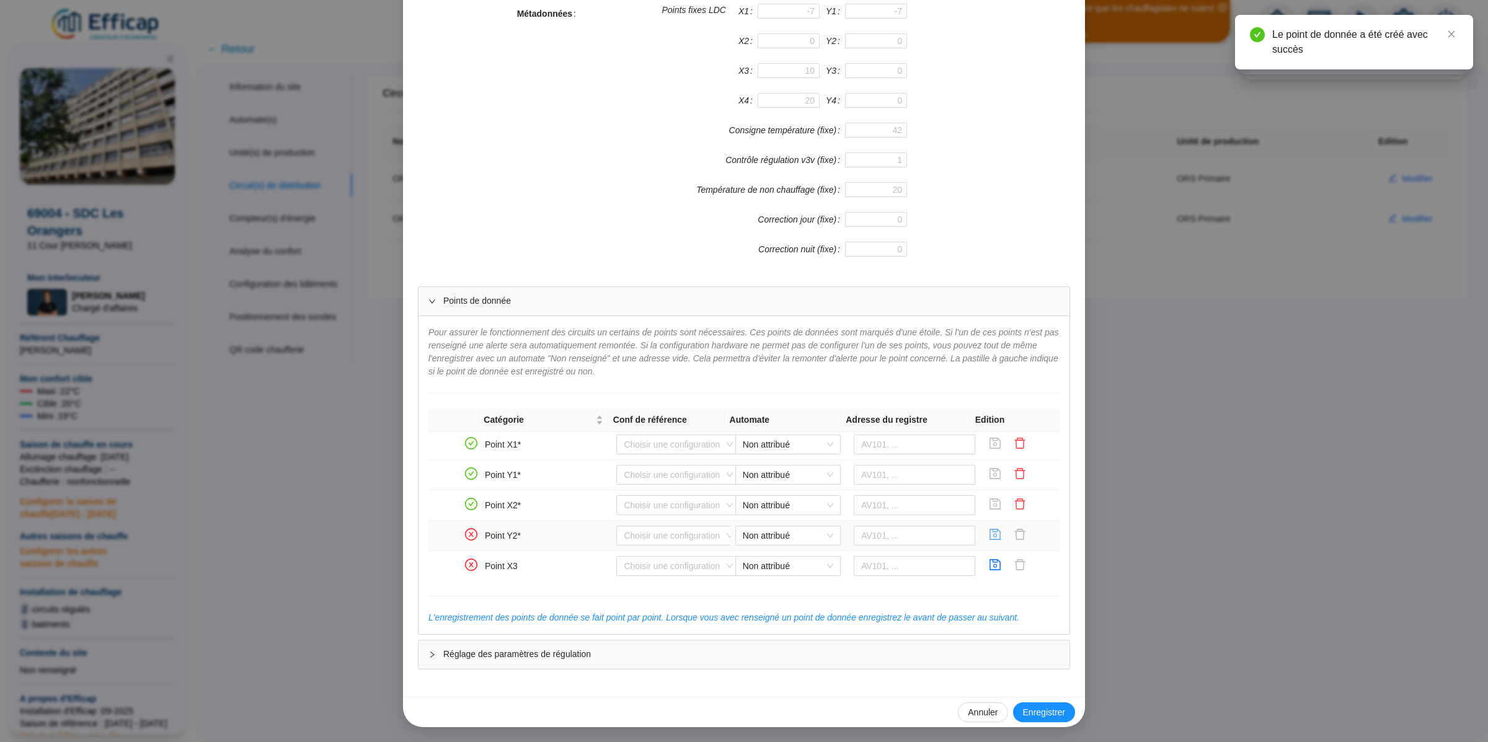
click at [989, 540] on icon "save" at bounding box center [995, 534] width 12 height 12
click at [989, 459] on icon "save" at bounding box center [995, 460] width 12 height 12
click at [989, 491] on icon "save" at bounding box center [995, 491] width 12 height 12
click at [980, 535] on td at bounding box center [1019, 526] width 79 height 37
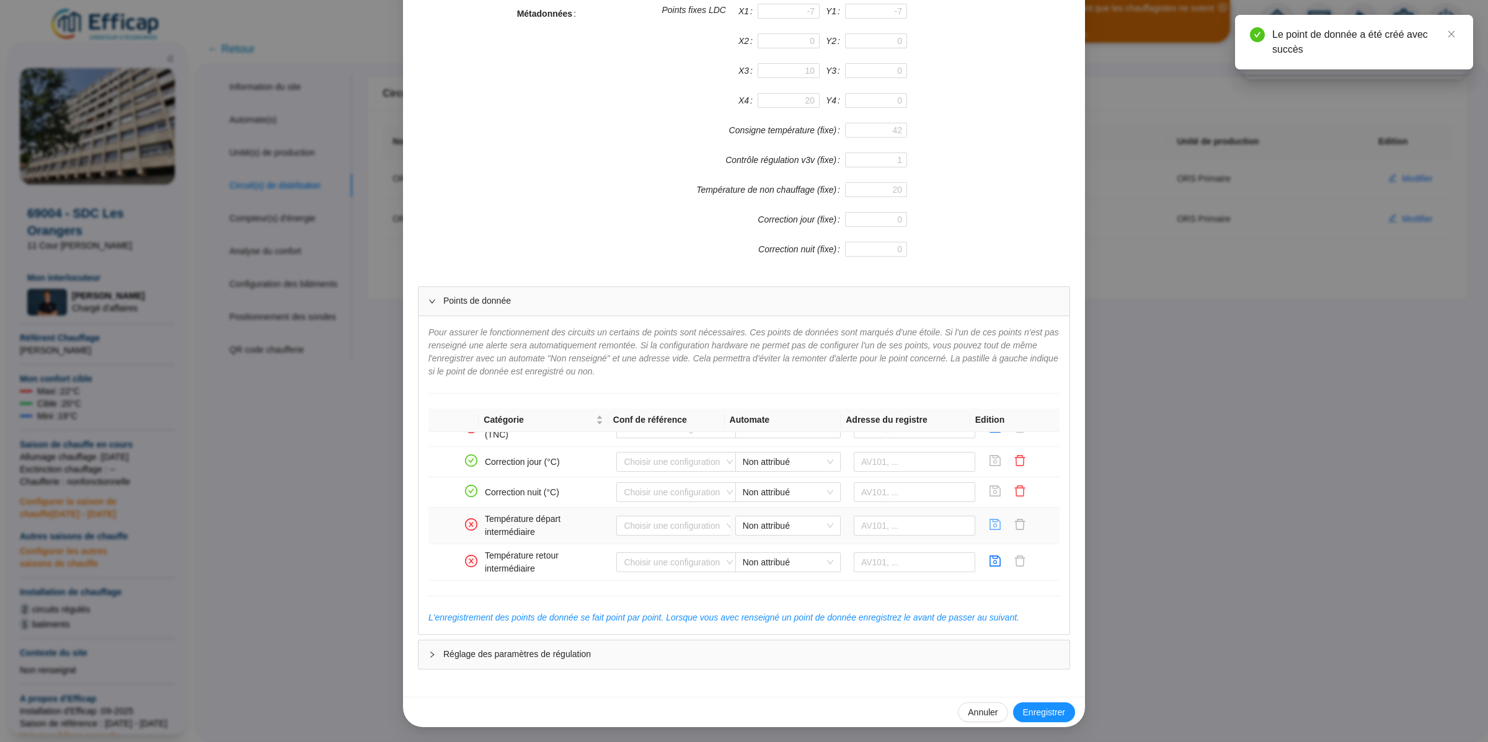
click at [989, 524] on icon "save" at bounding box center [995, 524] width 12 height 12
click at [990, 560] on icon "save" at bounding box center [995, 560] width 11 height 11
click at [1013, 459] on icon "delete" at bounding box center [1019, 460] width 12 height 12
click at [1010, 482] on button "button" at bounding box center [1020, 492] width 20 height 20
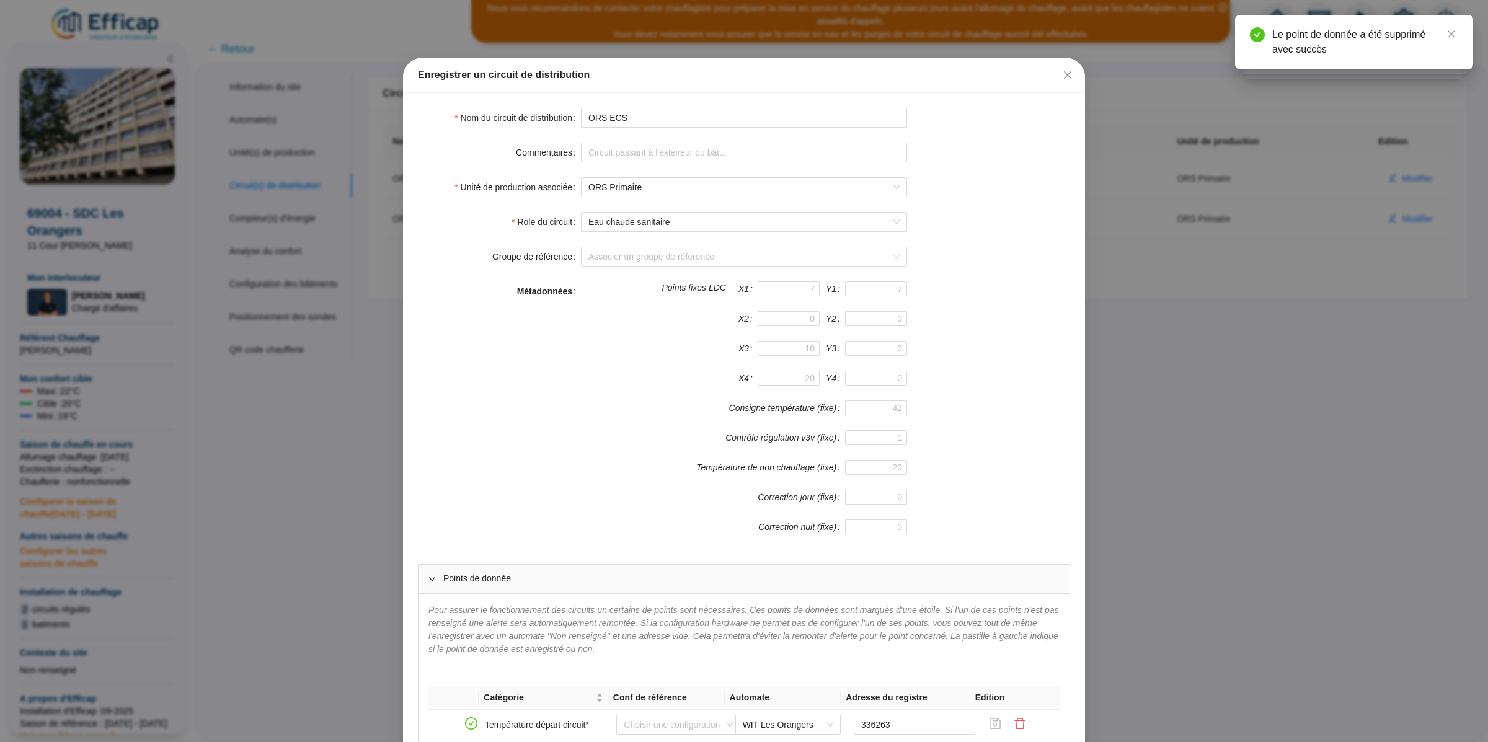
scroll to position [0, 0]
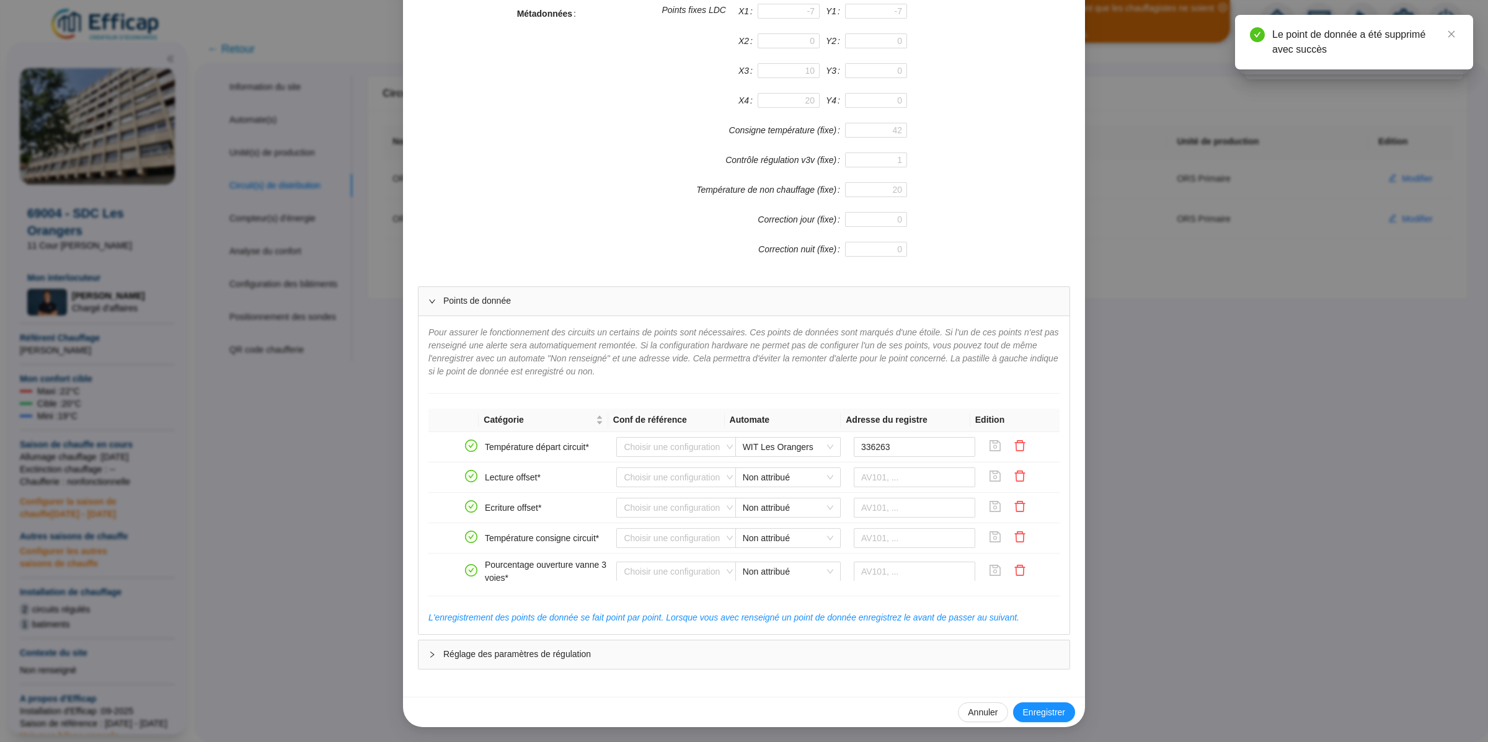
drag, startPoint x: 1220, startPoint y: 382, endPoint x: 1182, endPoint y: 408, distance: 45.9
click at [1219, 383] on div "Enregistrer un circuit de distribution Nom du circuit de distribution ORS ECS C…" at bounding box center [744, 371] width 1488 height 742
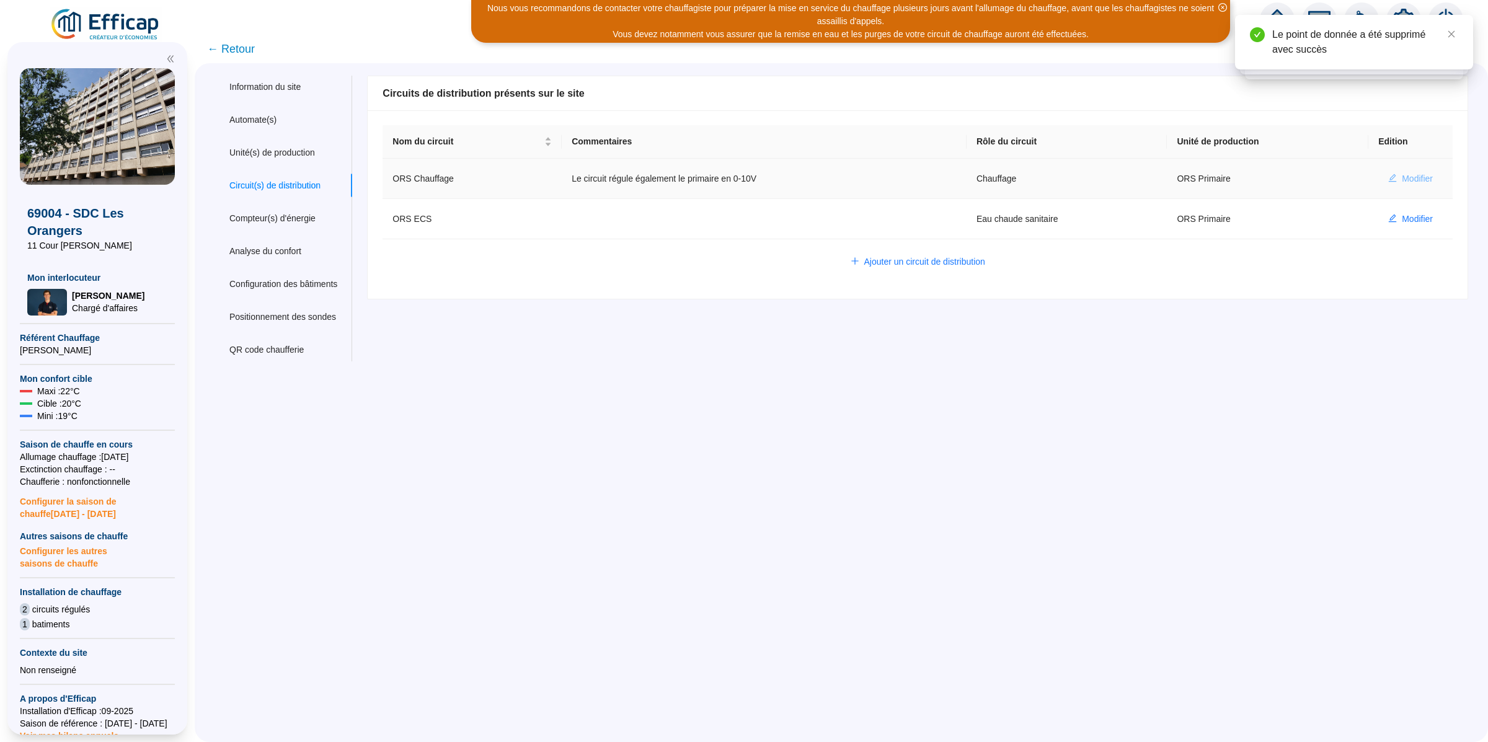
click at [1400, 174] on body "Nous vous recommandons de contacter votre chauffagiste pour préparer la mise en…" at bounding box center [744, 371] width 1488 height 742
click at [1449, 32] on icon "close" at bounding box center [1451, 34] width 7 height 7
click at [1453, 33] on icon "close" at bounding box center [1451, 34] width 9 height 9
click at [1386, 178] on button "Modifier" at bounding box center [1410, 179] width 64 height 20
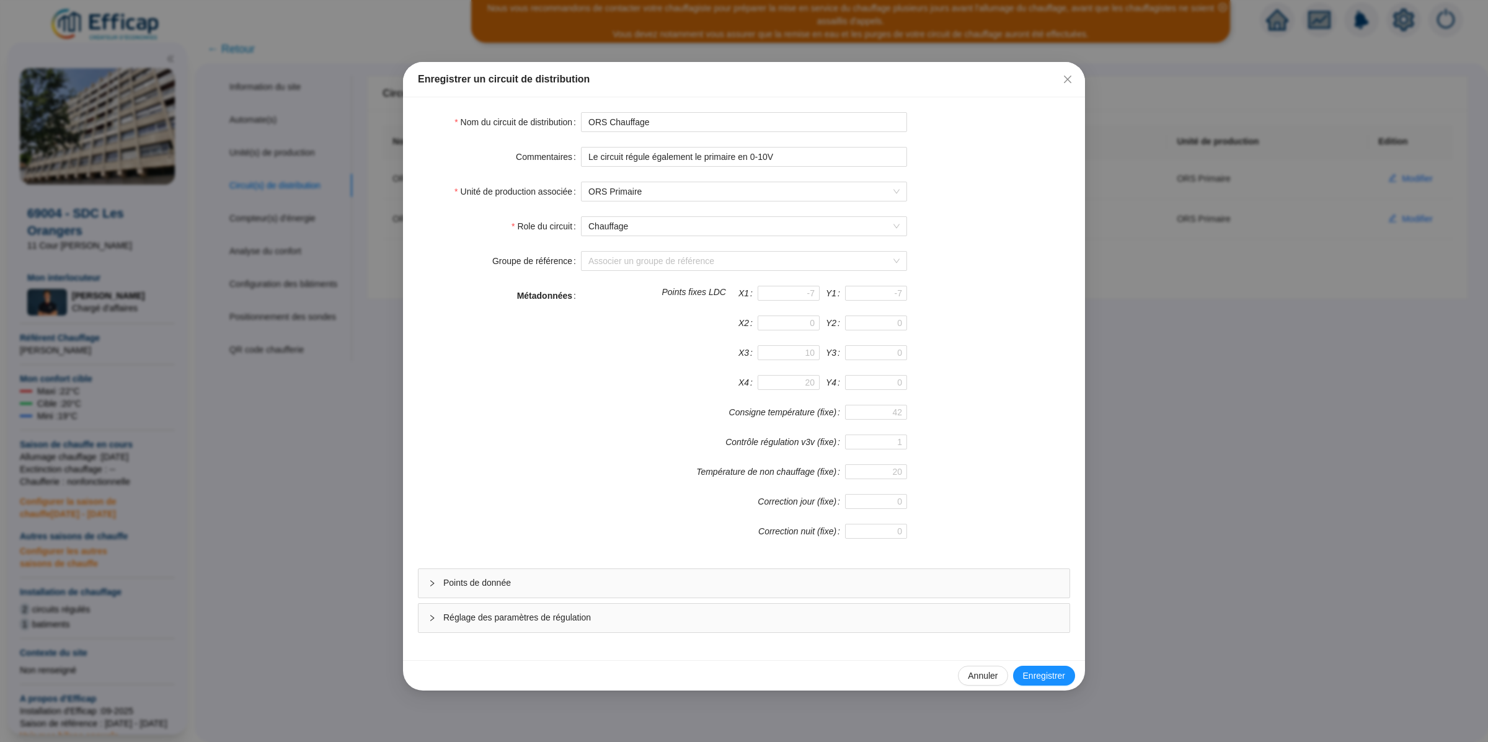
click at [579, 584] on span "Points de donnée" at bounding box center [751, 582] width 616 height 13
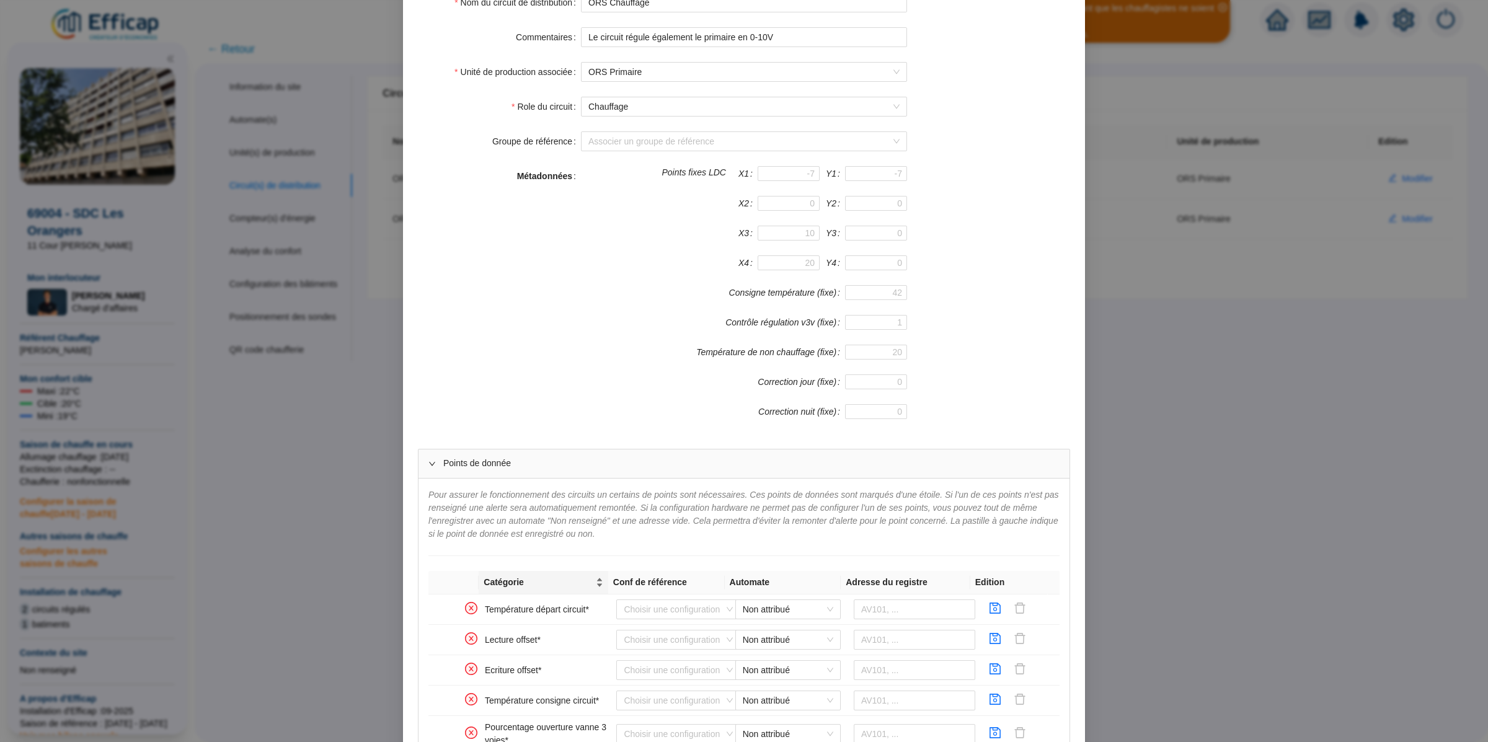
scroll to position [286, 0]
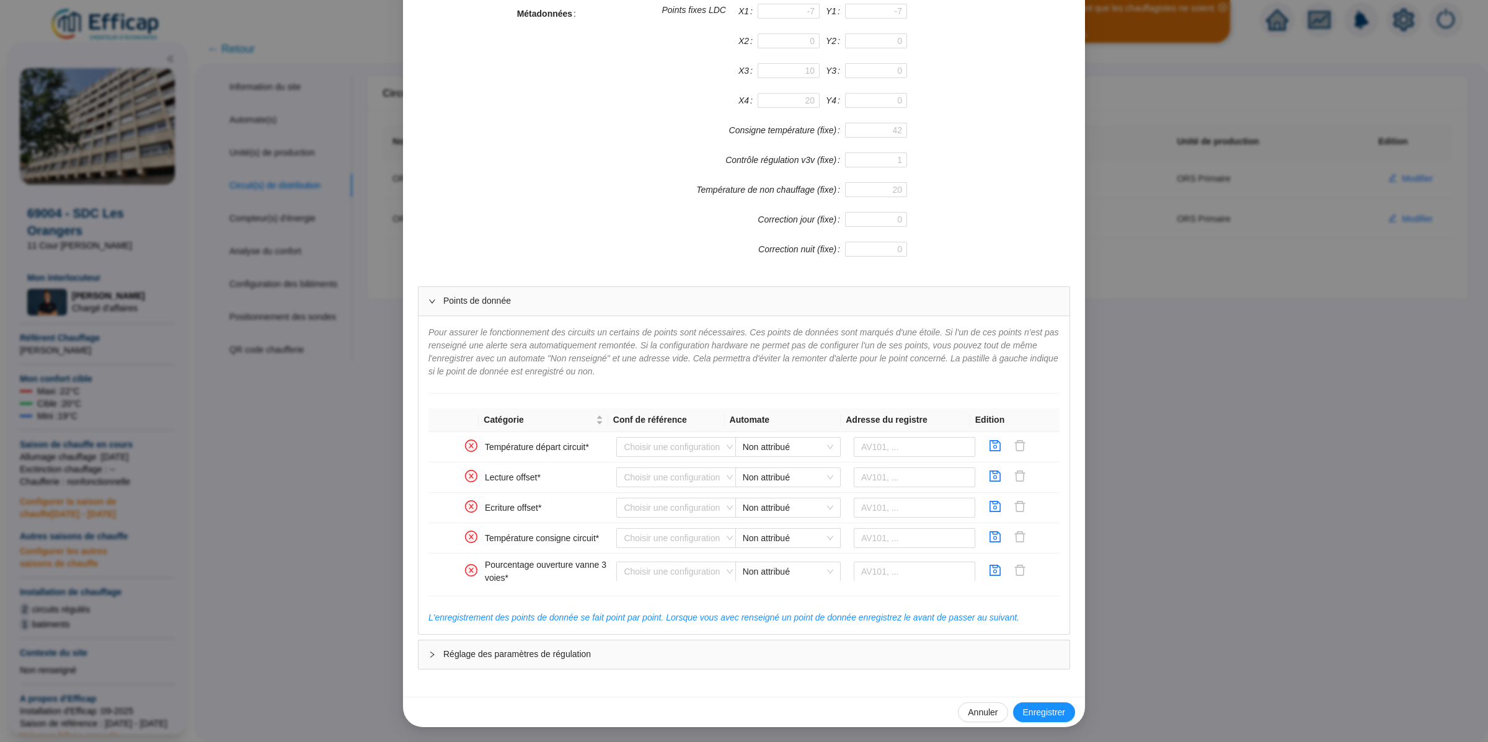
drag, startPoint x: 1163, startPoint y: 310, endPoint x: 1212, endPoint y: 310, distance: 49.6
click at [1163, 310] on div "Enregistrer un circuit de distribution Nom du circuit de distribution ORS Chauf…" at bounding box center [744, 371] width 1488 height 742
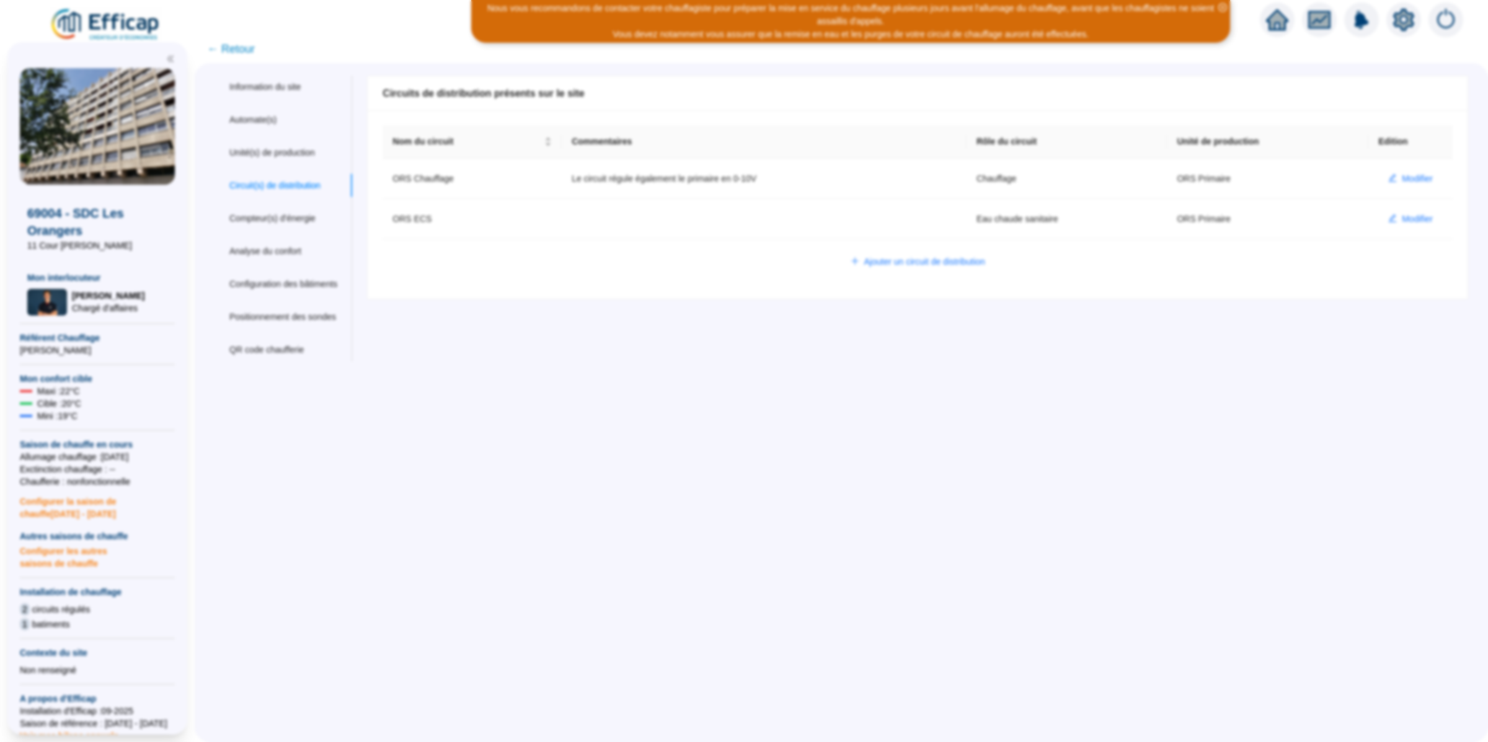
scroll to position [224, 0]
click at [1401, 220] on span "Modifier" at bounding box center [1416, 219] width 31 height 13
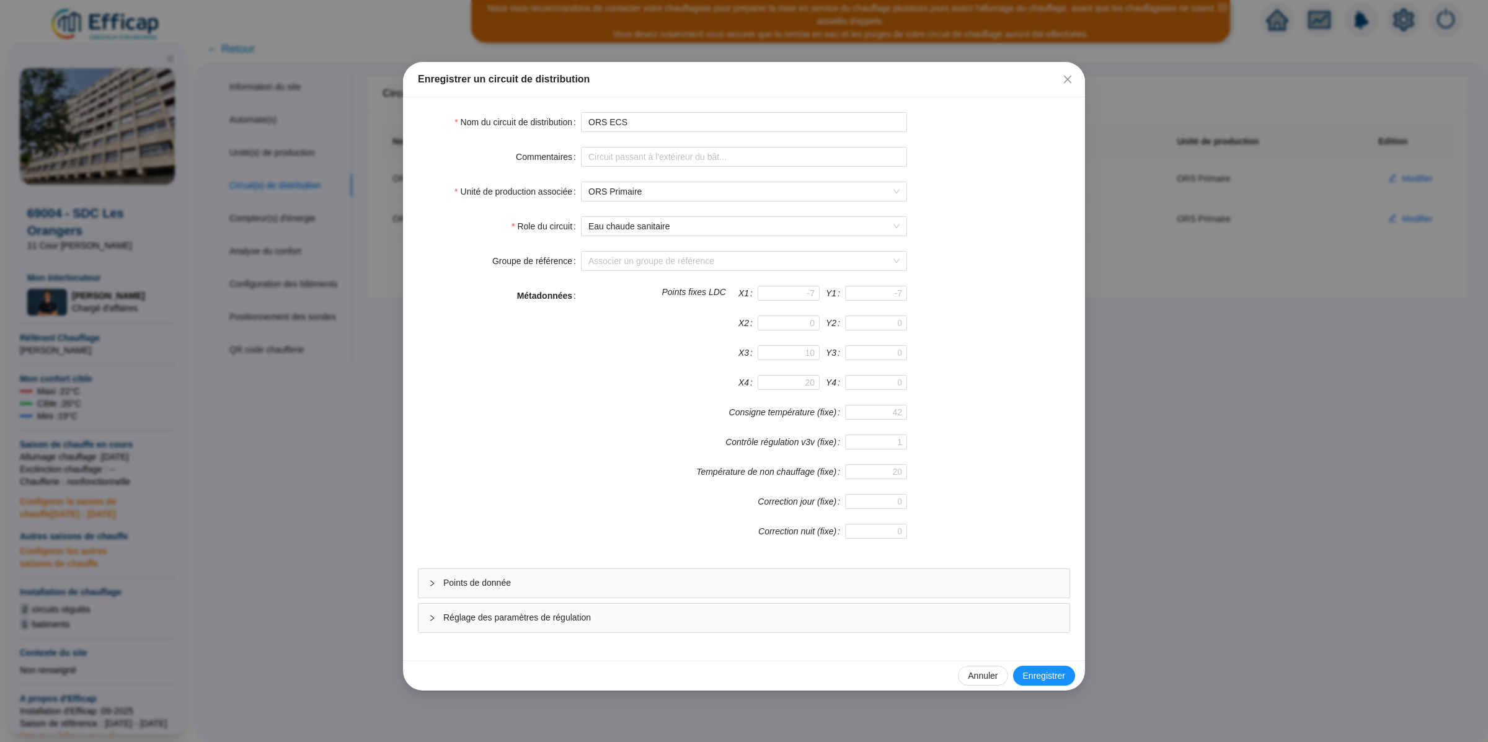
click at [556, 594] on div "Points de donnée" at bounding box center [743, 583] width 651 height 29
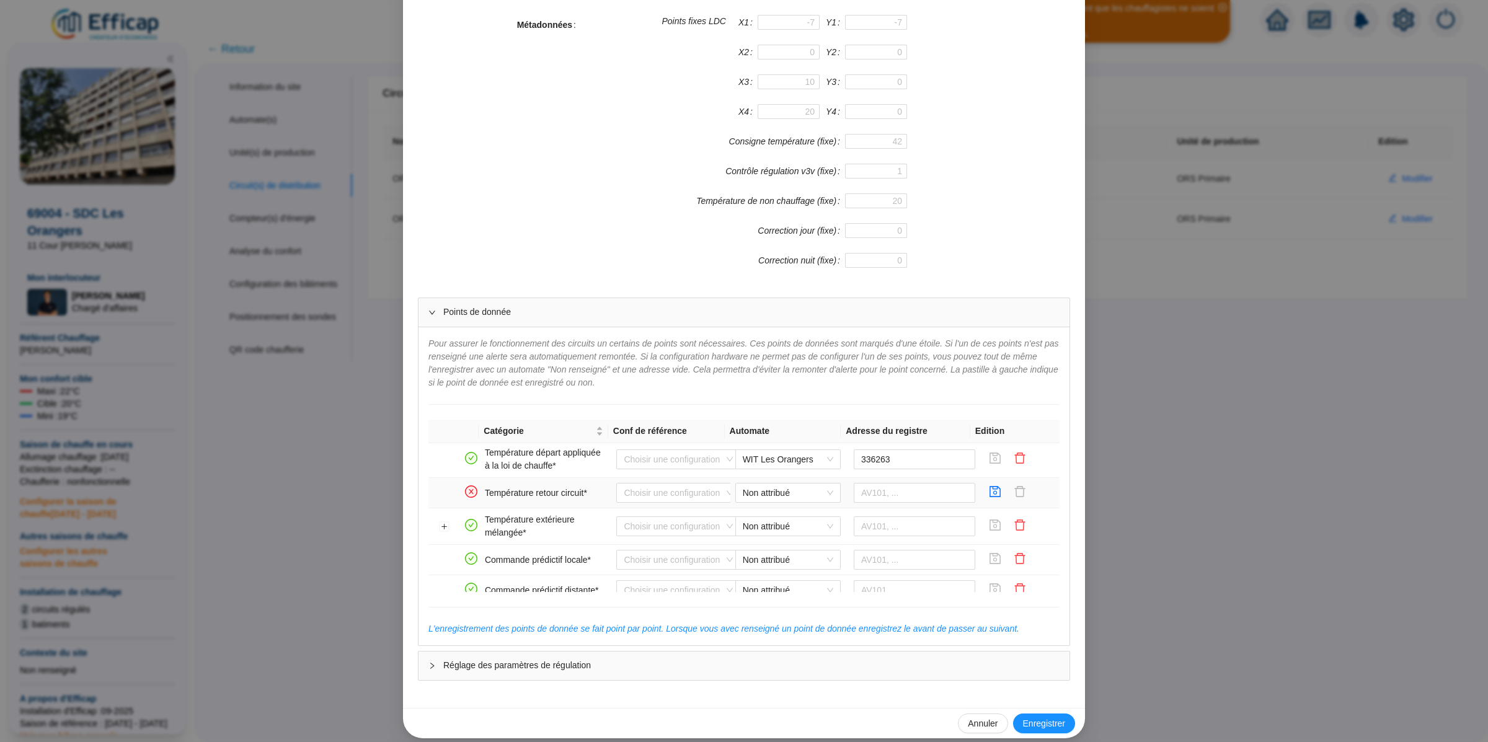
scroll to position [248, 0]
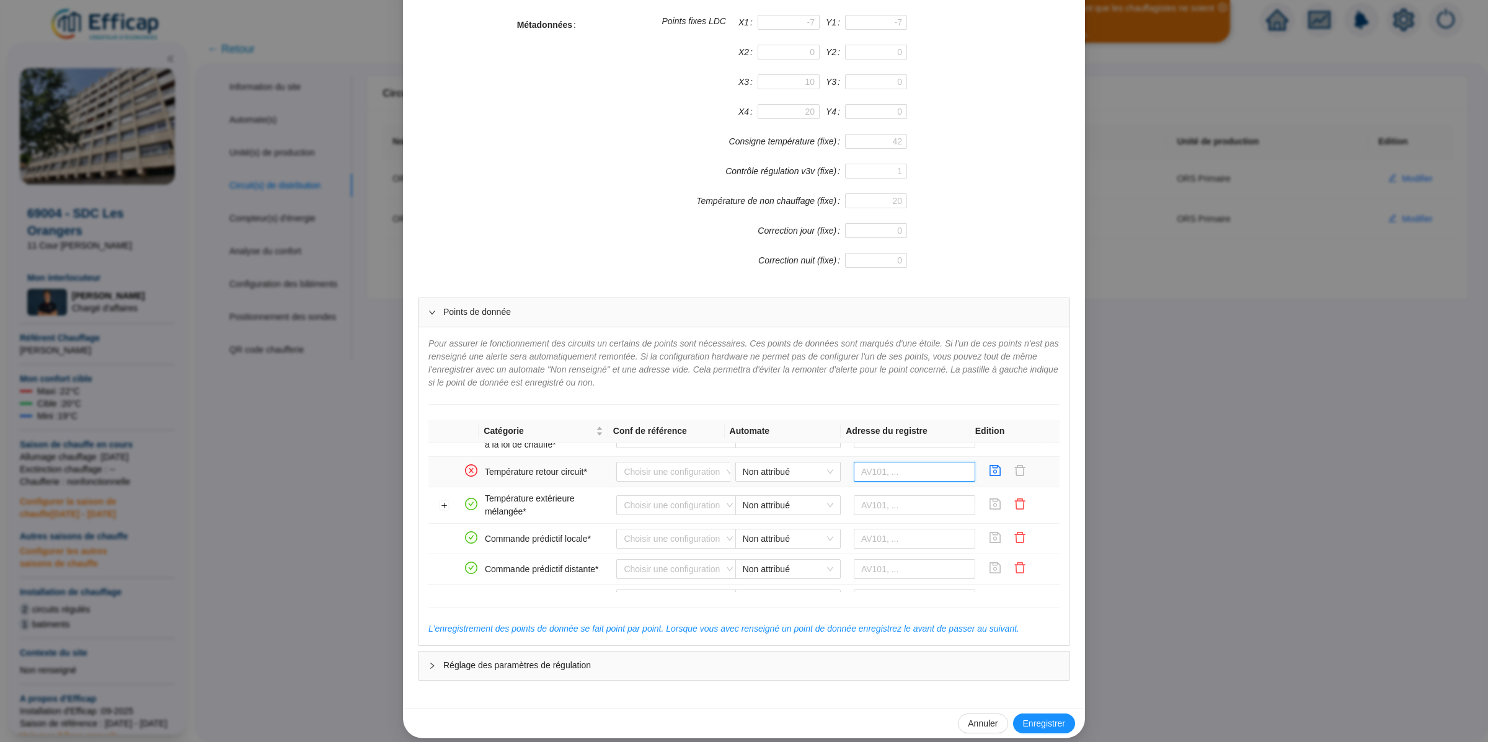
drag, startPoint x: 869, startPoint y: 477, endPoint x: 839, endPoint y: 485, distance: 31.6
click at [869, 477] on input "text" at bounding box center [914, 472] width 122 height 20
paste input "336330"
click at [788, 481] on span "Non attribué" at bounding box center [788, 471] width 90 height 19
type input "336330"
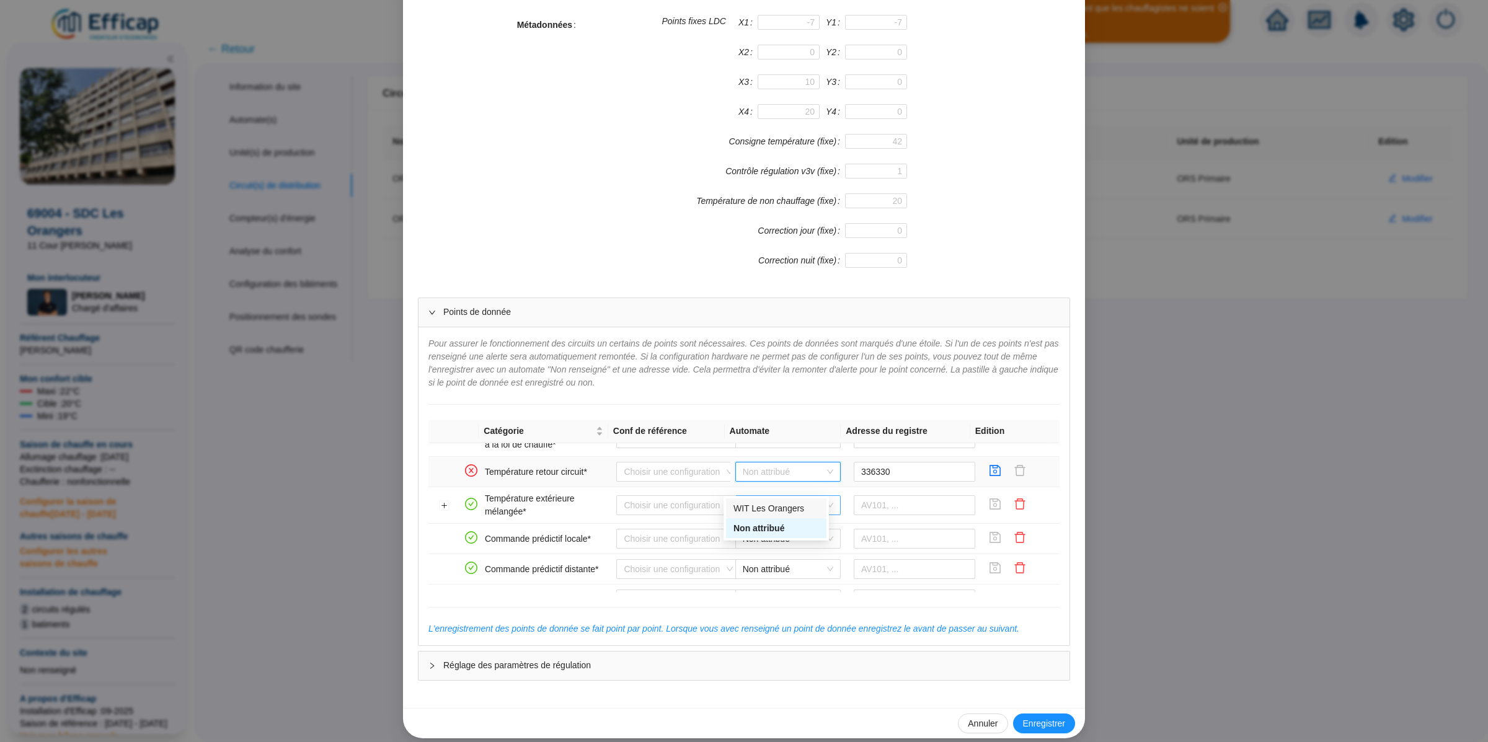
click at [787, 509] on div "WIT Les Orangers" at bounding box center [776, 508] width 86 height 13
click at [989, 477] on icon "save" at bounding box center [995, 470] width 12 height 12
click at [346, 378] on div "Enregistrer un circuit de distribution Nom du circuit de distribution ORS ECS C…" at bounding box center [744, 371] width 1488 height 742
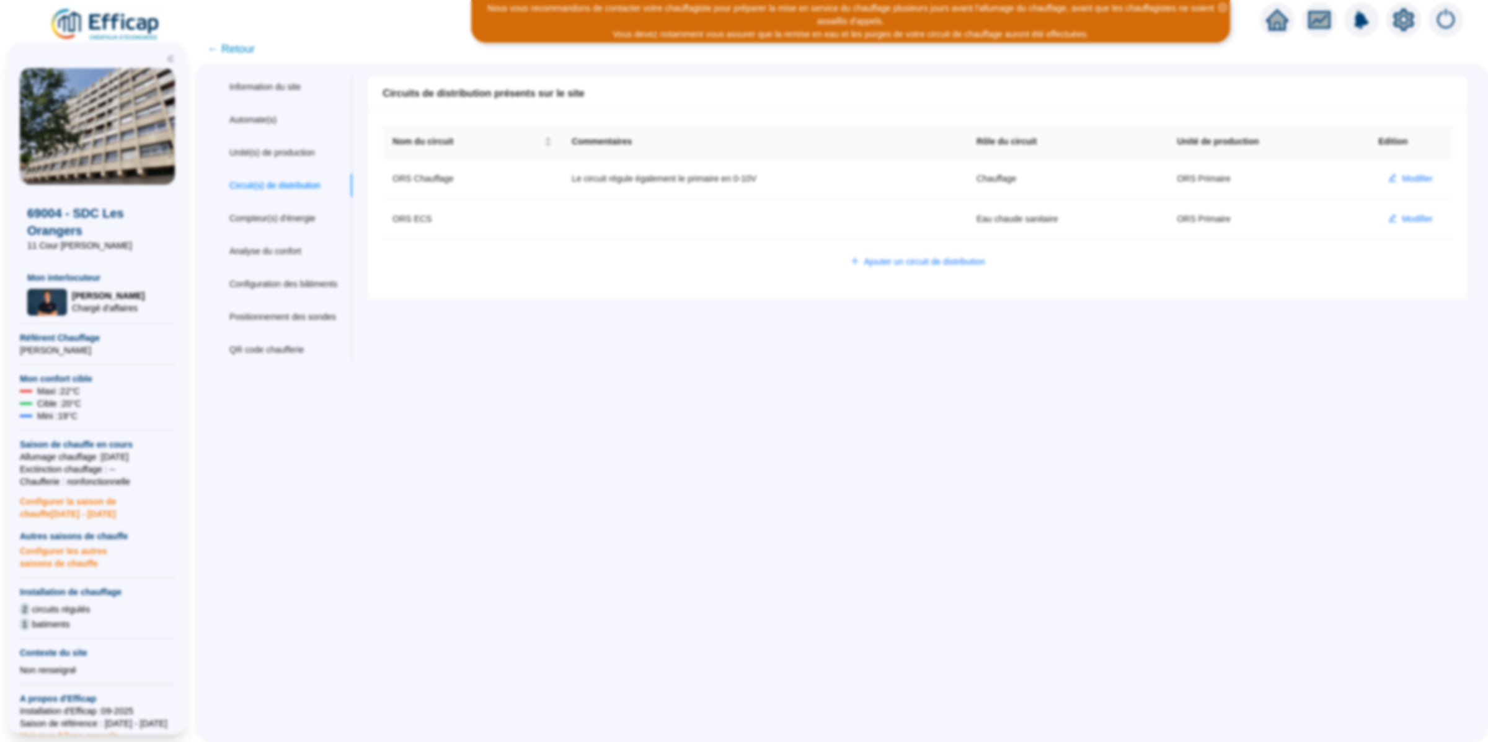
scroll to position [0, 0]
click at [1406, 177] on span "Modifier" at bounding box center [1416, 178] width 31 height 13
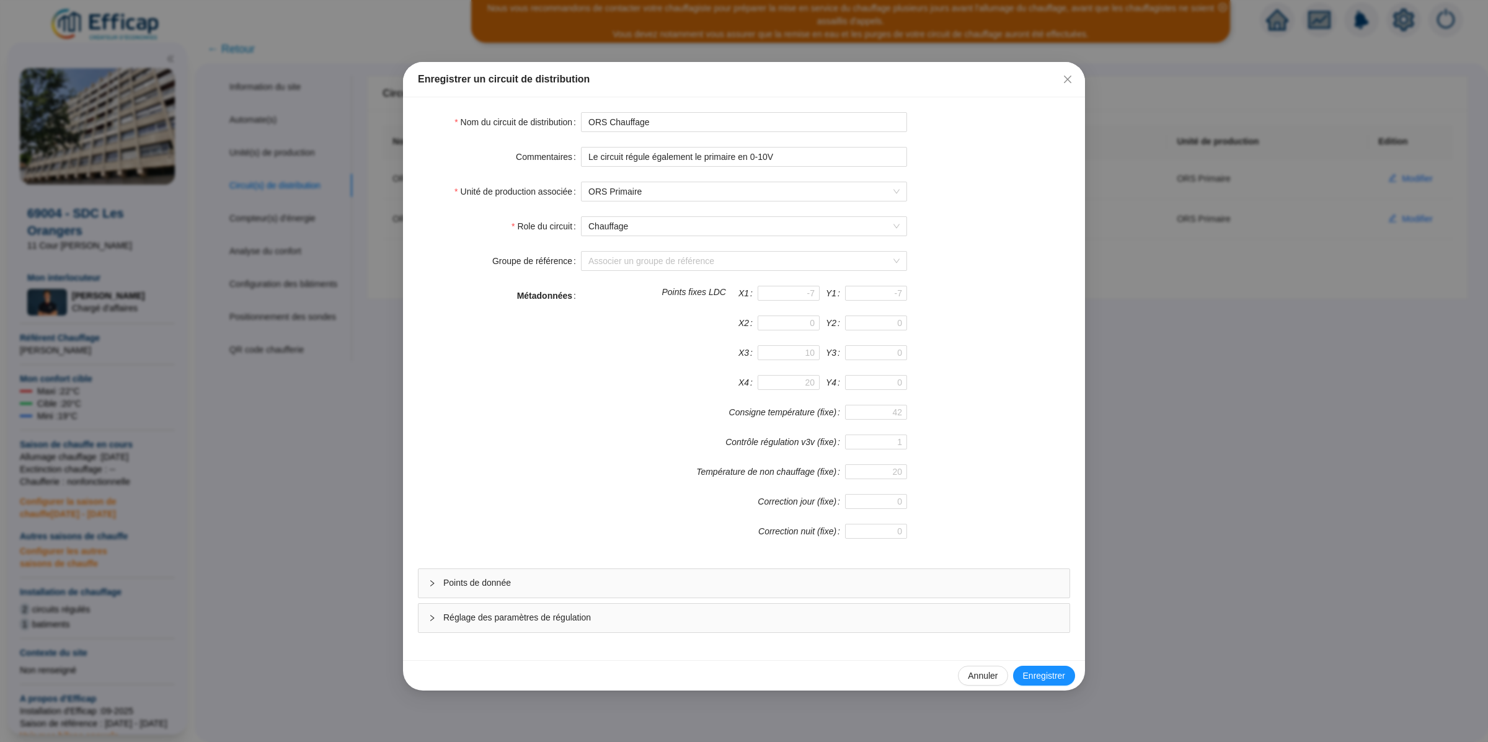
drag, startPoint x: 520, startPoint y: 569, endPoint x: 519, endPoint y: 591, distance: 22.3
click at [520, 570] on form "Nom du circuit de distribution ORS Chauffage Commentaires Le circuit régule éga…" at bounding box center [744, 372] width 652 height 521
click at [519, 589] on span "Points de donnée" at bounding box center [751, 582] width 616 height 13
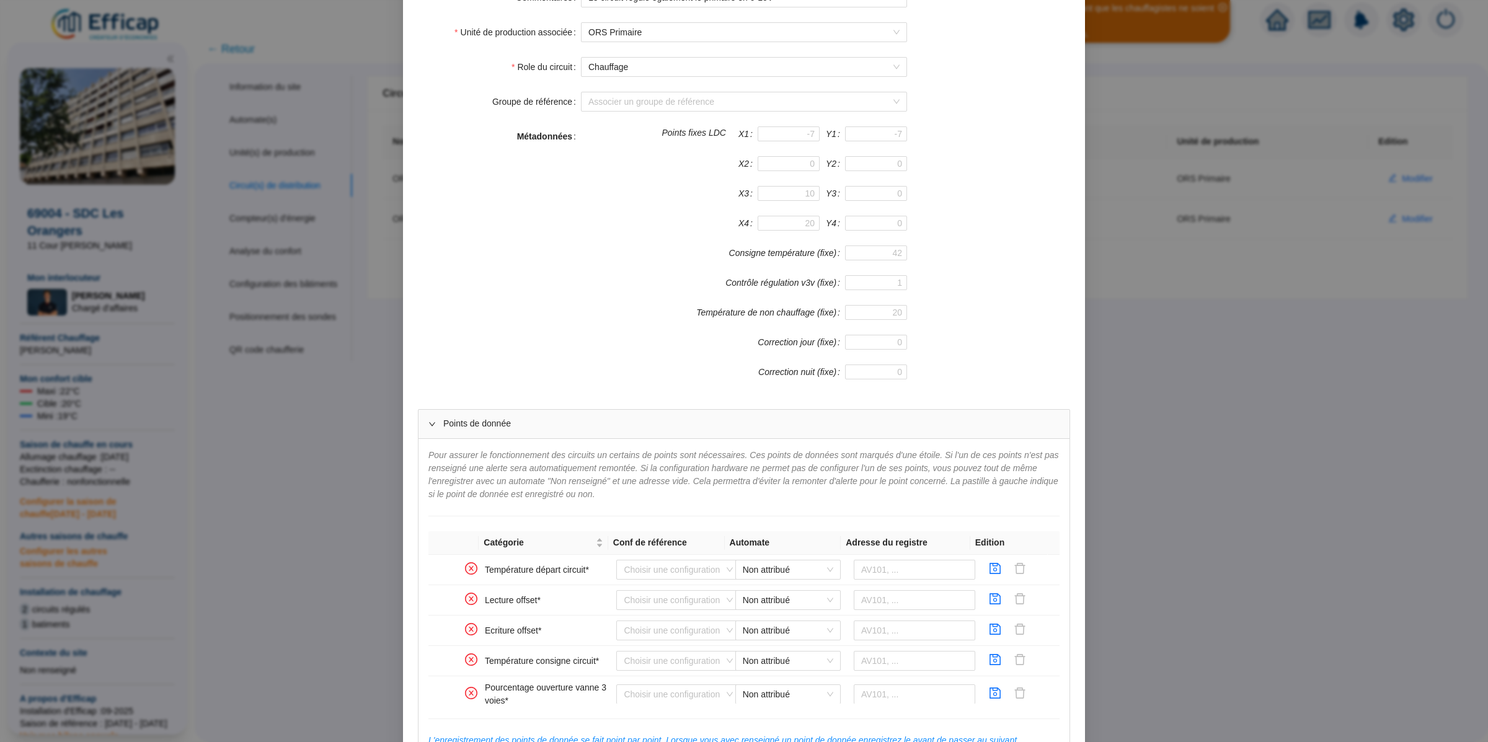
scroll to position [285, 0]
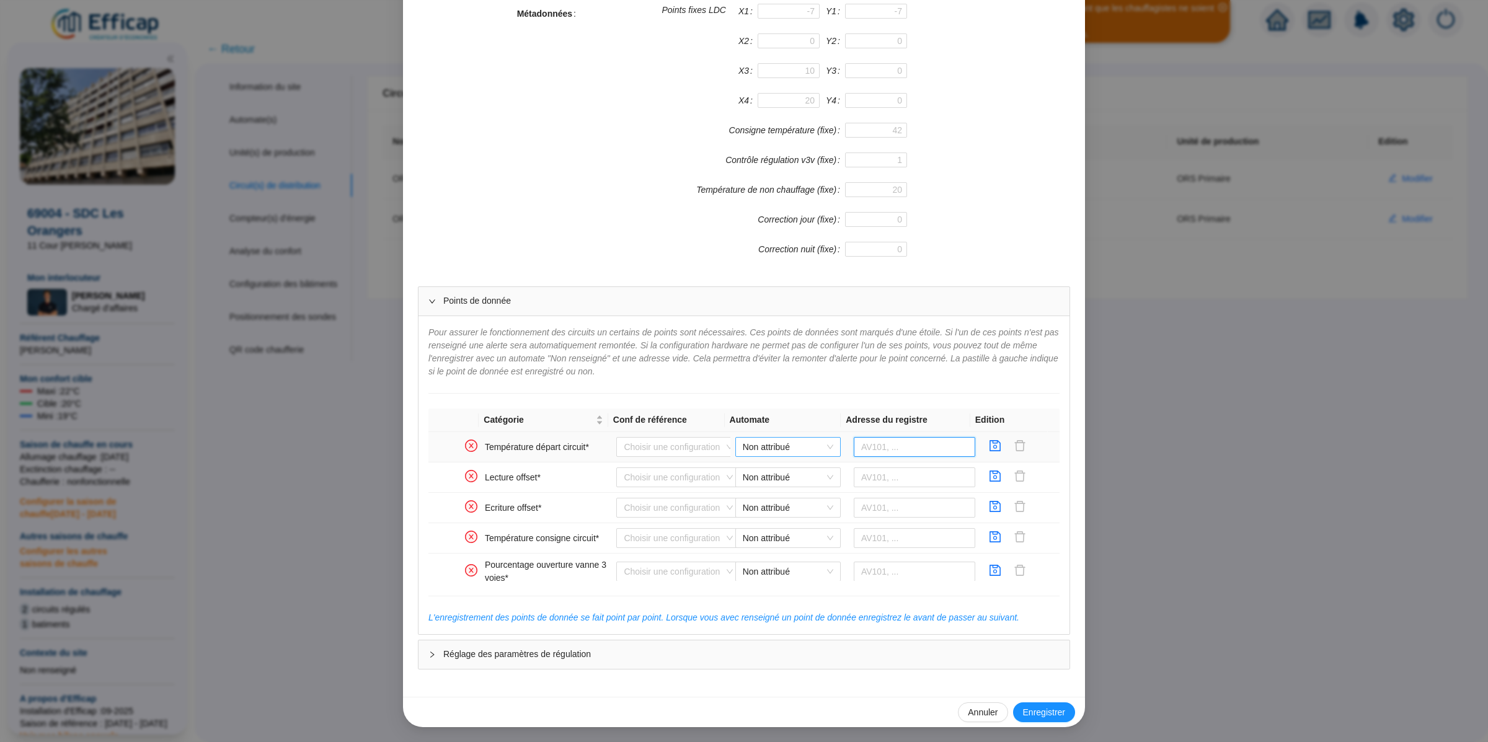
drag, startPoint x: 865, startPoint y: 446, endPoint x: 813, endPoint y: 447, distance: 52.7
click at [863, 446] on input "text" at bounding box center [914, 447] width 122 height 20
paste input "321426"
click at [795, 445] on span "Non attribué" at bounding box center [788, 447] width 90 height 19
type input "321426"
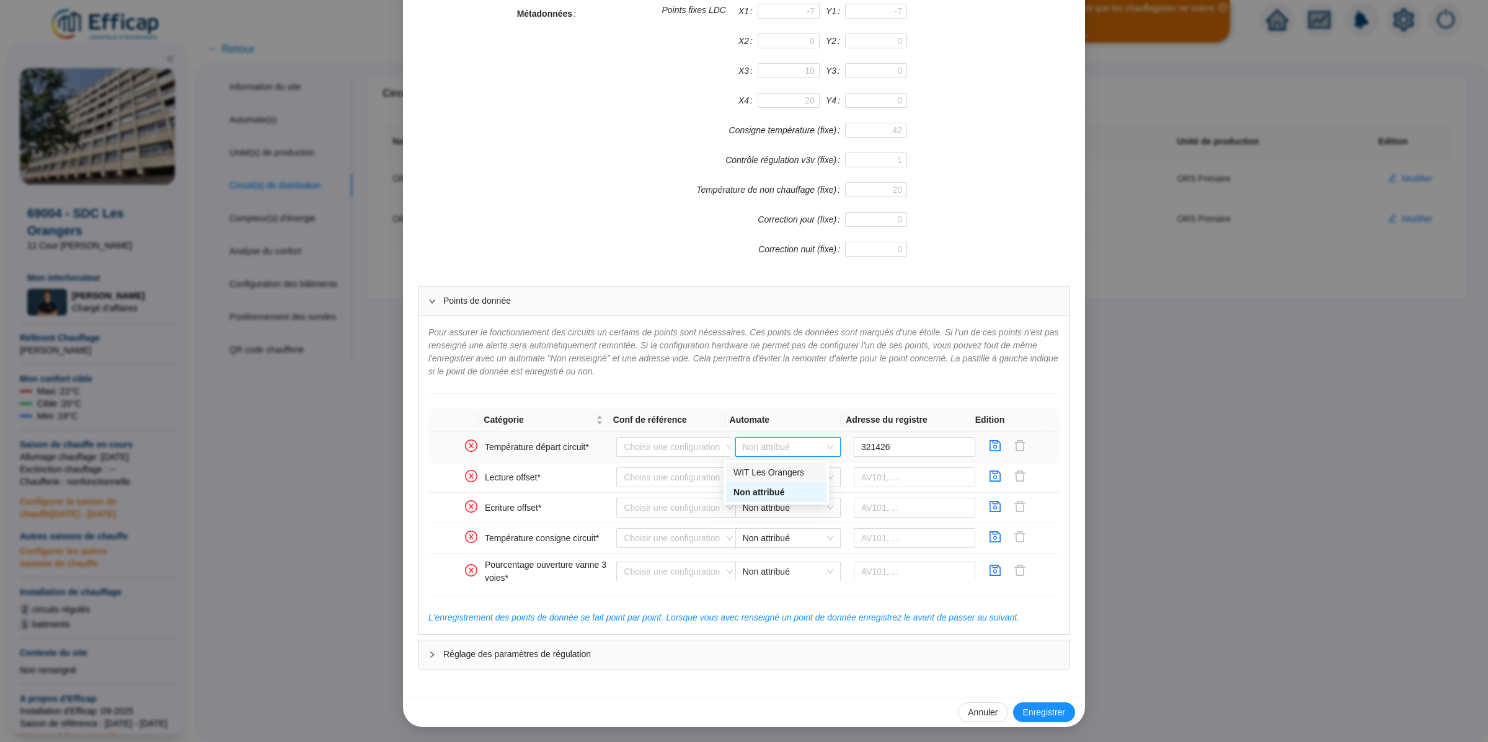
click at [784, 470] on div "WIT Les Orangers" at bounding box center [776, 472] width 86 height 13
click at [989, 445] on icon "save" at bounding box center [995, 445] width 12 height 12
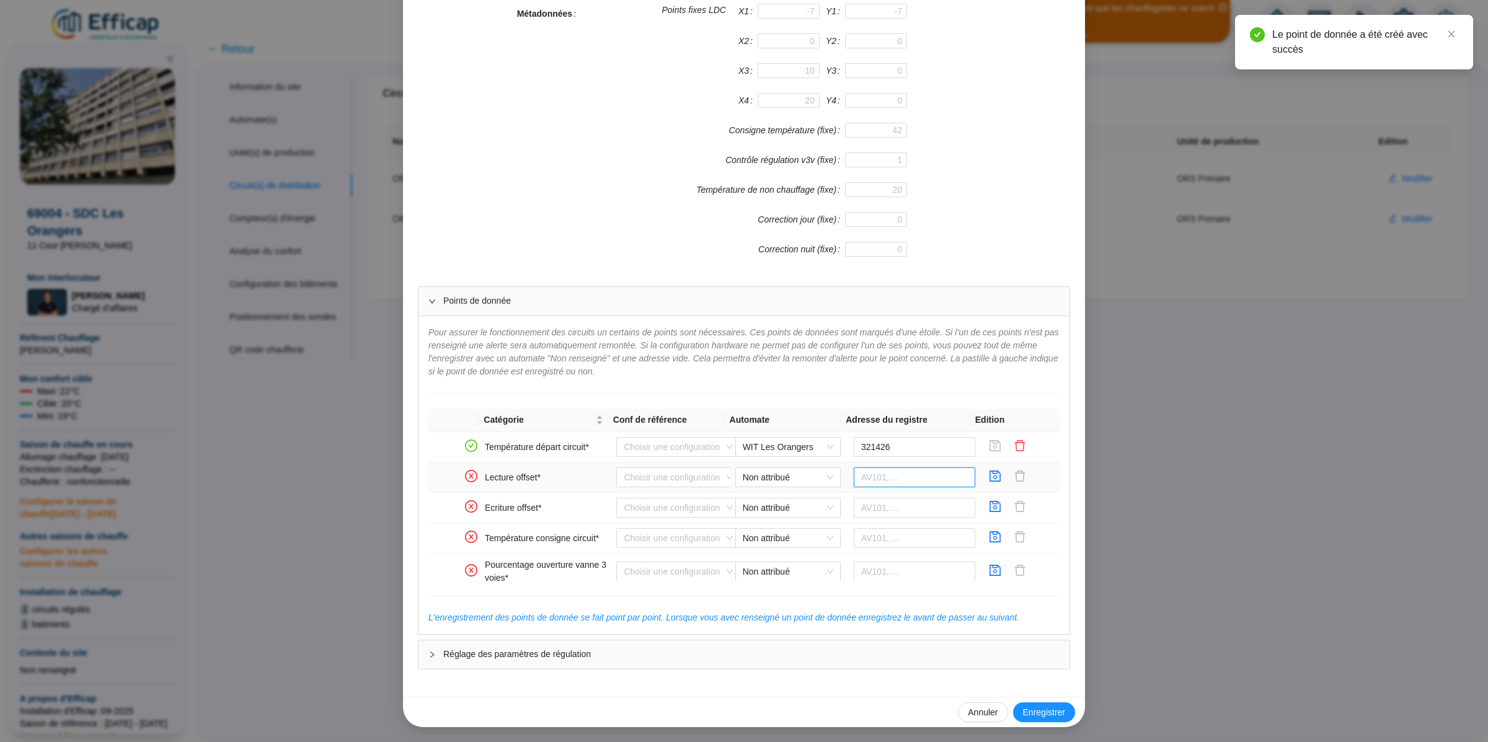
drag, startPoint x: 877, startPoint y: 469, endPoint x: 834, endPoint y: 477, distance: 43.4
click at [876, 470] on input "text" at bounding box center [914, 477] width 122 height 20
paste input "322381"
click at [783, 481] on span "Non attribué" at bounding box center [788, 477] width 90 height 19
type input "322381"
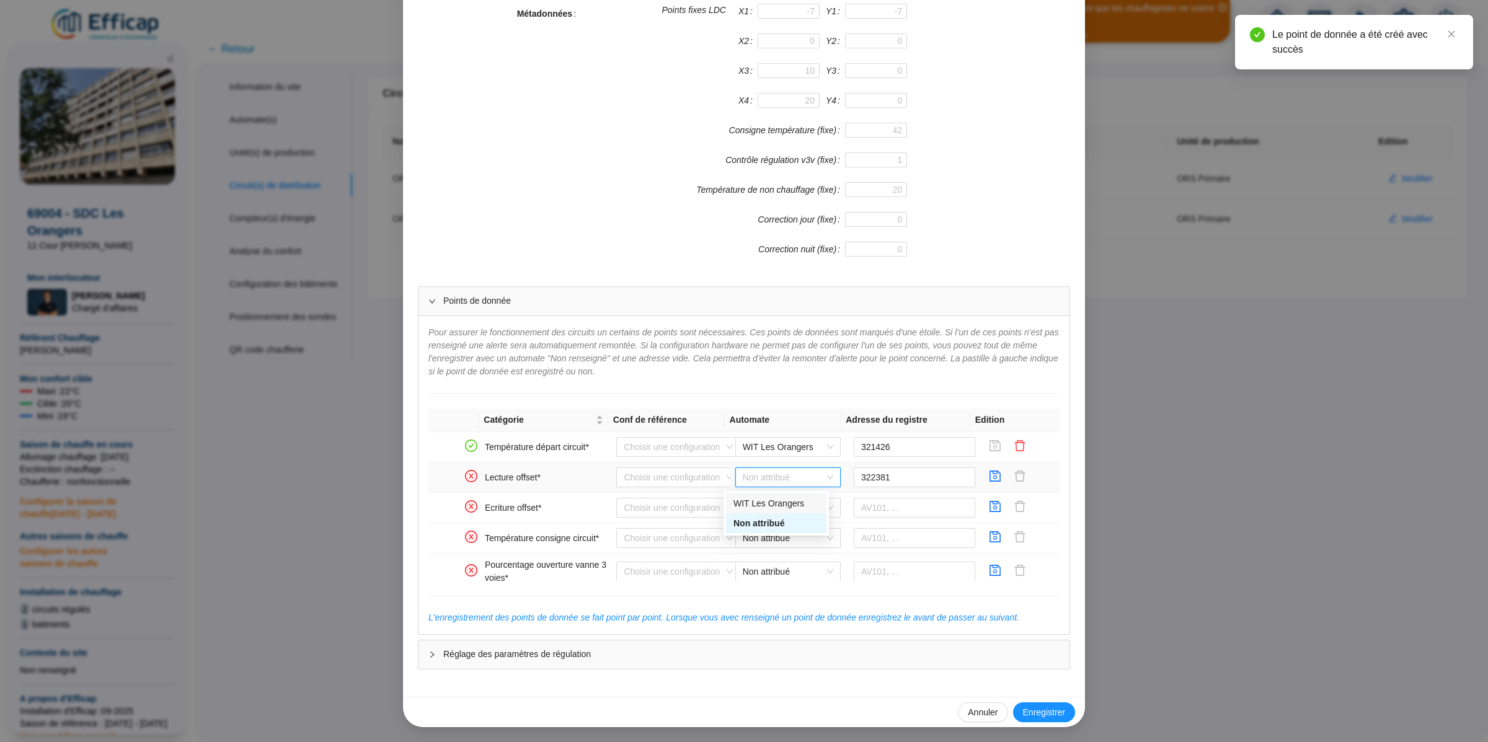
drag, startPoint x: 792, startPoint y: 501, endPoint x: 973, endPoint y: 489, distance: 181.4
click at [792, 501] on div "WIT Les Orangers" at bounding box center [776, 503] width 86 height 13
click at [990, 477] on icon "save" at bounding box center [995, 475] width 11 height 11
click at [888, 507] on input "text" at bounding box center [914, 508] width 122 height 20
paste input "322381"
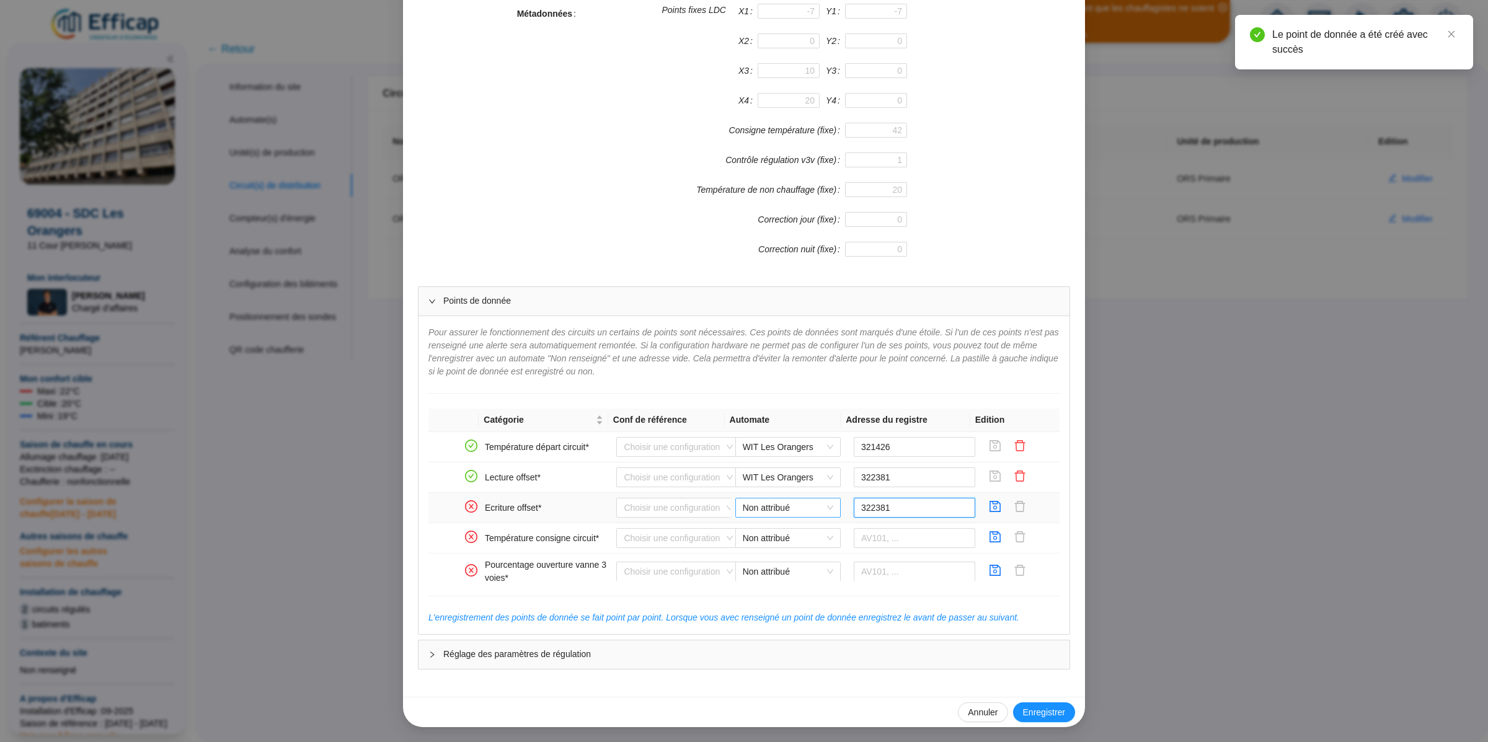
click at [802, 512] on span "Non attribué" at bounding box center [788, 507] width 90 height 19
type input "322381"
click at [800, 536] on div "WIT Les Orangers" at bounding box center [776, 533] width 86 height 13
click at [985, 510] on button "button" at bounding box center [995, 508] width 20 height 20
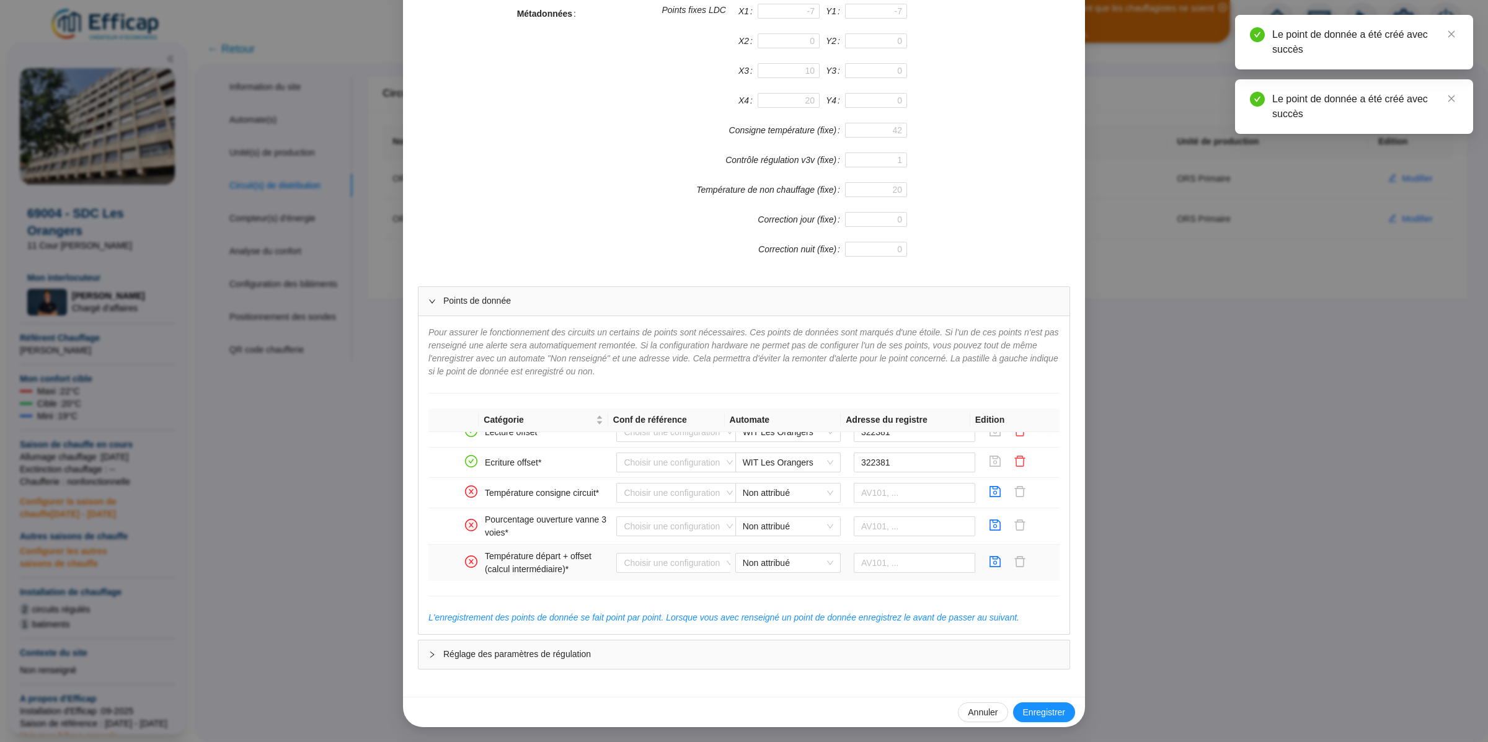
scroll to position [53, 0]
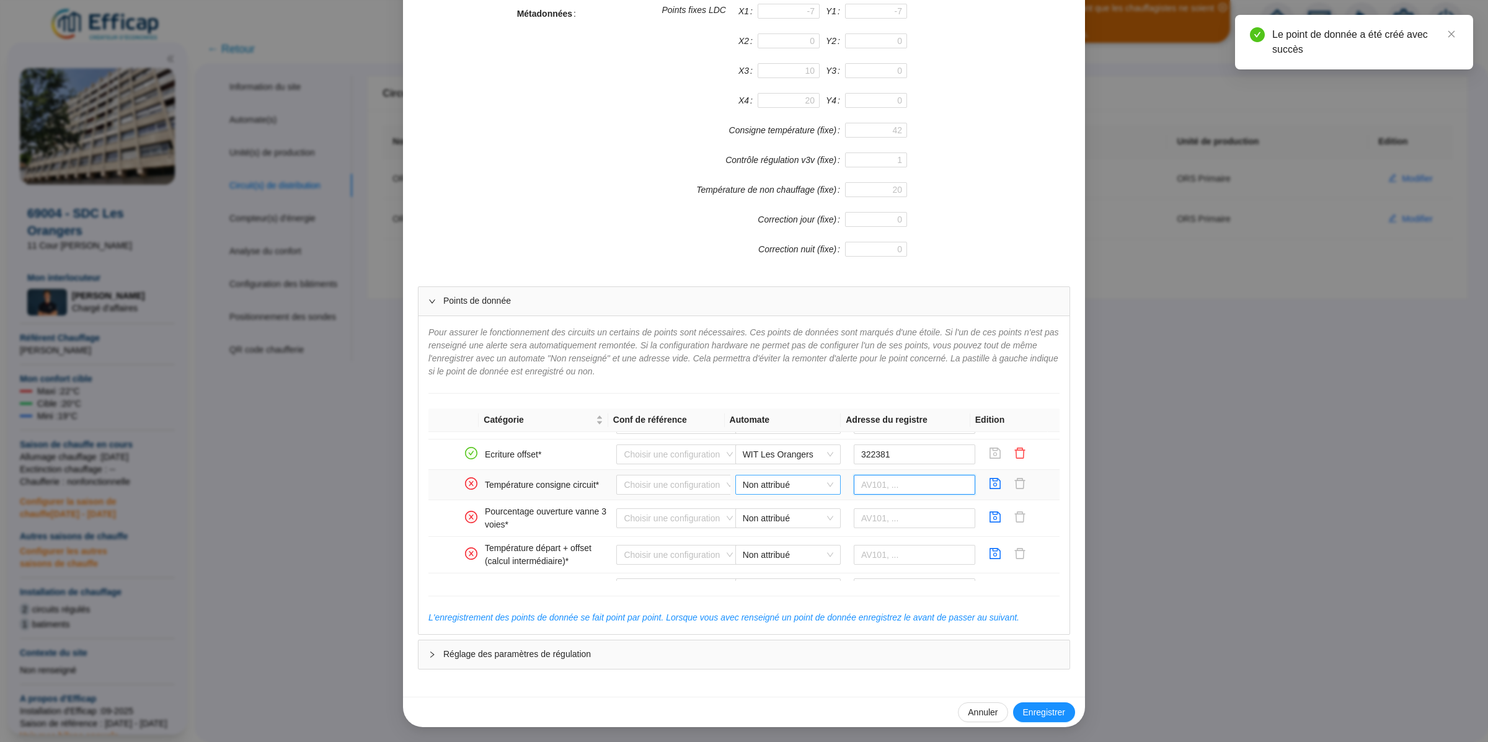
drag, startPoint x: 865, startPoint y: 491, endPoint x: 826, endPoint y: 490, distance: 39.7
click at [865, 491] on input "text" at bounding box center [914, 485] width 122 height 20
paste input "321637"
click at [803, 488] on span "Non attribué" at bounding box center [788, 484] width 90 height 19
type input "321637"
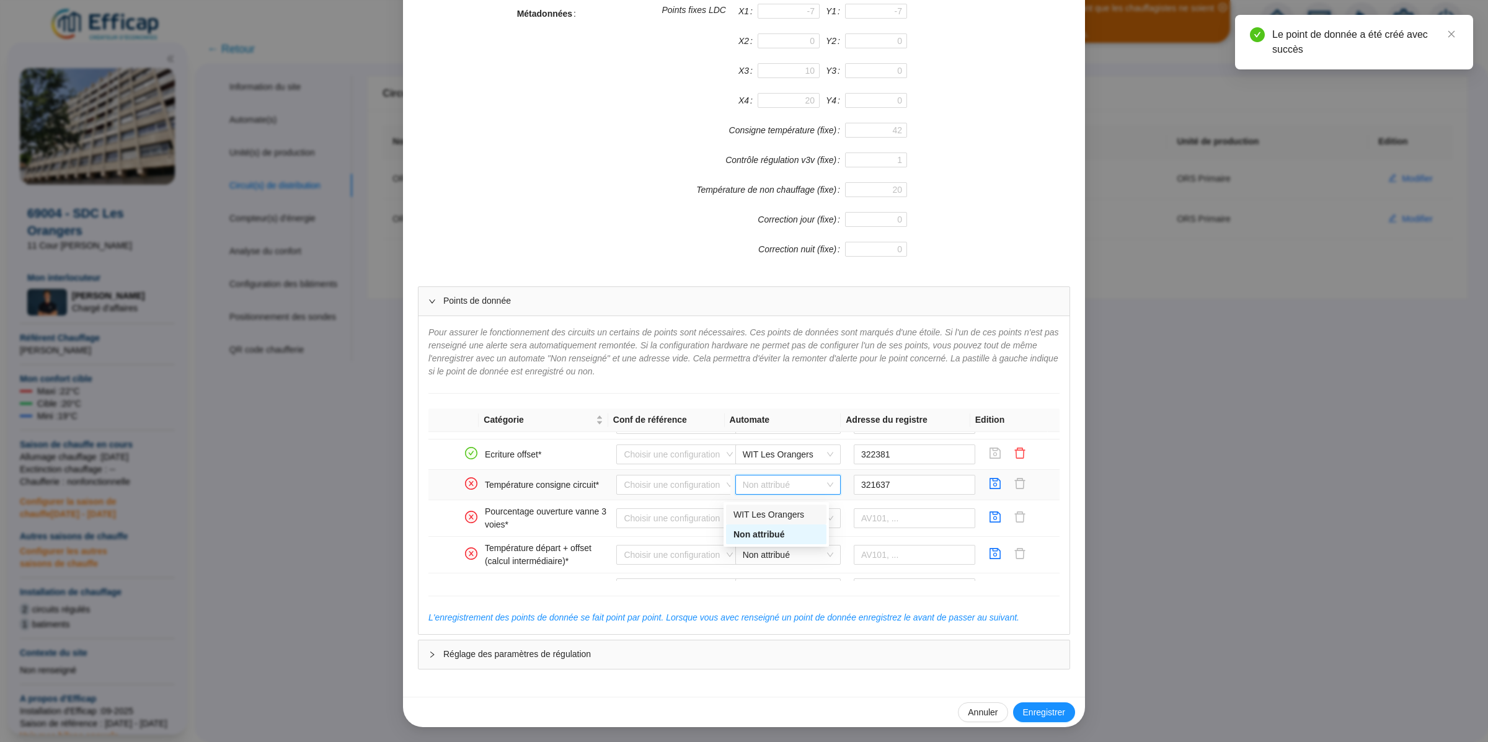
drag, startPoint x: 791, startPoint y: 514, endPoint x: 925, endPoint y: 503, distance: 133.7
click at [793, 514] on div "WIT Les Orangers" at bounding box center [776, 514] width 86 height 13
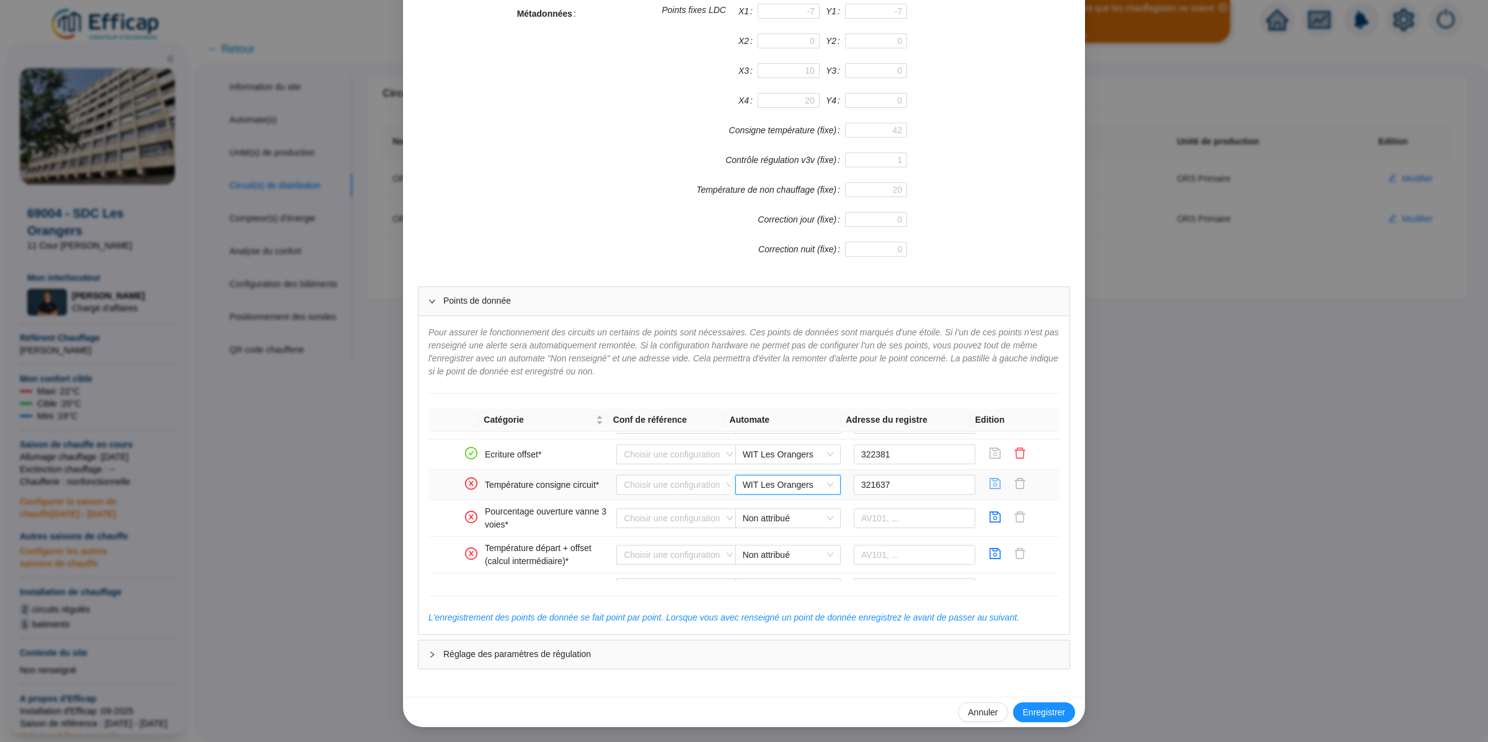
click at [989, 487] on icon "save" at bounding box center [995, 483] width 12 height 12
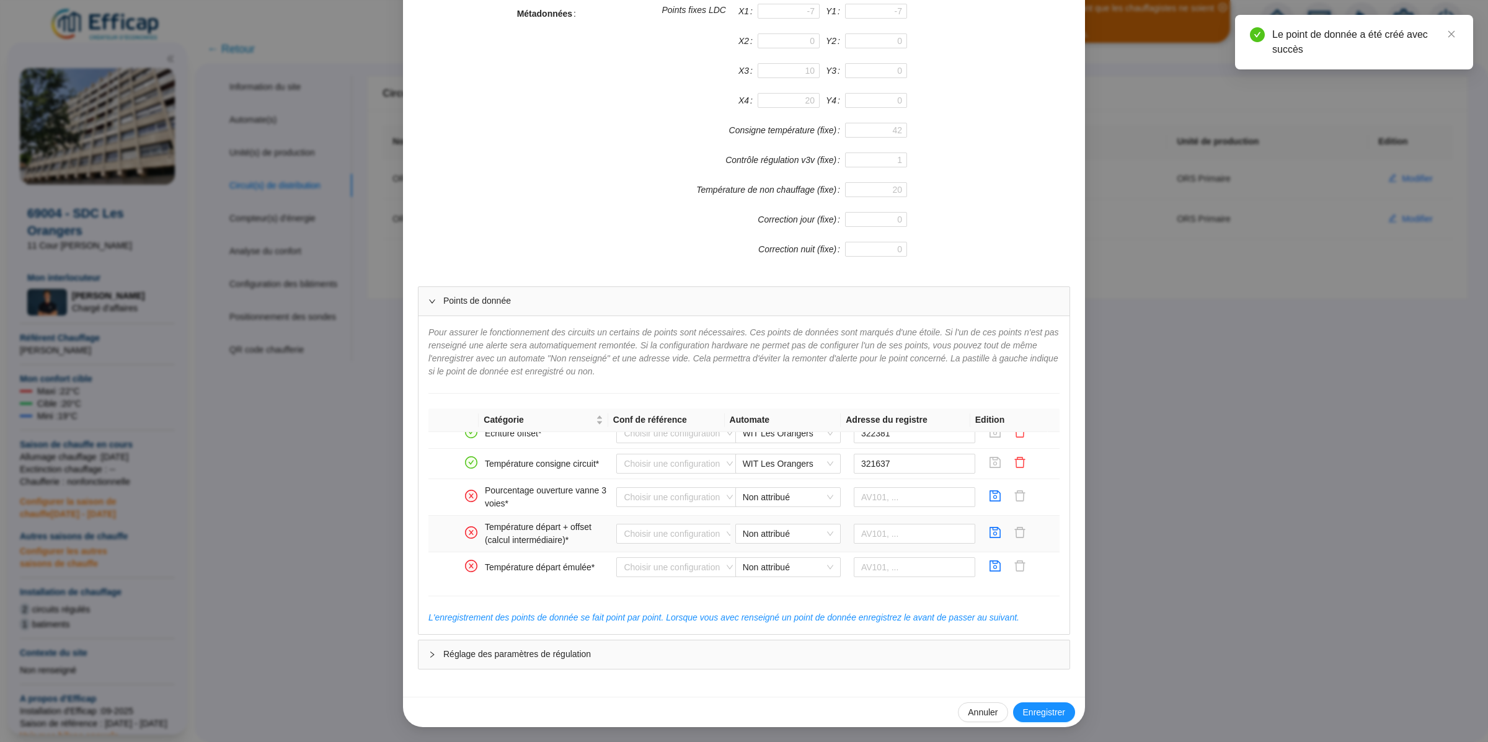
scroll to position [75, 0]
click at [989, 501] on icon "save" at bounding box center [995, 495] width 12 height 12
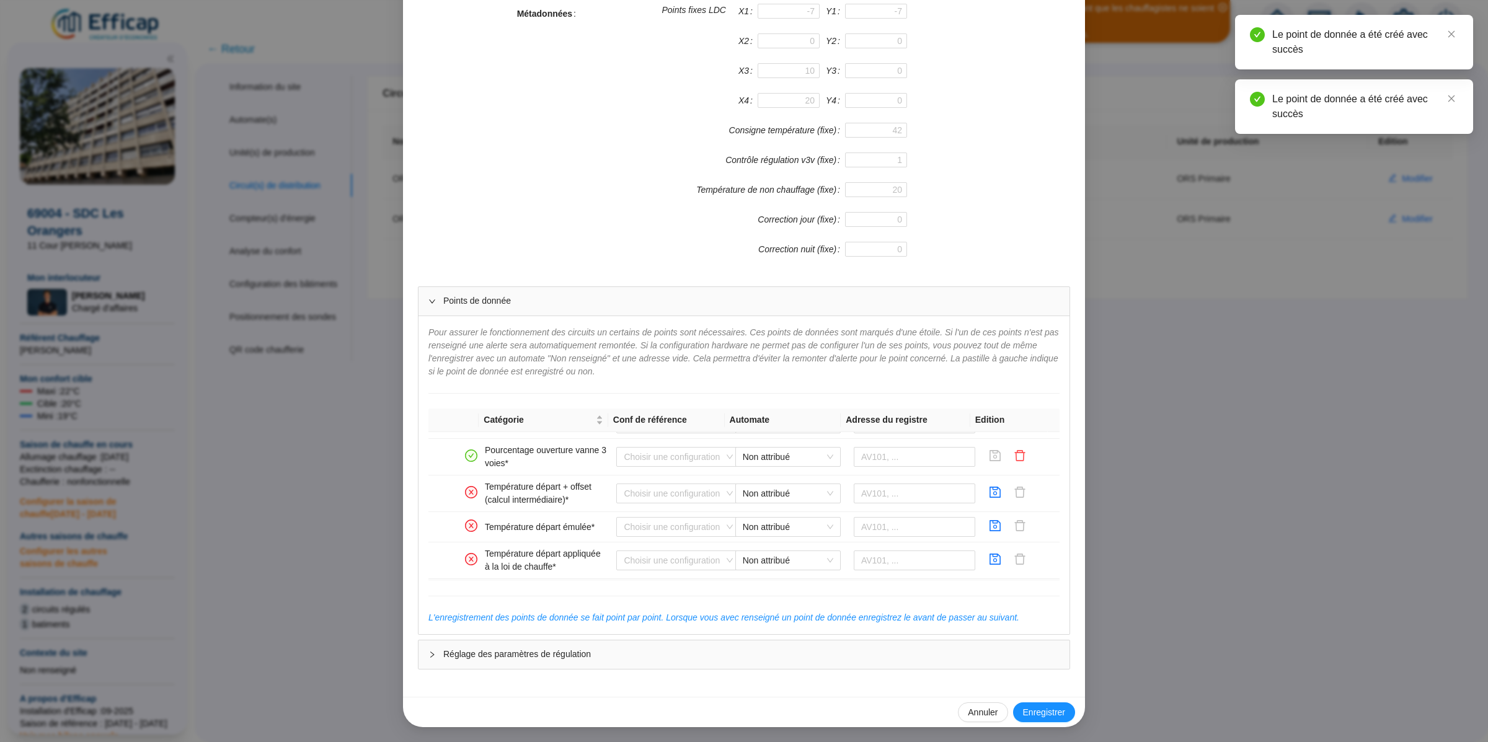
scroll to position [157, 0]
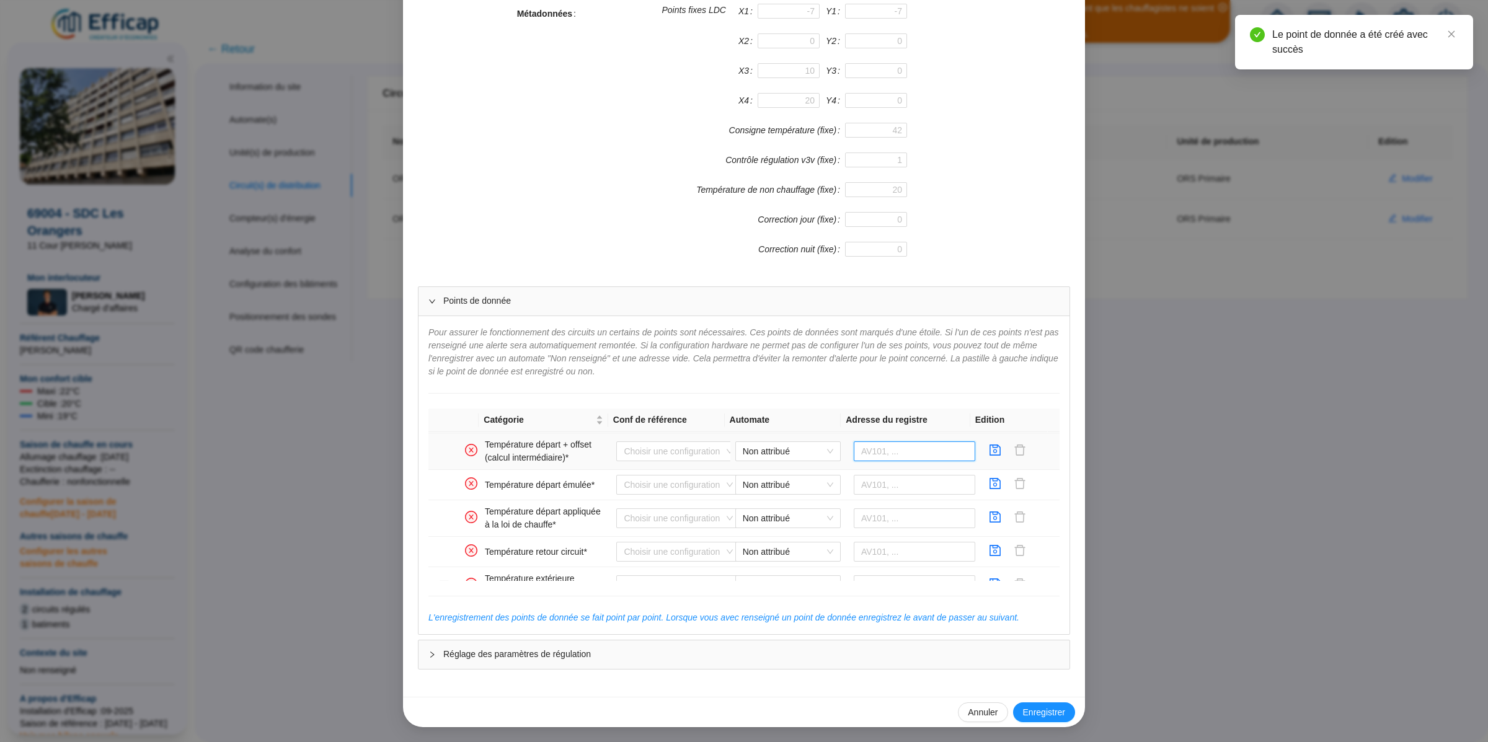
click at [866, 461] on input "text" at bounding box center [914, 451] width 122 height 20
paste input "322438"
click at [791, 454] on span "Non attribué" at bounding box center [788, 451] width 90 height 19
type input "322438"
click at [789, 480] on div "WIT Les Orangers" at bounding box center [776, 484] width 86 height 13
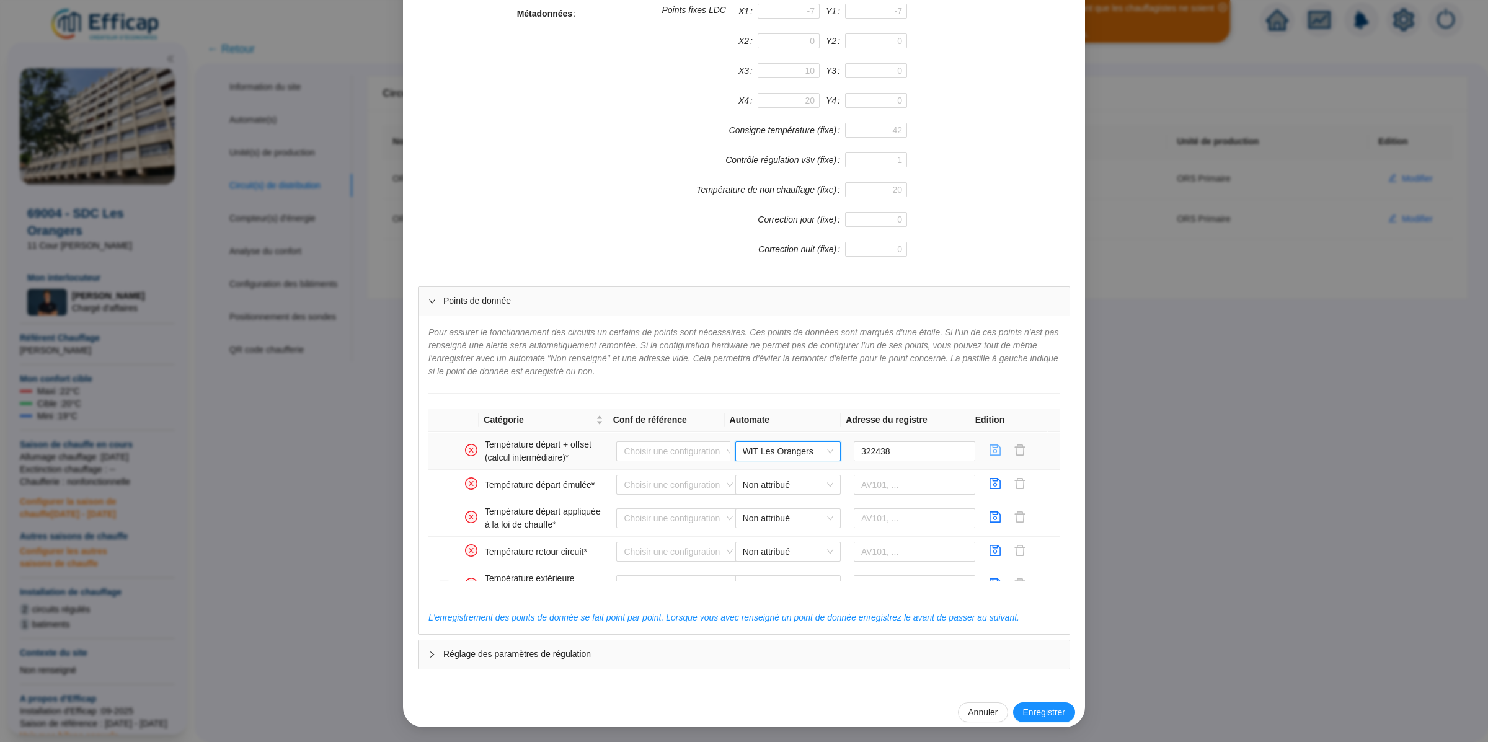
click at [989, 456] on icon "save" at bounding box center [995, 450] width 12 height 12
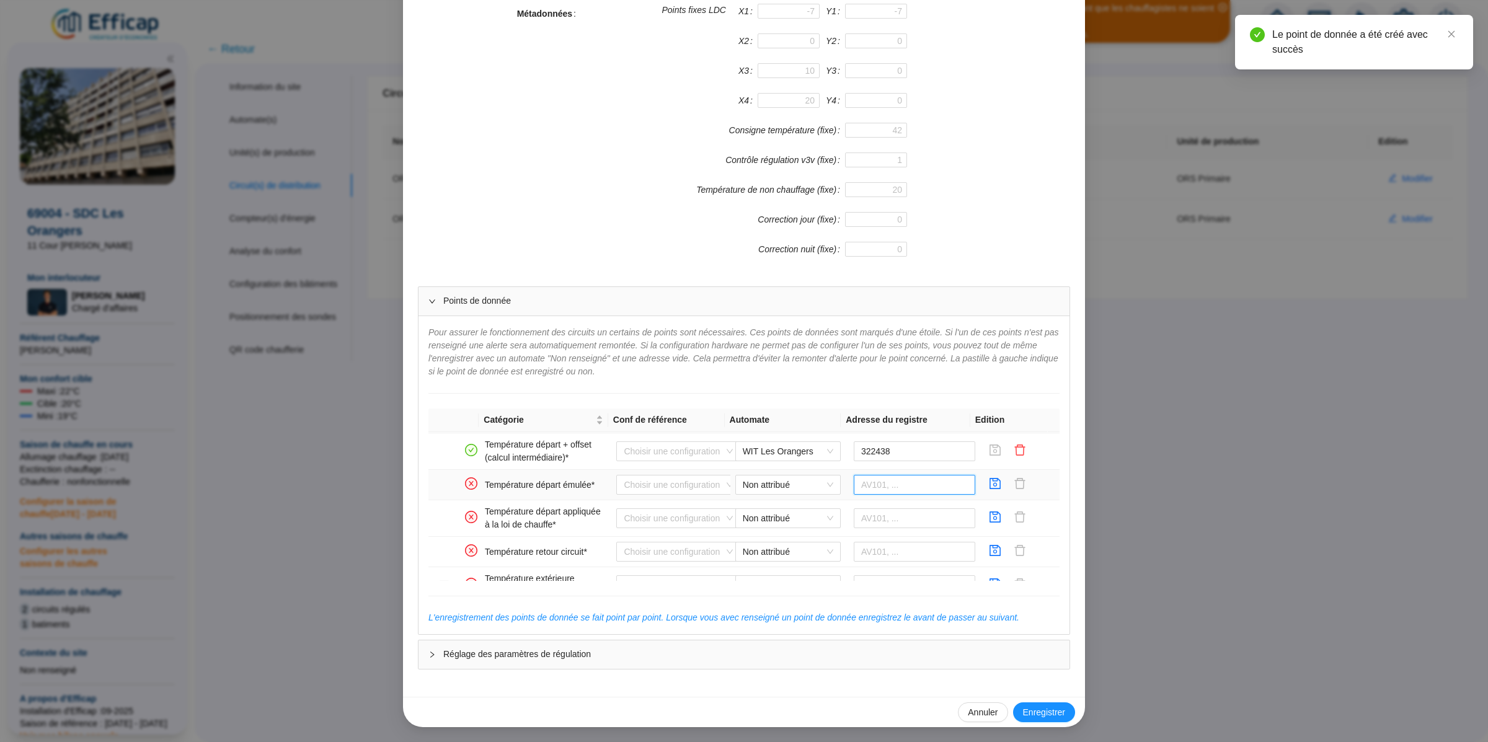
click at [862, 491] on input "text" at bounding box center [914, 485] width 122 height 20
paste input "322227"
click at [787, 491] on span "Non attribué" at bounding box center [788, 484] width 90 height 19
type input "322227"
click at [790, 511] on div "WIT Les Orangers" at bounding box center [776, 517] width 86 height 13
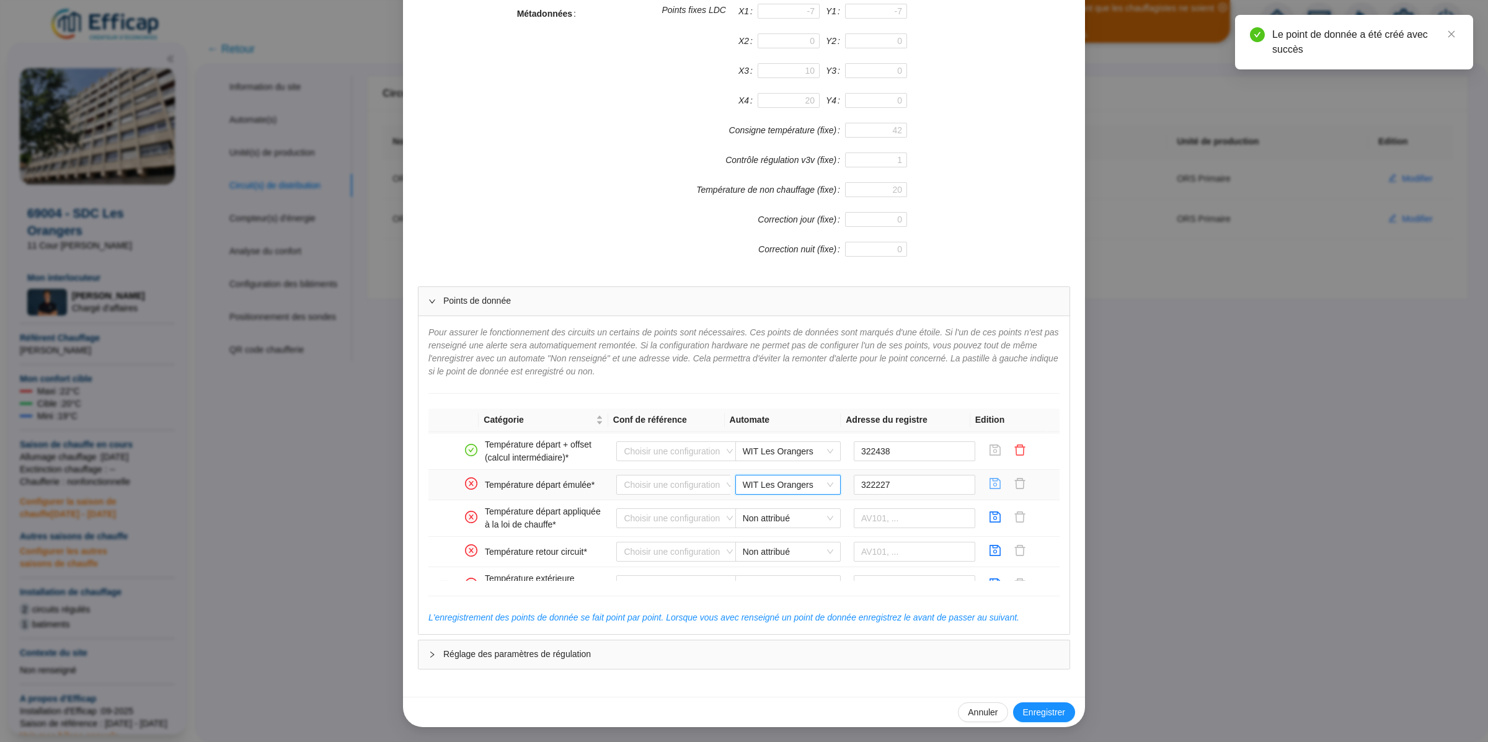
click at [989, 490] on icon "save" at bounding box center [995, 483] width 12 height 12
click at [747, 522] on span "Non attribué" at bounding box center [788, 518] width 90 height 19
click at [783, 549] on div "WIT Les Orangers" at bounding box center [776, 551] width 86 height 13
click at [868, 518] on input "text" at bounding box center [914, 518] width 122 height 20
paste input "322227"
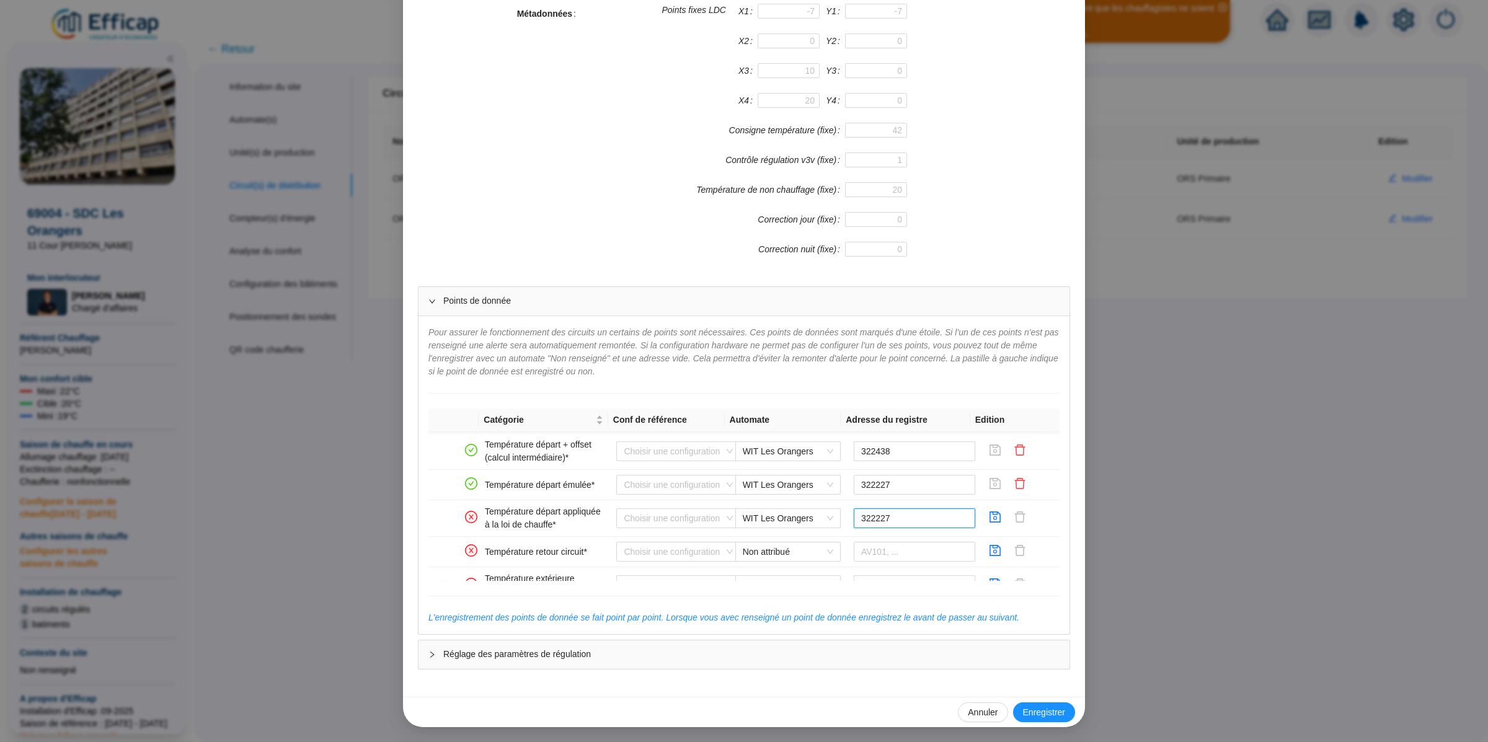
type input "322227"
click at [989, 528] on div at bounding box center [995, 518] width 20 height 20
click at [989, 523] on icon "save" at bounding box center [995, 517] width 12 height 12
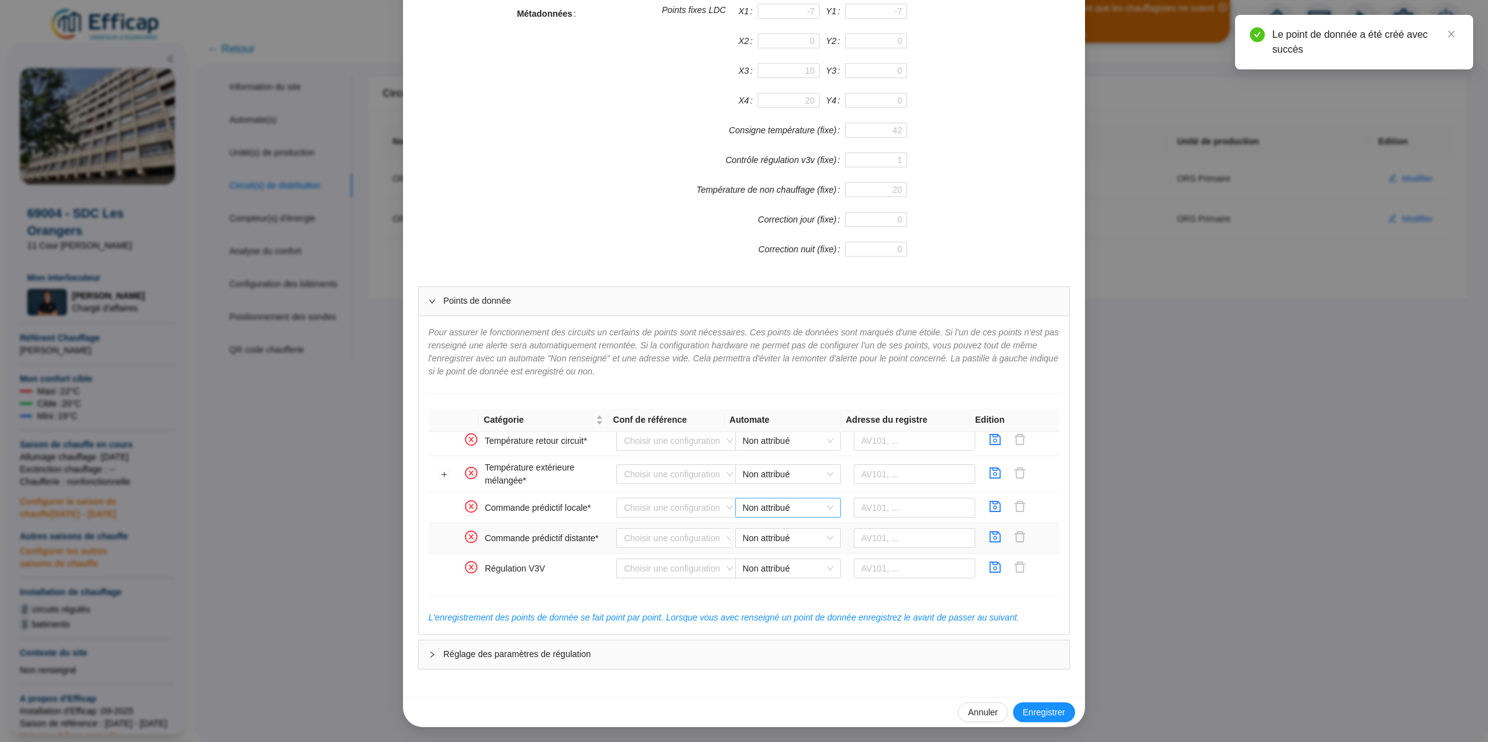
scroll to position [270, 0]
click at [760, 448] on span "Non attribué" at bounding box center [788, 439] width 90 height 19
click at [764, 477] on div "WIT Les Orangers" at bounding box center [776, 473] width 86 height 13
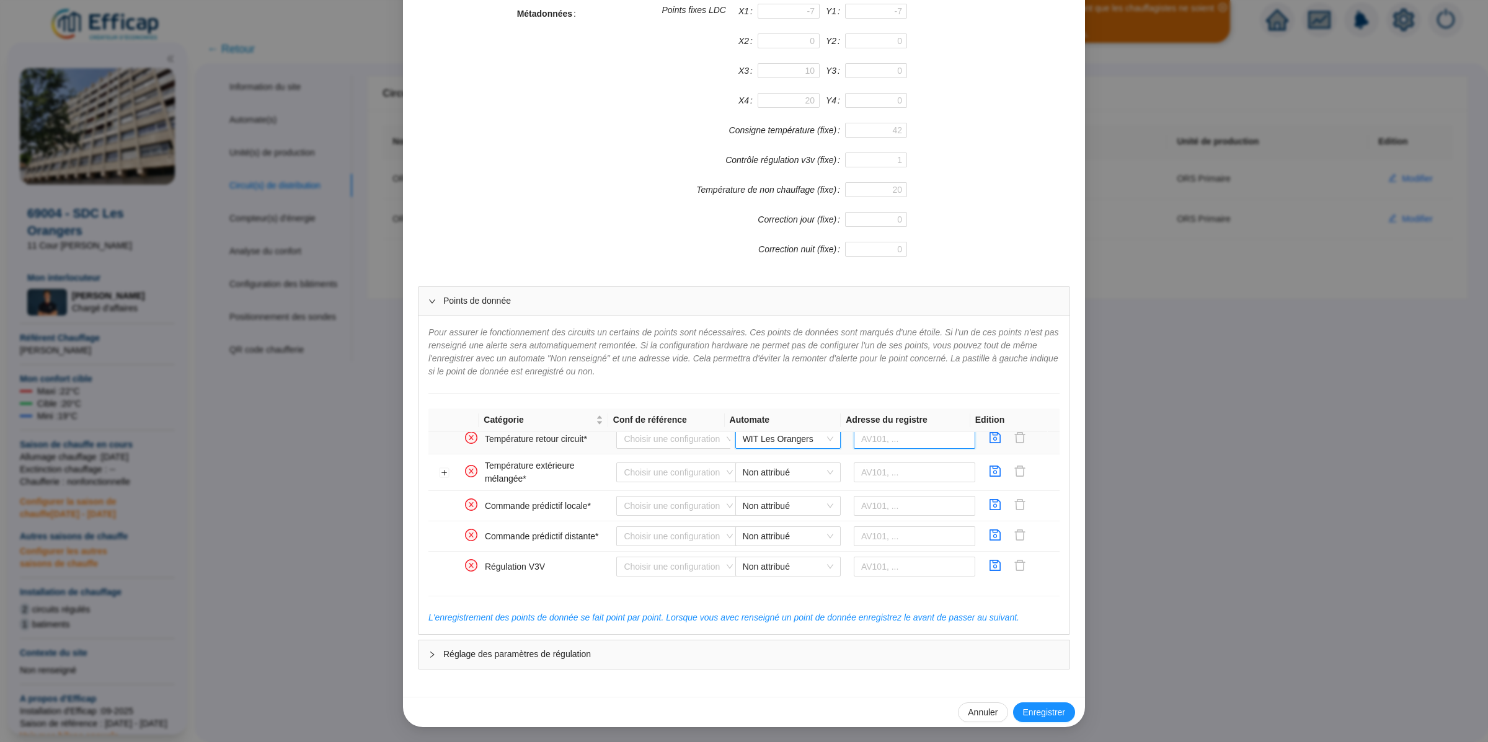
click at [917, 443] on input "text" at bounding box center [914, 439] width 122 height 20
paste input "321499"
type input "321499"
click at [989, 444] on icon "save" at bounding box center [995, 437] width 12 height 12
click at [692, 477] on input "search" at bounding box center [673, 472] width 98 height 19
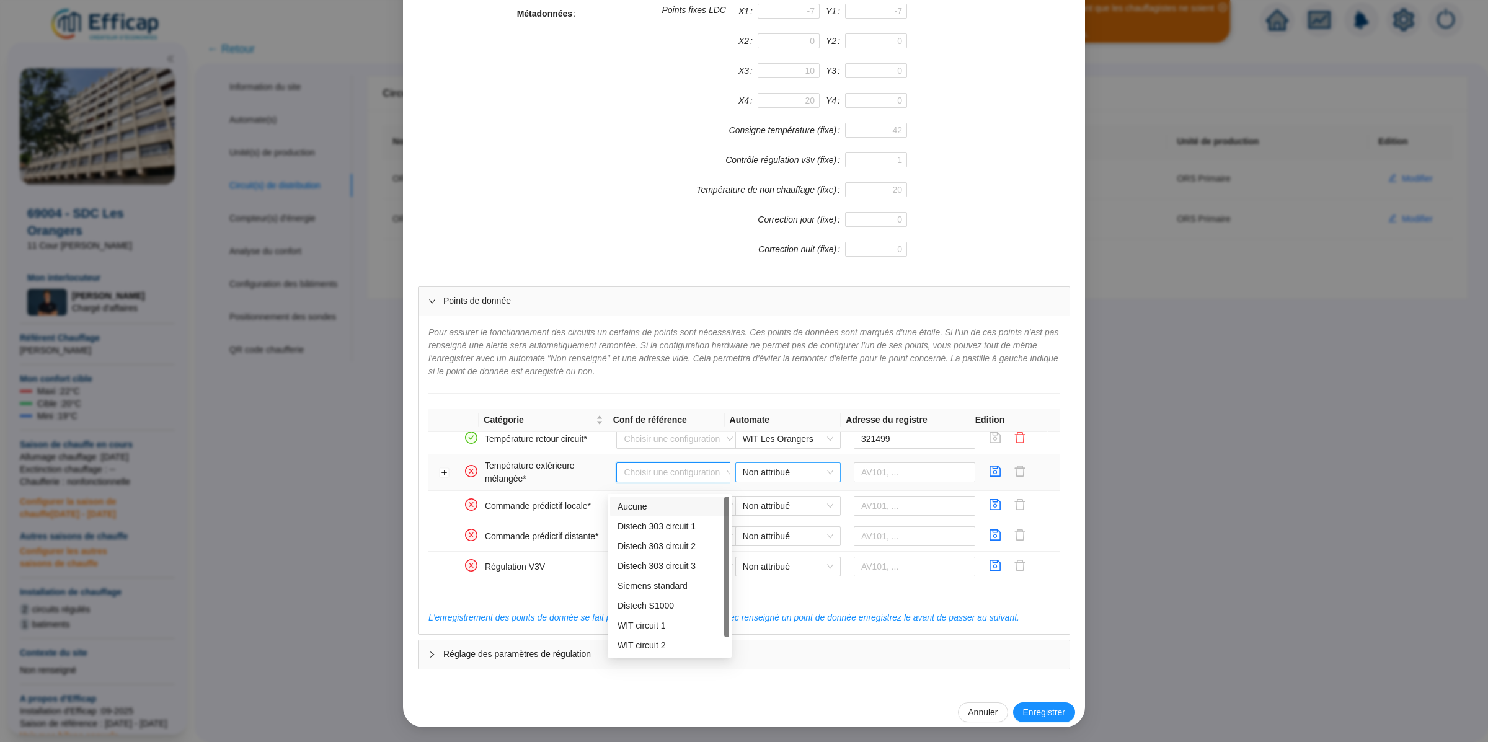
drag, startPoint x: 767, startPoint y: 478, endPoint x: 769, endPoint y: 486, distance: 7.7
click at [767, 478] on span "Non attribué" at bounding box center [788, 472] width 90 height 19
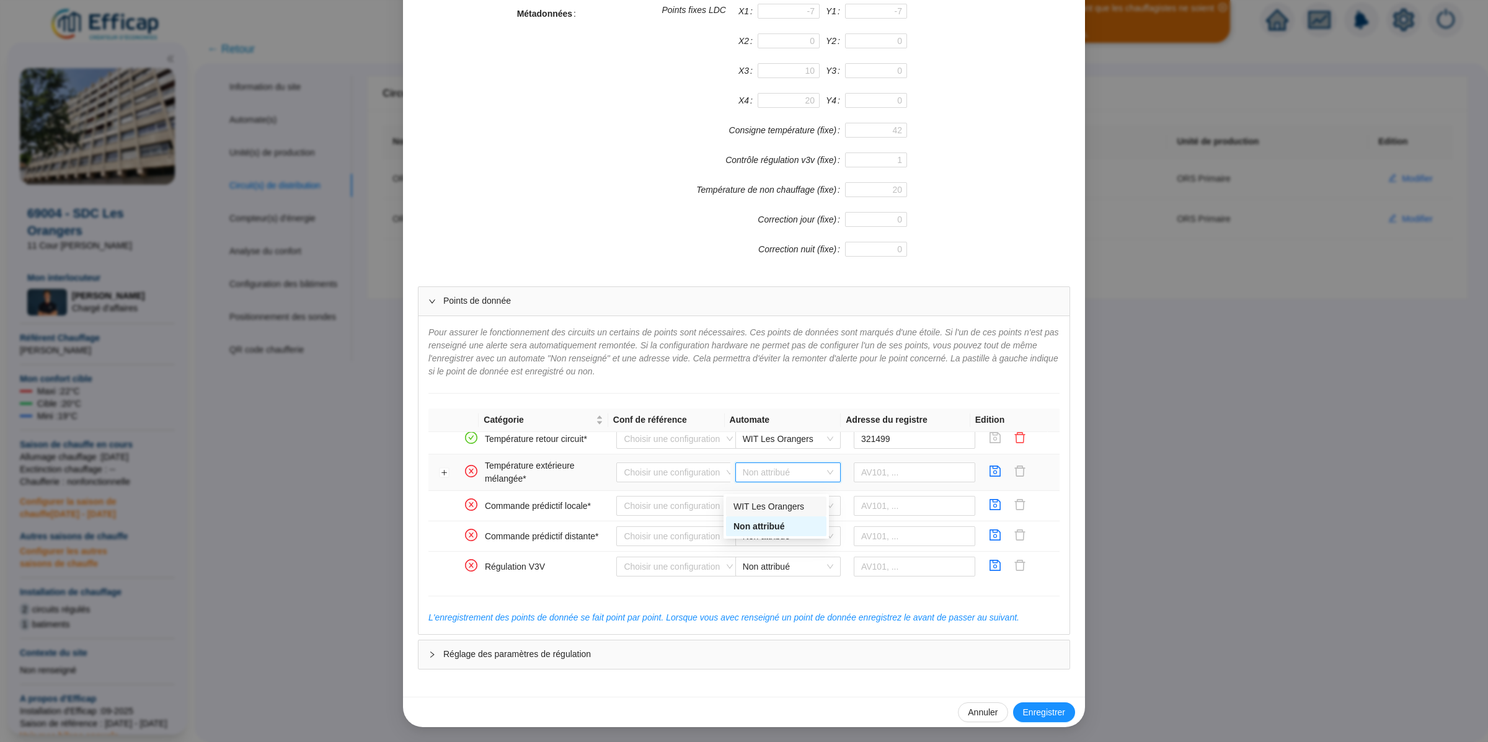
click at [775, 504] on div "WIT Les Orangers" at bounding box center [776, 506] width 86 height 13
click at [860, 482] on input "text" at bounding box center [914, 472] width 122 height 20
paste input "336136"
type input "336136"
click at [989, 477] on icon "save" at bounding box center [995, 471] width 12 height 12
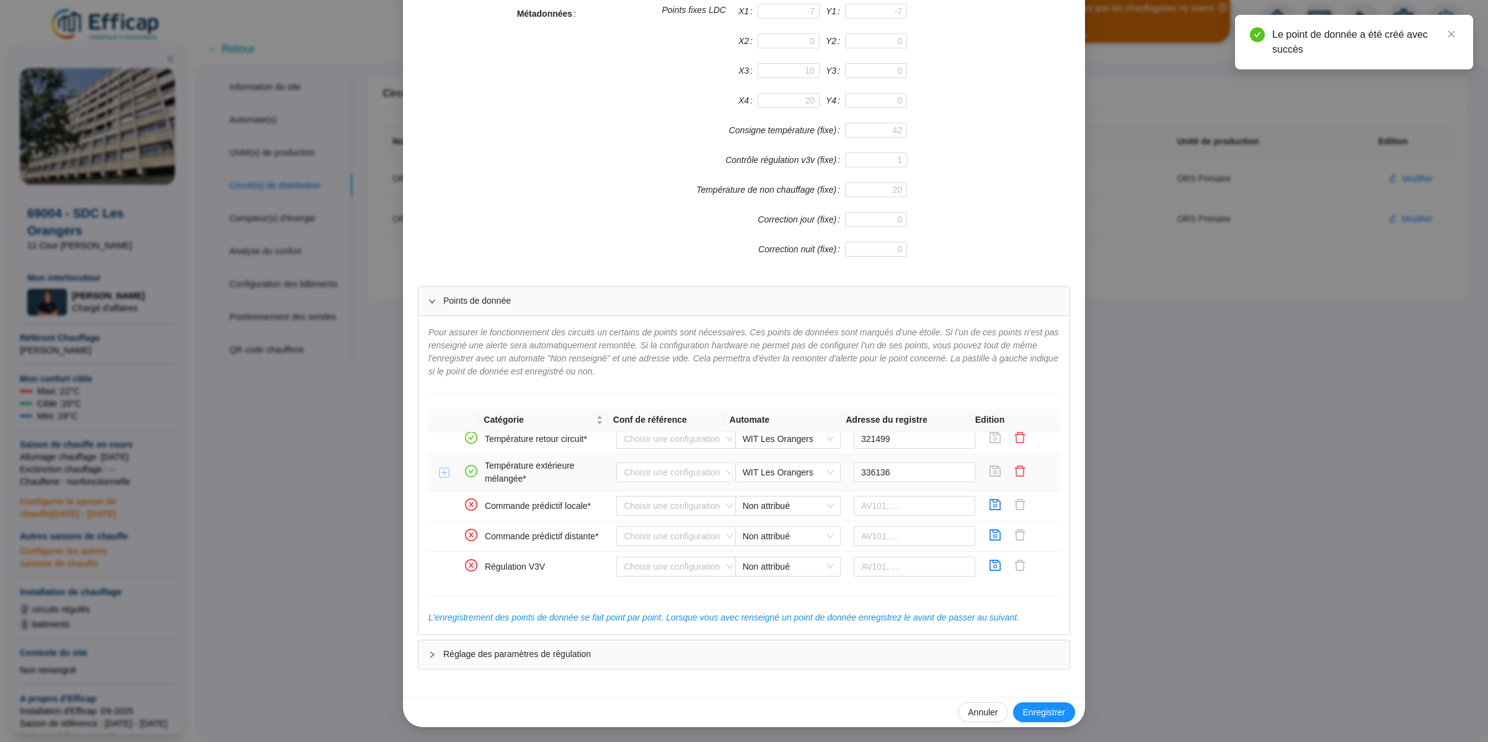
click at [443, 478] on button "Développer la ligne" at bounding box center [444, 473] width 10 height 10
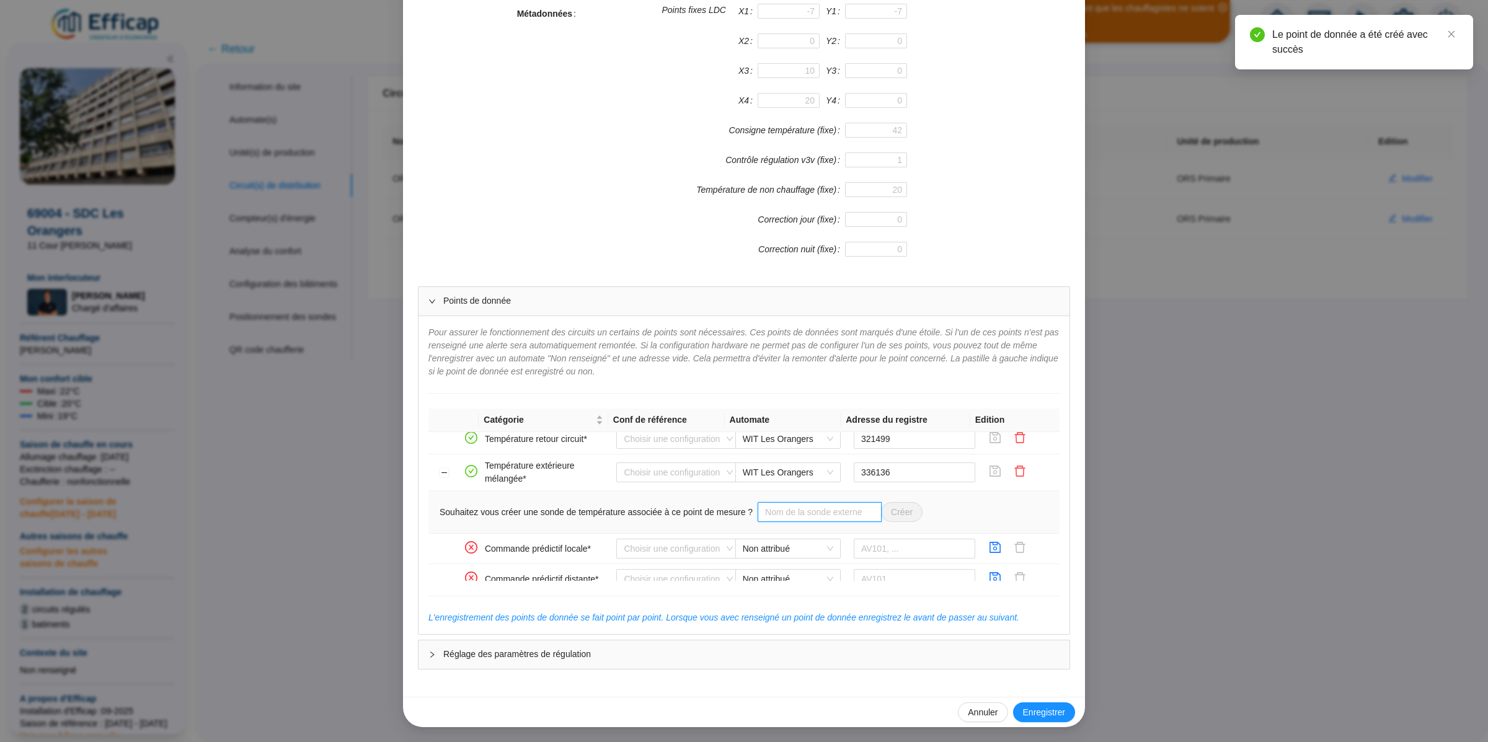
click at [827, 521] on input "text" at bounding box center [819, 512] width 124 height 20
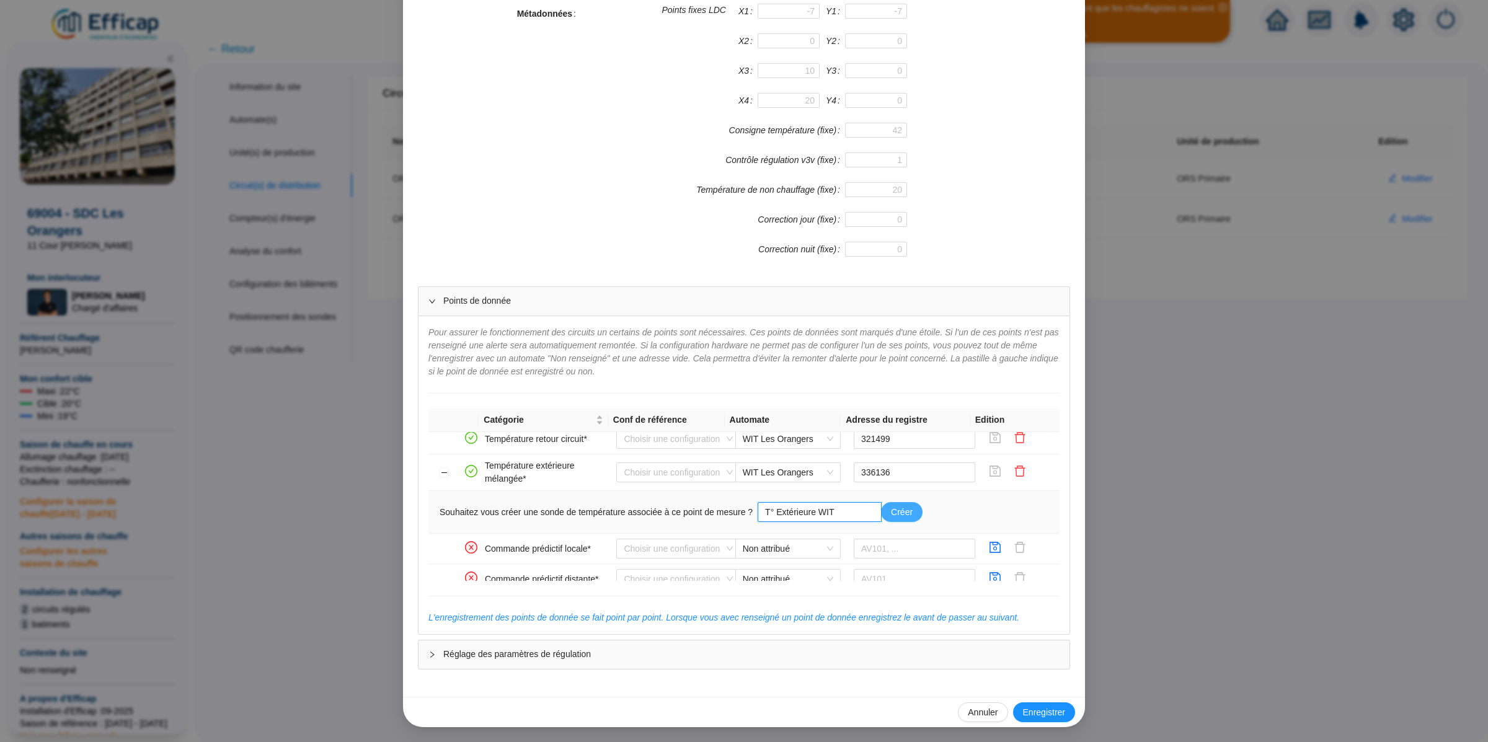
type input "T° Extérieure WIT"
click at [896, 519] on span "Créer" at bounding box center [902, 512] width 22 height 13
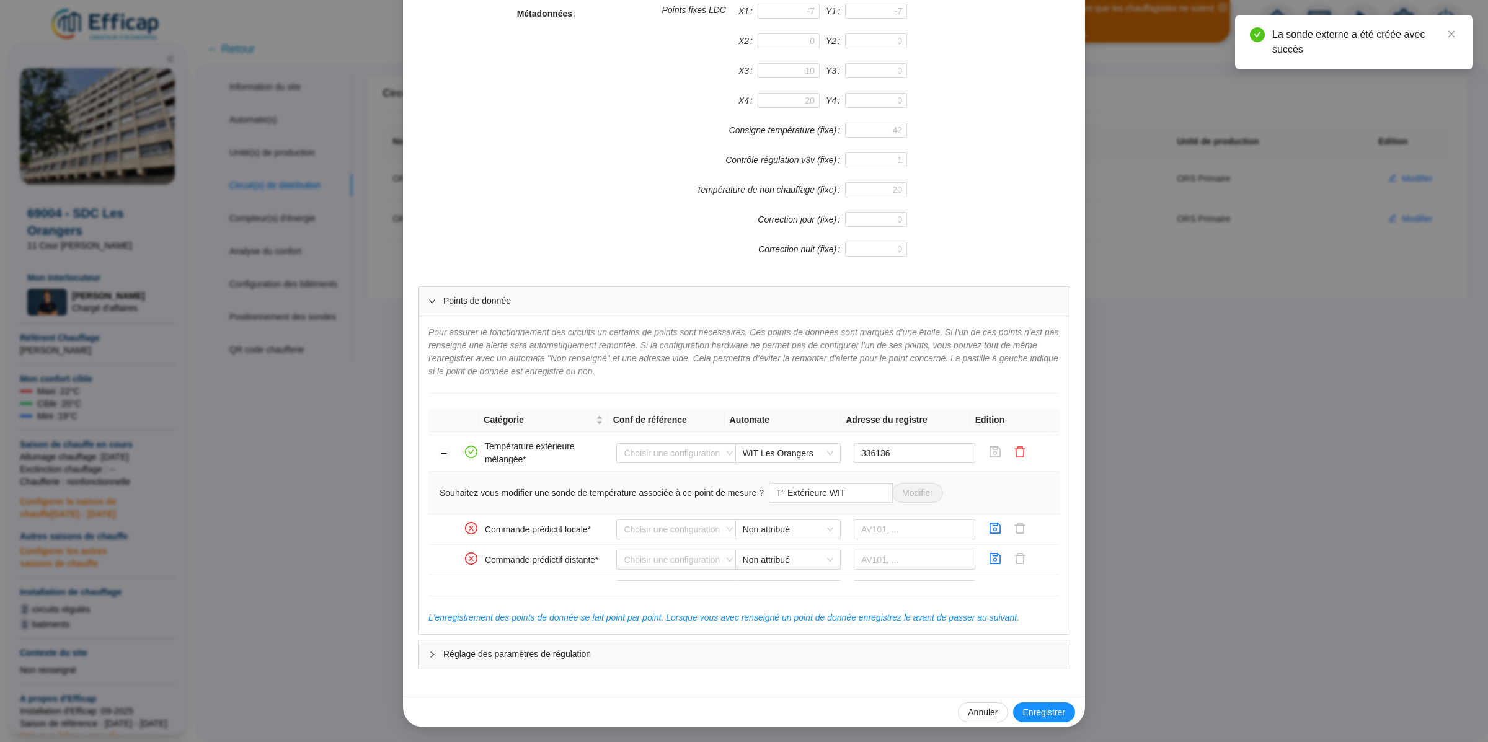
scroll to position [292, 0]
click at [782, 536] on span "Non attribué" at bounding box center [788, 526] width 90 height 19
click at [777, 558] on div "WIT Les Orangers" at bounding box center [776, 561] width 86 height 13
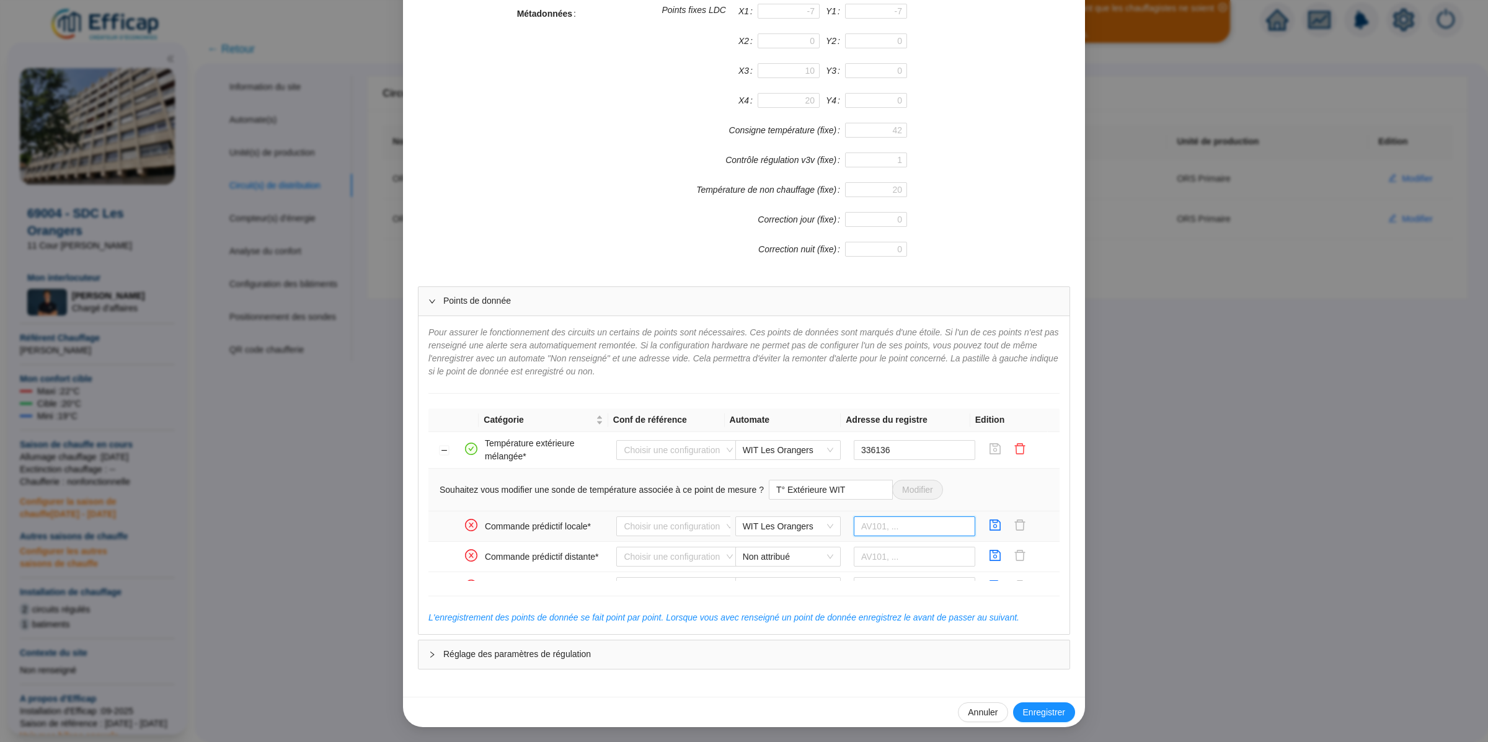
click at [863, 533] on input "text" at bounding box center [914, 526] width 122 height 20
paste input "322582"
type input "322582"
click at [989, 531] on icon "save" at bounding box center [995, 525] width 12 height 12
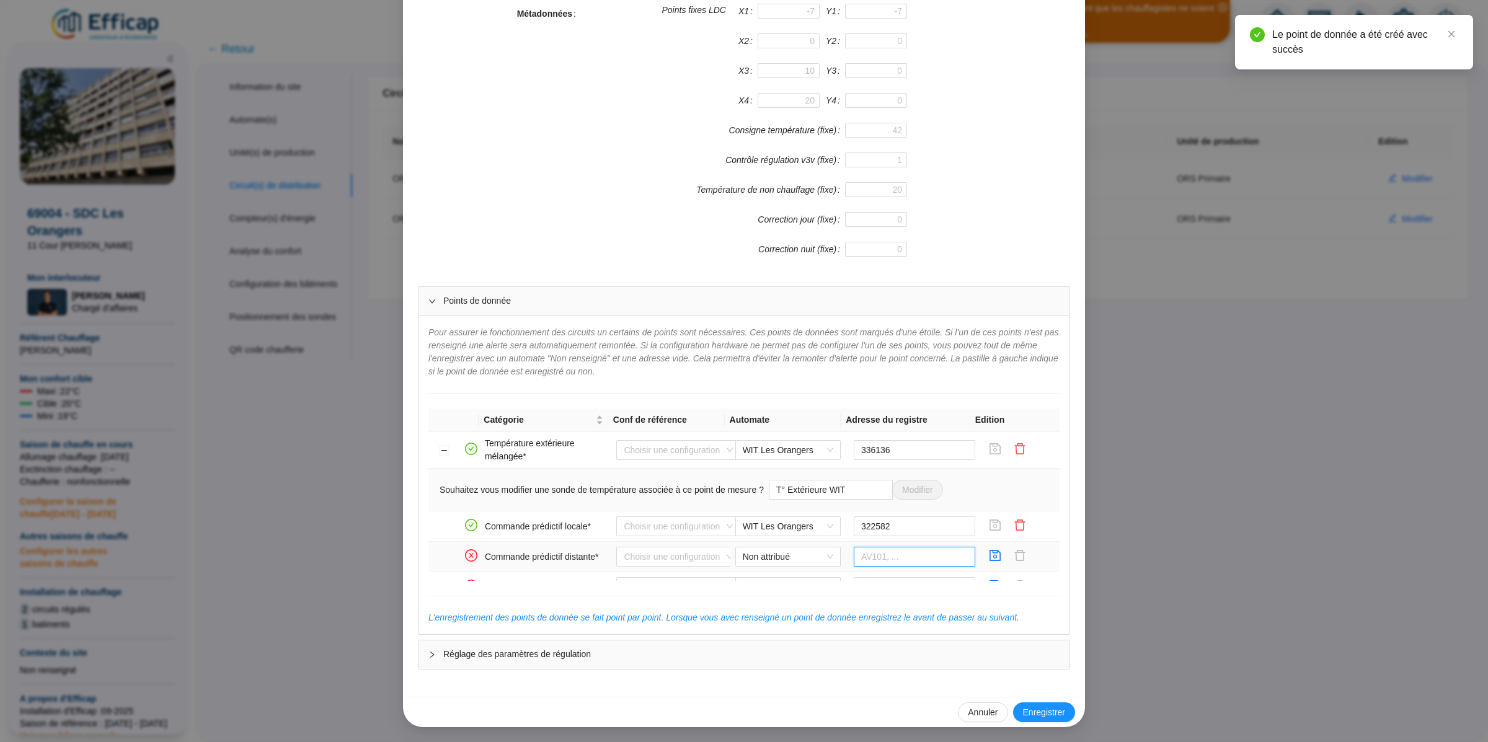
drag, startPoint x: 872, startPoint y: 575, endPoint x: 829, endPoint y: 568, distance: 43.8
click at [872, 566] on input "text" at bounding box center [914, 557] width 122 height 20
paste input "322523"
drag, startPoint x: 807, startPoint y: 568, endPoint x: 803, endPoint y: 596, distance: 28.2
click at [806, 566] on span "Non attribué" at bounding box center [788, 556] width 90 height 19
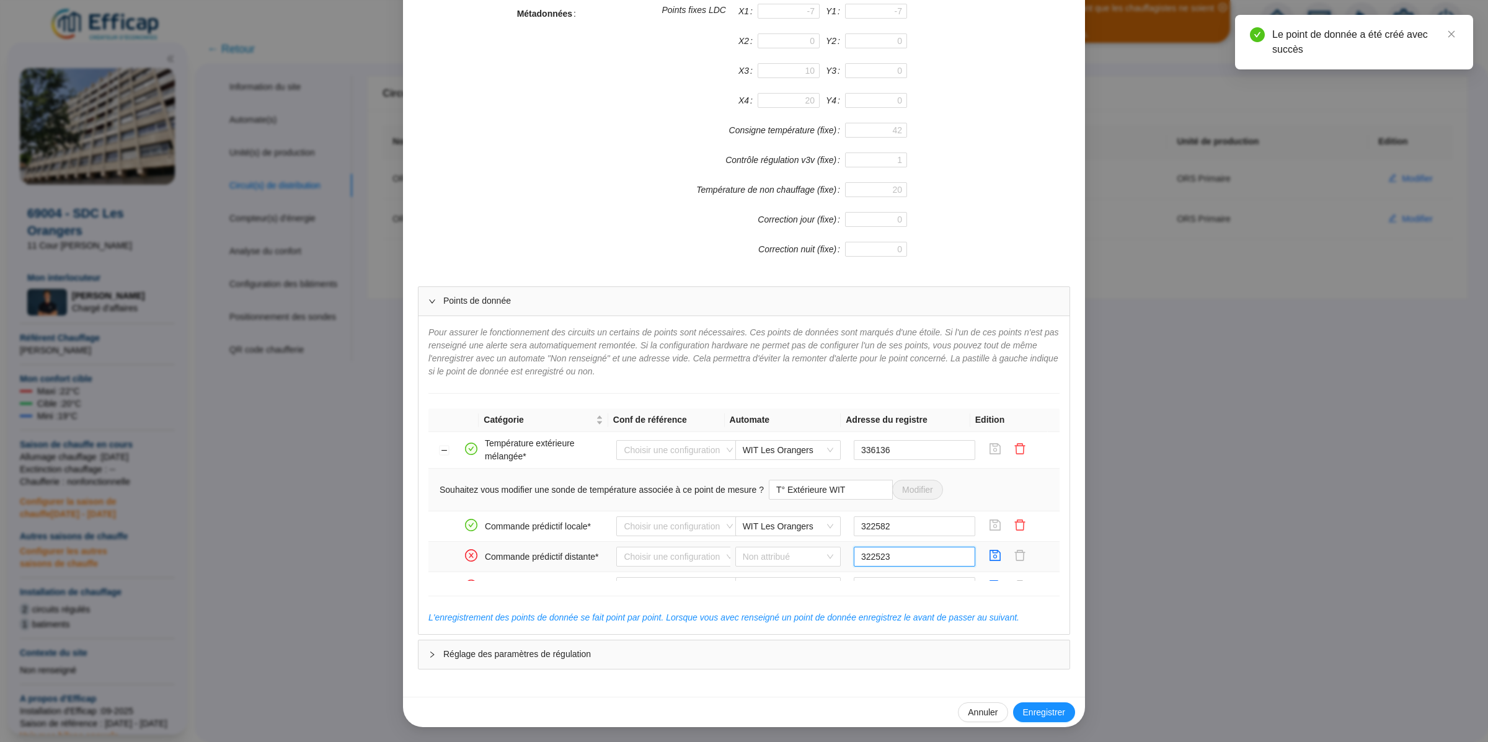
type input "322523"
click at [801, 590] on div "WIT Les Orangers" at bounding box center [776, 594] width 86 height 13
click at [989, 562] on icon "save" at bounding box center [995, 555] width 12 height 12
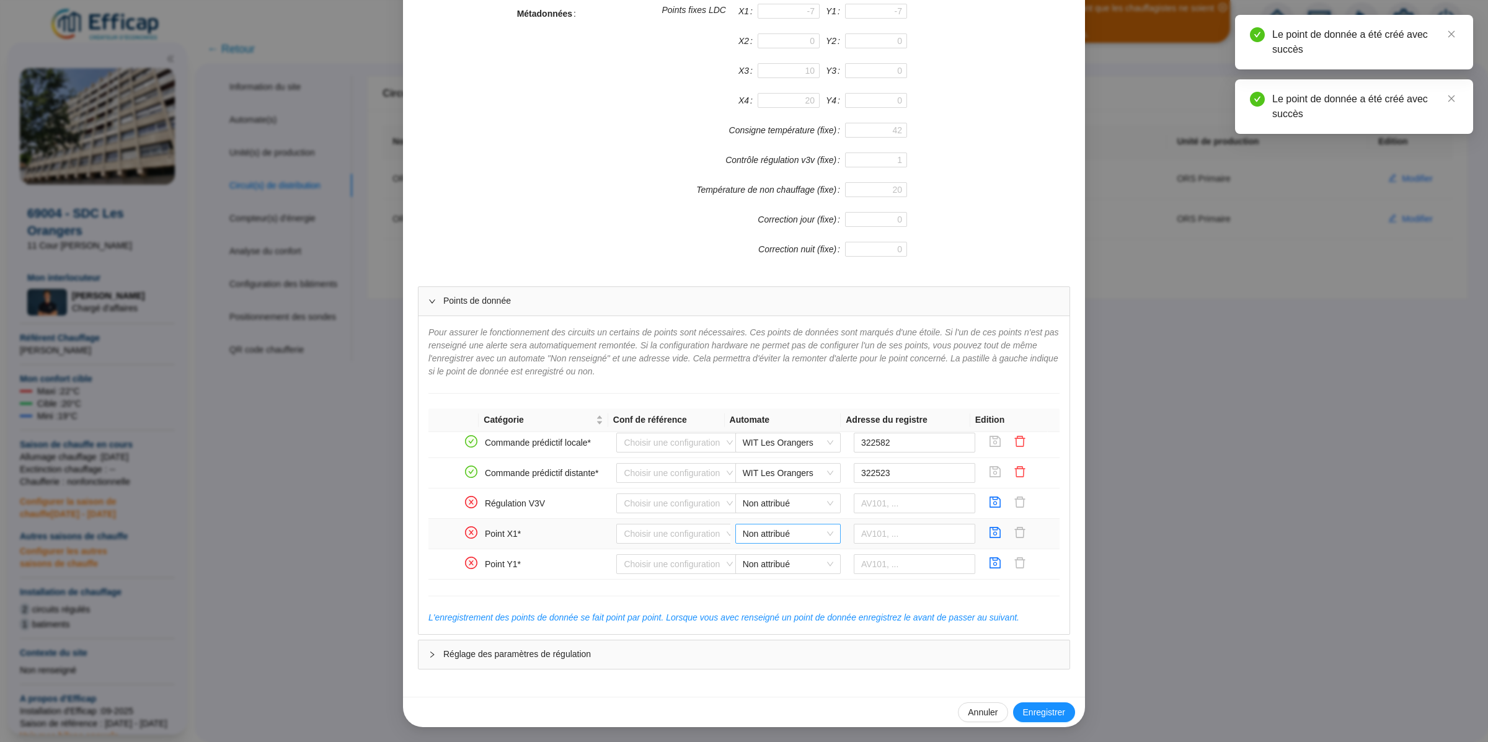
scroll to position [401, 0]
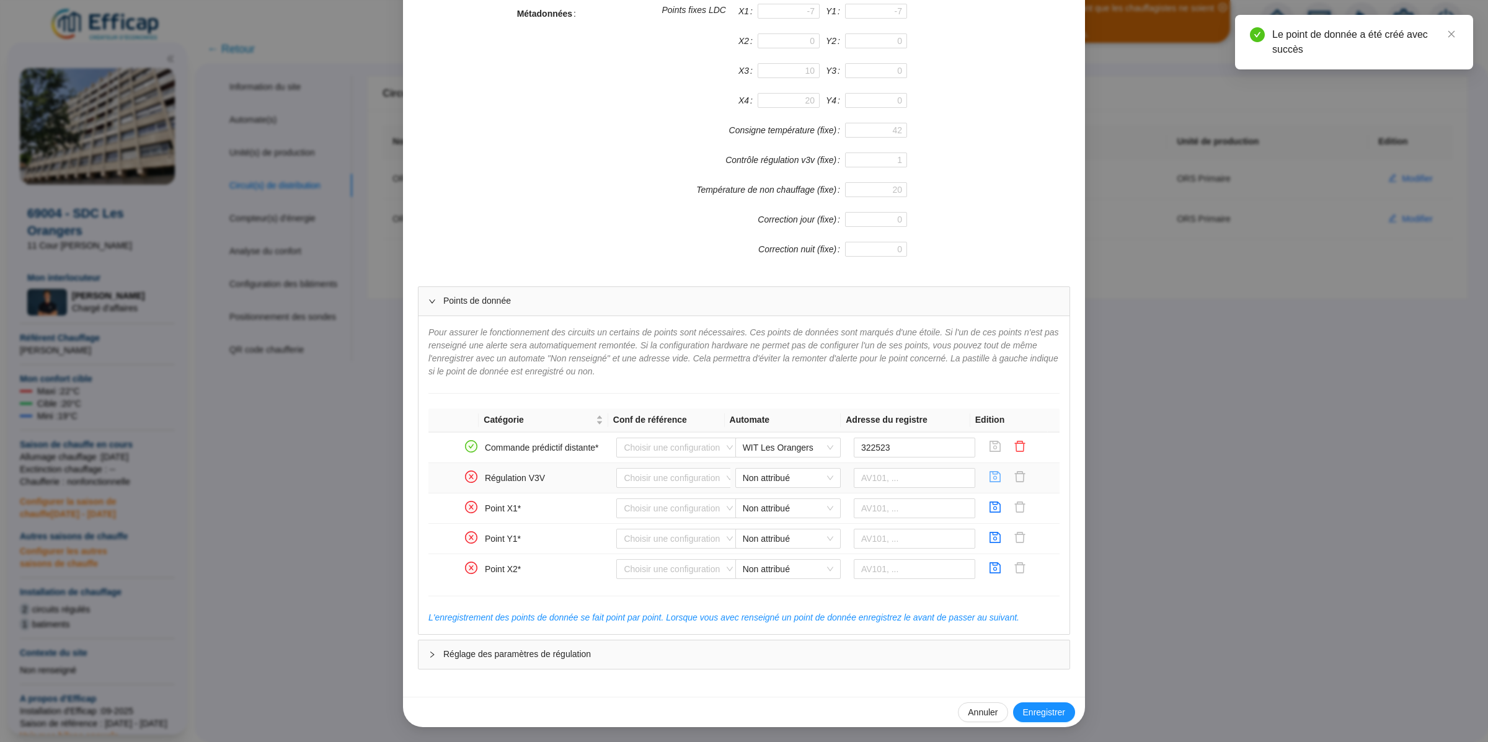
click at [990, 482] on icon "save" at bounding box center [995, 476] width 11 height 11
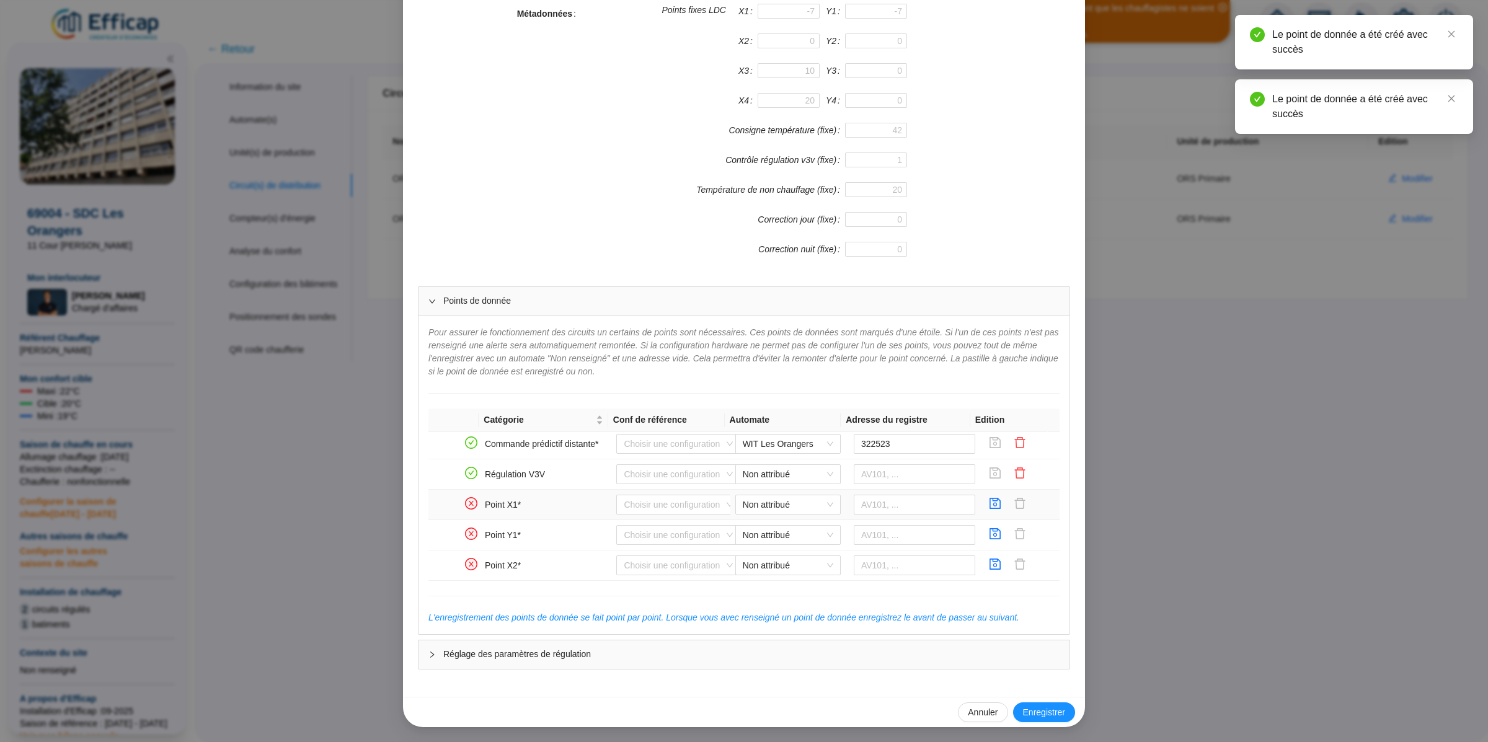
scroll to position [410, 0]
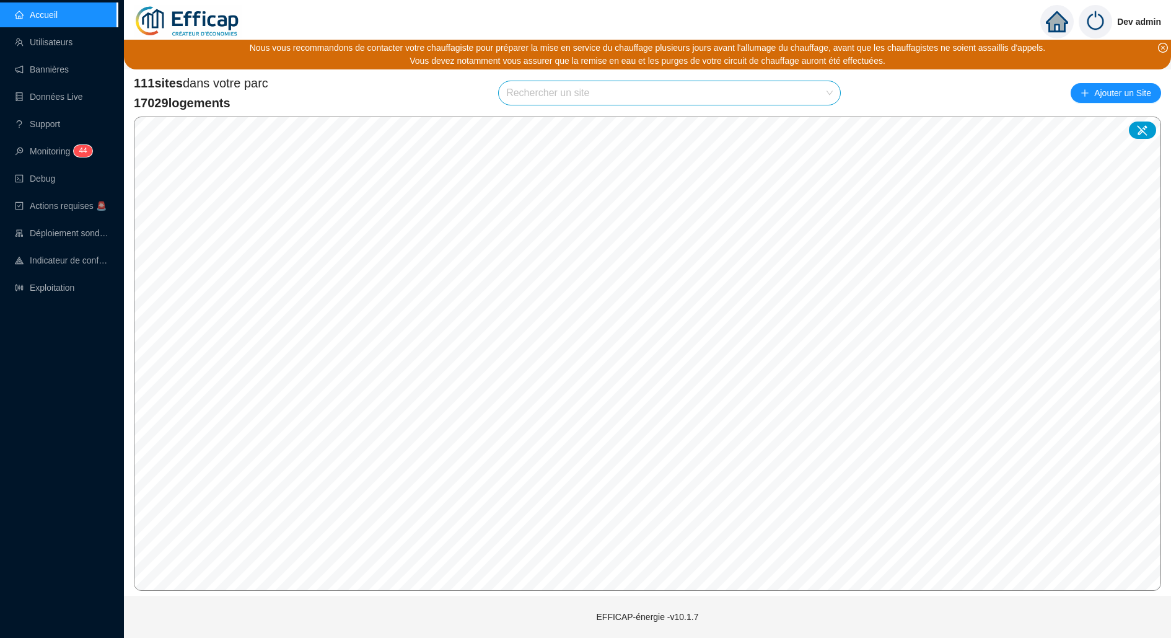
click at [610, 87] on input "search" at bounding box center [663, 93] width 315 height 24
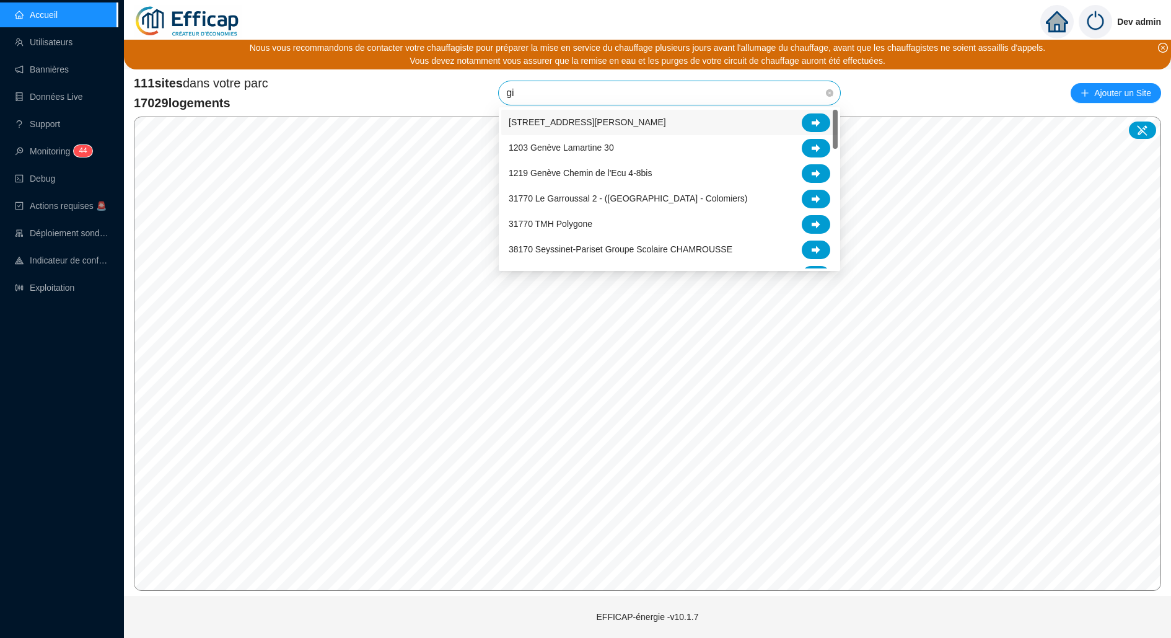
type input "gir"
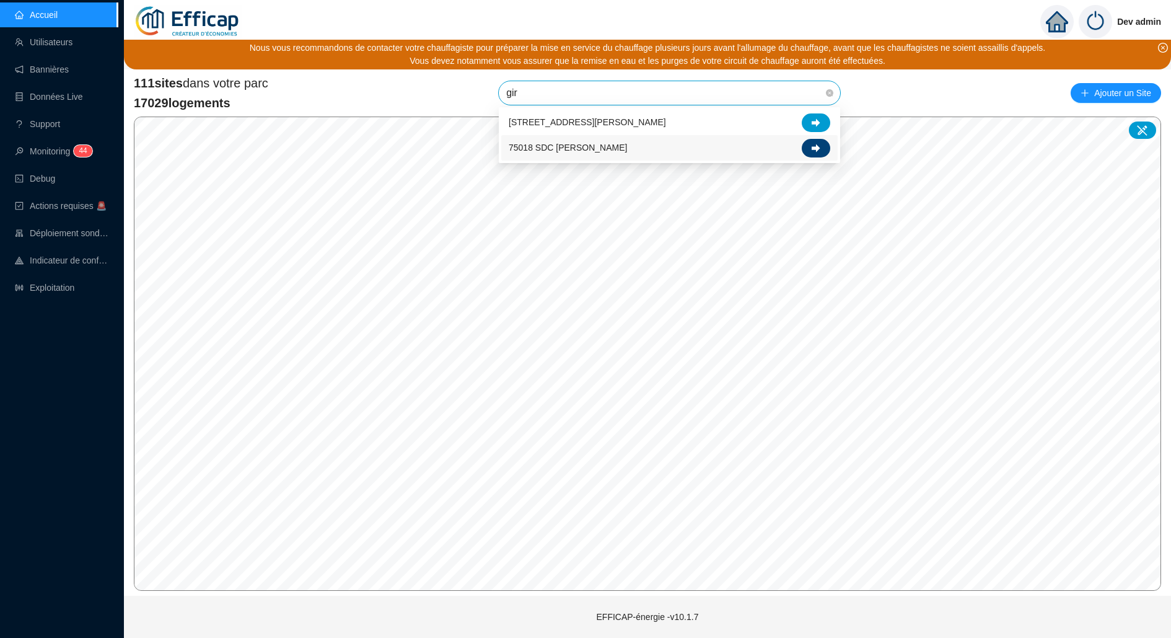
click at [816, 142] on div at bounding box center [816, 148] width 29 height 19
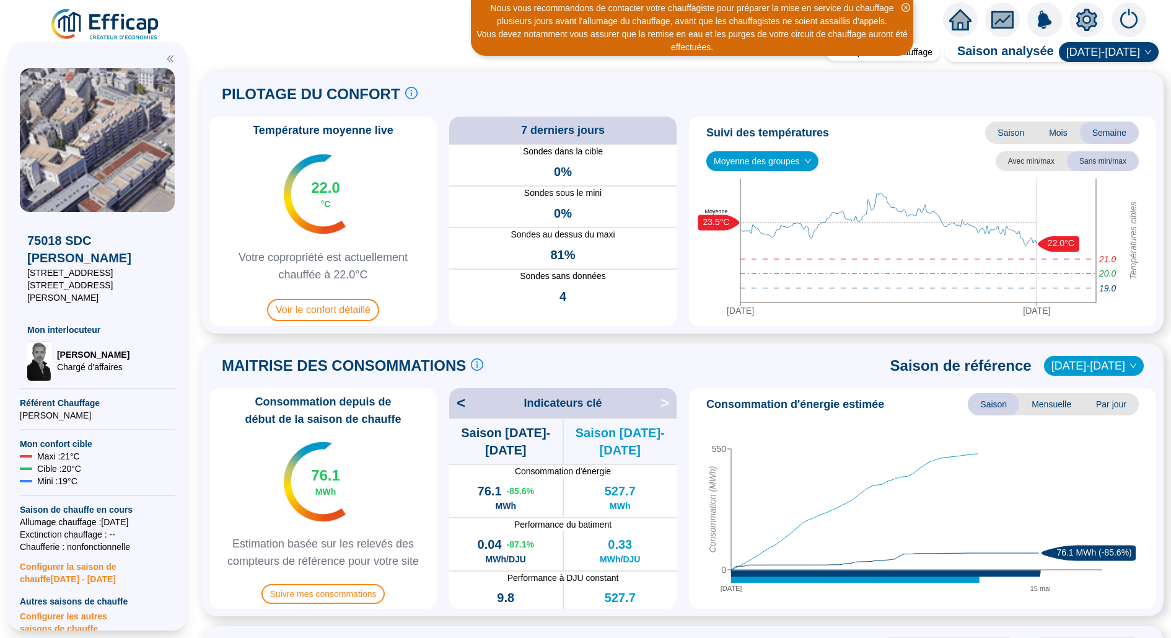
click at [1086, 17] on icon "setting" at bounding box center [1087, 20] width 22 height 22
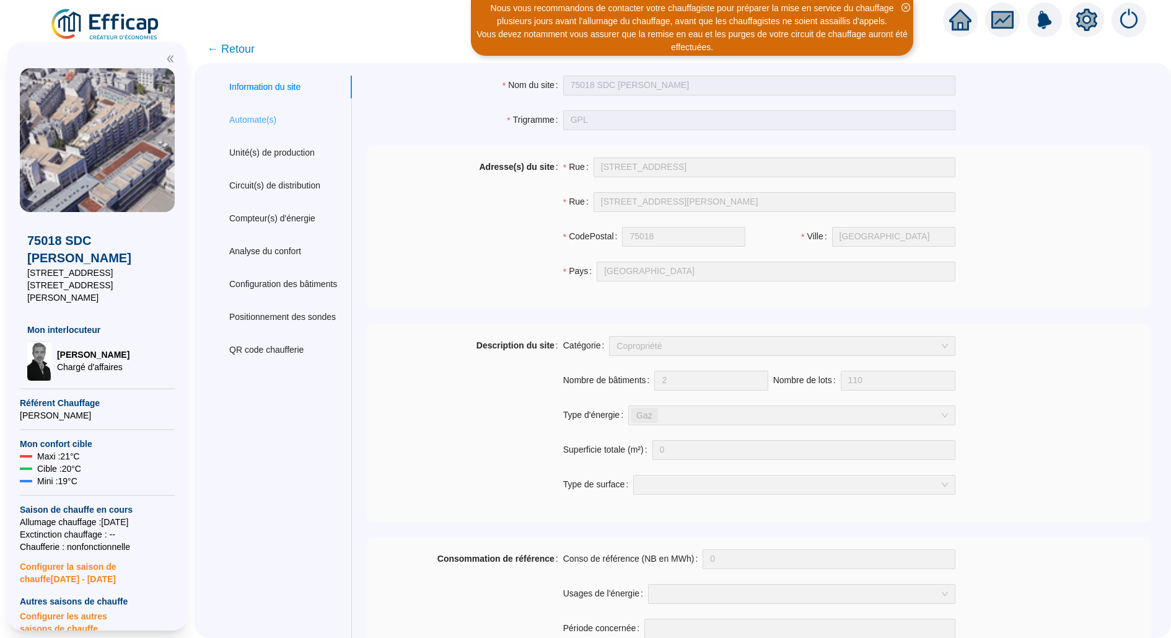
click at [228, 113] on div "Automate(s)" at bounding box center [283, 119] width 138 height 23
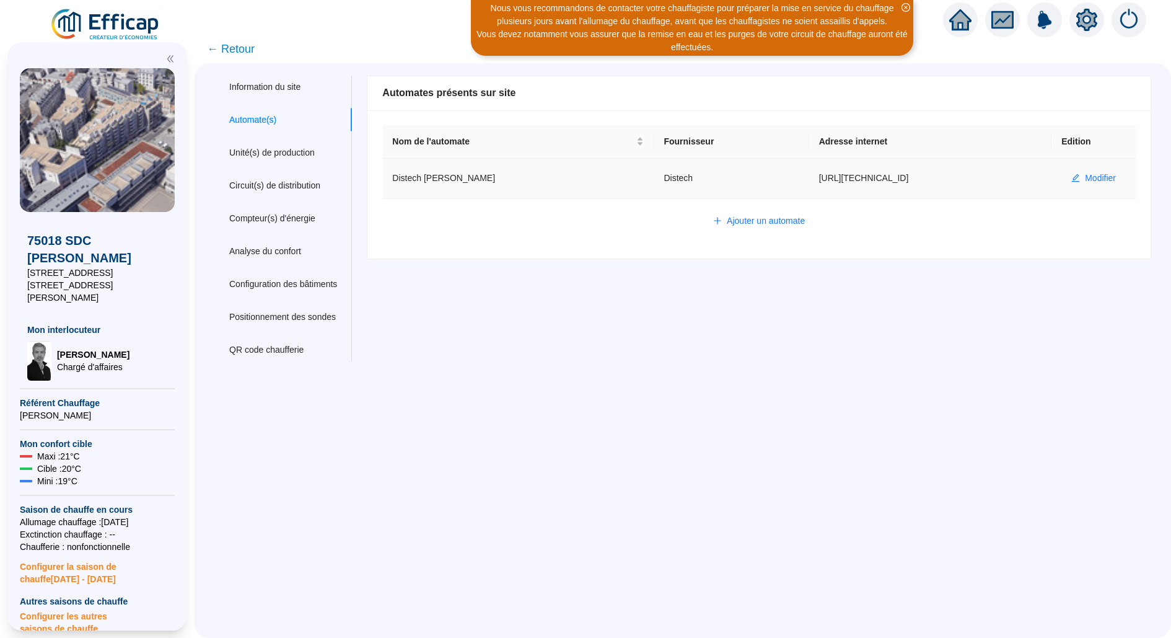
copy td "http://10.132.0.2:8080/gpl-distech"
drag, startPoint x: 744, startPoint y: 177, endPoint x: 886, endPoint y: 176, distance: 141.9
click at [886, 176] on td "http://10.132.0.2:8080/gpl-distech" at bounding box center [930, 179] width 243 height 40
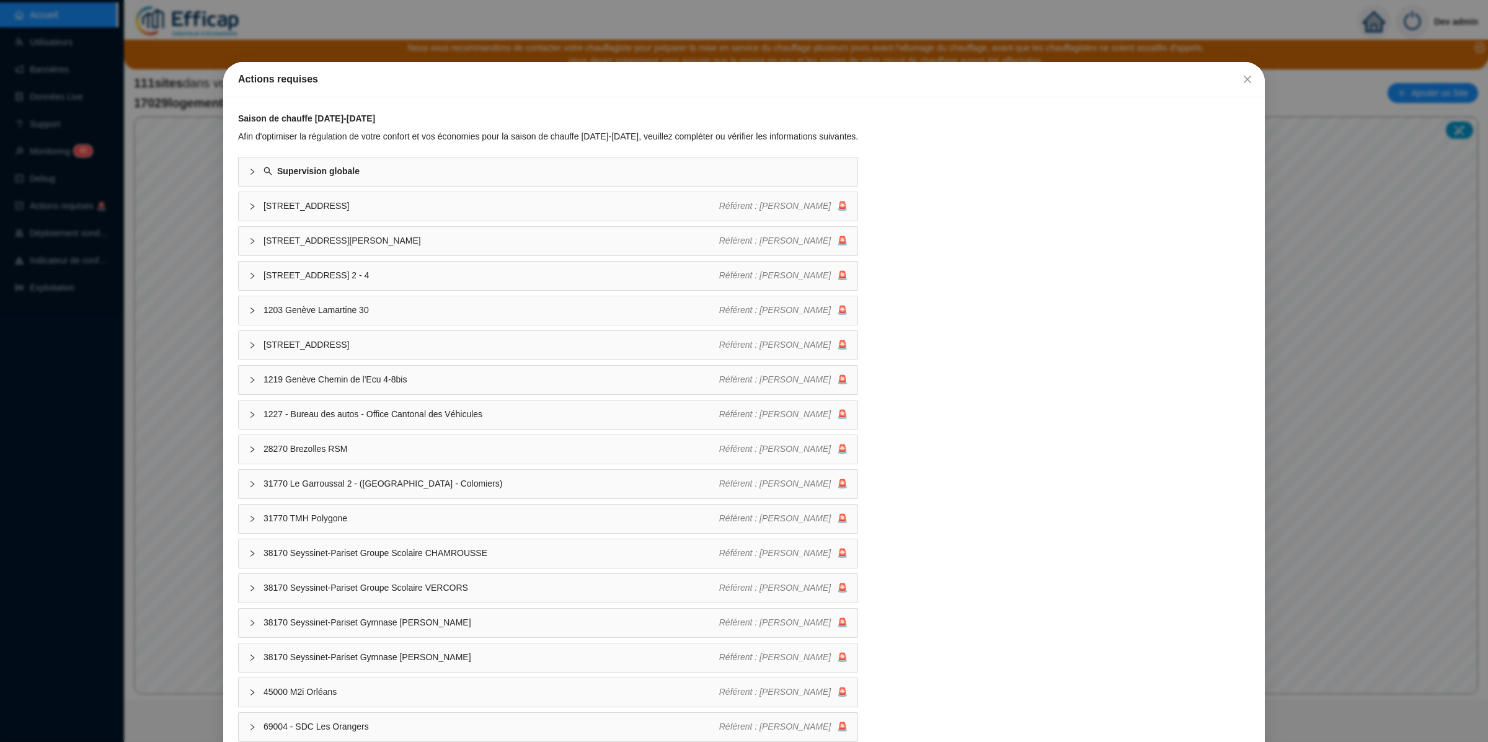
click at [1321, 43] on div "Actions requises Saison de chauffe [DATE]-[DATE] Afin d'optimiser la régulation…" at bounding box center [744, 371] width 1488 height 742
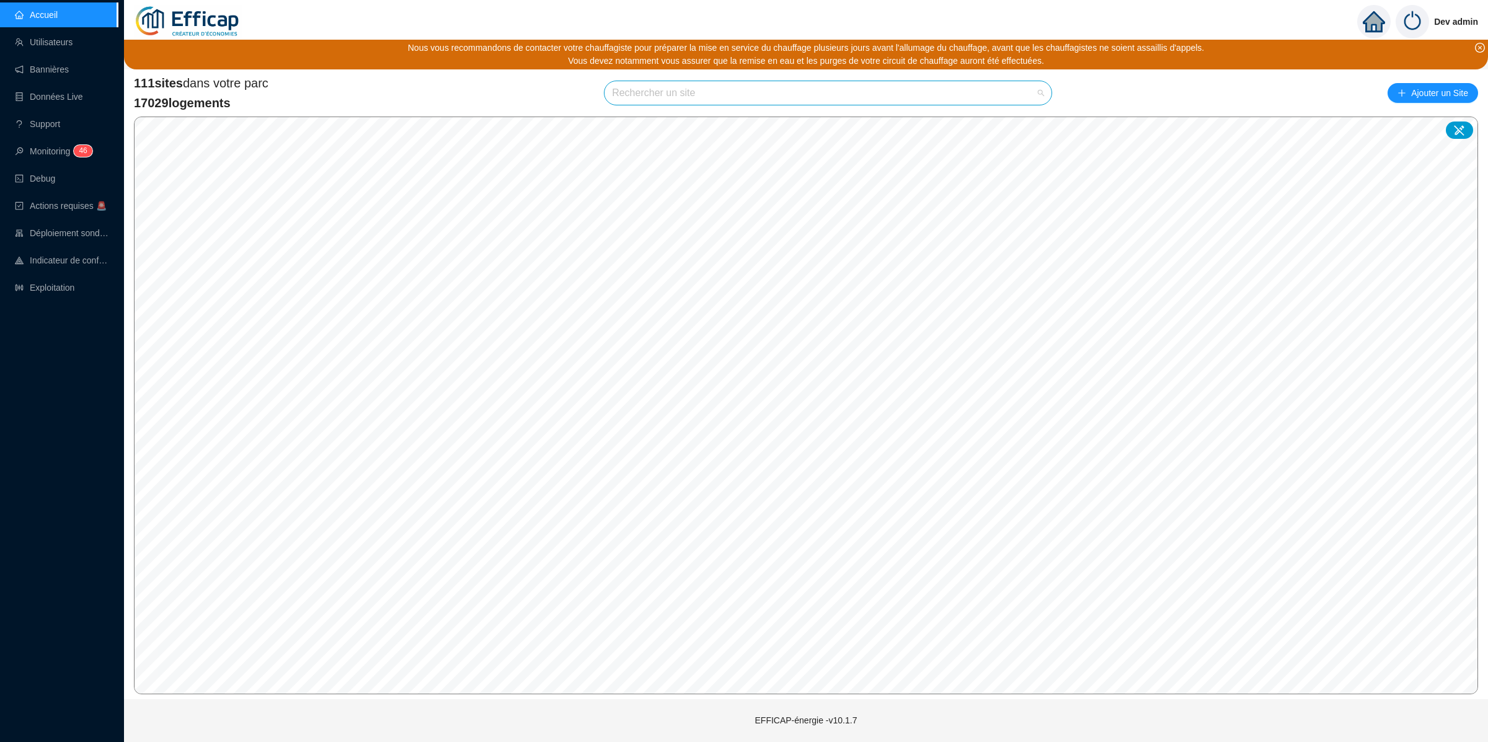
click at [916, 100] on input "search" at bounding box center [822, 93] width 421 height 24
type input "balmont"
click at [1022, 122] on icon at bounding box center [1026, 122] width 9 height 9
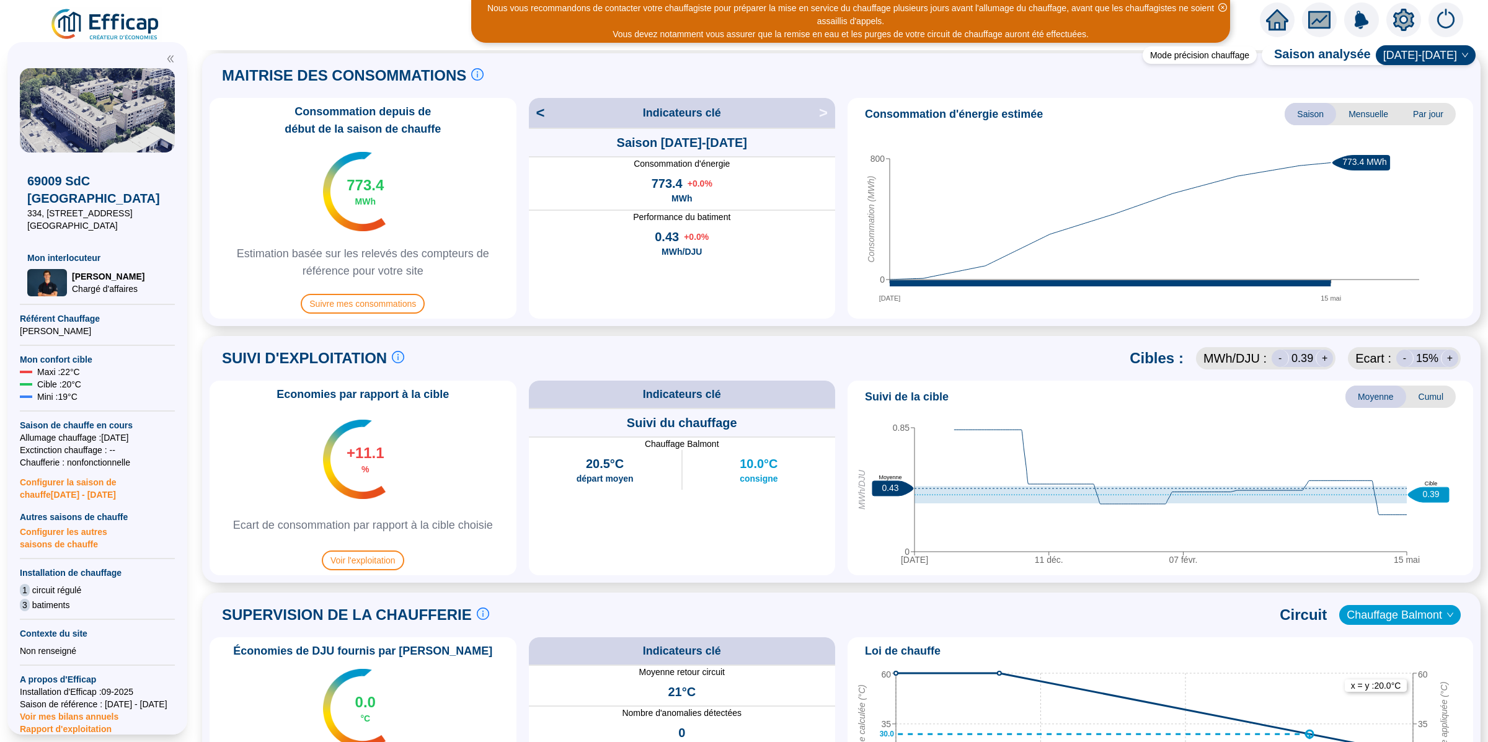
scroll to position [552, 0]
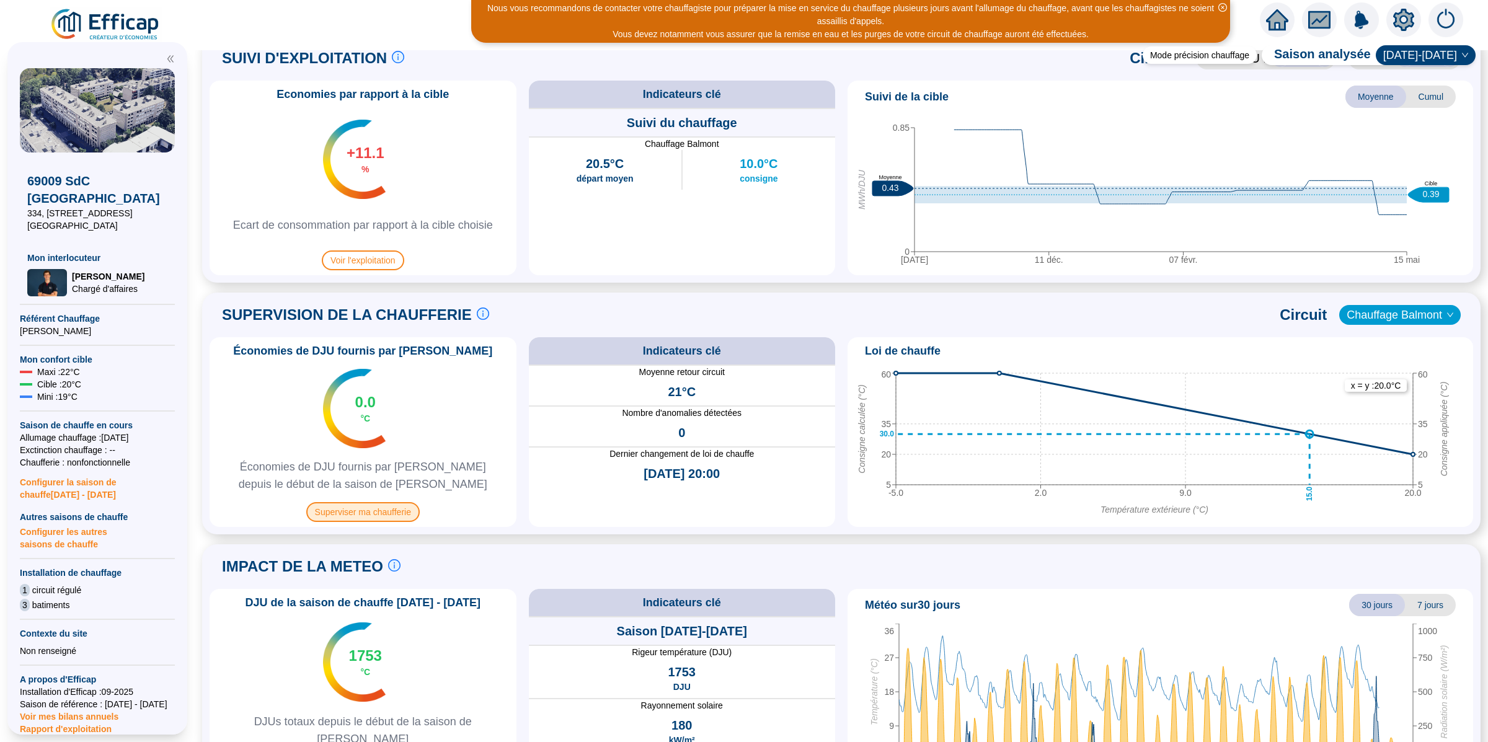
click at [387, 516] on span "Superviser ma chaufferie" at bounding box center [362, 512] width 113 height 20
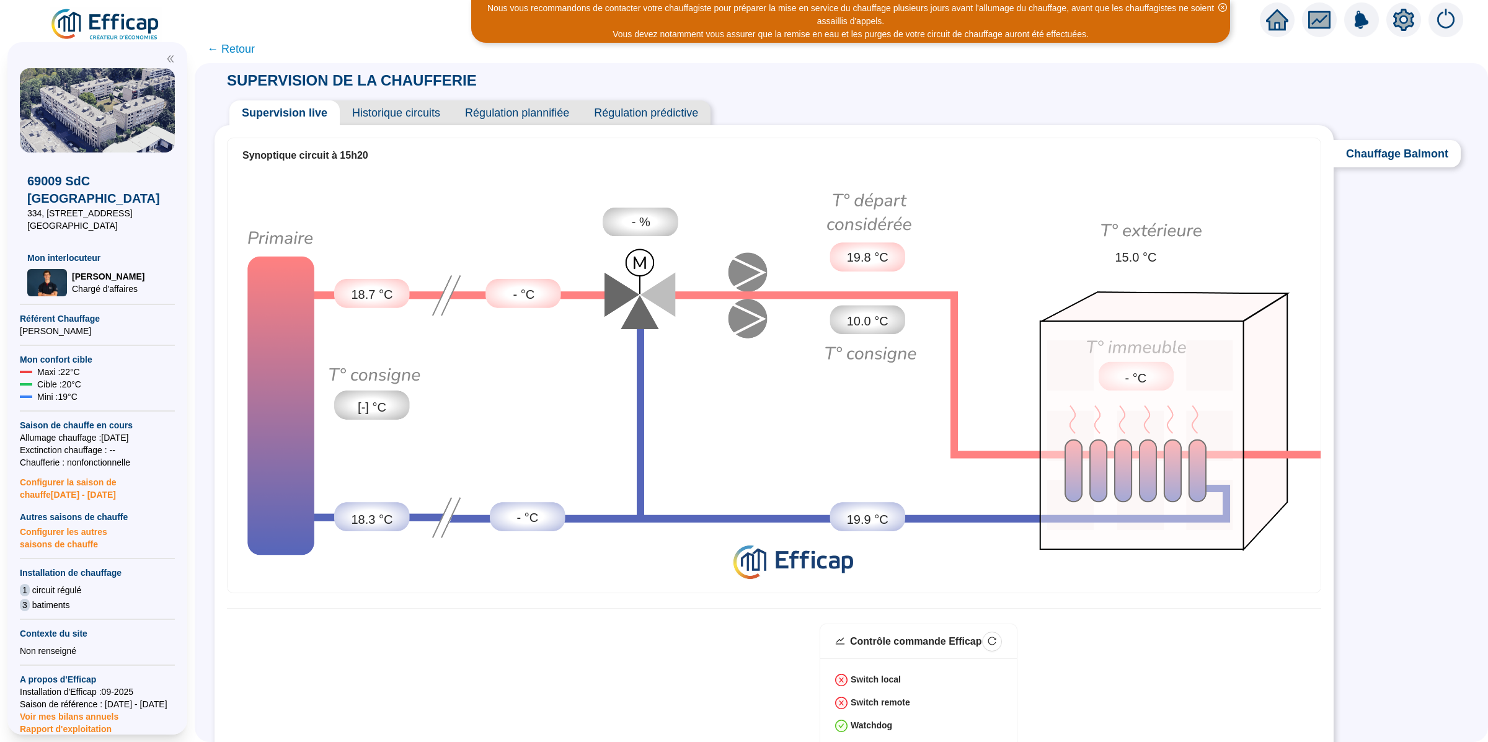
click at [431, 115] on span "Historique circuits" at bounding box center [396, 112] width 113 height 25
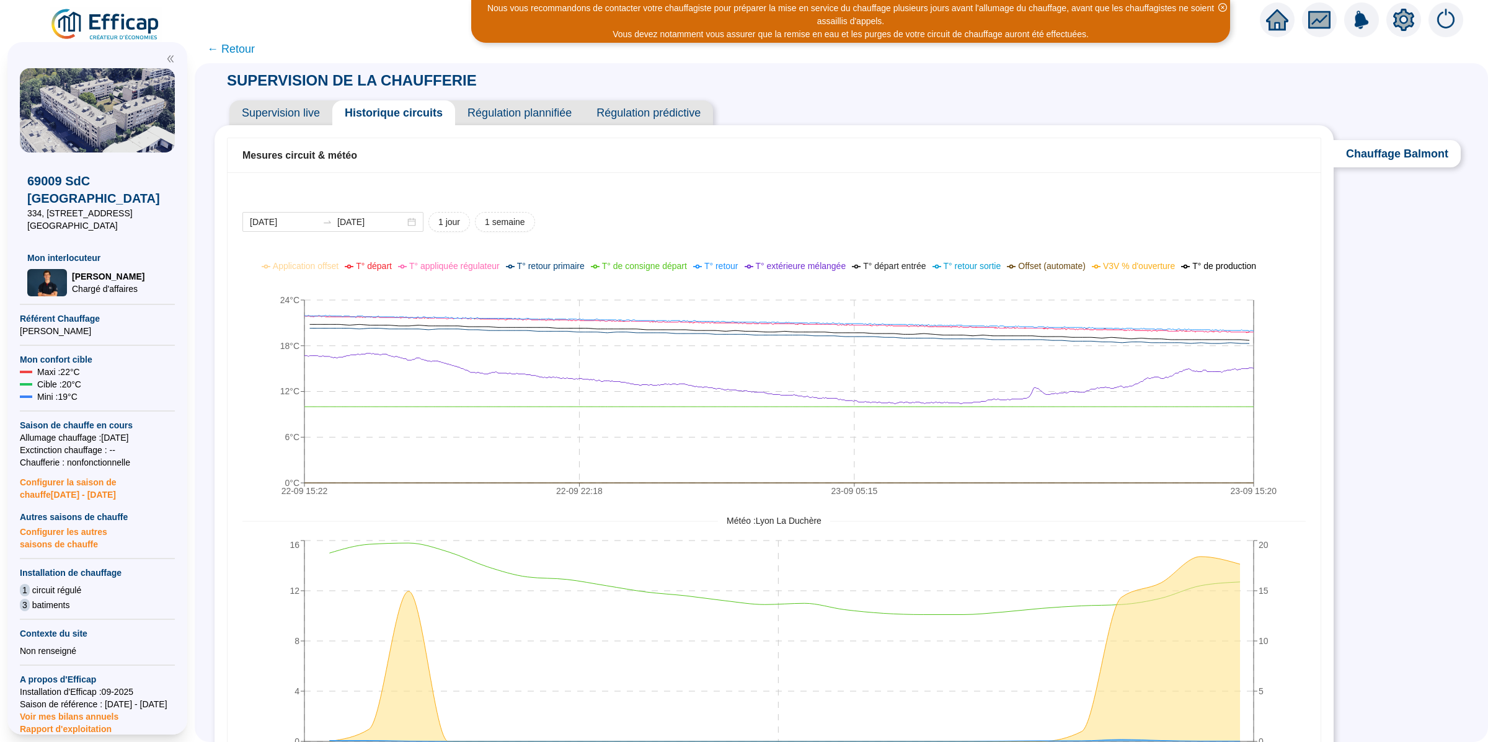
click at [1399, 25] on icon "setting" at bounding box center [1403, 19] width 21 height 20
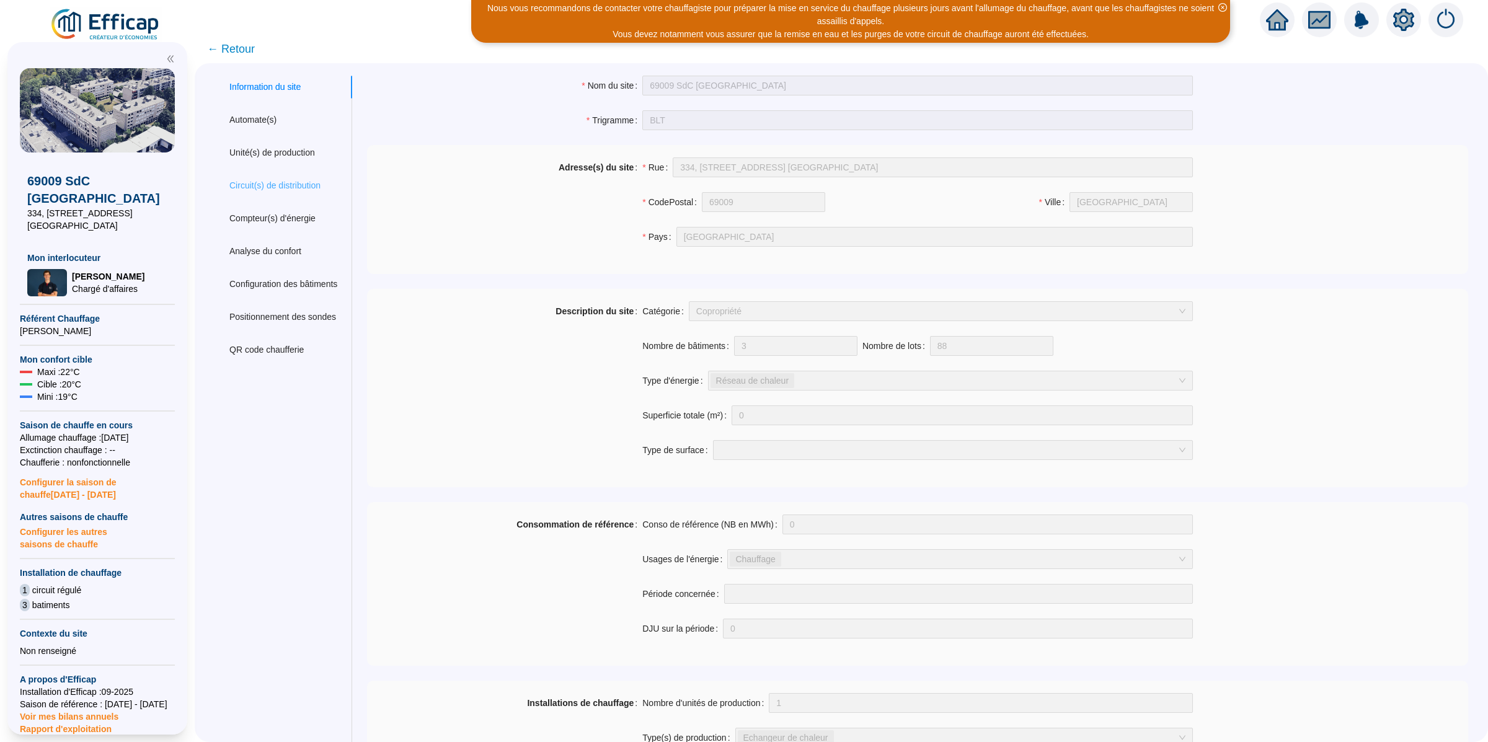
click at [294, 174] on div "Circuit(s) de distribution" at bounding box center [283, 185] width 138 height 23
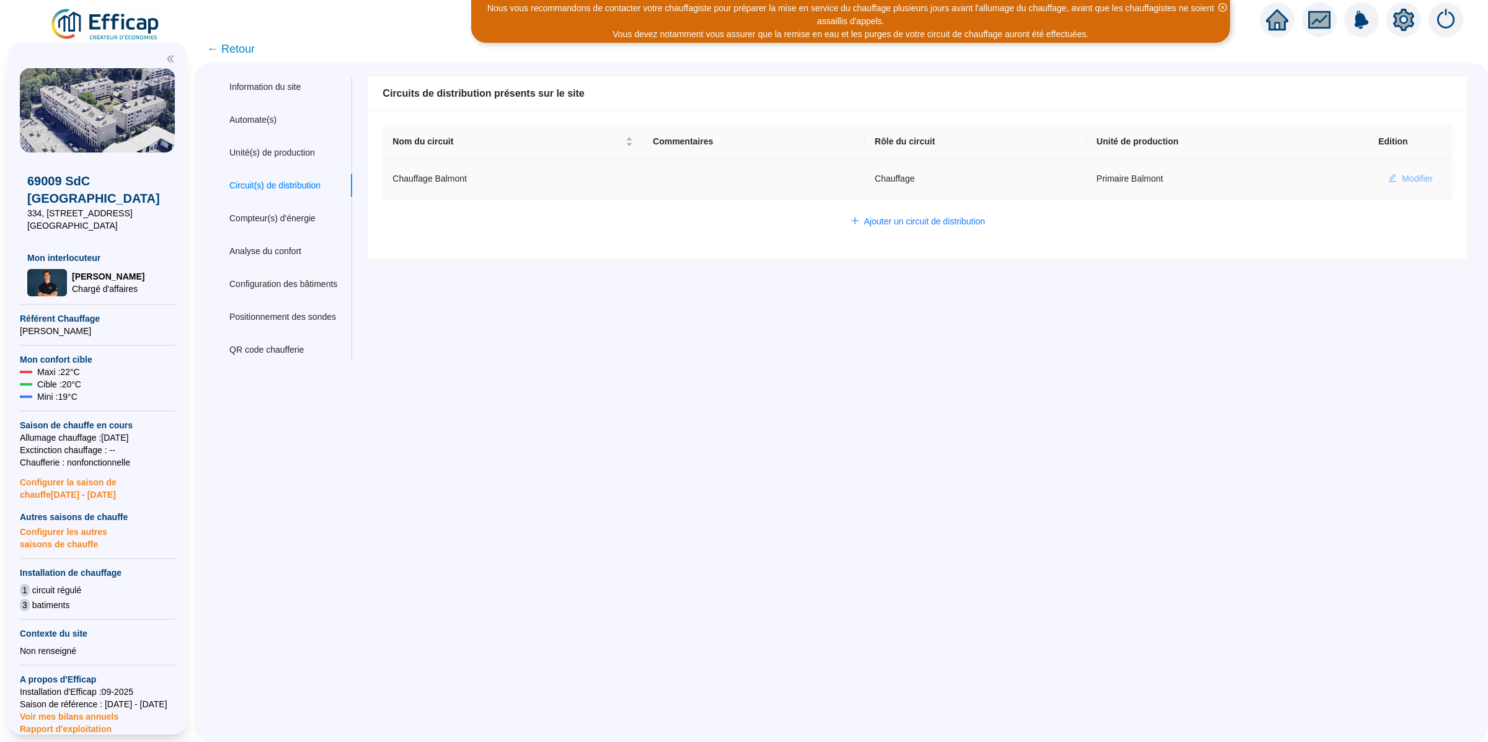
click at [1406, 188] on button "Modifier" at bounding box center [1410, 179] width 64 height 20
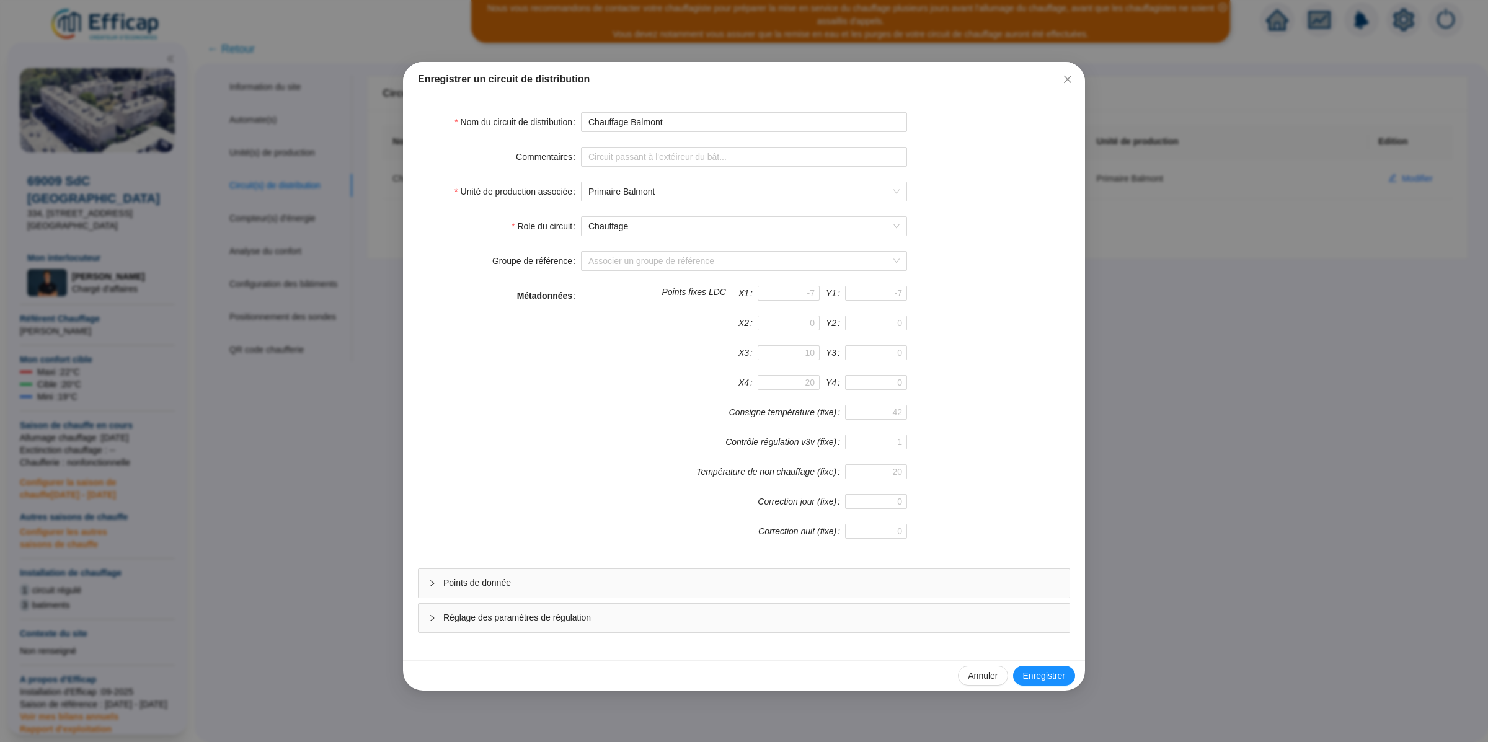
click at [509, 586] on span "Points de donnée" at bounding box center [751, 582] width 616 height 13
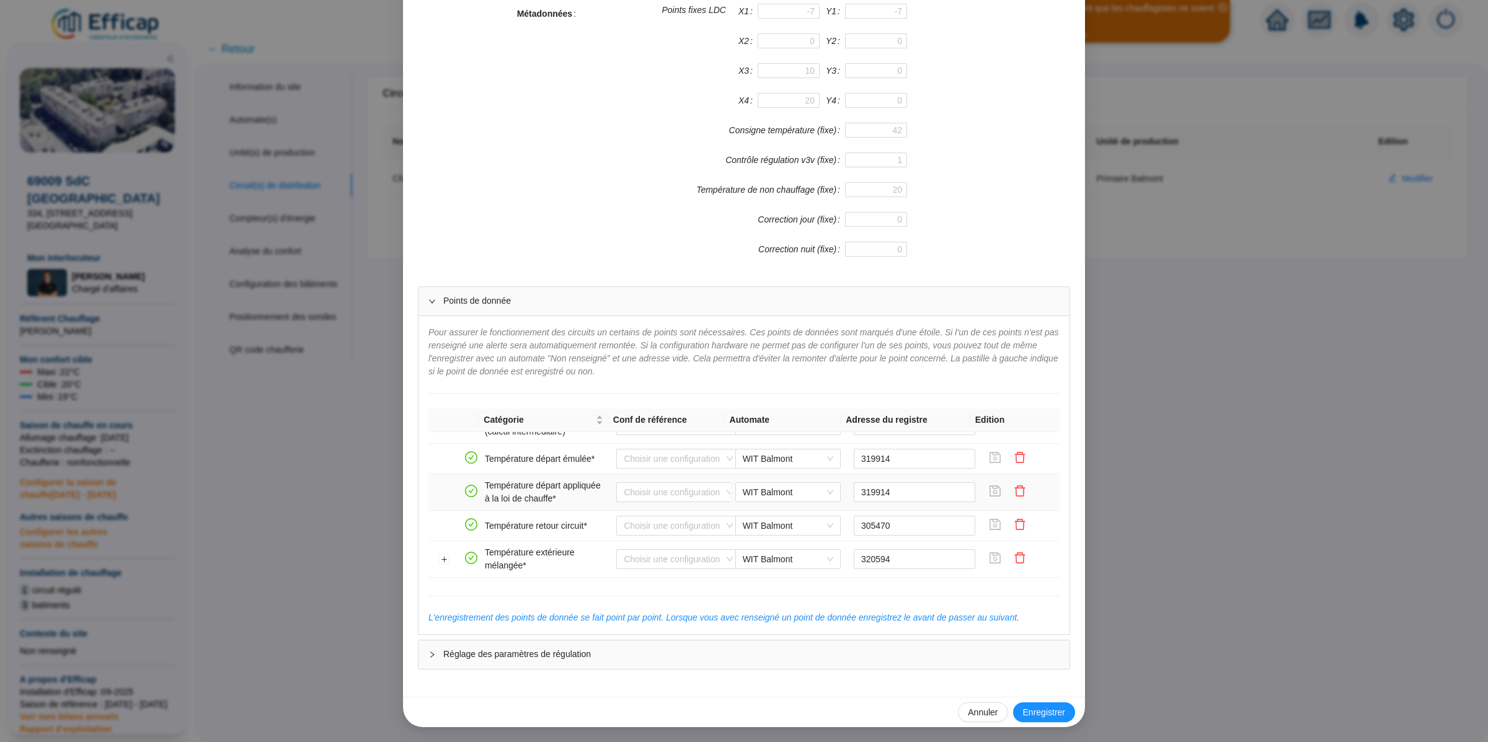
scroll to position [159, 0]
